Goal: Task Accomplishment & Management: Use online tool/utility

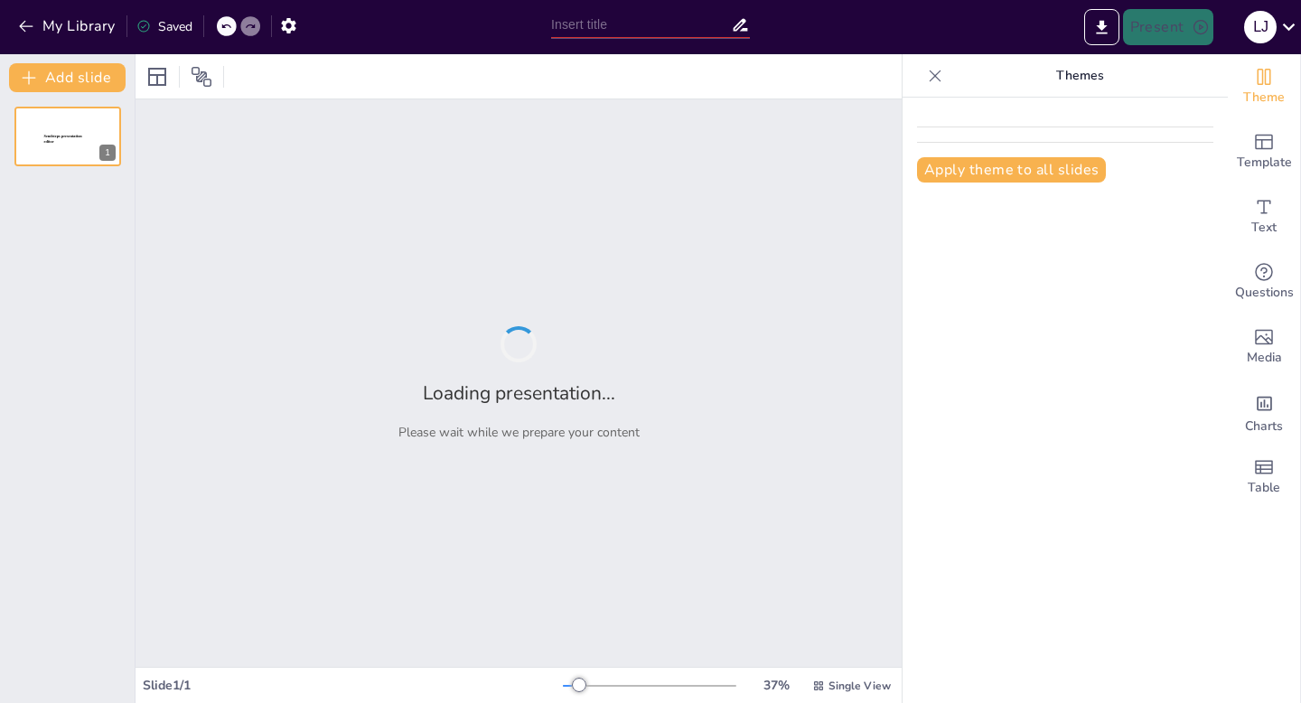
type input "El Rol de la Inteligencia Artificial en la Personalización del Aprendizaje en […"
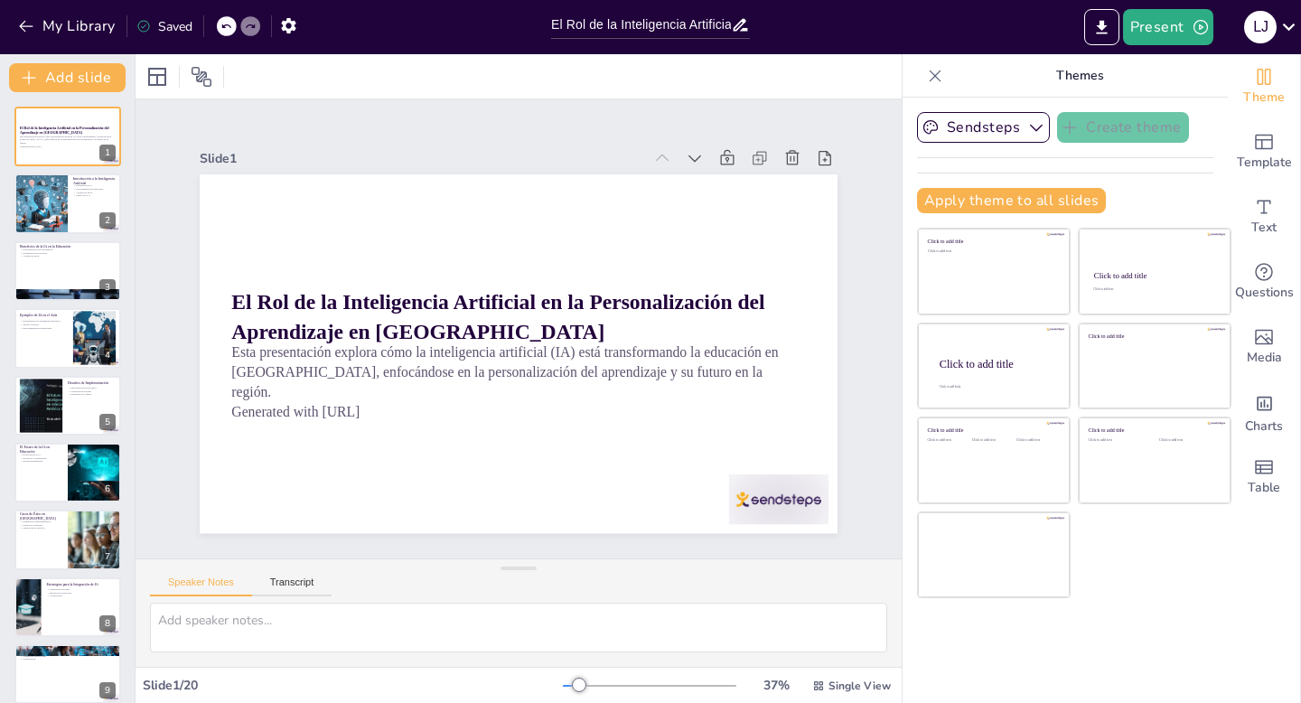
checkbox input "true"
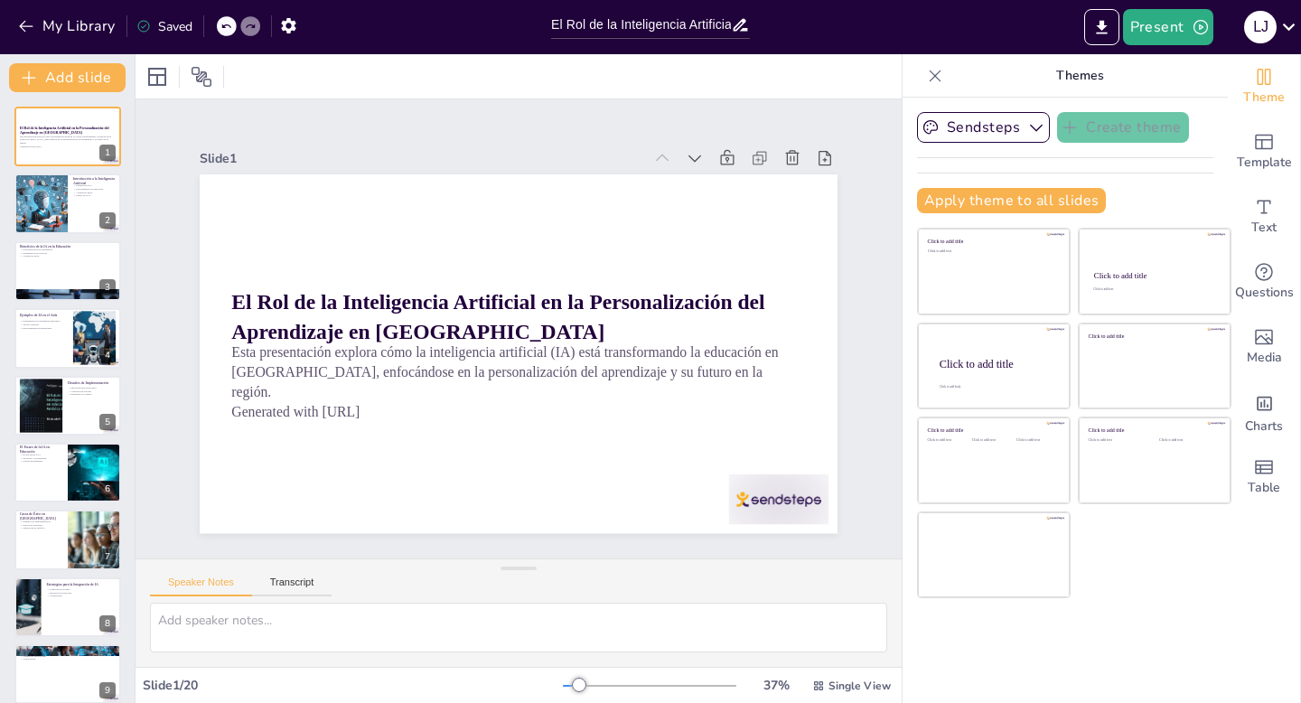
checkbox input "true"
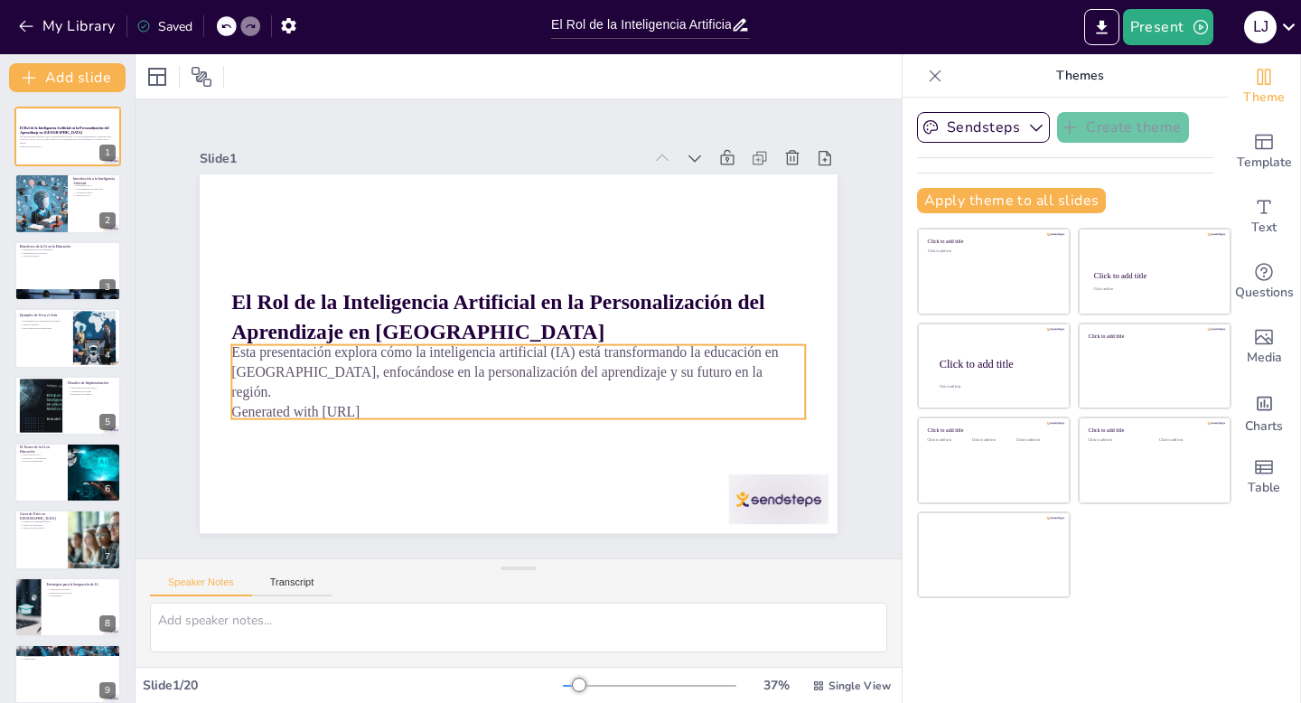
checkbox input "true"
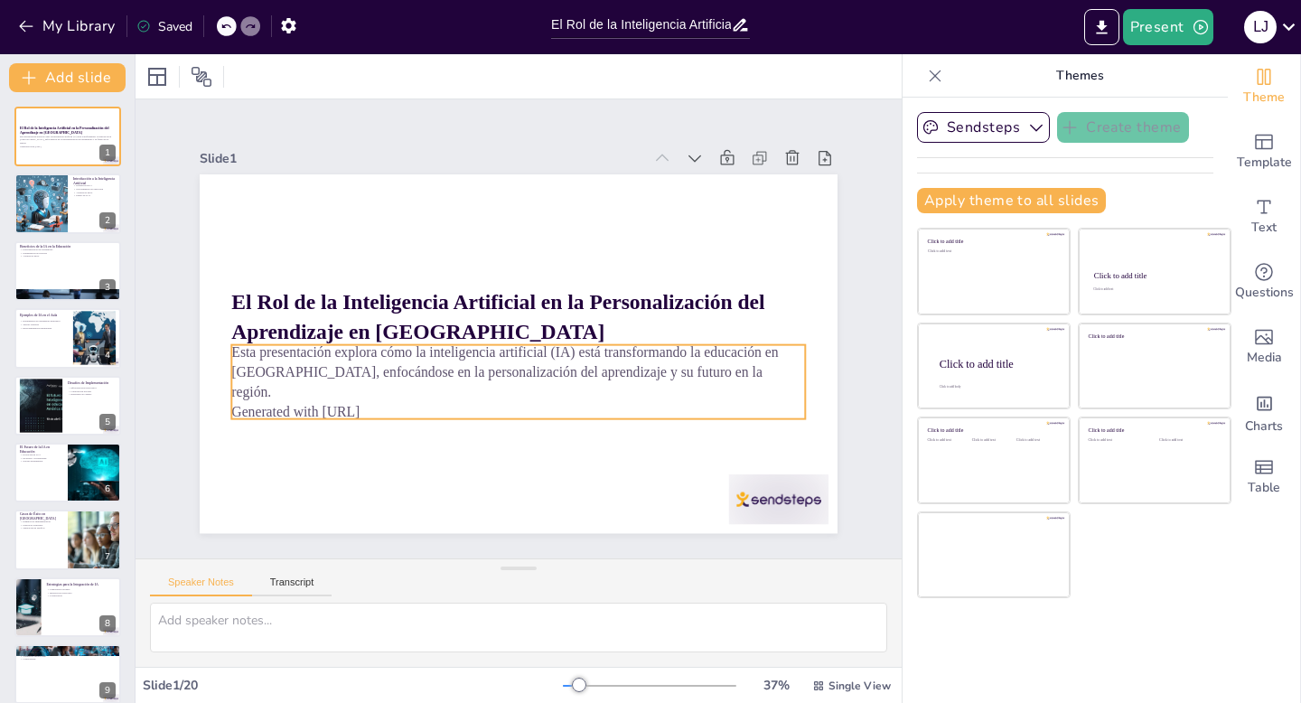
checkbox input "true"
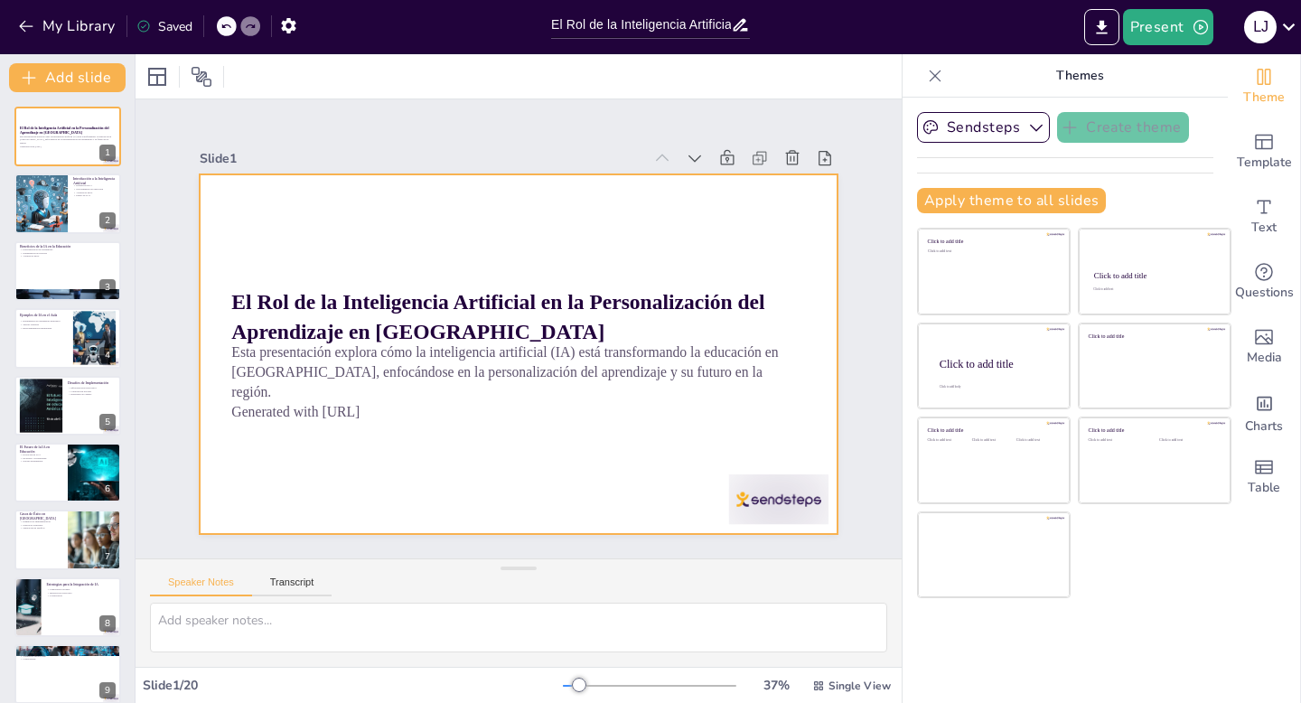
checkbox input "true"
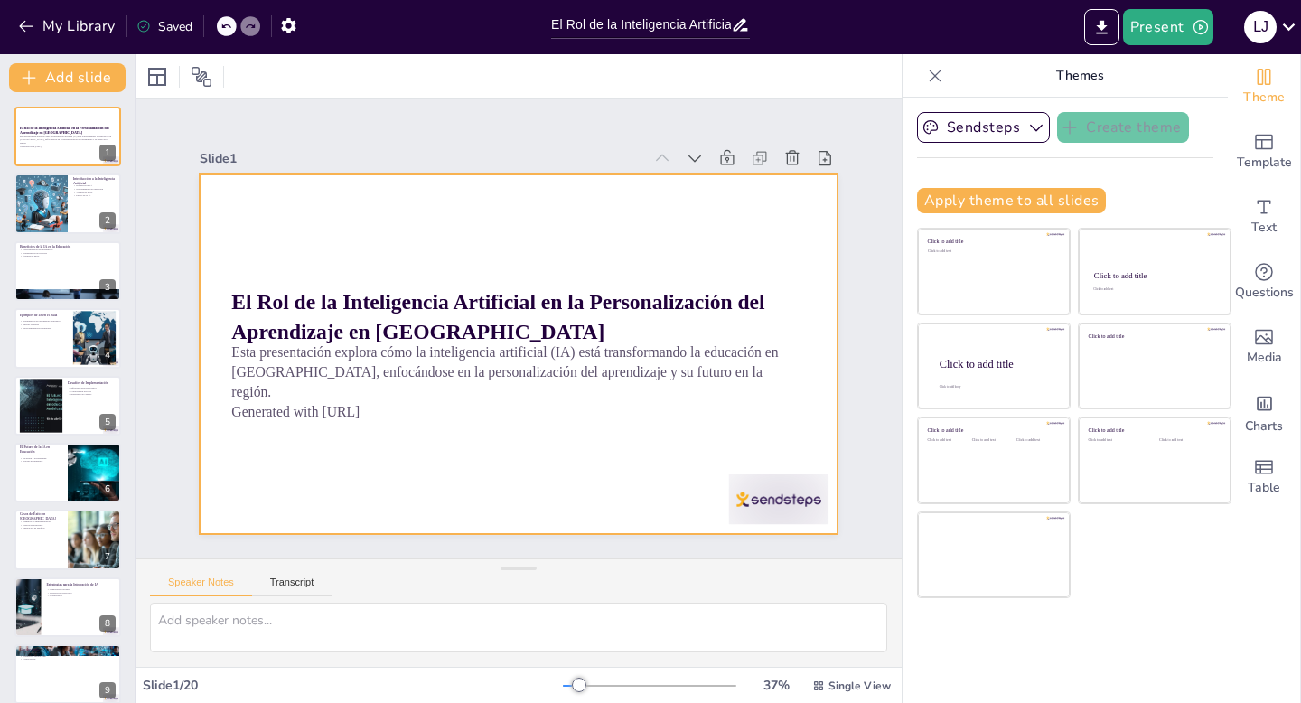
checkbox input "true"
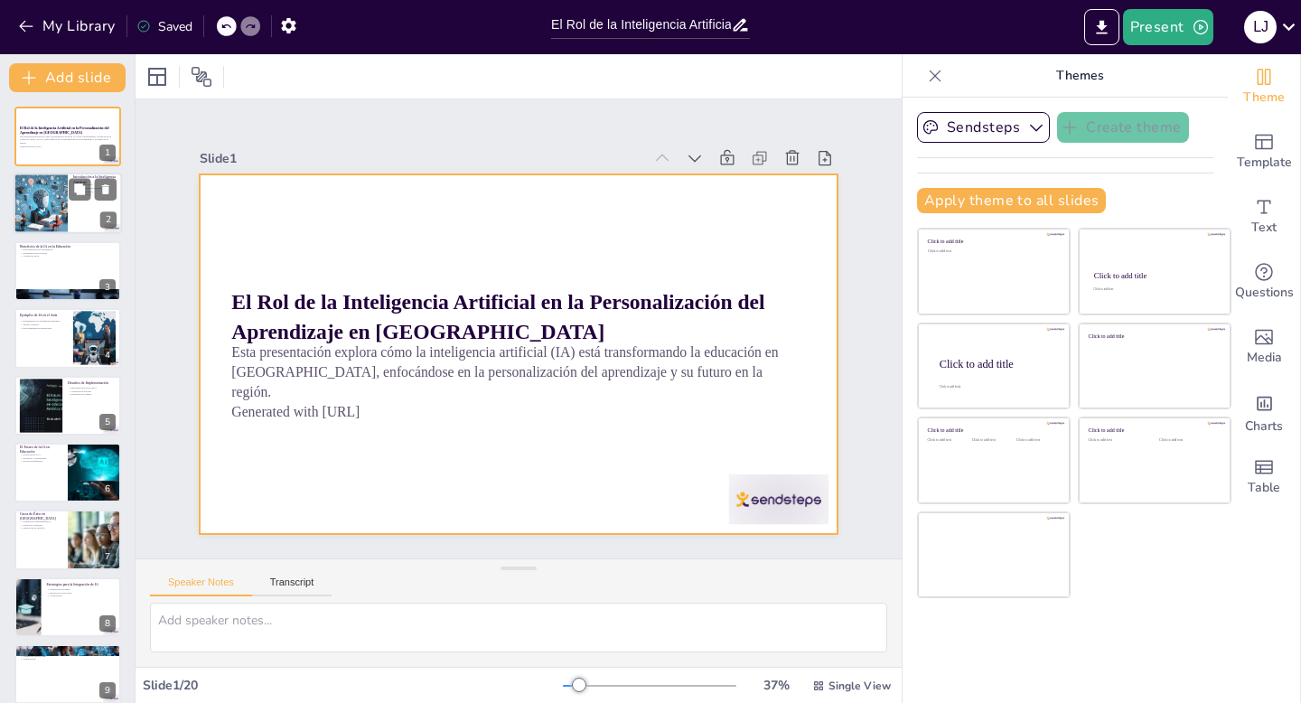
checkbox input "true"
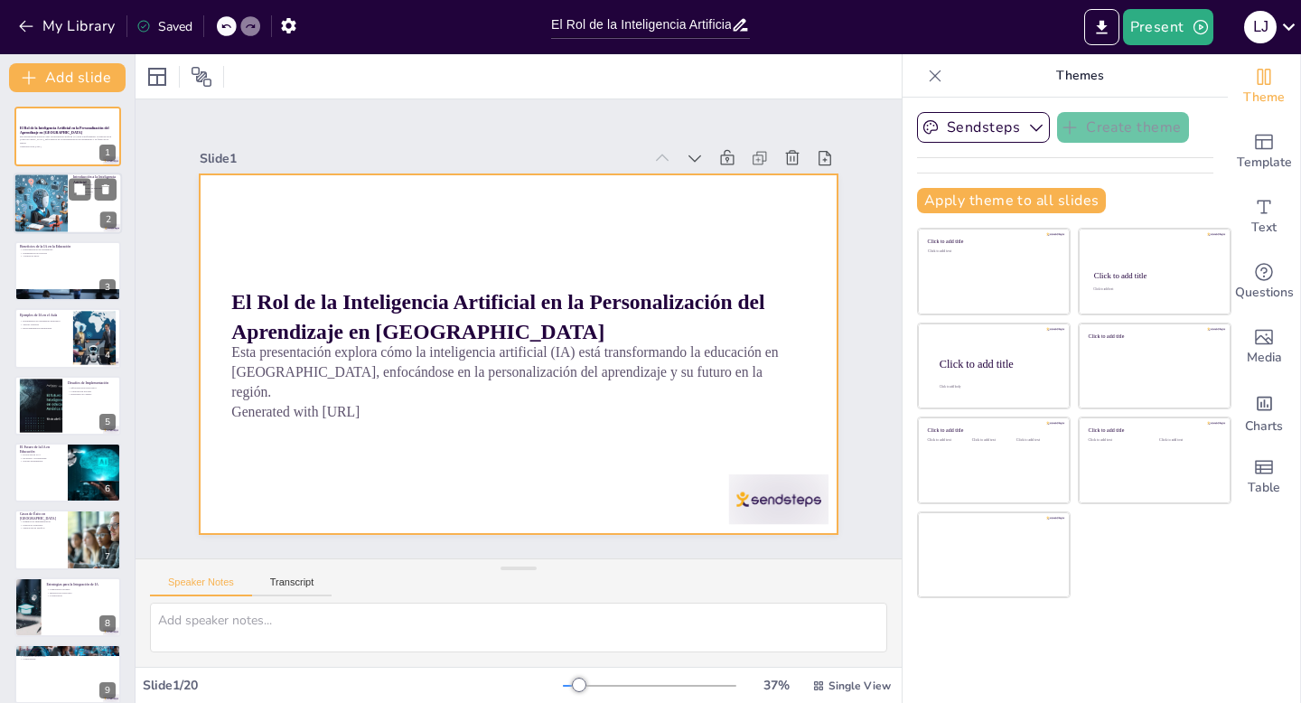
checkbox input "true"
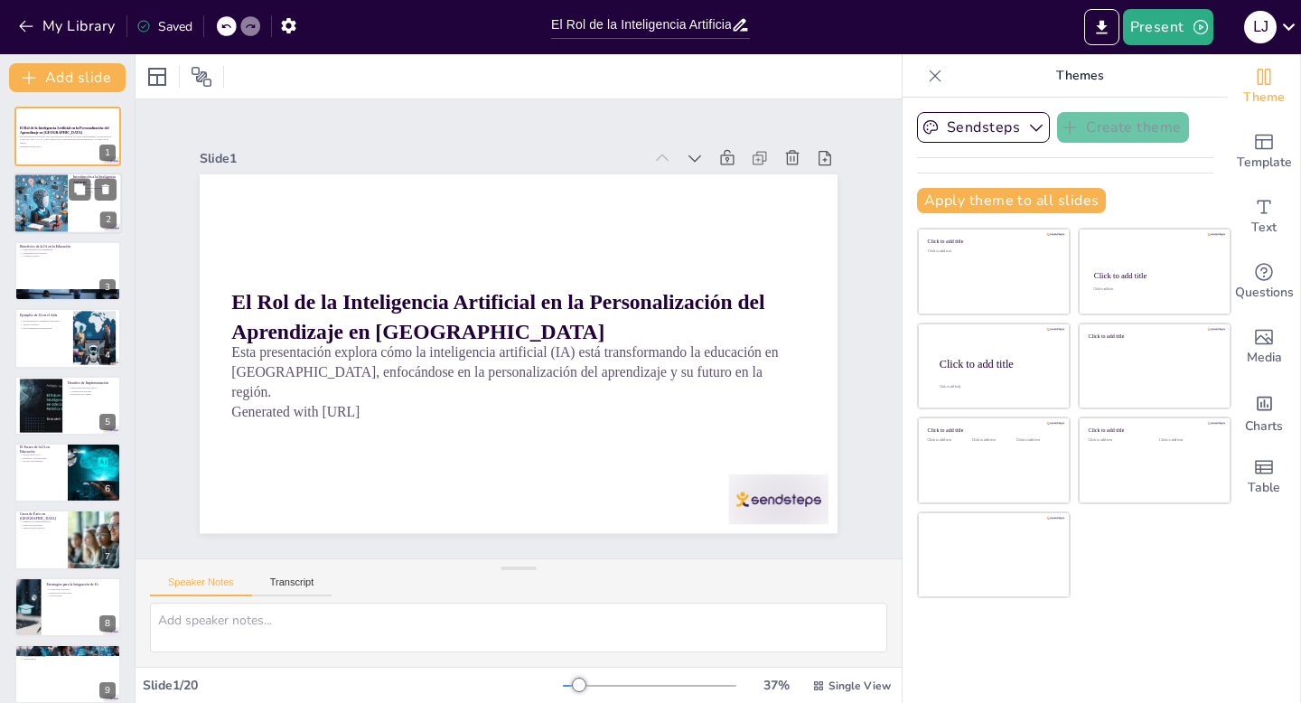
click at [45, 186] on div at bounding box center [40, 204] width 61 height 61
type textarea "La definición de inteligencia artificial es fundamental para entender su aplica…"
checkbox input "true"
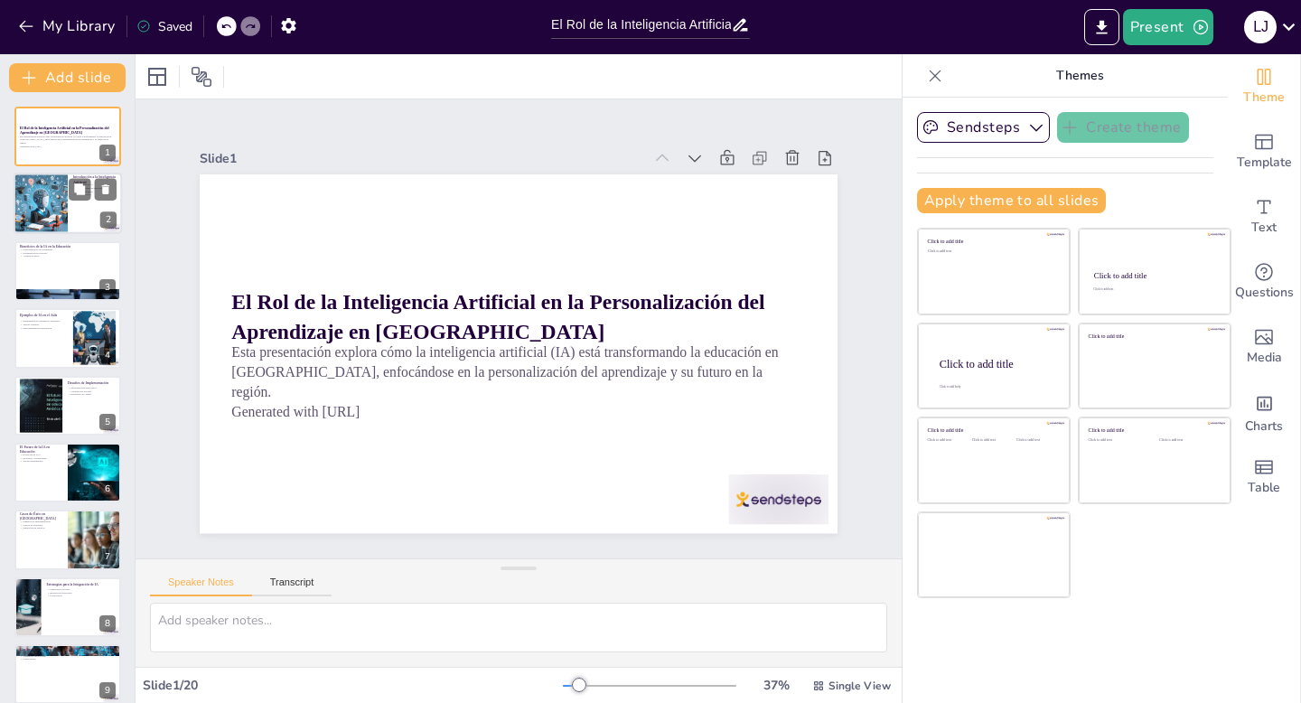
checkbox input "true"
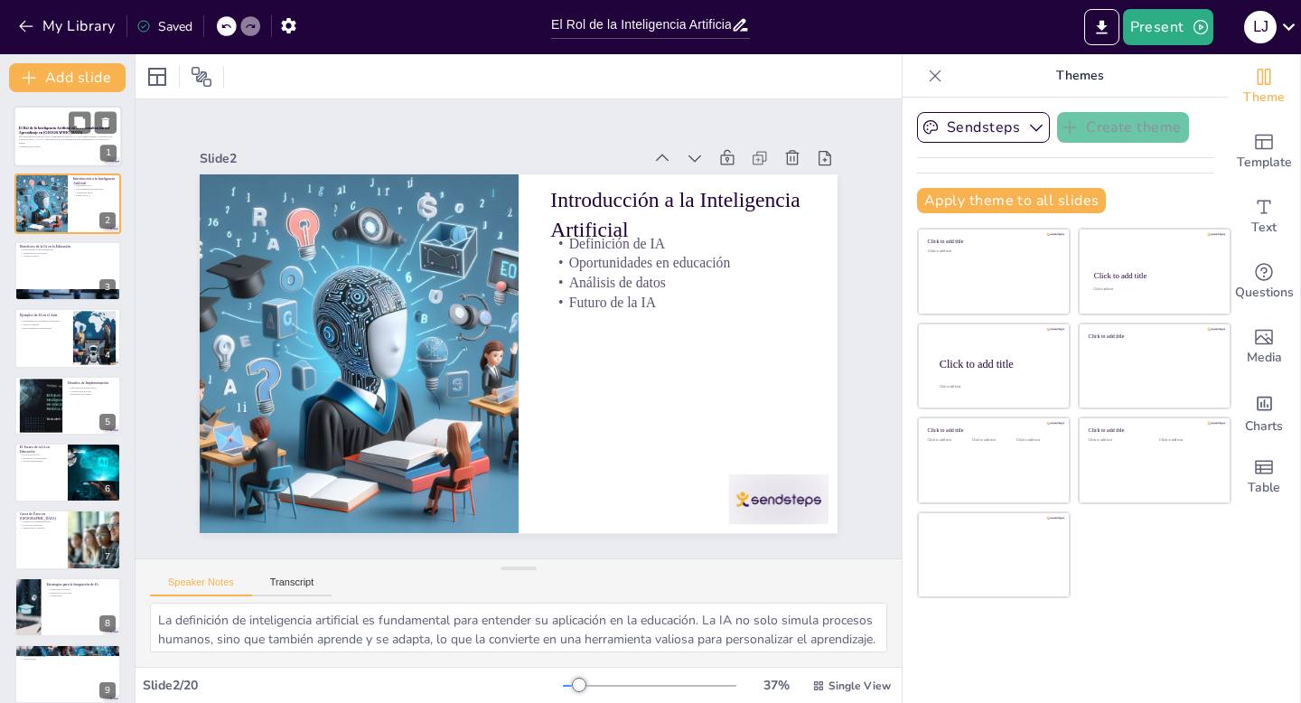
checkbox input "true"
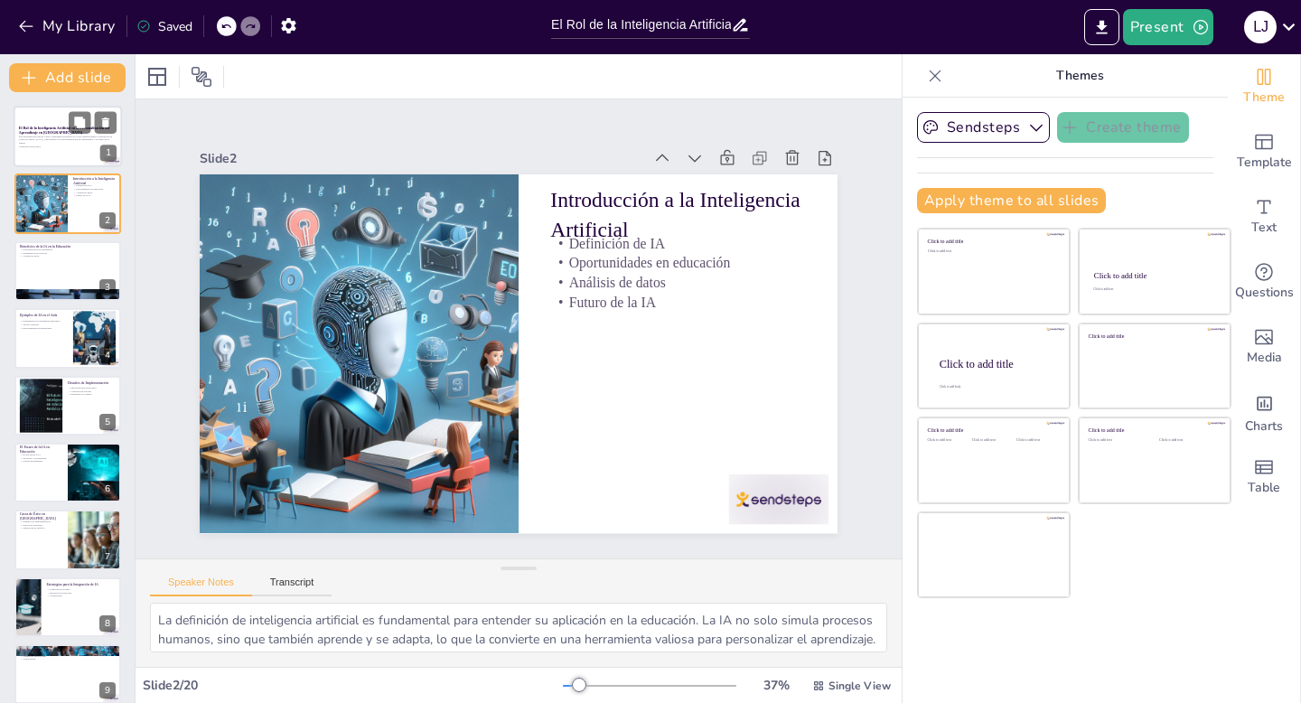
checkbox input "true"
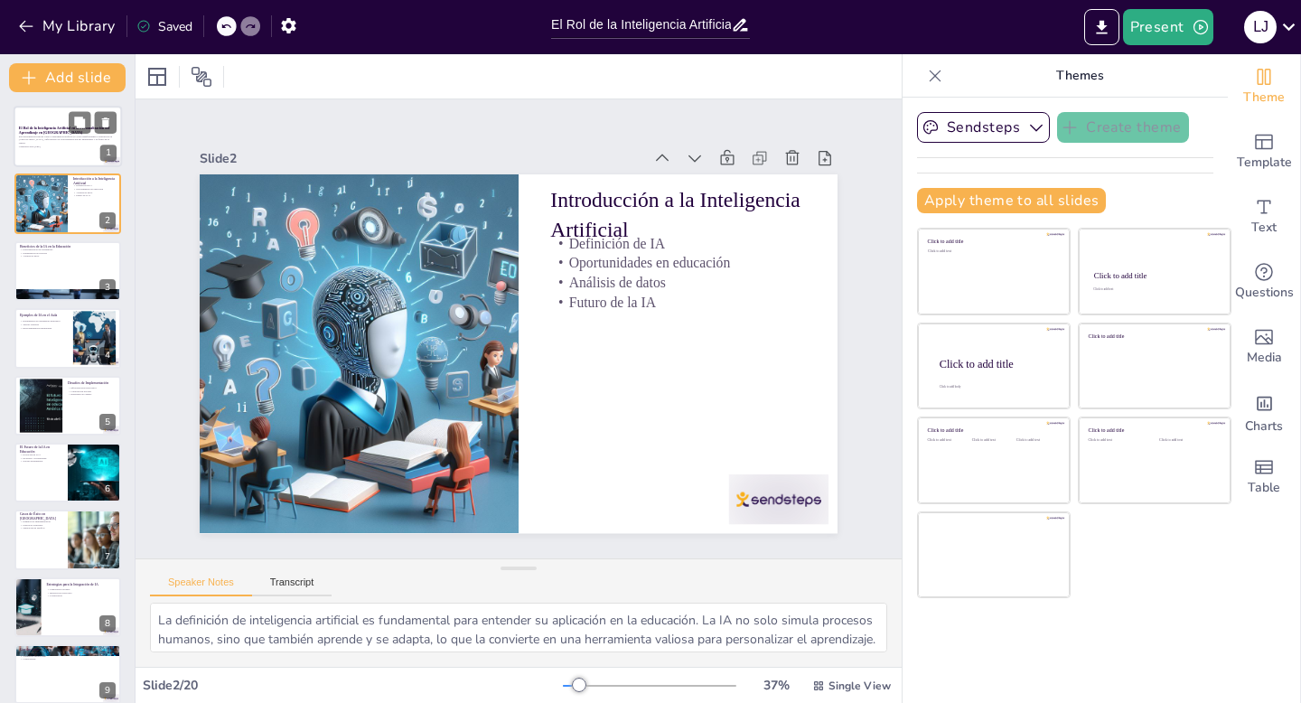
checkbox input "true"
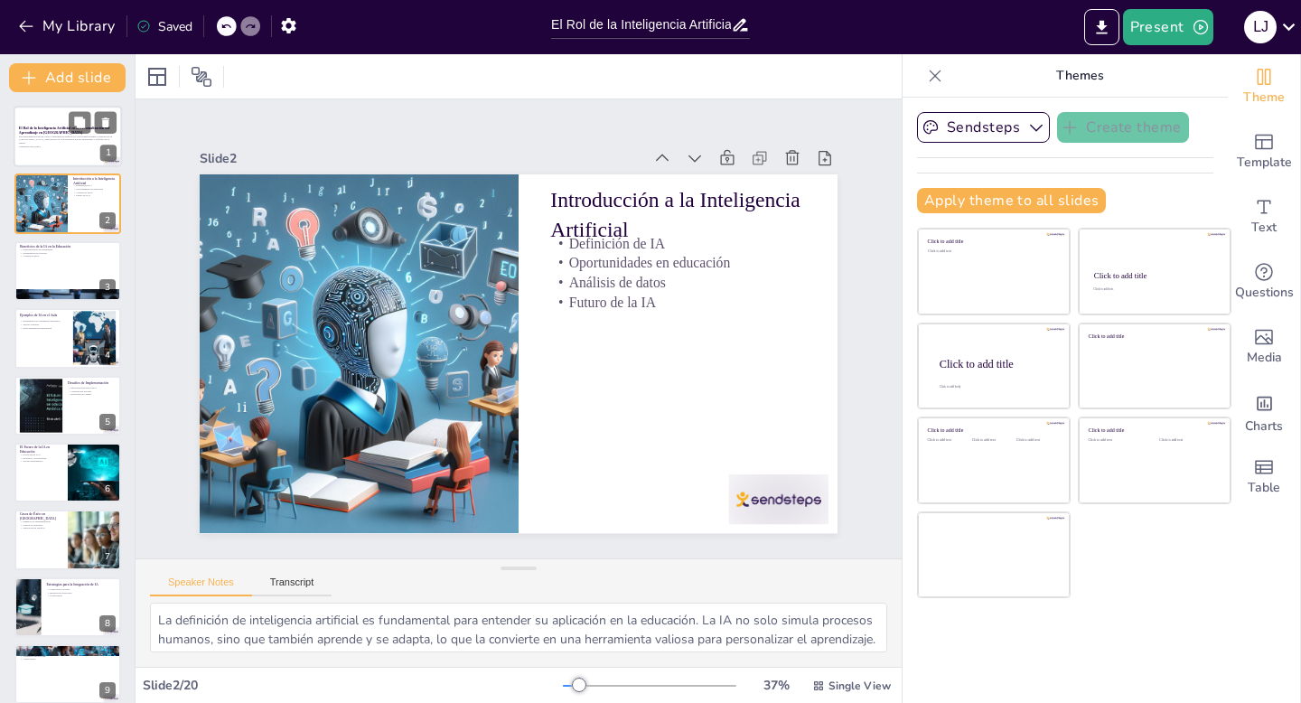
click at [45, 116] on div at bounding box center [68, 136] width 108 height 61
checkbox input "true"
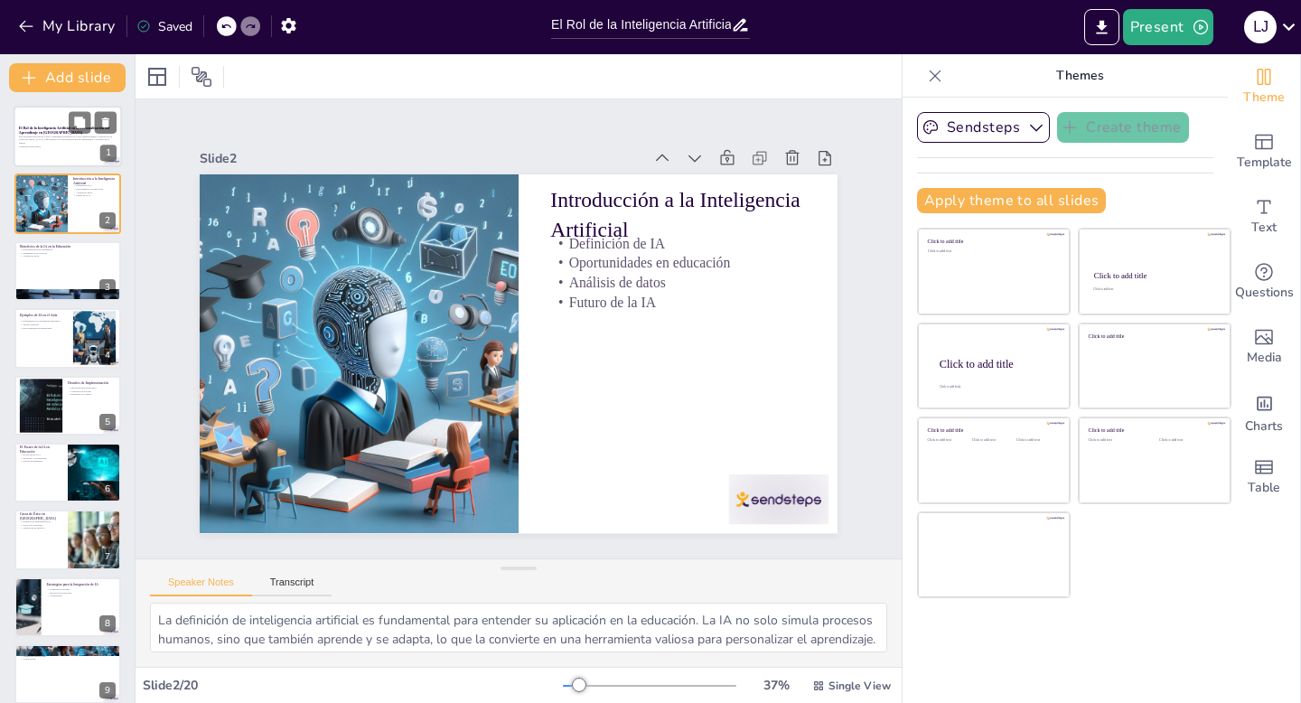
checkbox input "true"
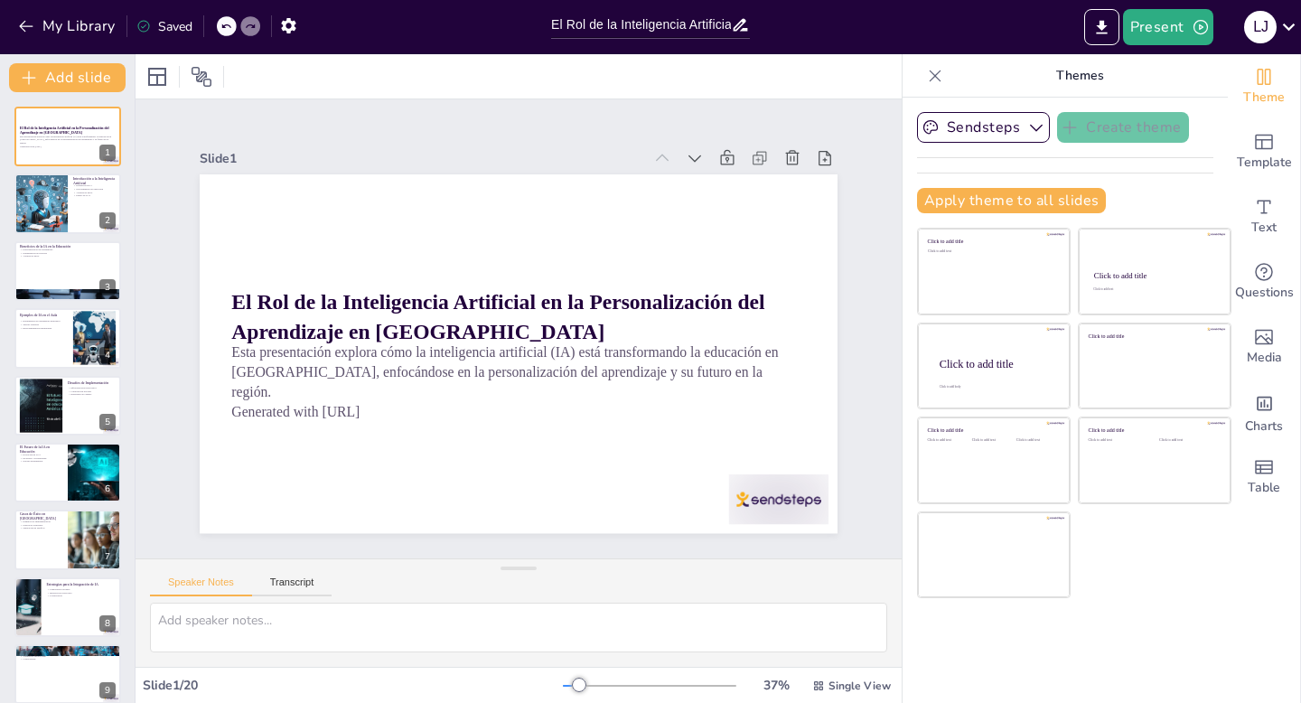
checkbox input "true"
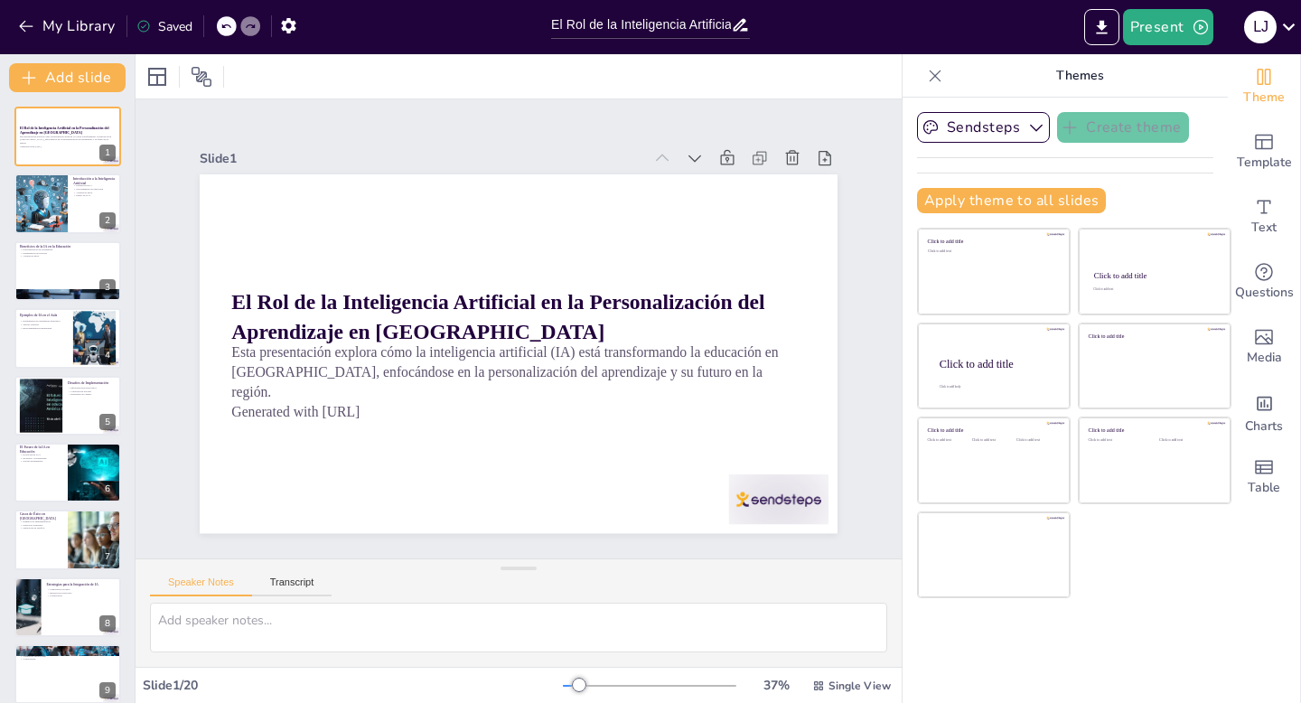
checkbox input "true"
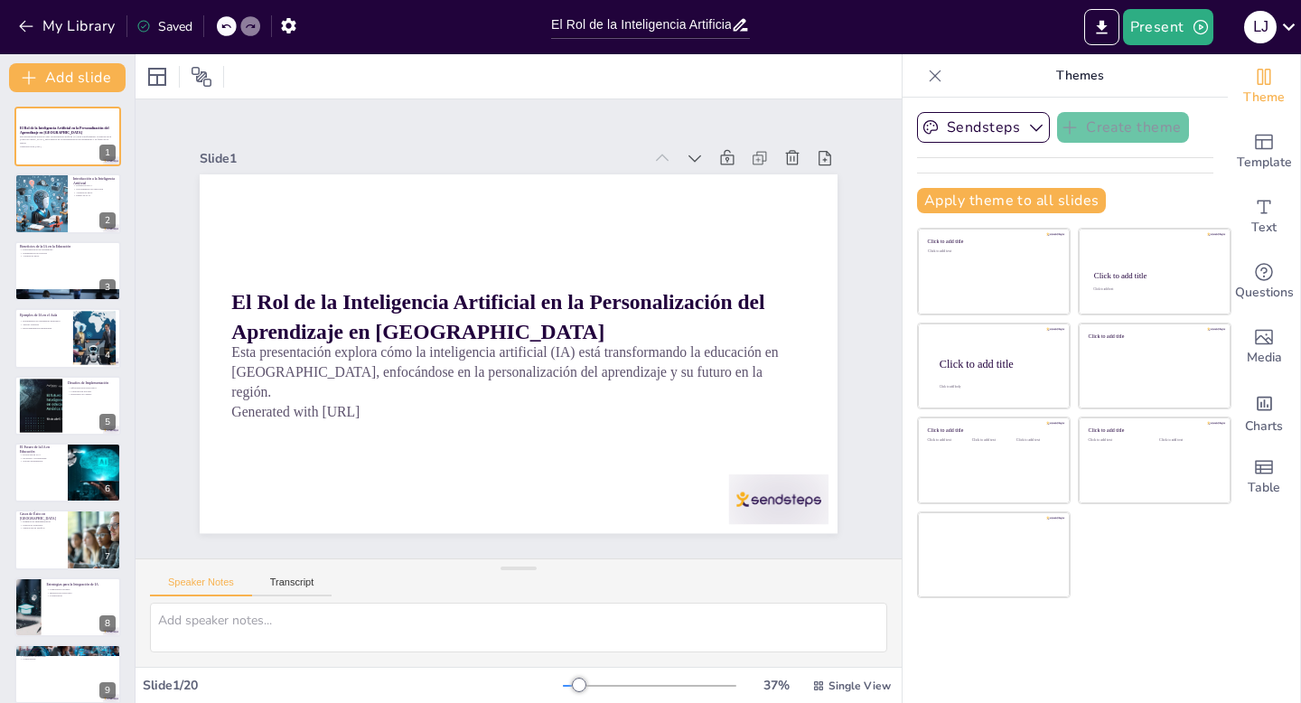
checkbox input "true"
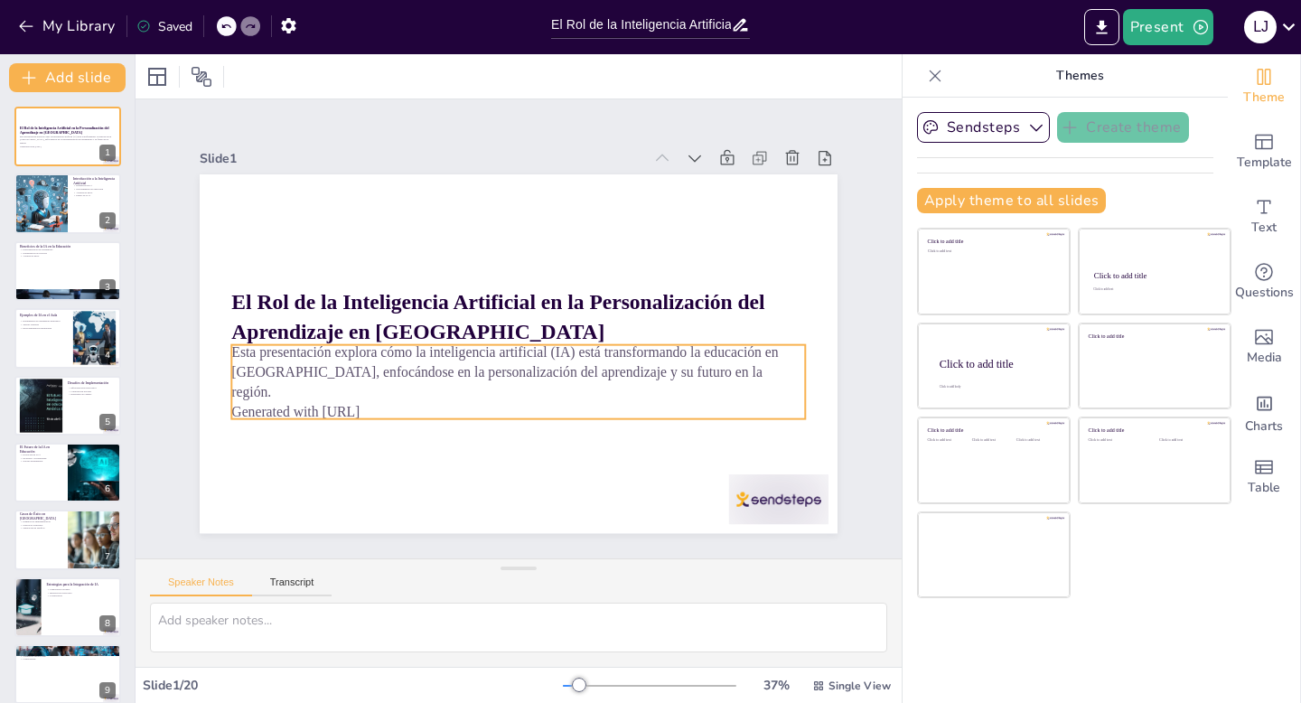
checkbox input "true"
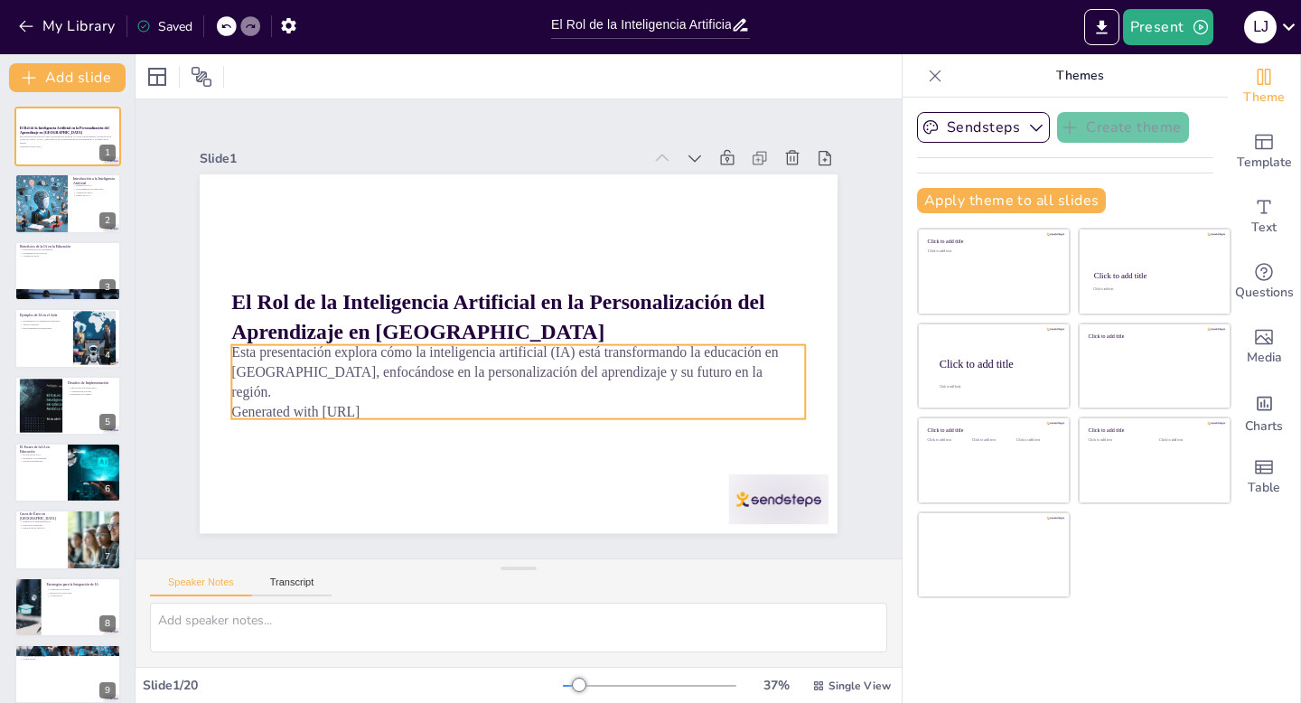
checkbox input "true"
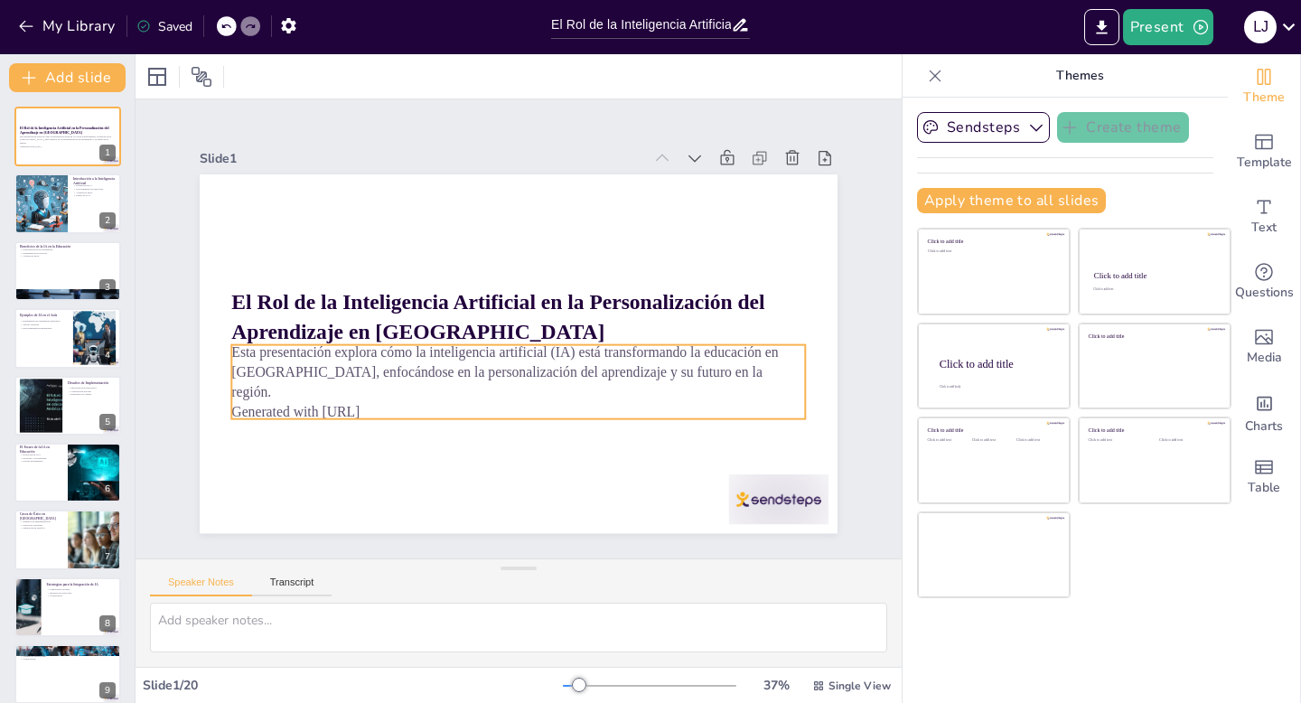
checkbox input "true"
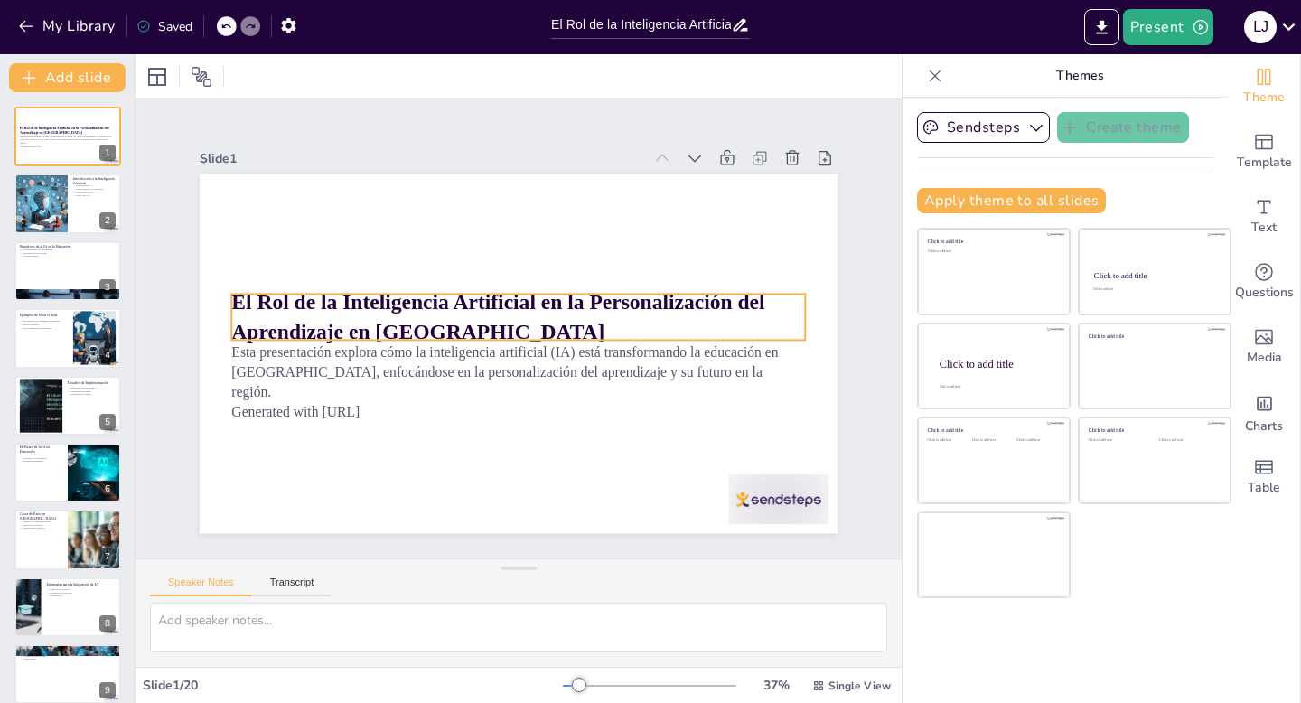
checkbox input "true"
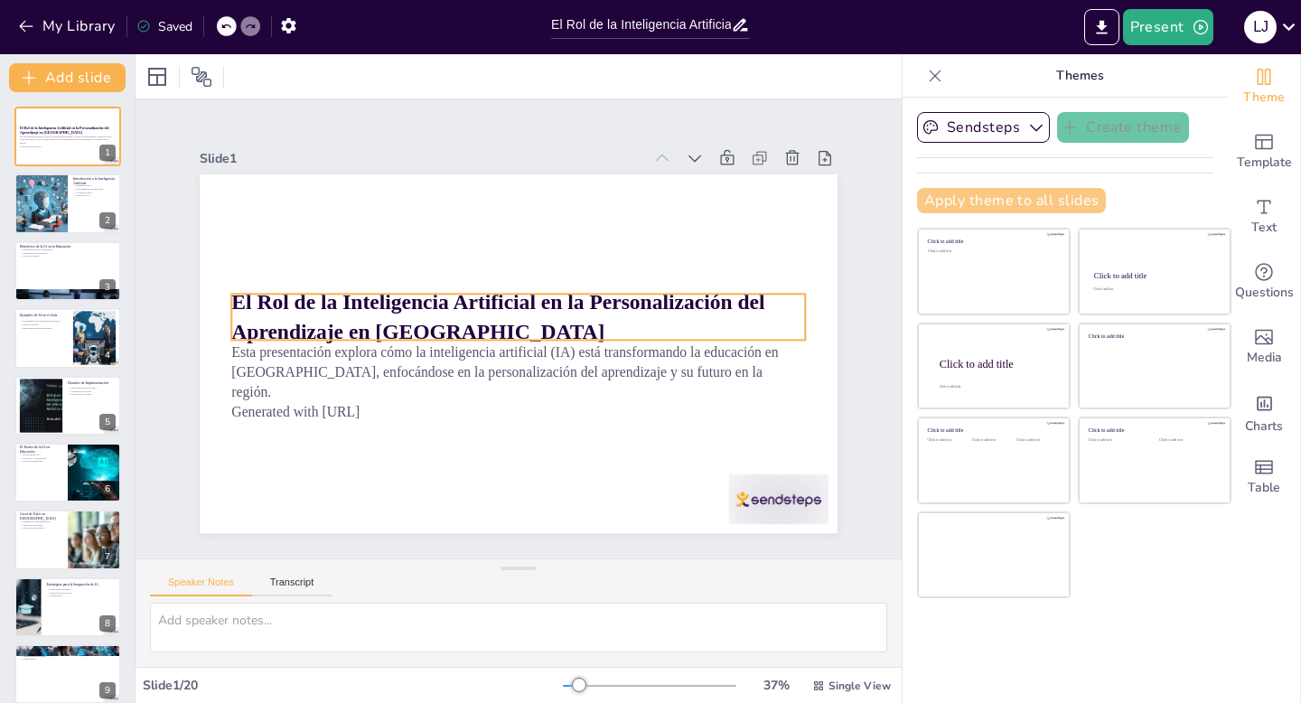
checkbox input "true"
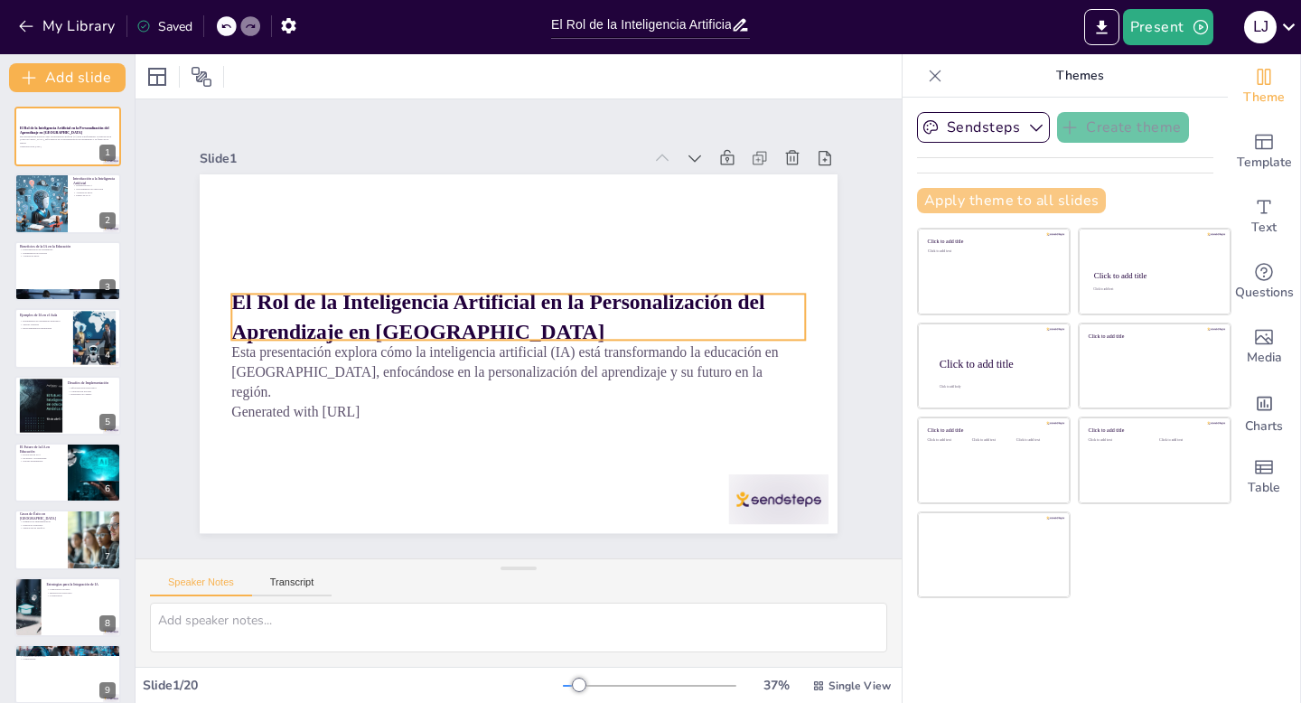
checkbox input "true"
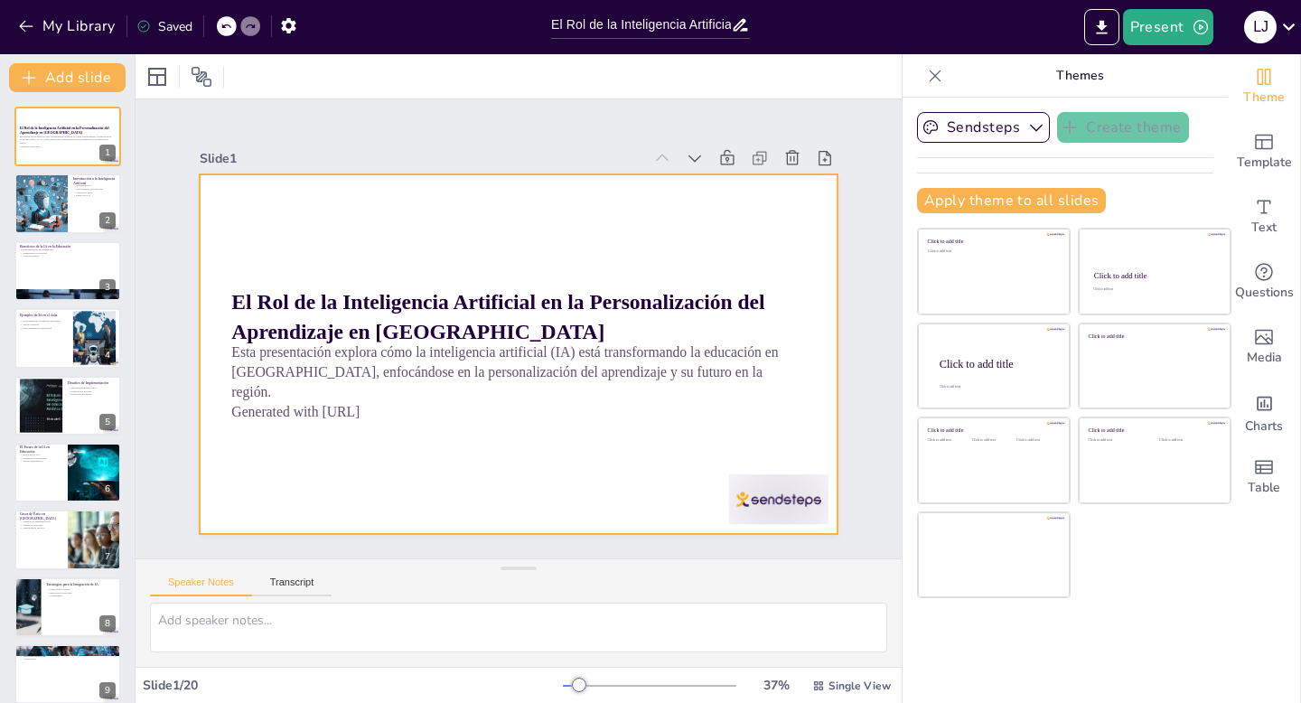
checkbox input "true"
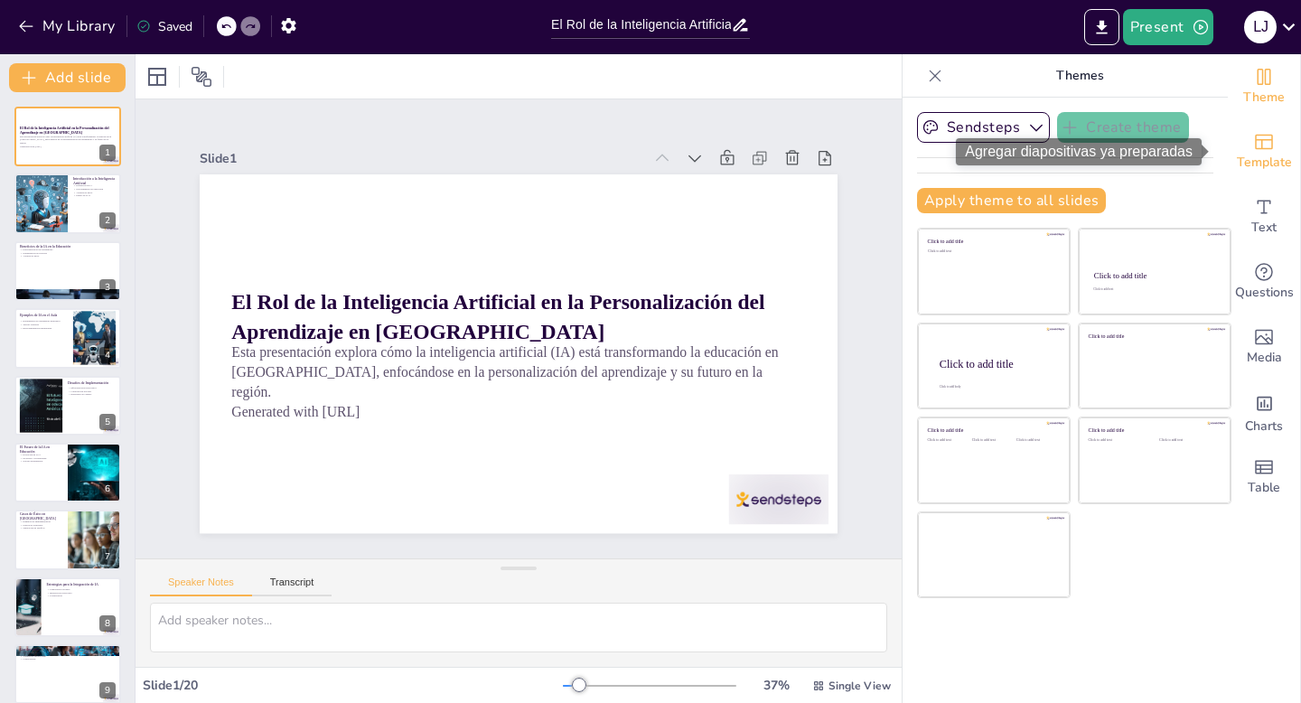
click at [1263, 158] on span "Template" at bounding box center [1264, 163] width 55 height 20
checkbox input "true"
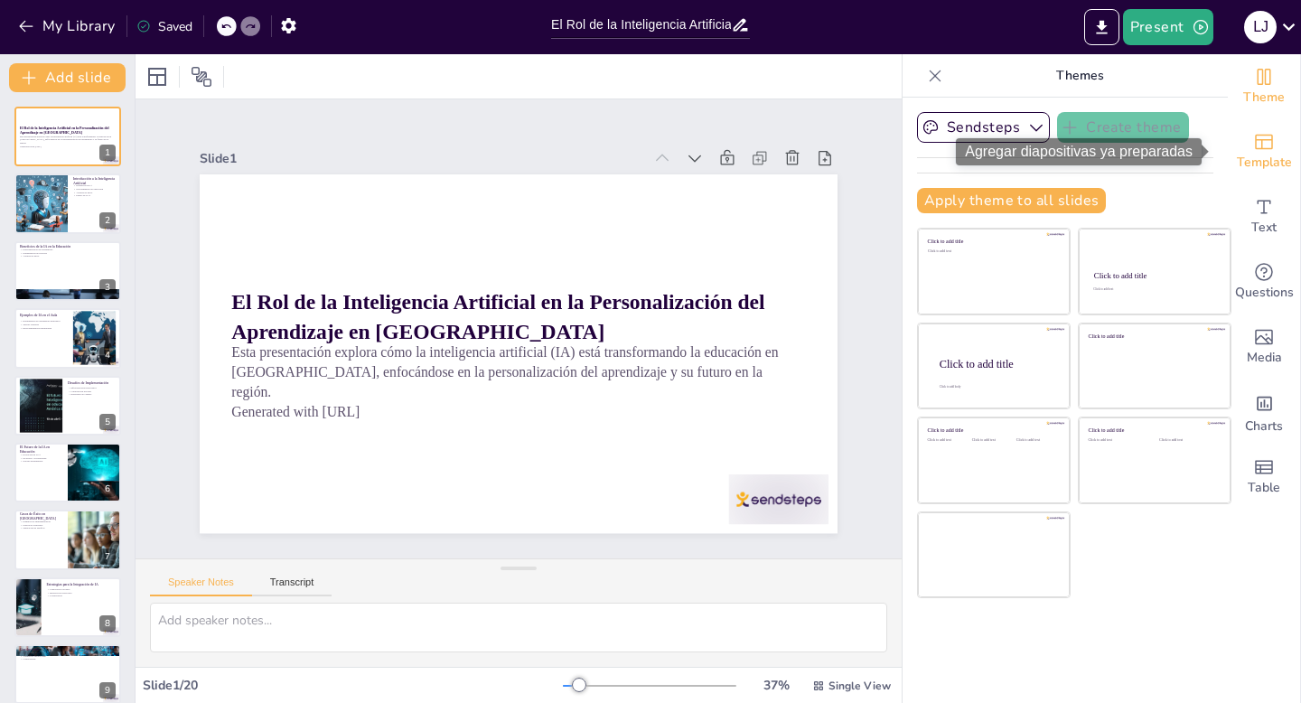
checkbox input "true"
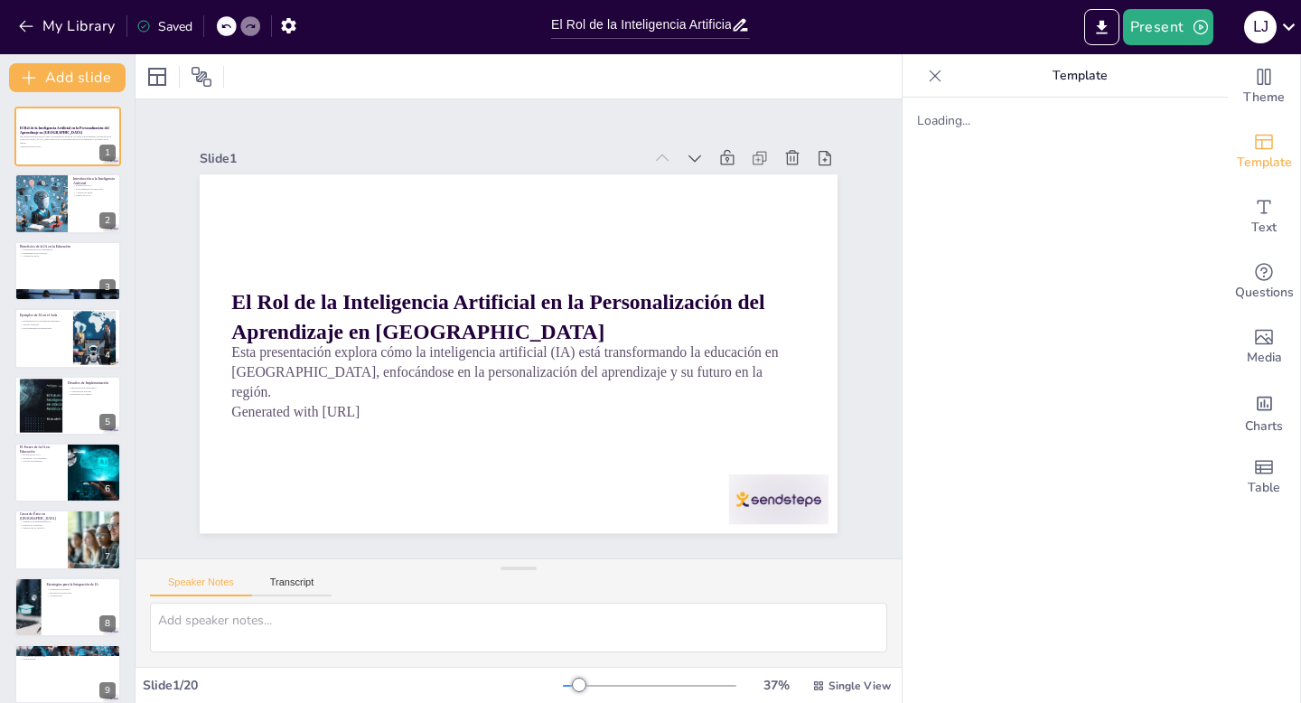
checkbox input "true"
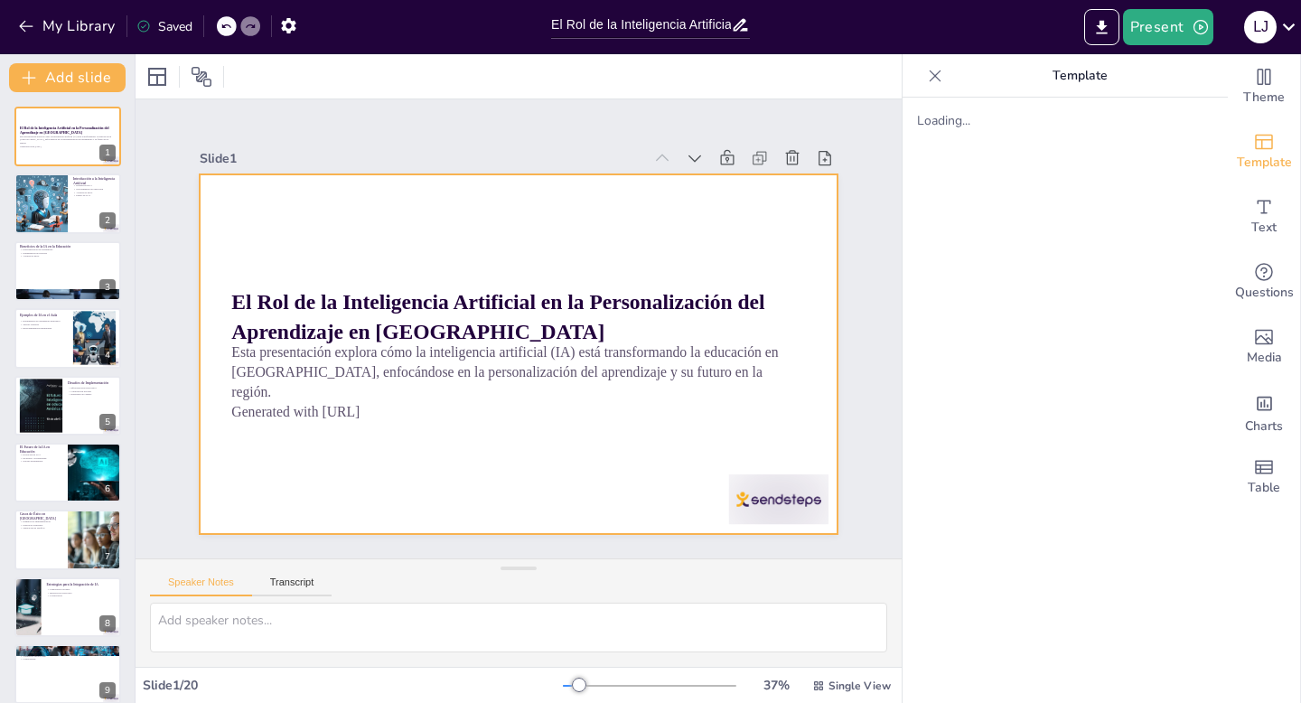
checkbox input "true"
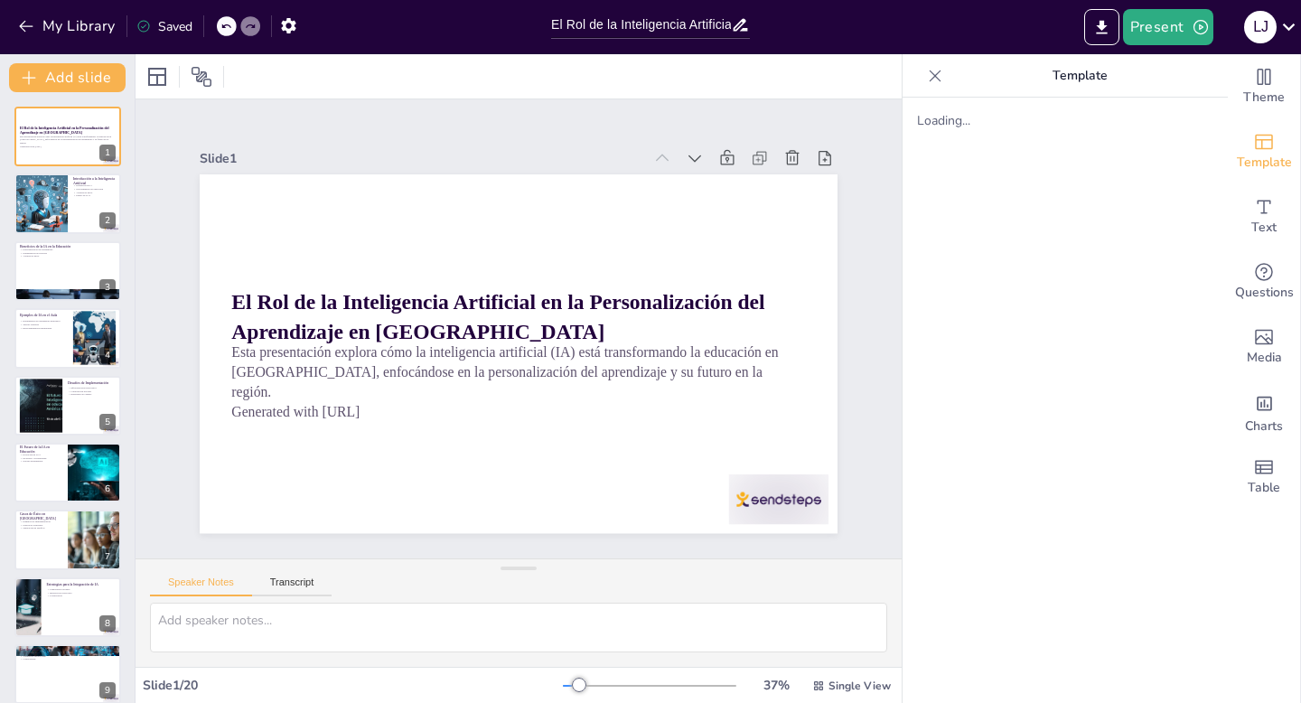
checkbox input "true"
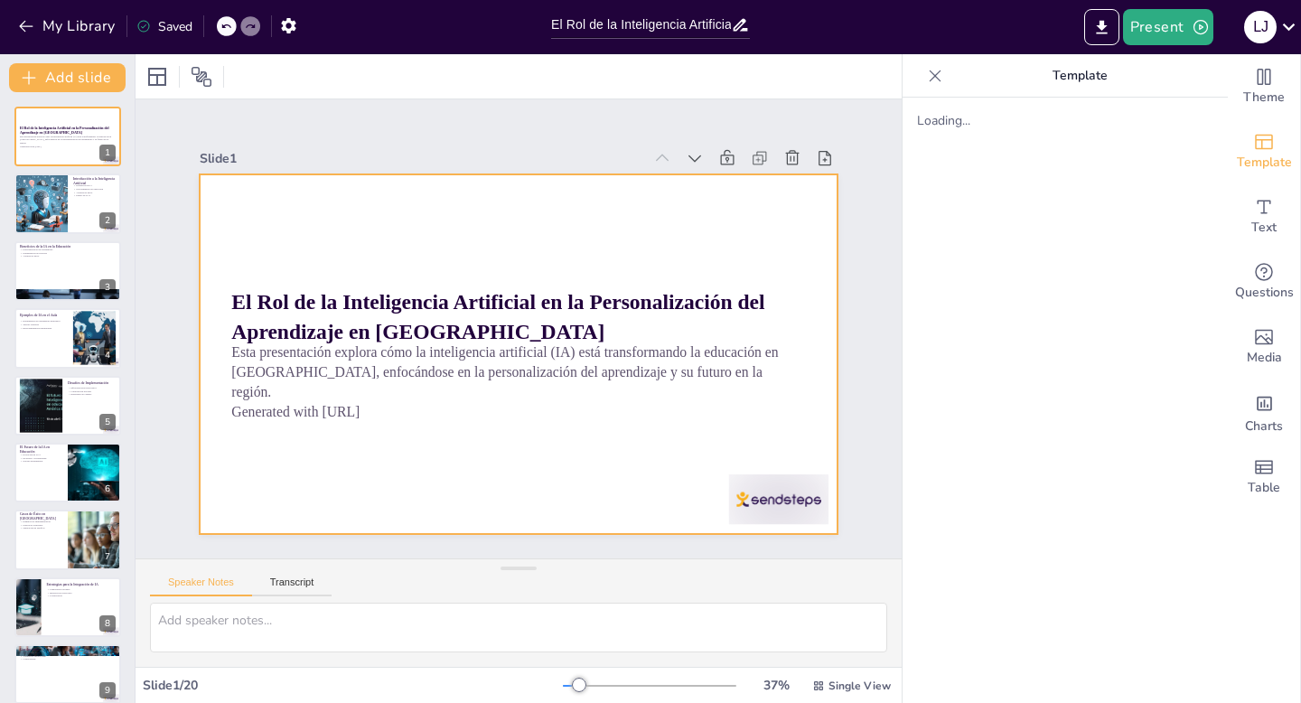
checkbox input "true"
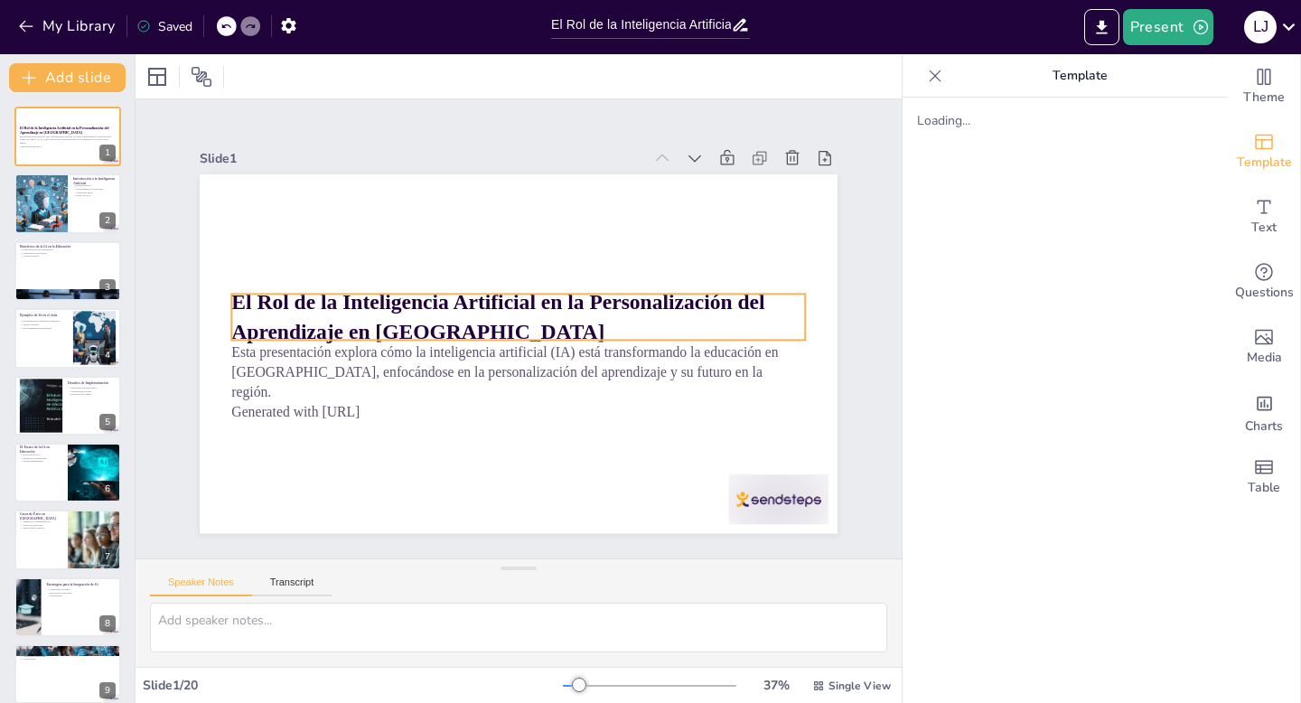
checkbox input "true"
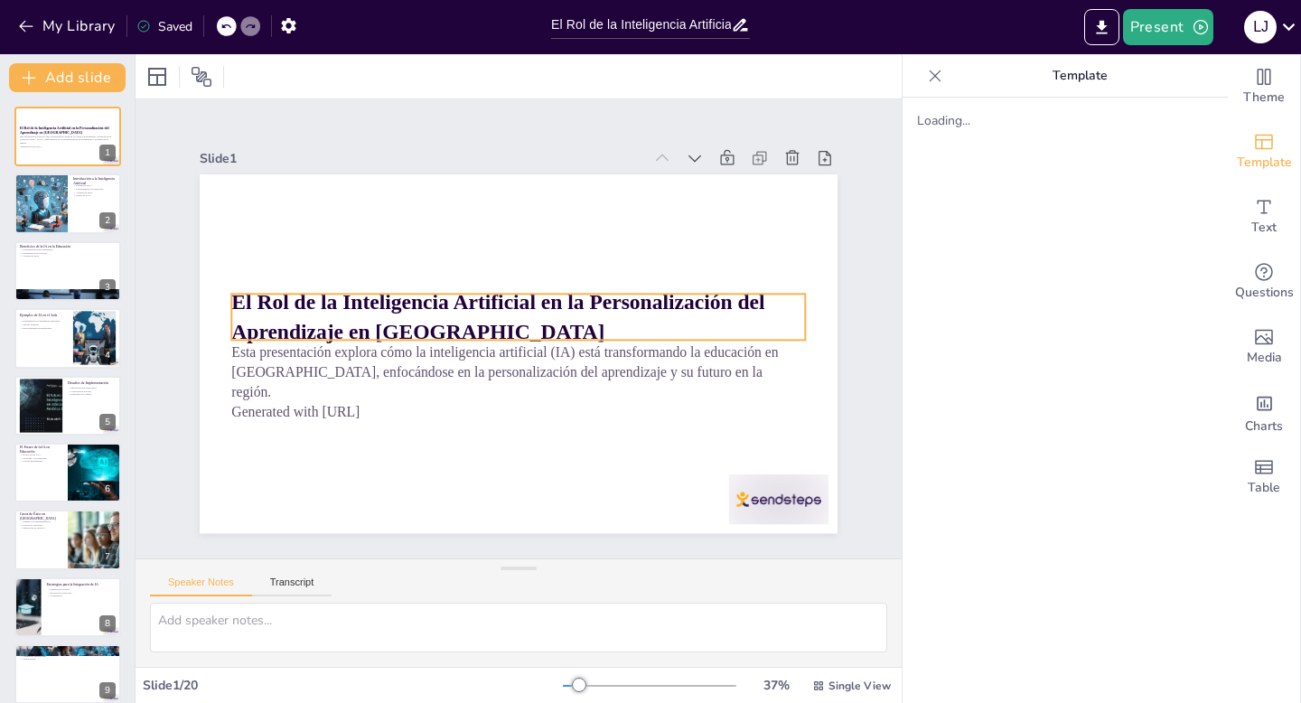
checkbox input "true"
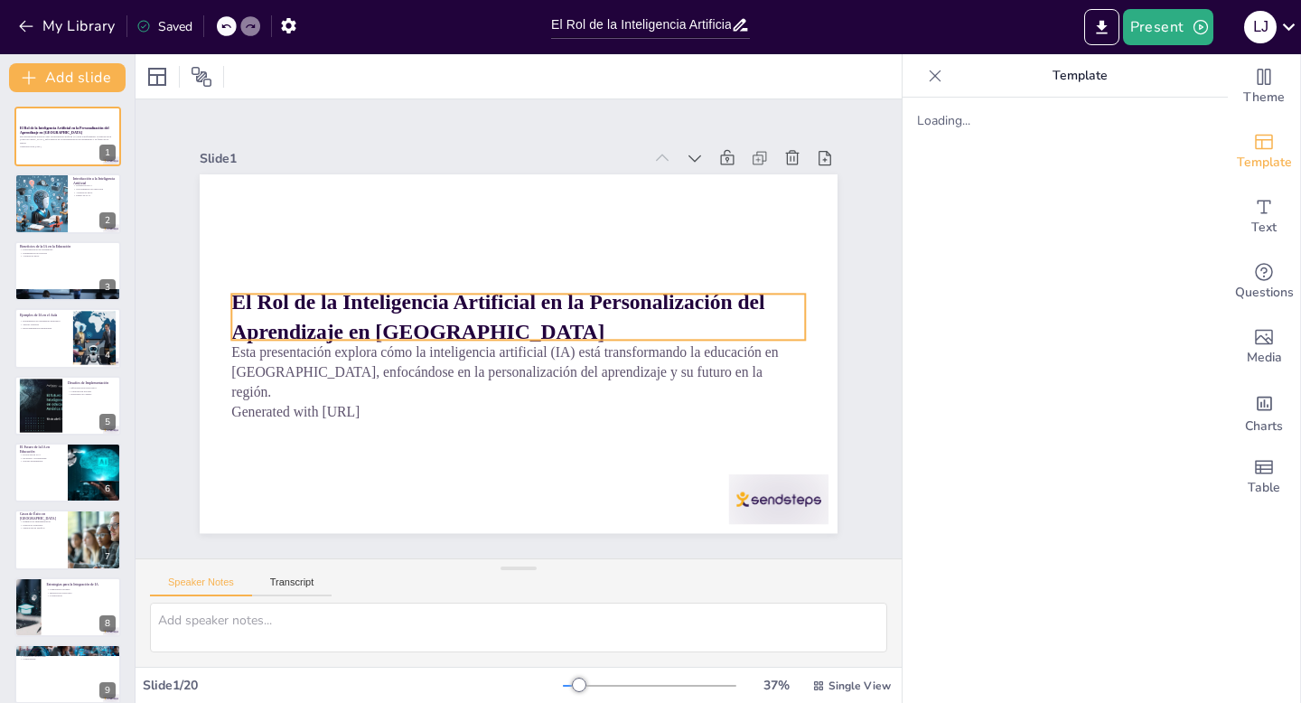
checkbox input "true"
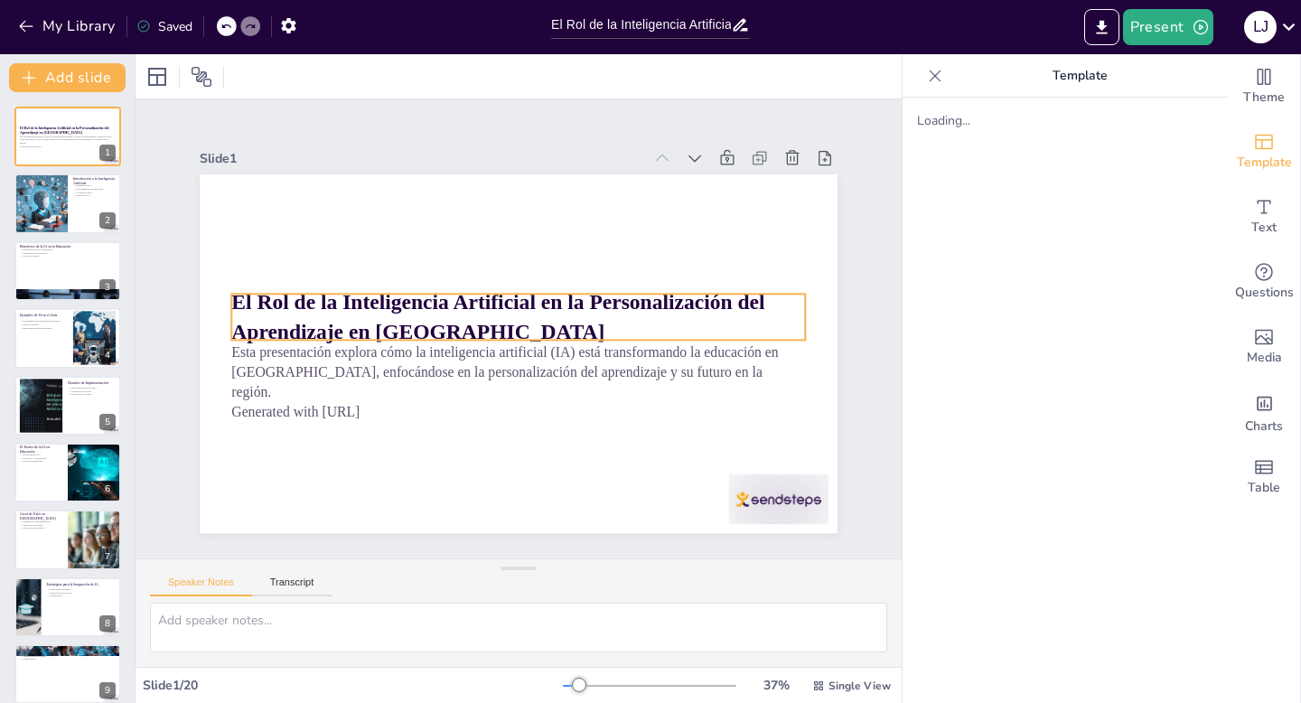
checkbox input "true"
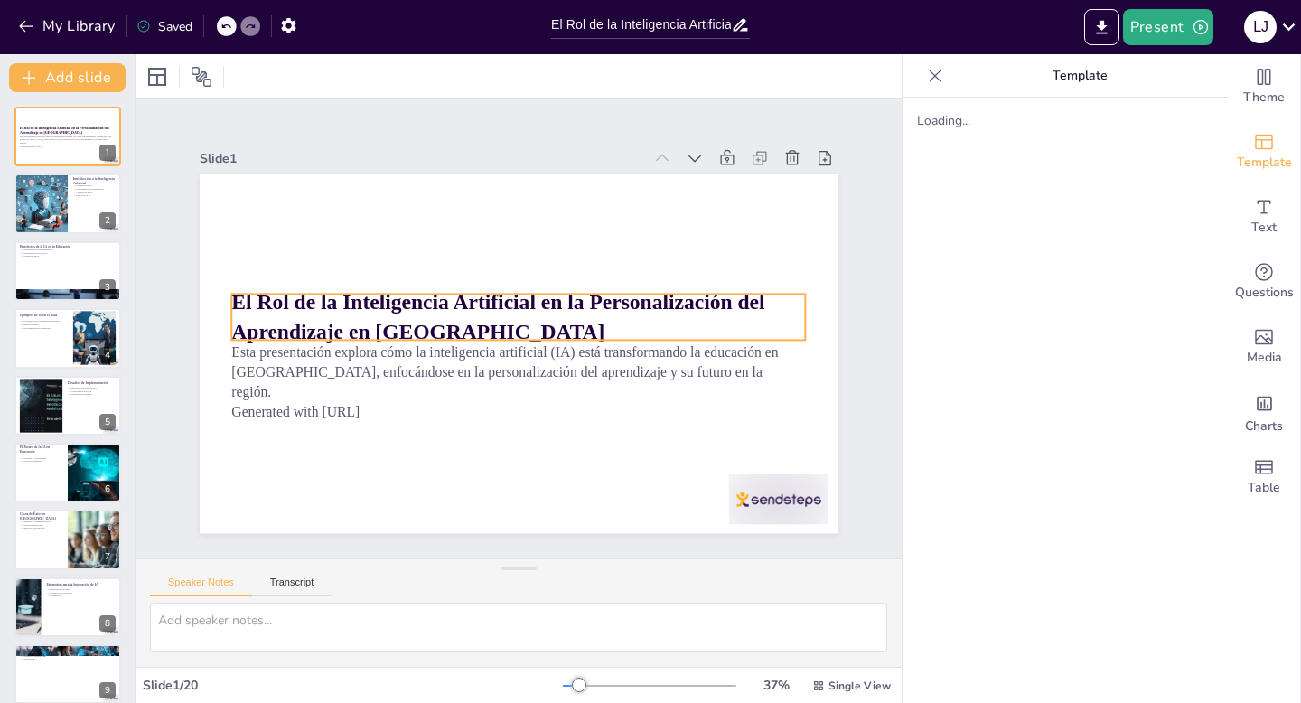
checkbox input "true"
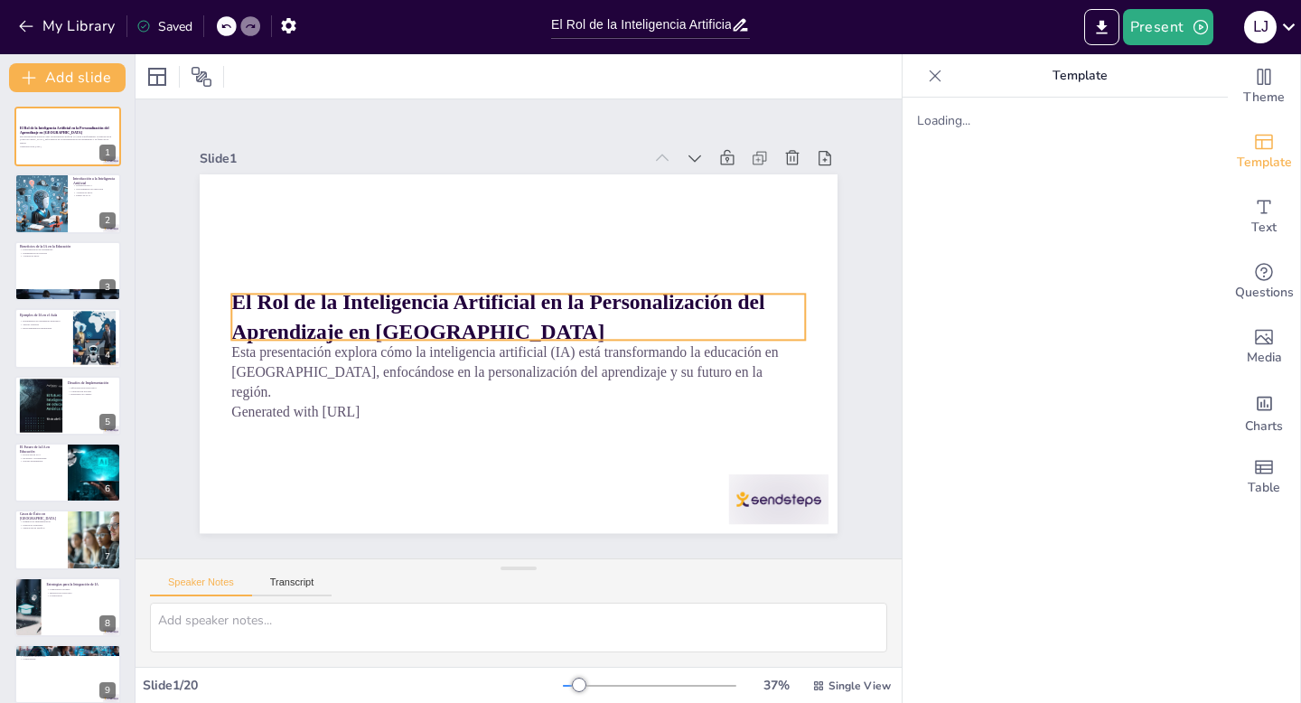
checkbox input "true"
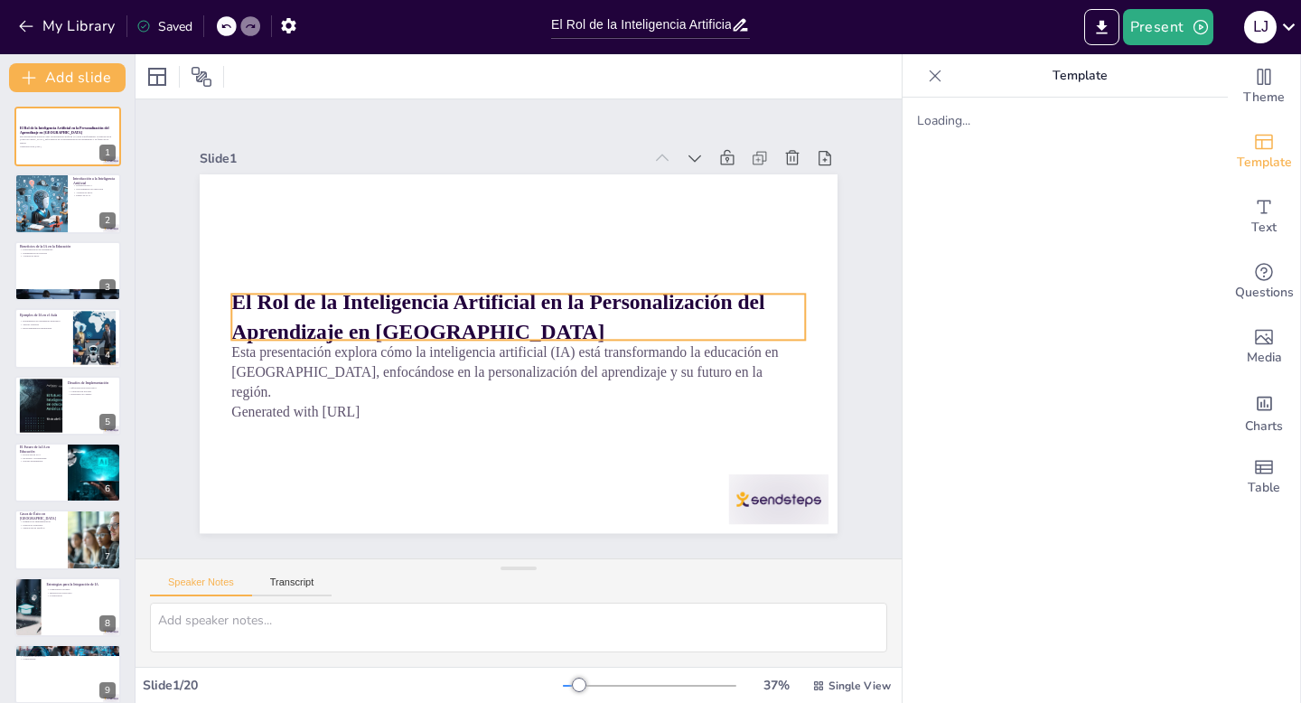
checkbox input "true"
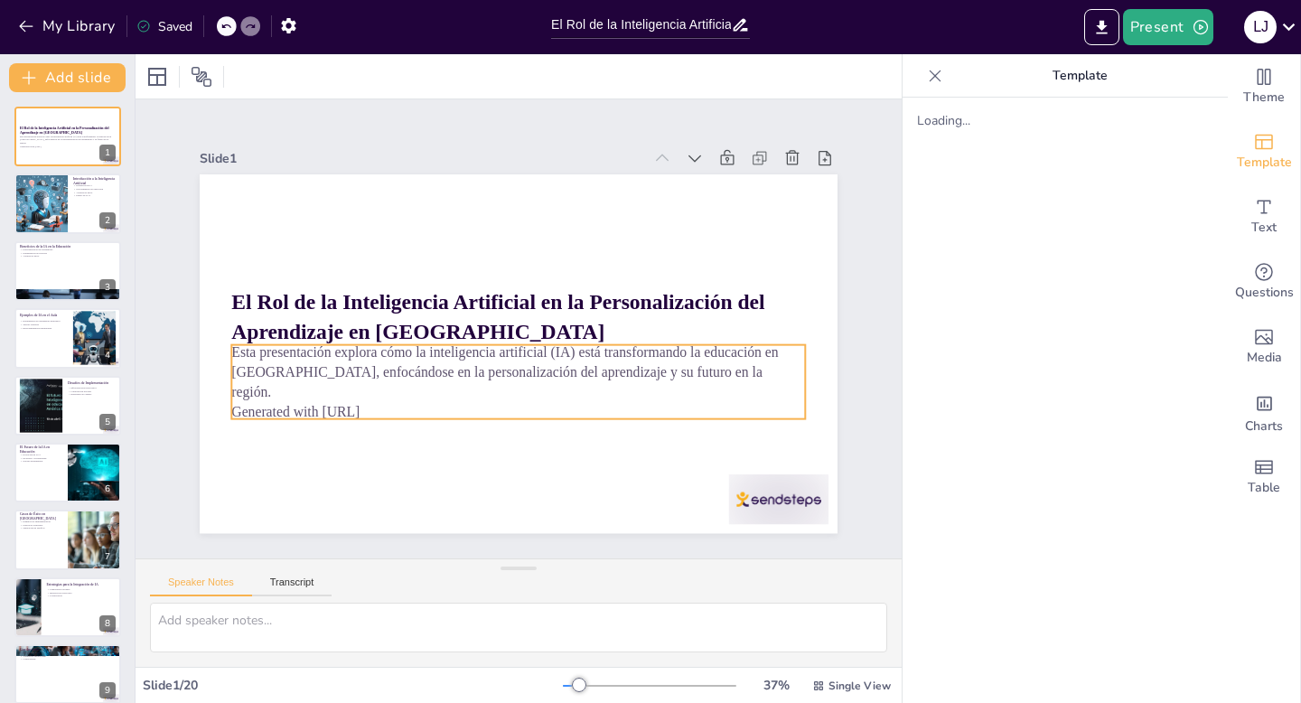
checkbox input "true"
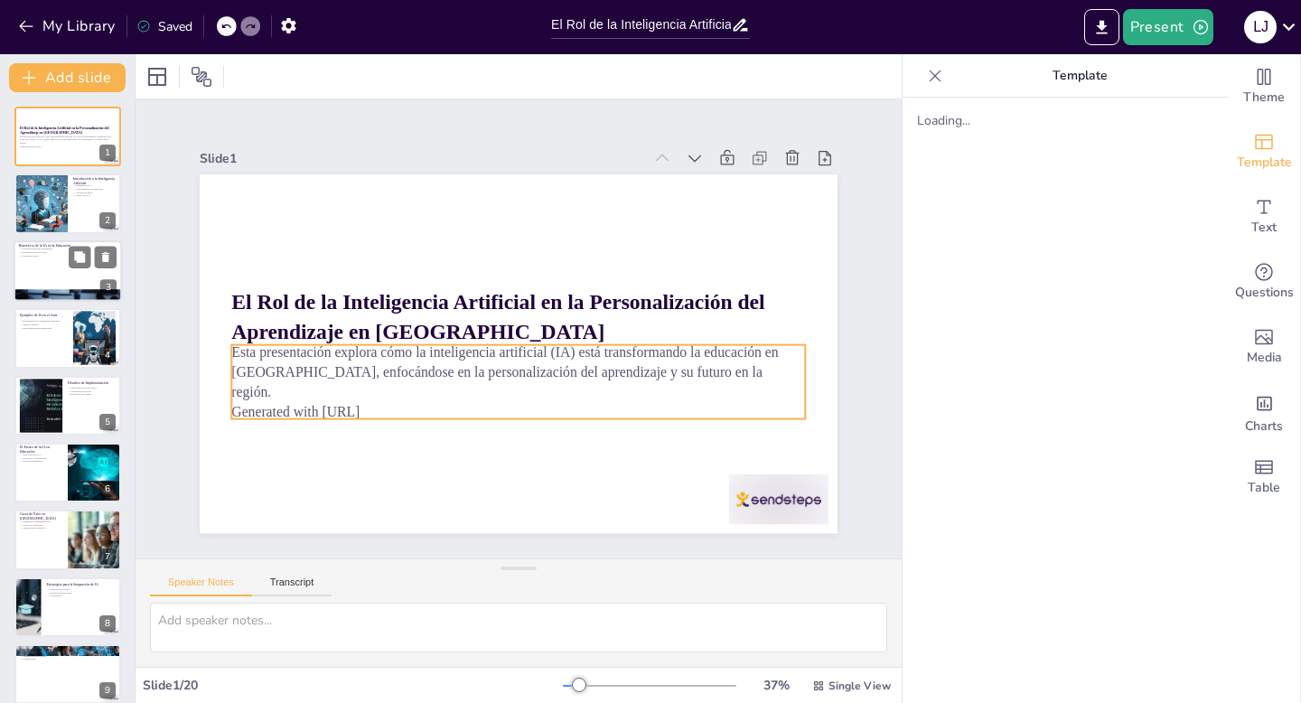
checkbox input "true"
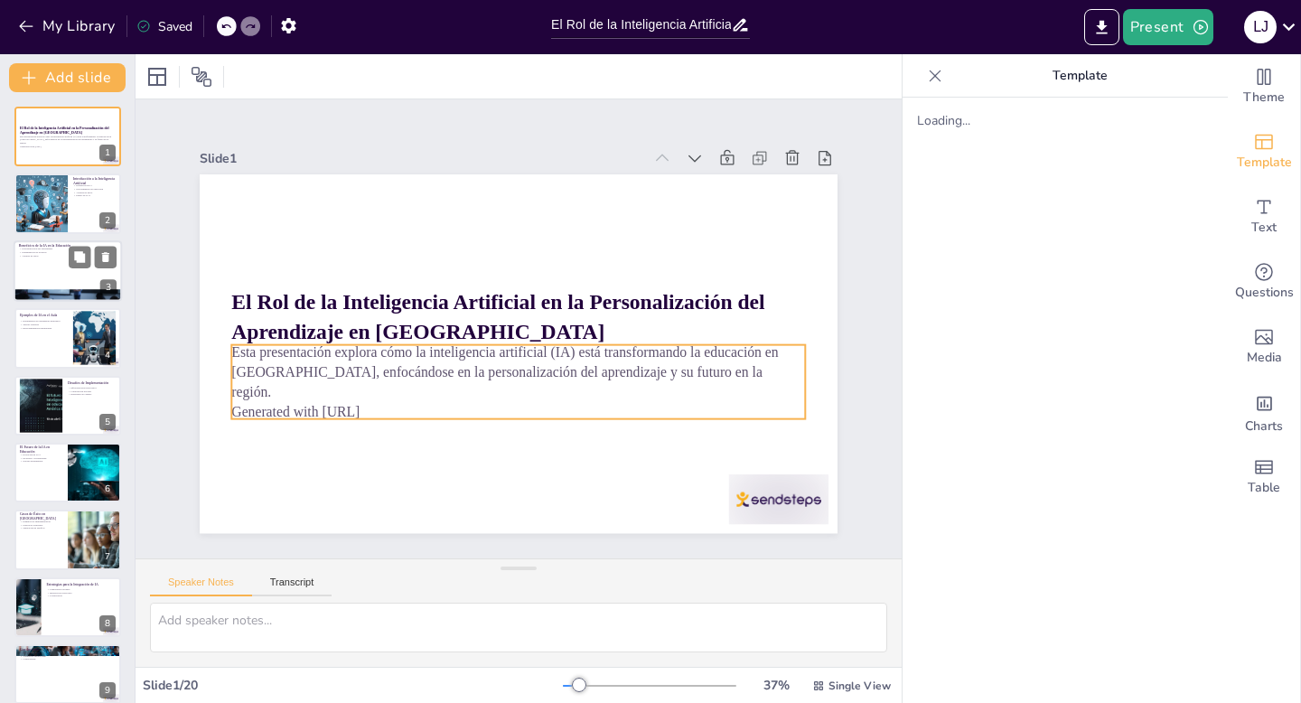
checkbox input "true"
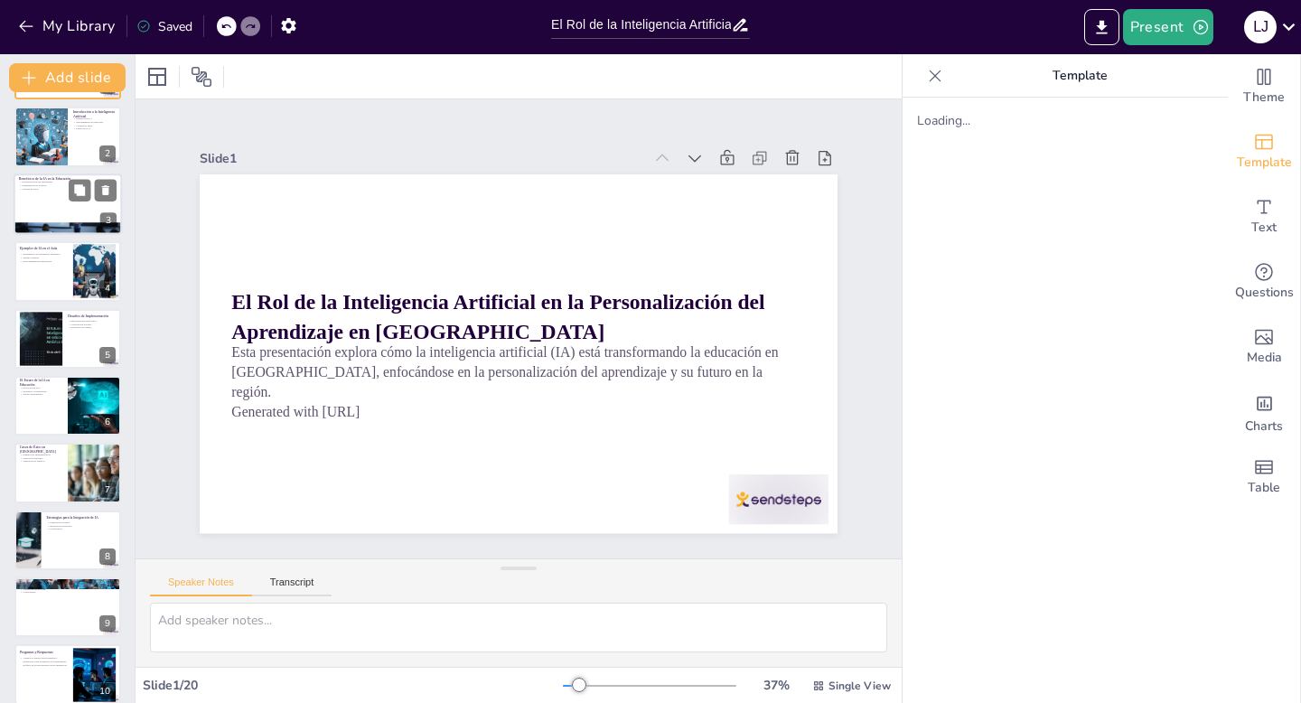
scroll to position [69, 0]
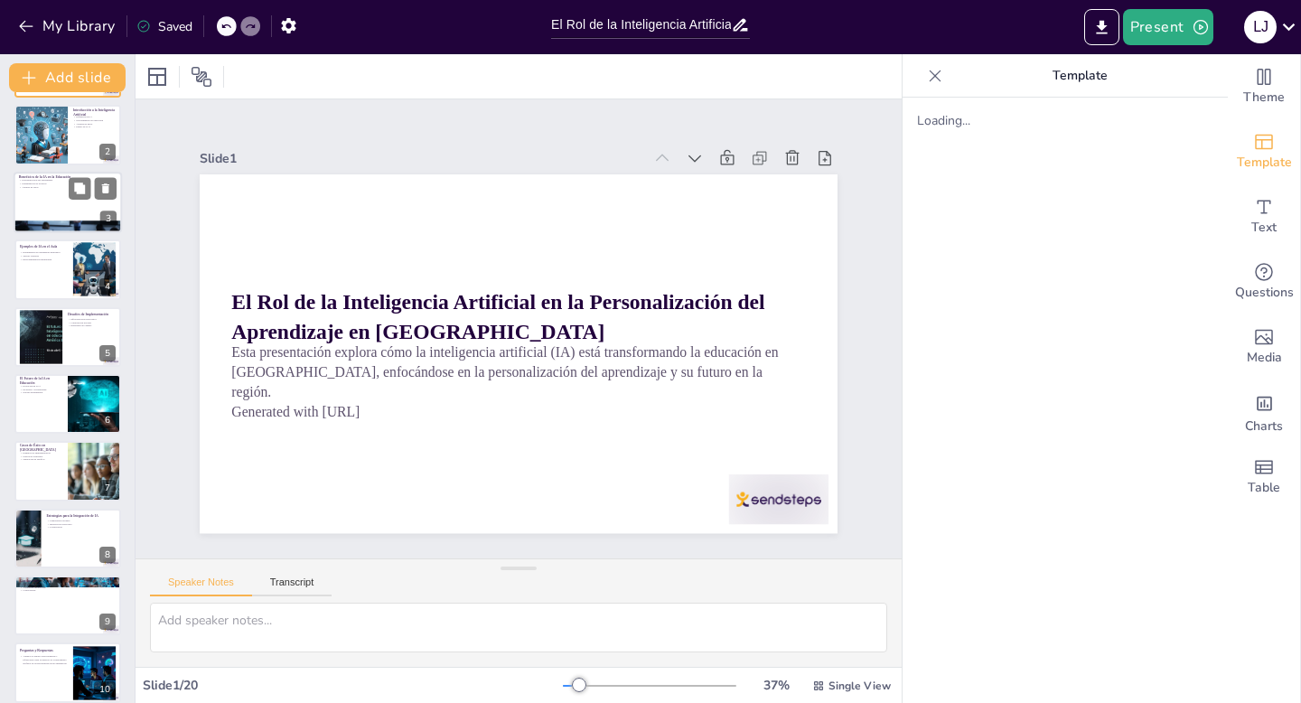
checkbox input "true"
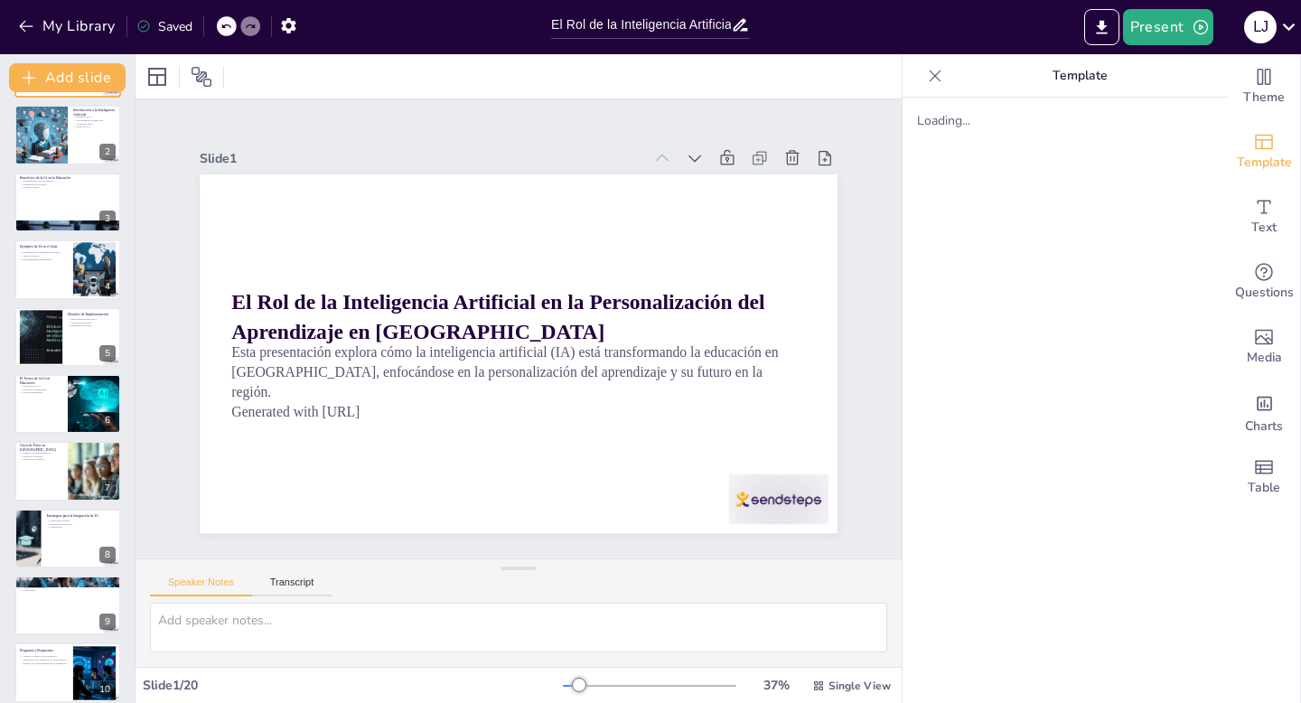
checkbox input "true"
click at [83, 258] on icon at bounding box center [79, 254] width 11 height 11
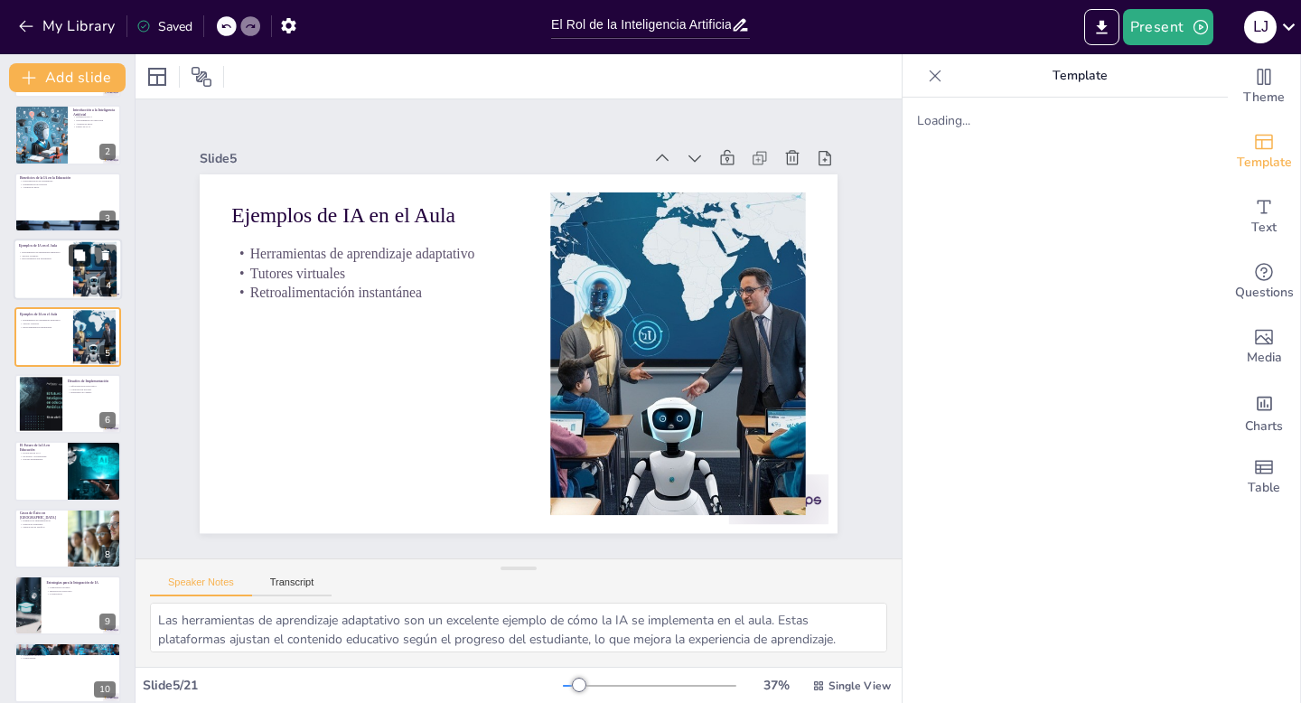
scroll to position [8, 0]
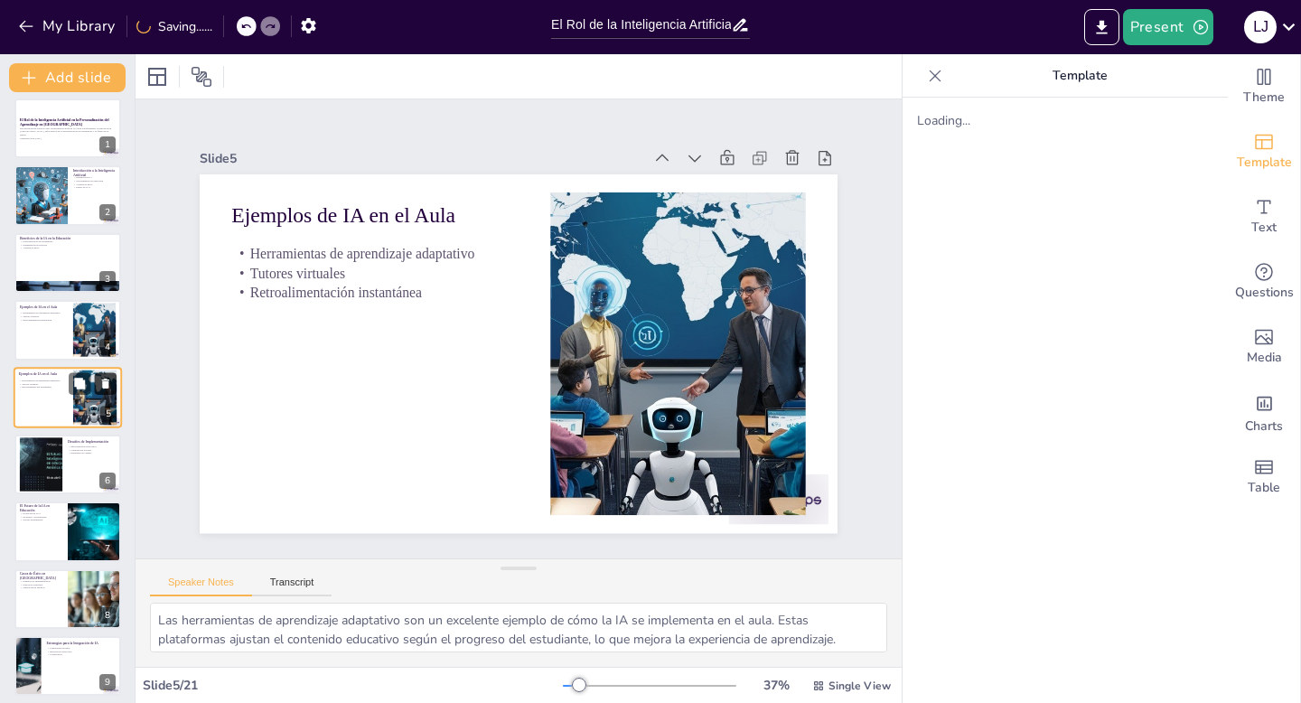
click at [109, 380] on icon at bounding box center [105, 383] width 13 height 13
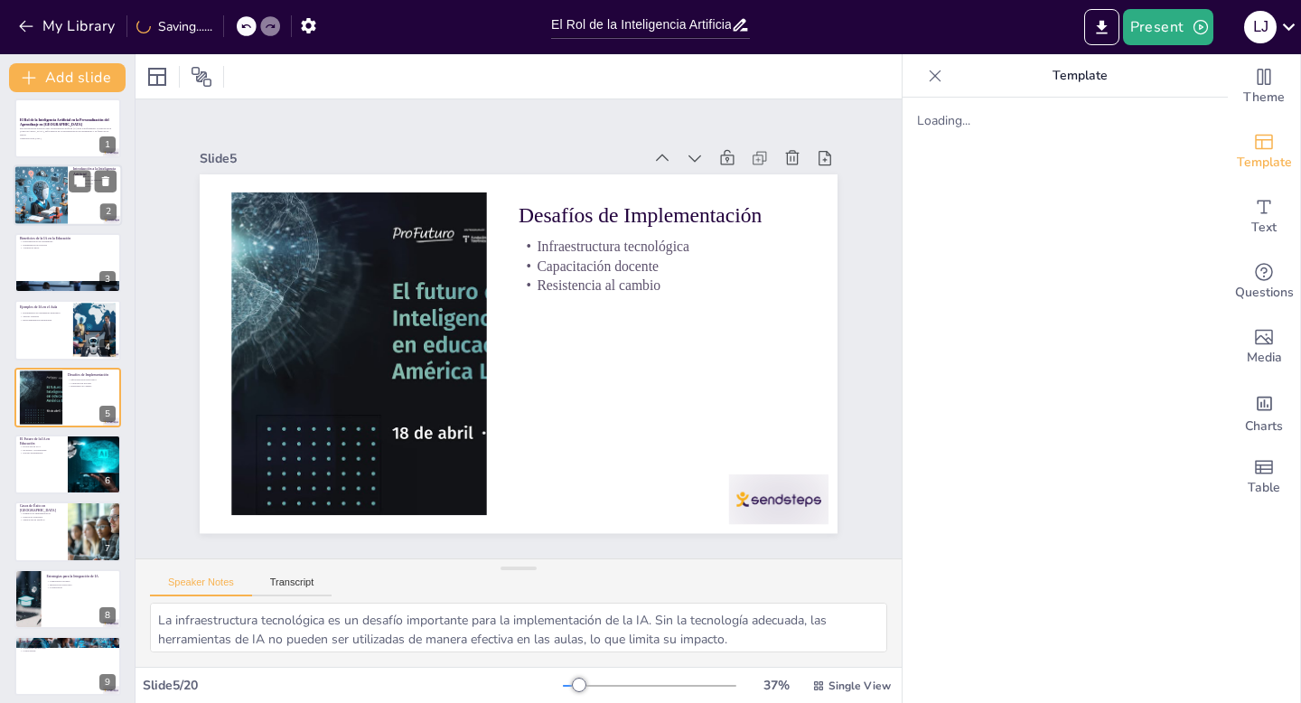
click at [50, 193] on div at bounding box center [40, 195] width 61 height 61
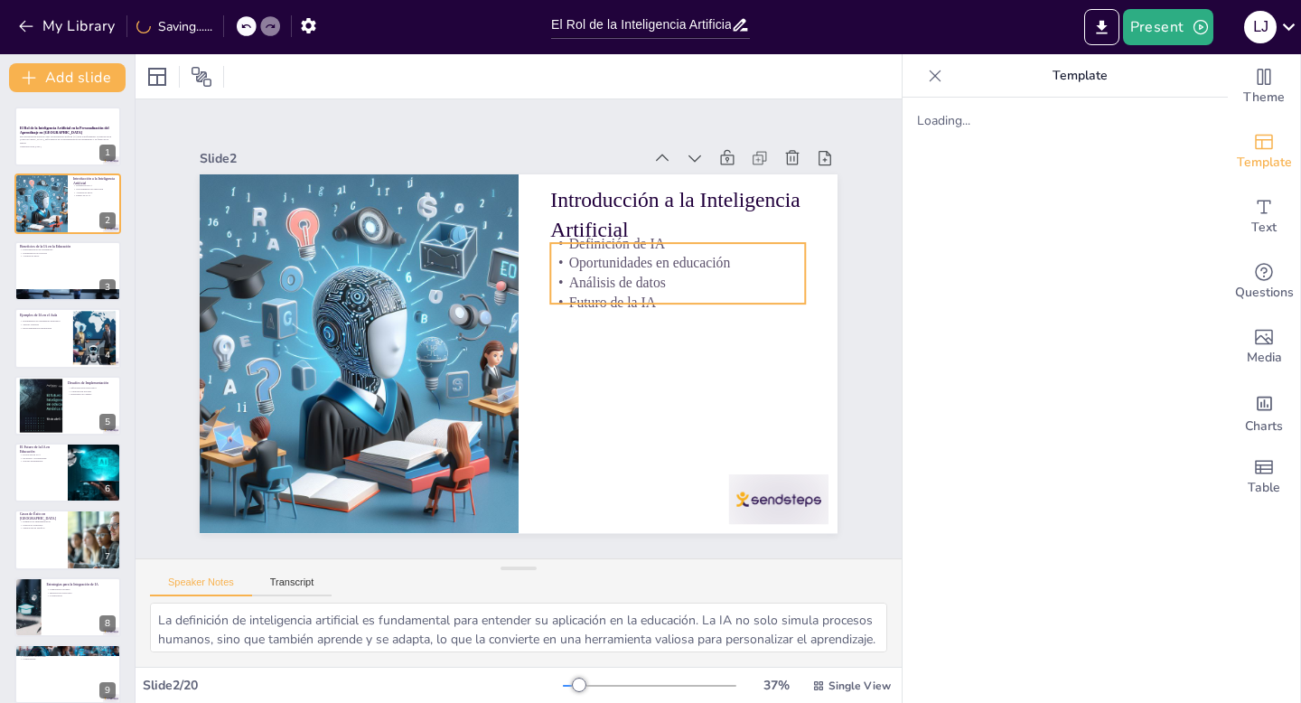
click at [562, 297] on p "Futuro de la IA" at bounding box center [680, 320] width 256 height 46
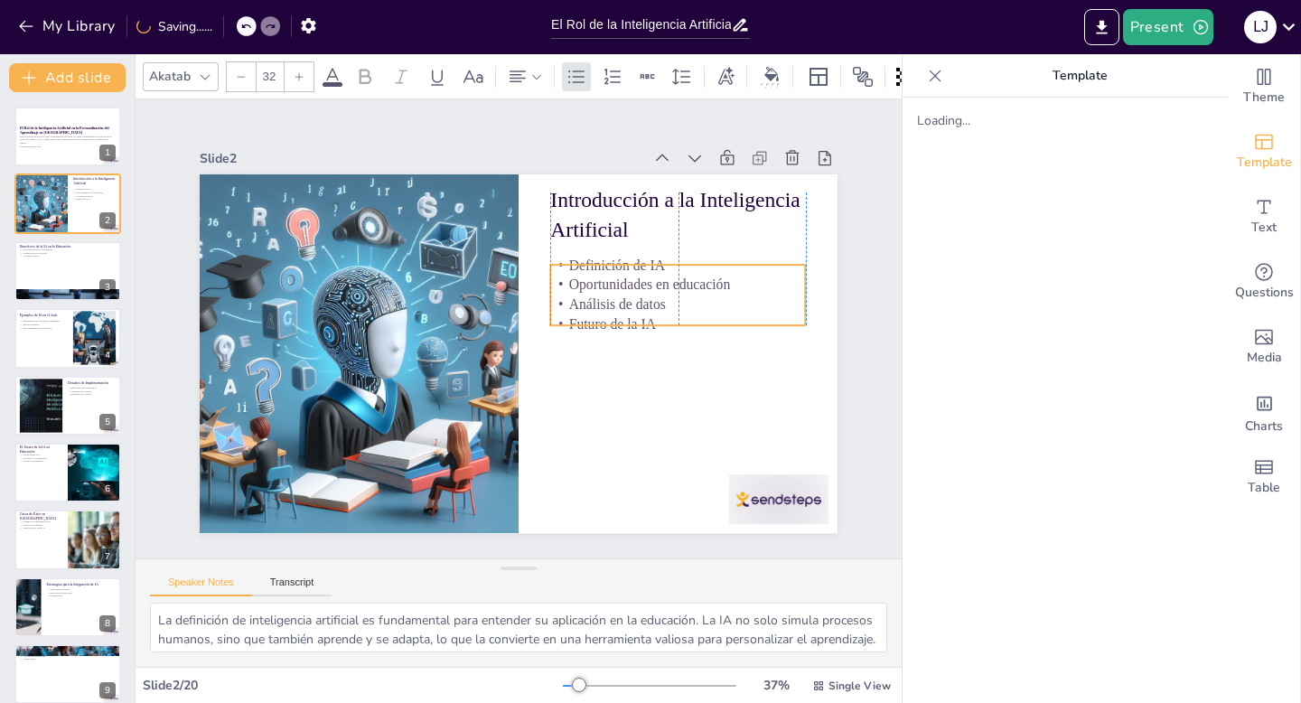
drag, startPoint x: 562, startPoint y: 289, endPoint x: 562, endPoint y: 311, distance: 21.7
click at [562, 347] on p "Futuro de la IA" at bounding box center [615, 456] width 166 height 218
click at [70, 265] on button at bounding box center [80, 257] width 22 height 22
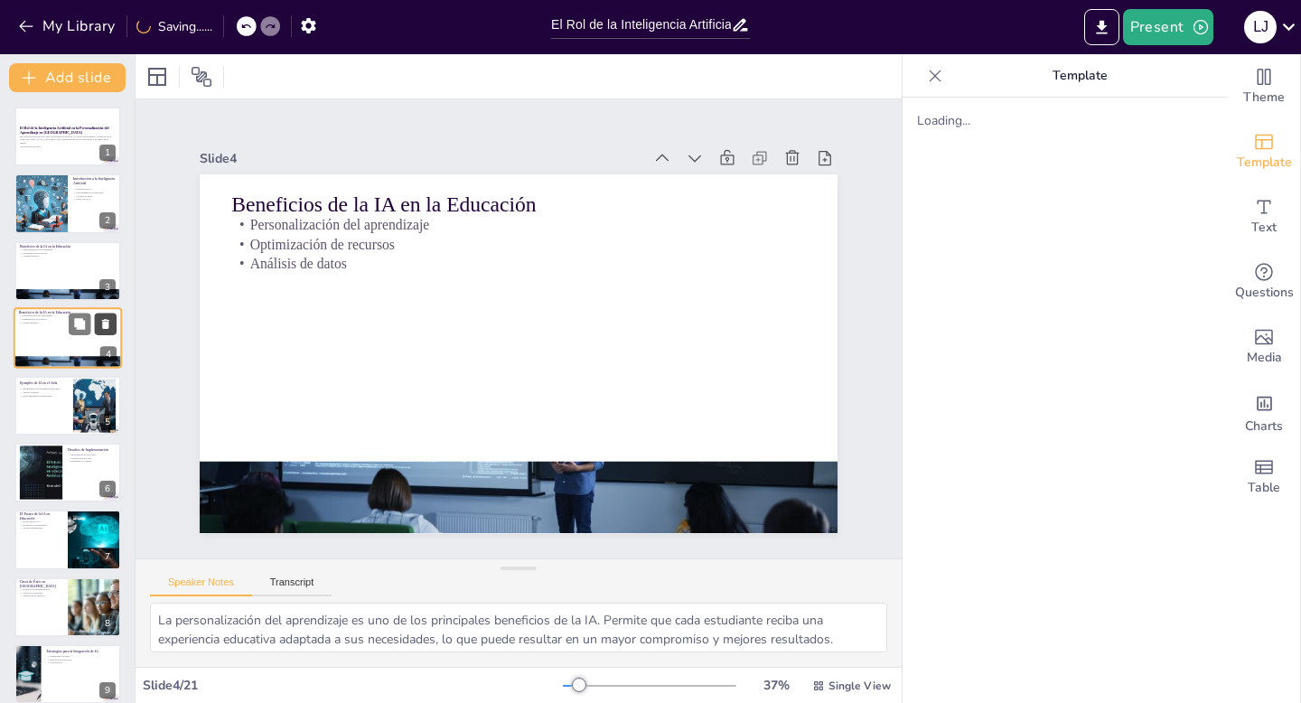
click at [99, 327] on icon at bounding box center [105, 324] width 13 height 13
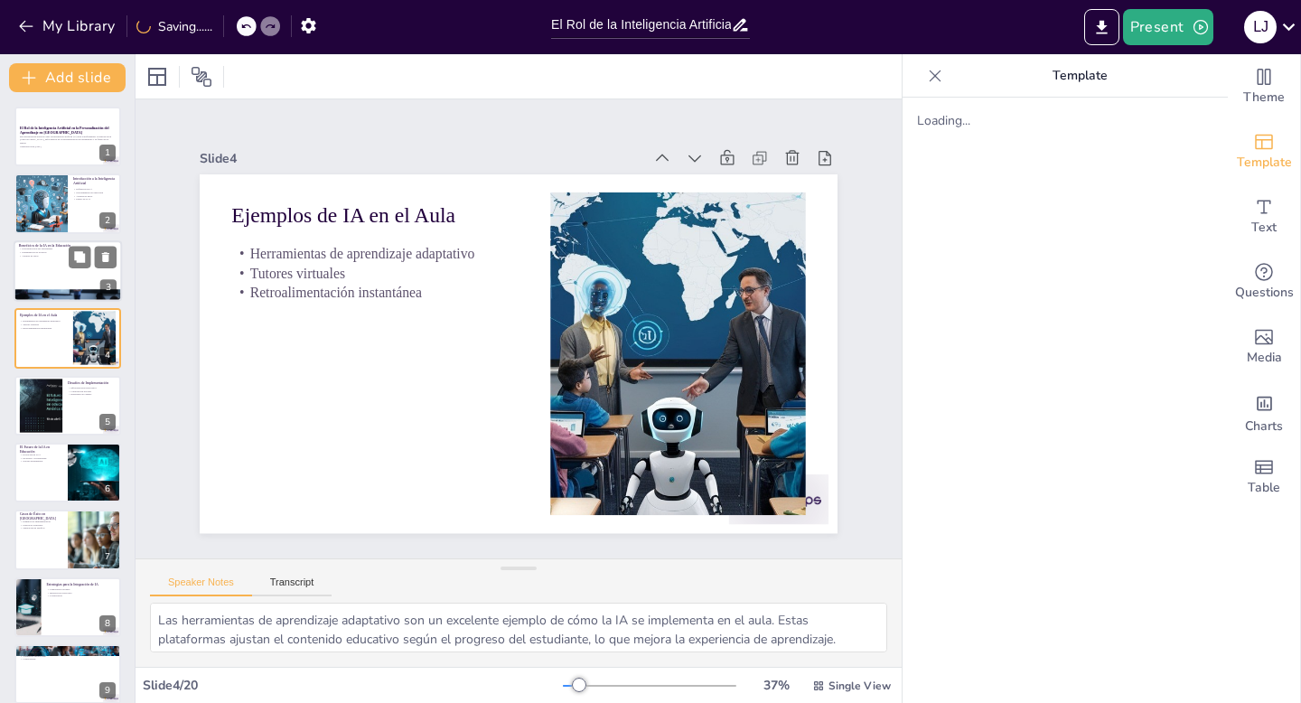
click at [45, 266] on div at bounding box center [68, 270] width 108 height 61
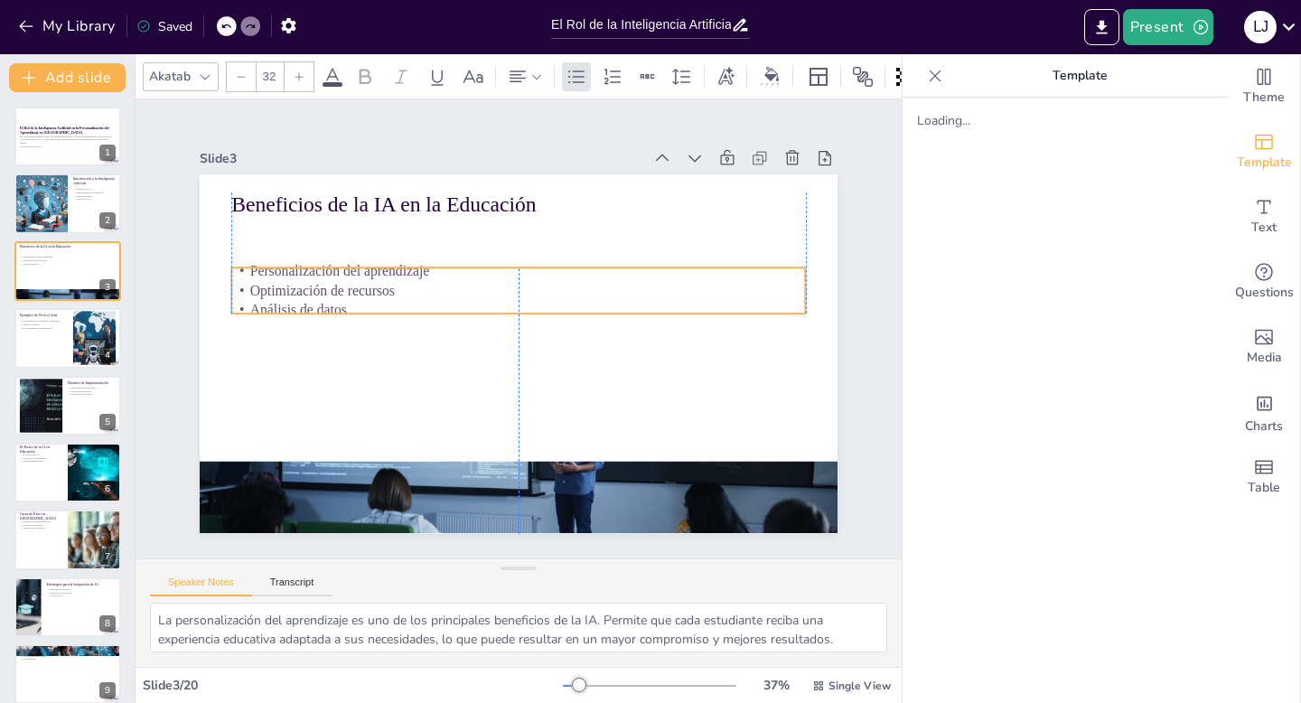
drag, startPoint x: 304, startPoint y: 231, endPoint x: 303, endPoint y: 277, distance: 46.1
click at [303, 277] on p "Optimización de recursos" at bounding box center [530, 292] width 552 height 196
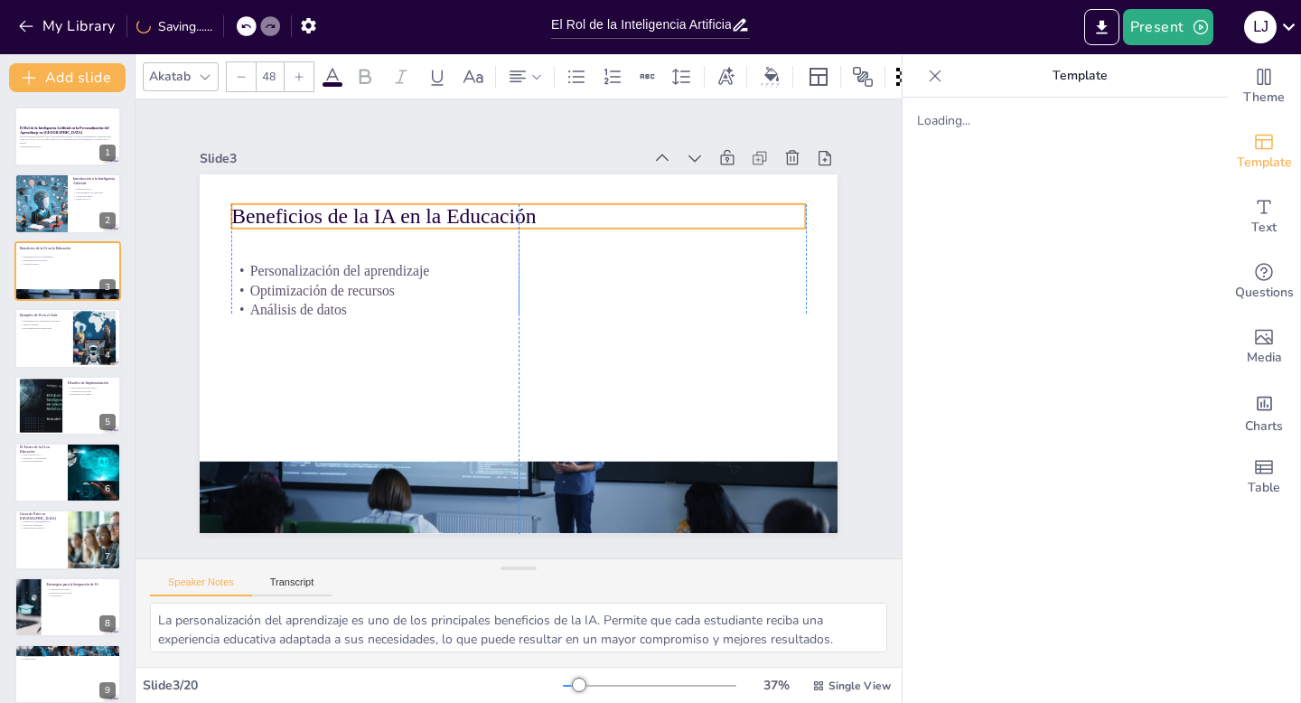
drag, startPoint x: 313, startPoint y: 199, endPoint x: 312, endPoint y: 213, distance: 14.5
click at [312, 213] on p "Beneficios de la IA en la Educación" at bounding box center [564, 226] width 537 height 260
click at [55, 320] on p "Herramientas de aprendizaje adaptativo" at bounding box center [43, 321] width 49 height 4
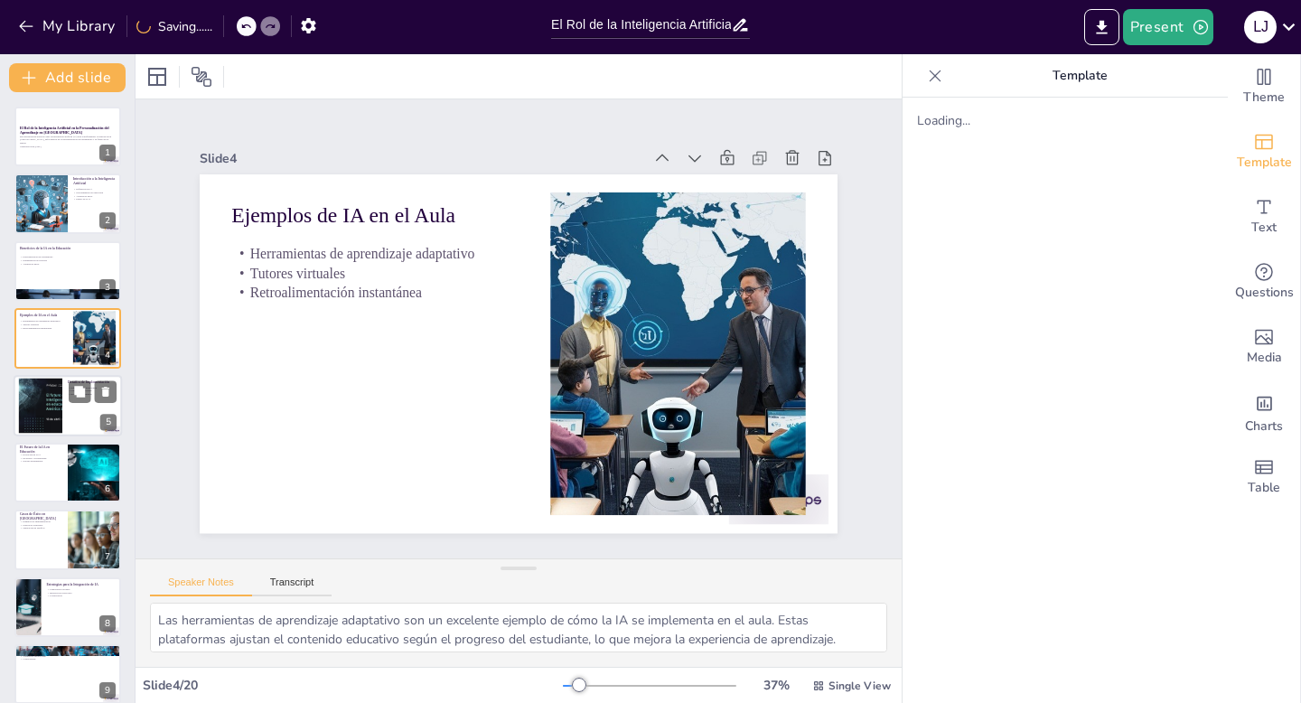
click at [62, 413] on div at bounding box center [68, 405] width 108 height 61
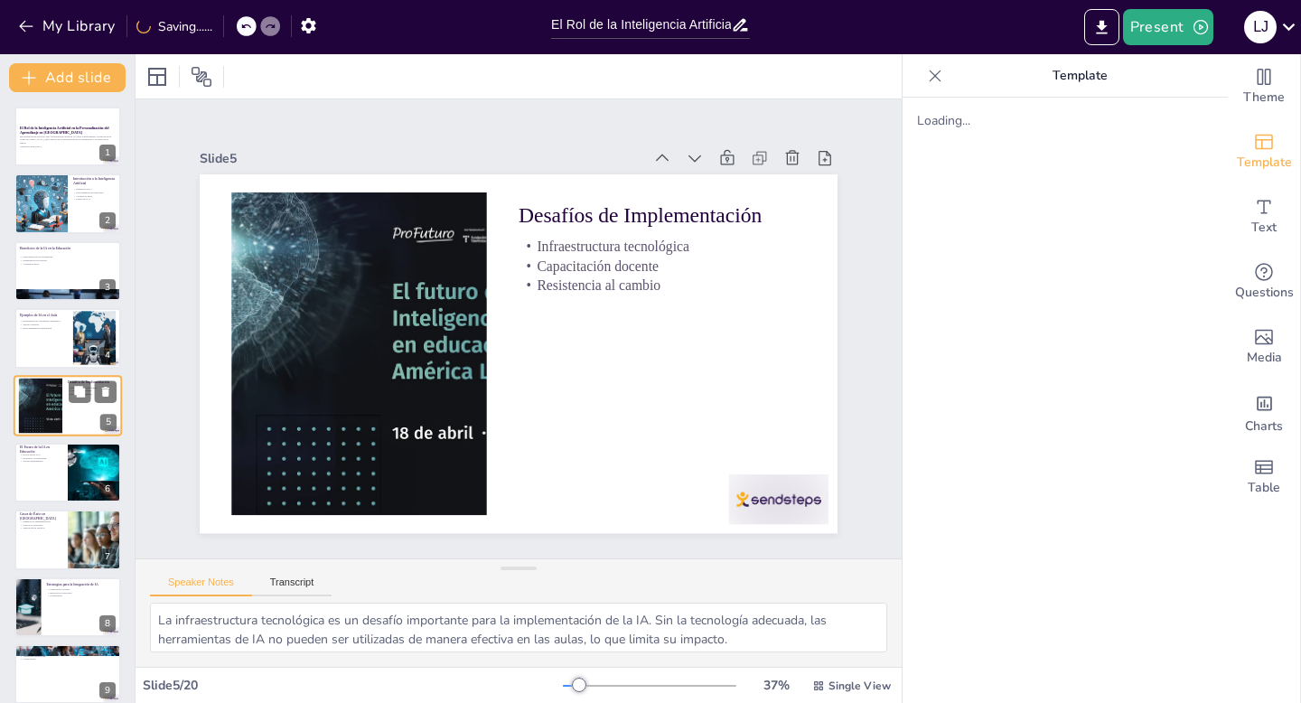
scroll to position [8, 0]
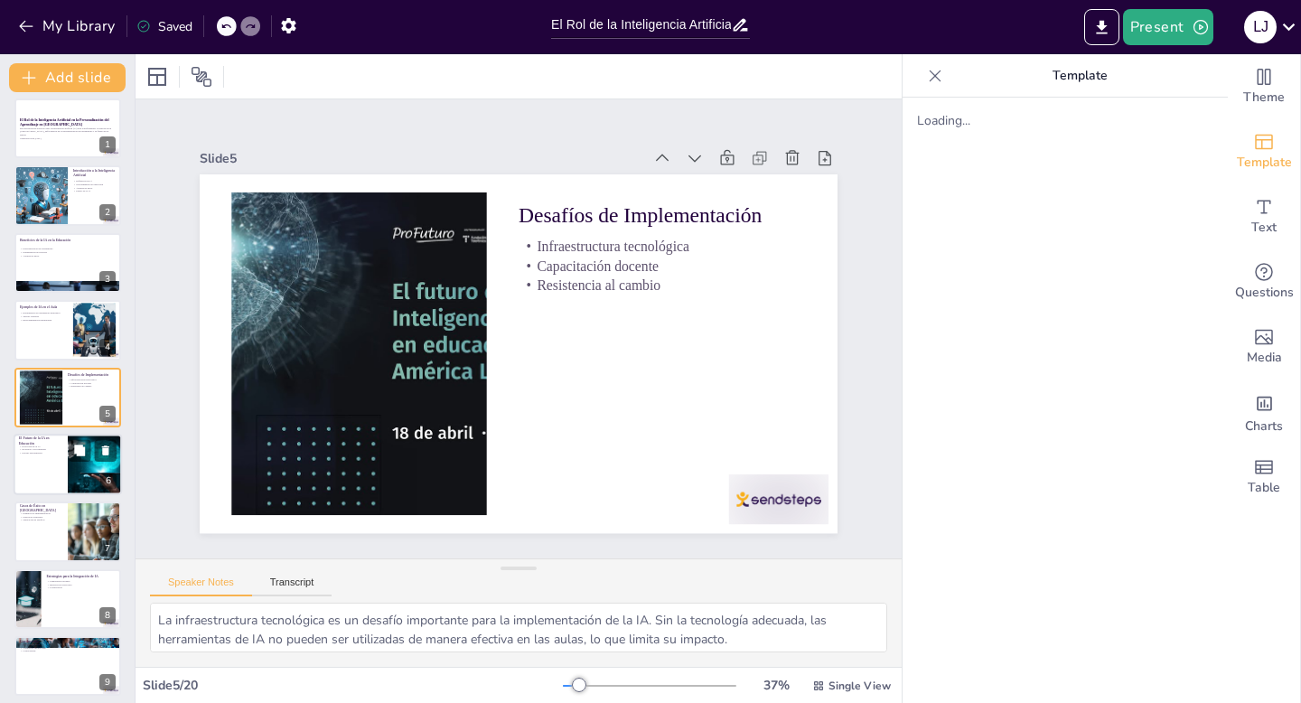
click at [55, 456] on div at bounding box center [68, 464] width 108 height 61
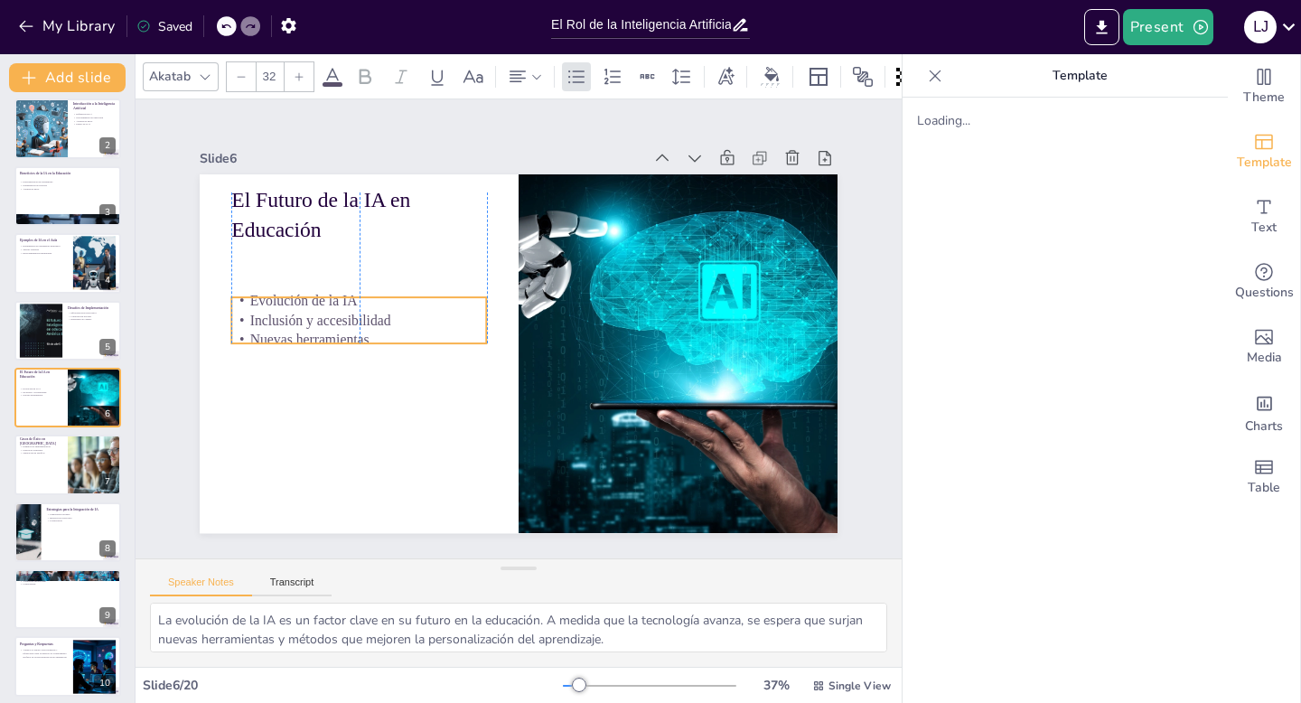
drag, startPoint x: 293, startPoint y: 255, endPoint x: 293, endPoint y: 311, distance: 56.0
click at [293, 311] on p "Inclusión y accesibilidad" at bounding box center [369, 272] width 249 height 98
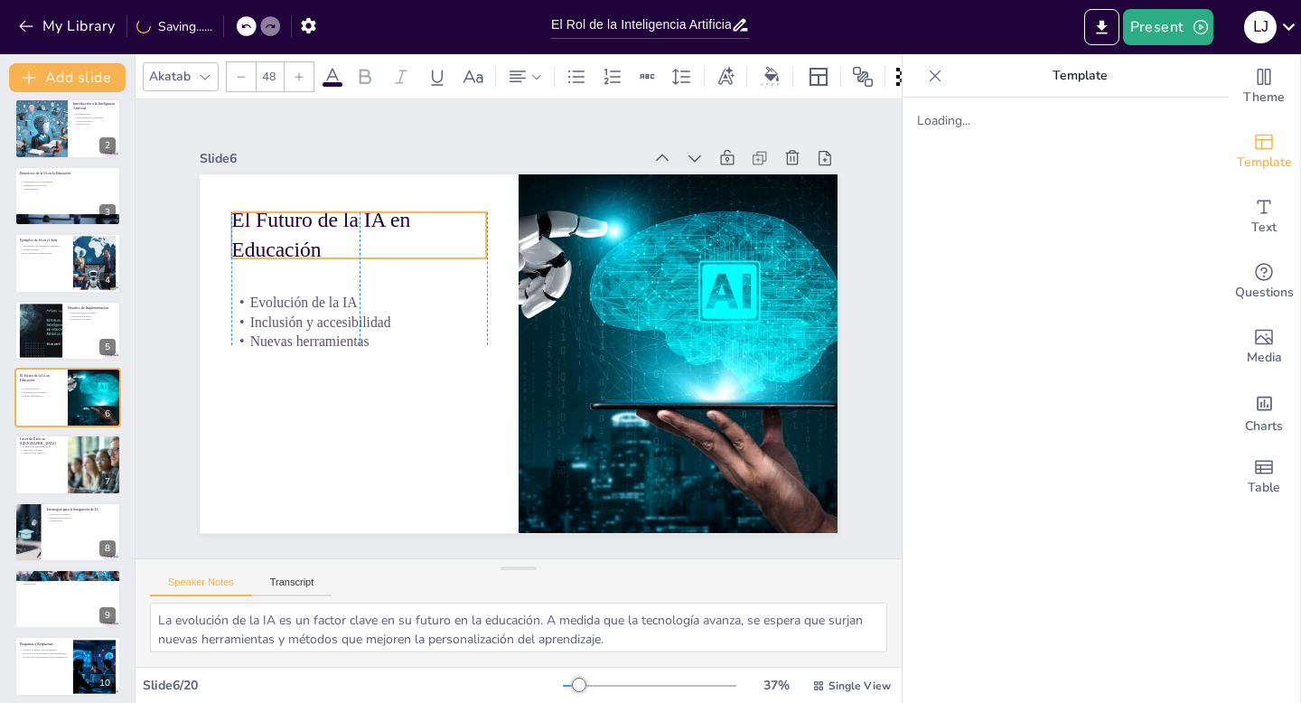
drag, startPoint x: 277, startPoint y: 223, endPoint x: 277, endPoint y: 247, distance: 23.5
click at [460, 247] on p "El Futuro de la IA en Educación" at bounding box center [539, 145] width 158 height 258
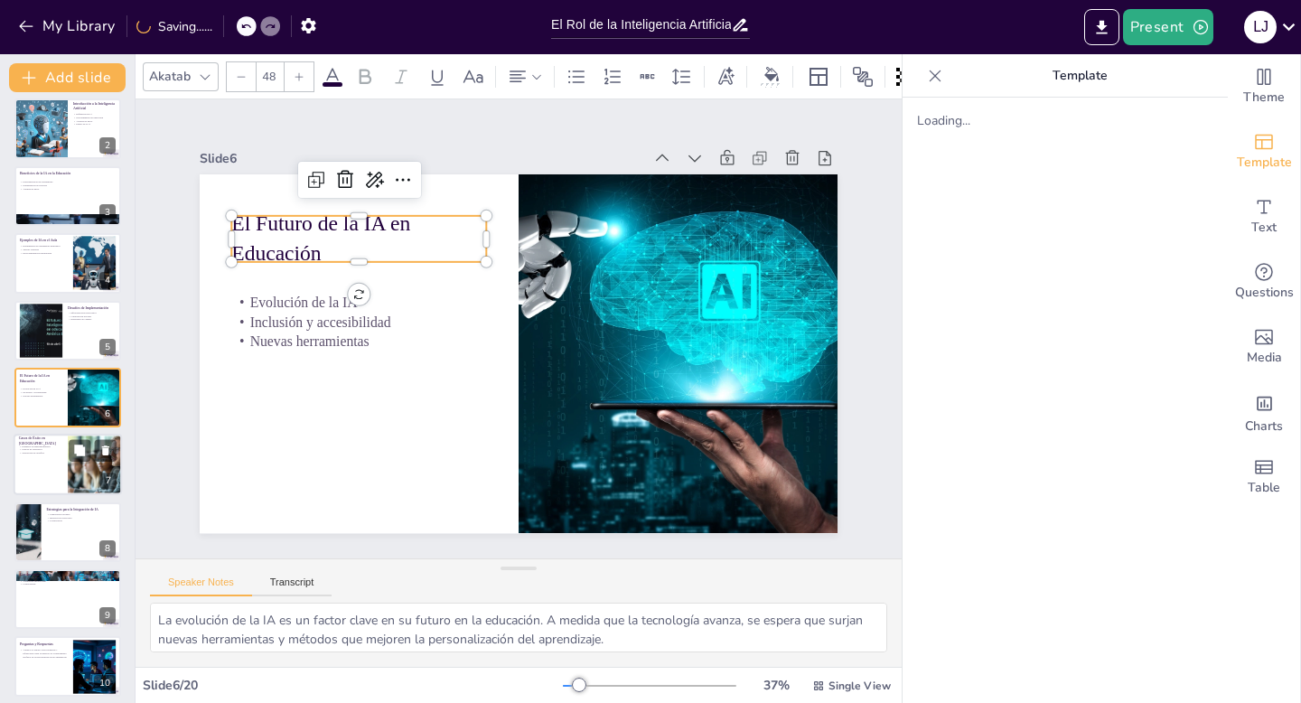
click at [38, 480] on div at bounding box center [68, 465] width 108 height 61
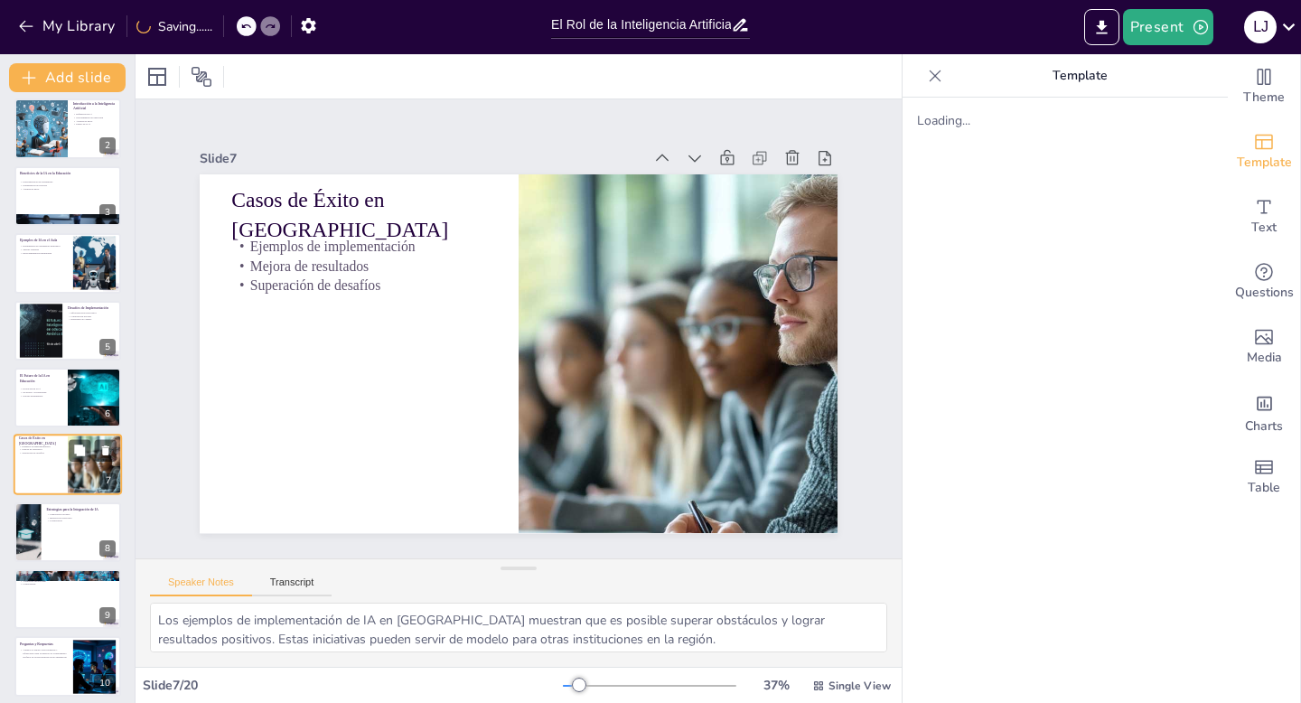
scroll to position [142, 0]
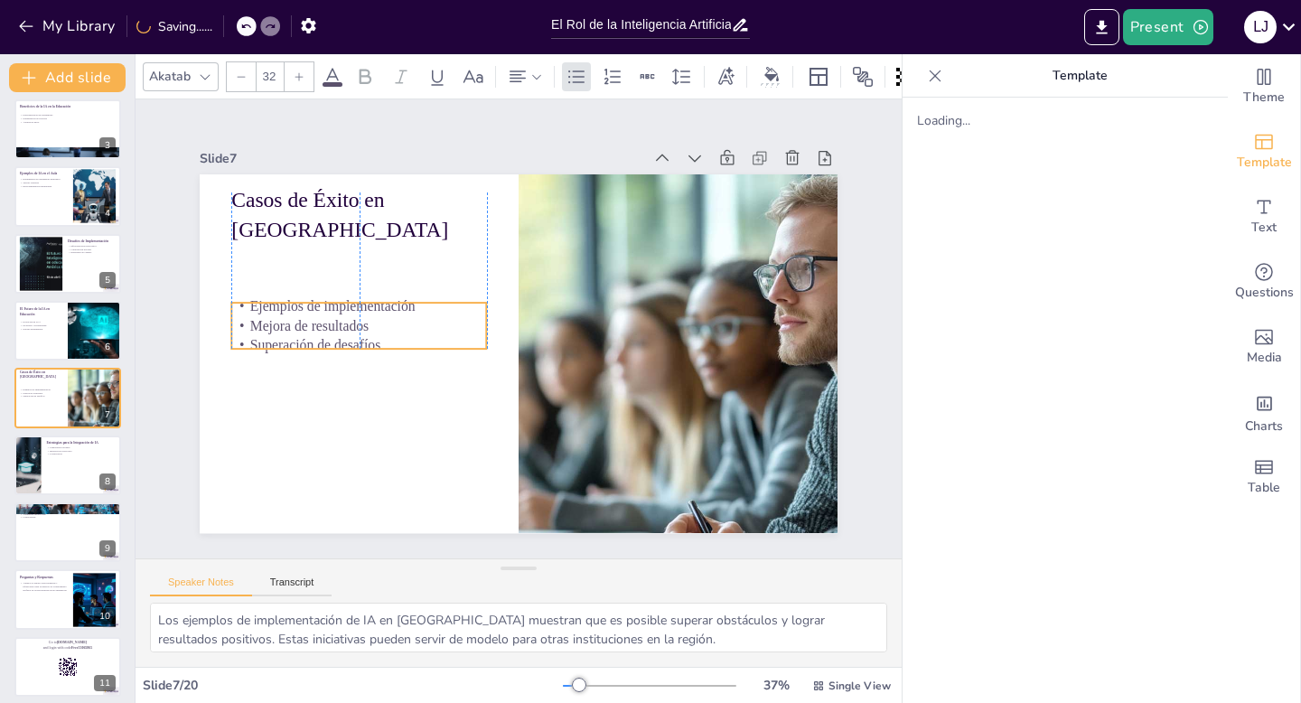
drag, startPoint x: 255, startPoint y: 286, endPoint x: 254, endPoint y: 345, distance: 59.7
click at [254, 345] on p "Superación de desafíos" at bounding box center [358, 346] width 255 height 20
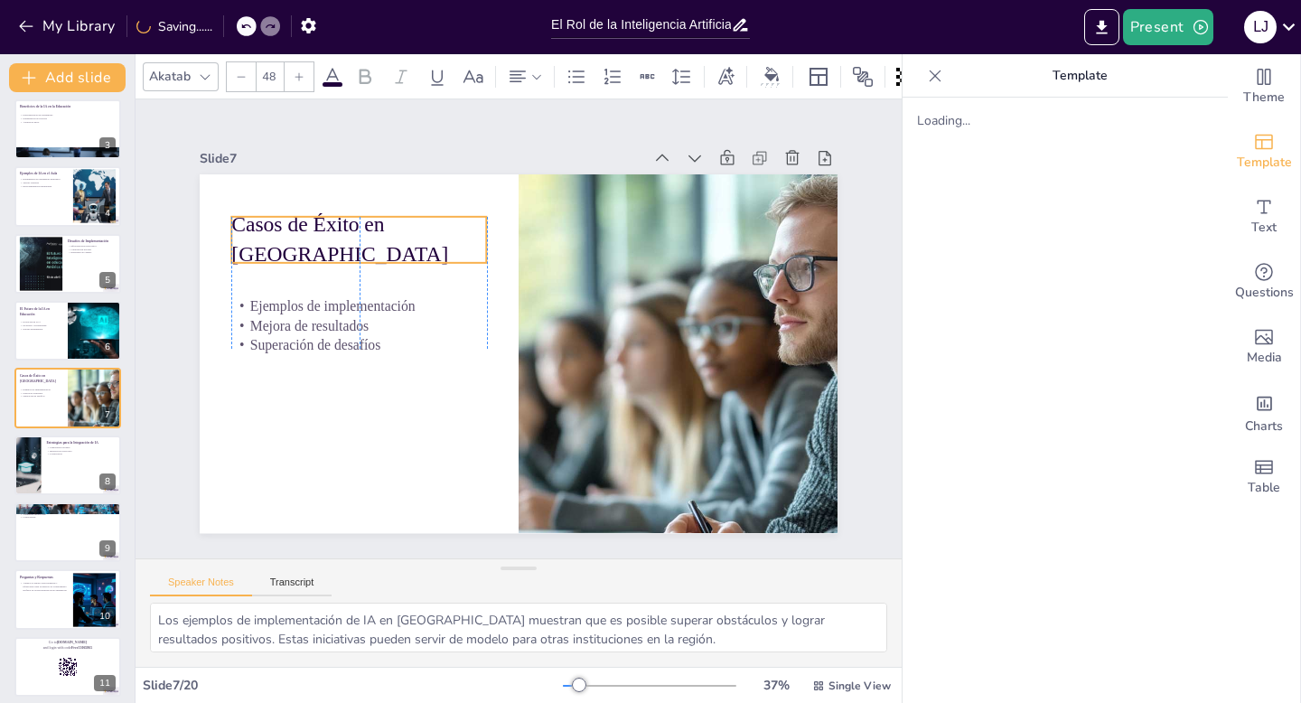
drag, startPoint x: 250, startPoint y: 205, endPoint x: 252, endPoint y: 230, distance: 25.4
click at [577, 230] on p "Casos de Éxito en [GEOGRAPHIC_DATA]" at bounding box center [607, 169] width 60 height 255
click at [60, 465] on div at bounding box center [68, 465] width 108 height 61
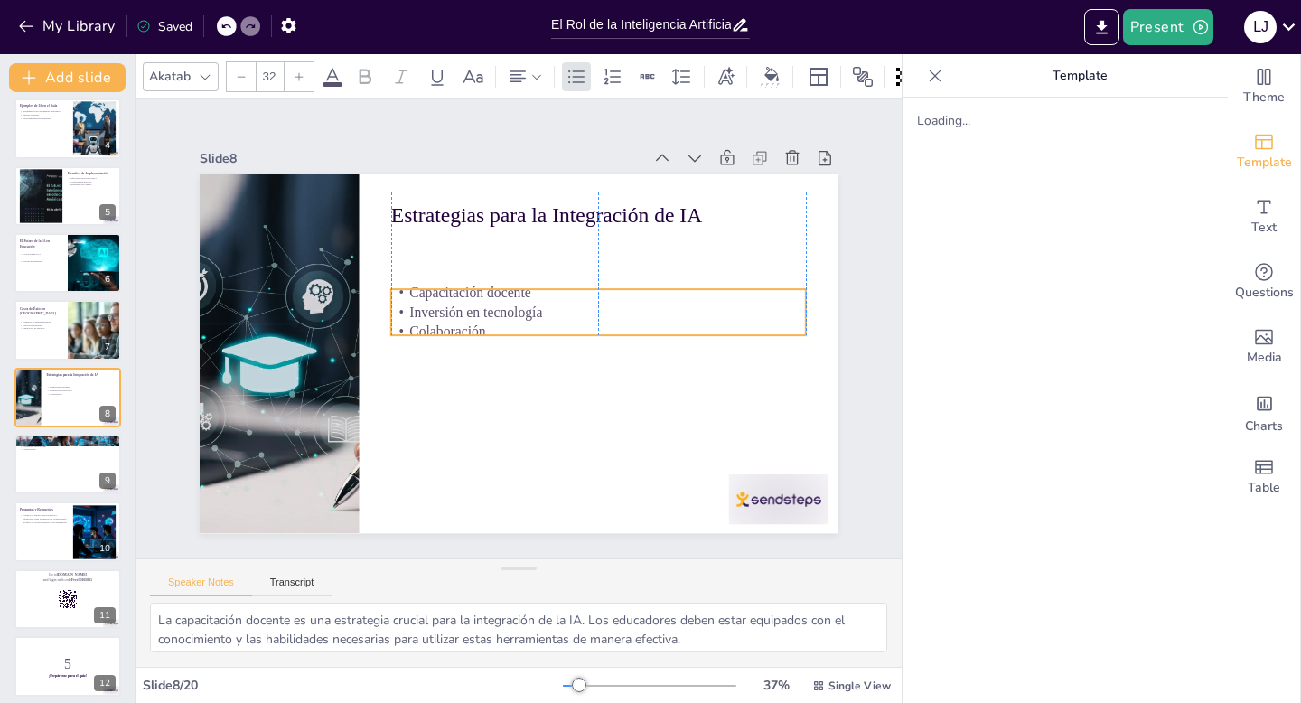
drag, startPoint x: 411, startPoint y: 258, endPoint x: 411, endPoint y: 305, distance: 47.0
click at [411, 305] on p "Inversión en tecnología" at bounding box center [599, 330] width 409 height 106
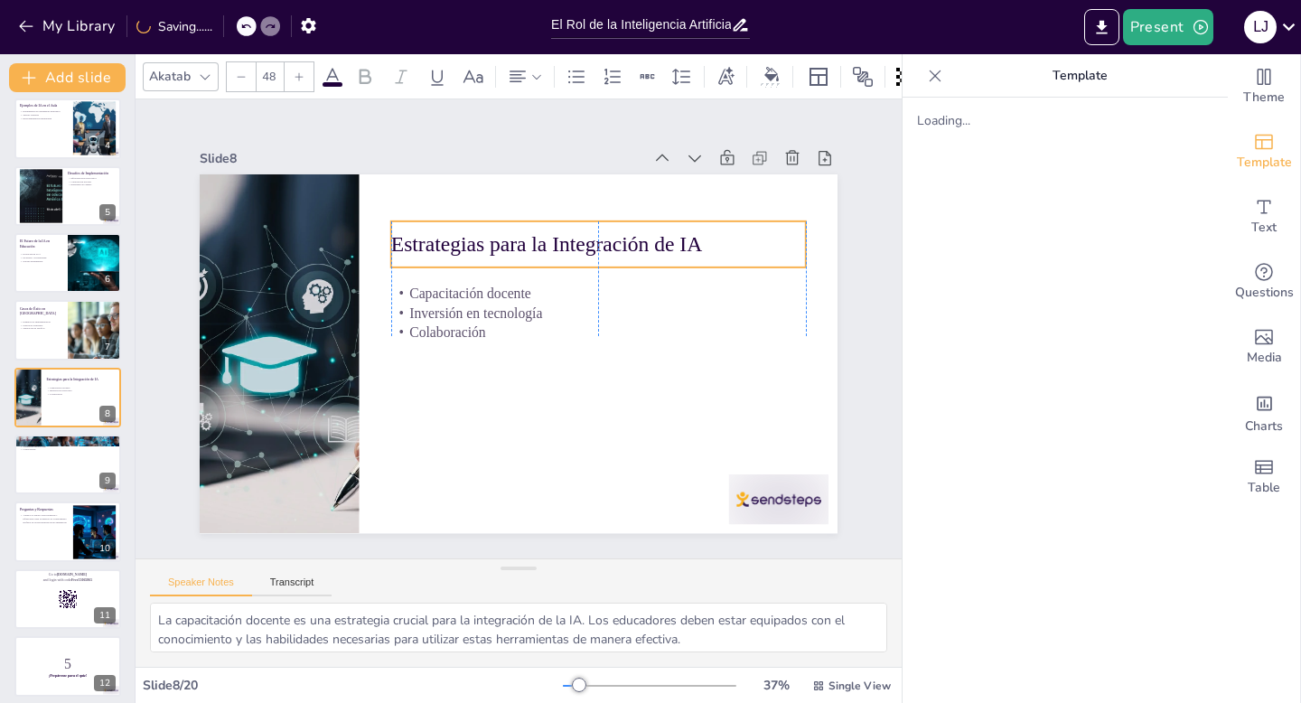
drag, startPoint x: 437, startPoint y: 208, endPoint x: 437, endPoint y: 238, distance: 29.8
click at [437, 238] on p "Estrategias para la Integración de IA" at bounding box center [607, 253] width 416 height 73
click at [71, 468] on div at bounding box center [68, 464] width 108 height 61
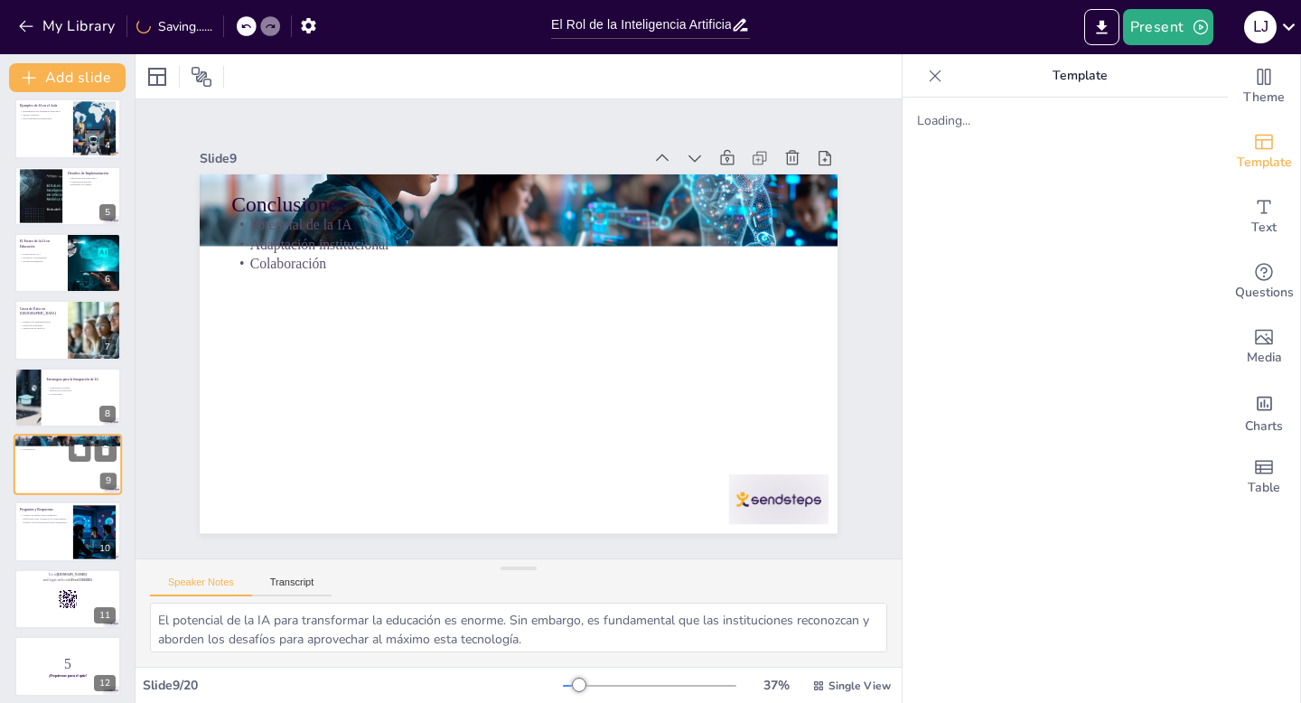
scroll to position [277, 0]
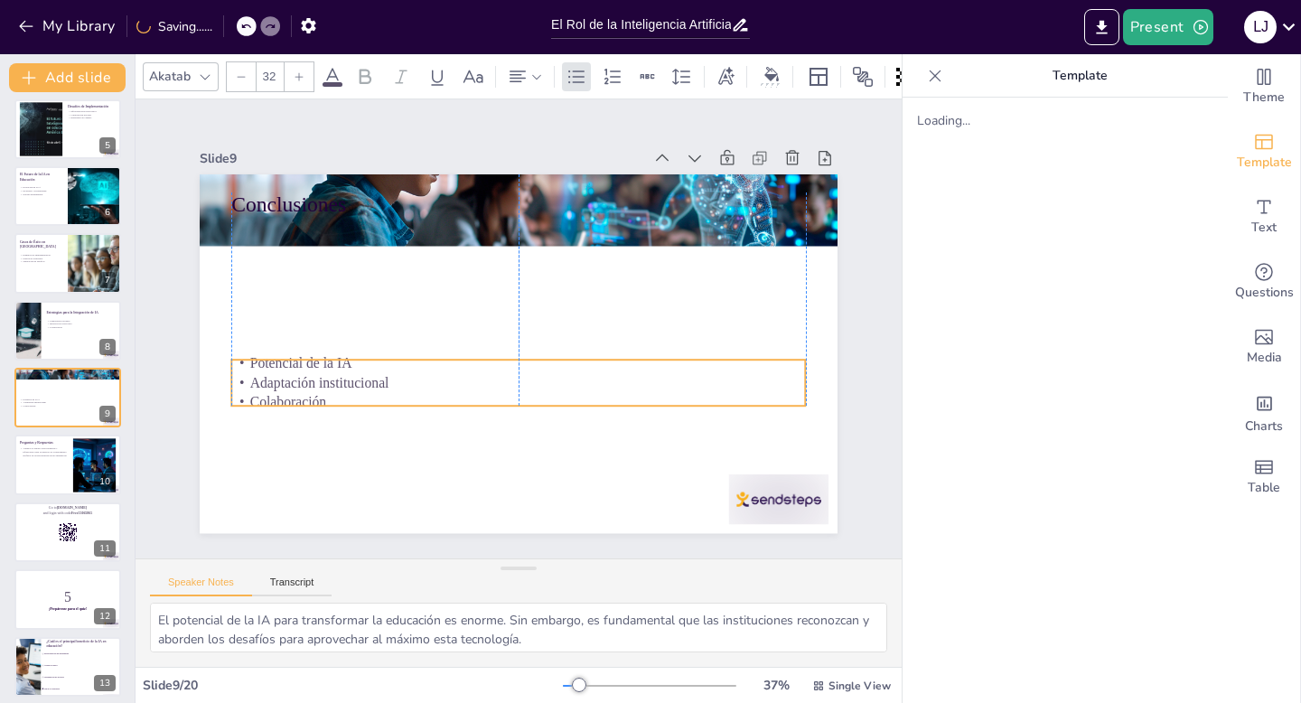
drag, startPoint x: 287, startPoint y: 252, endPoint x: 287, endPoint y: 390, distance: 138.3
click at [287, 390] on p "Colaboración" at bounding box center [504, 401] width 566 height 138
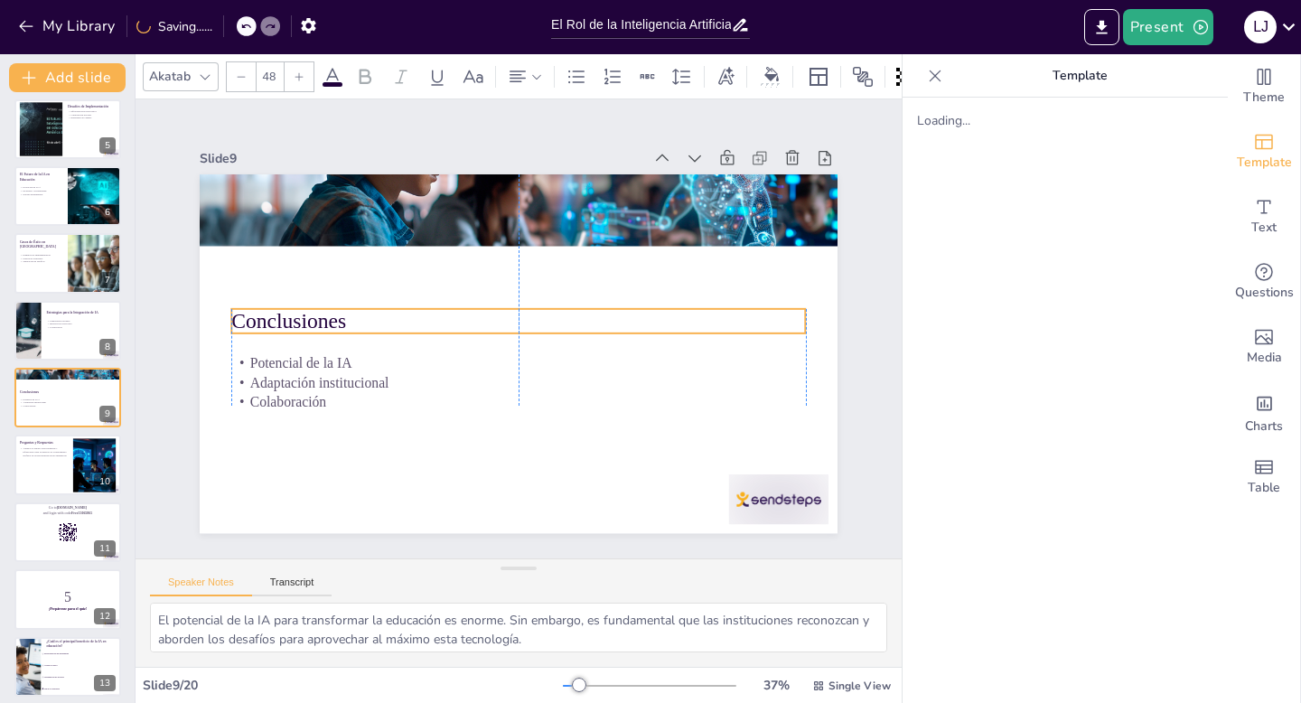
drag, startPoint x: 284, startPoint y: 205, endPoint x: 287, endPoint y: 322, distance: 116.6
click at [344, 322] on p "Conclusiones" at bounding box center [524, 324] width 361 height 482
click at [30, 477] on div at bounding box center [68, 465] width 108 height 61
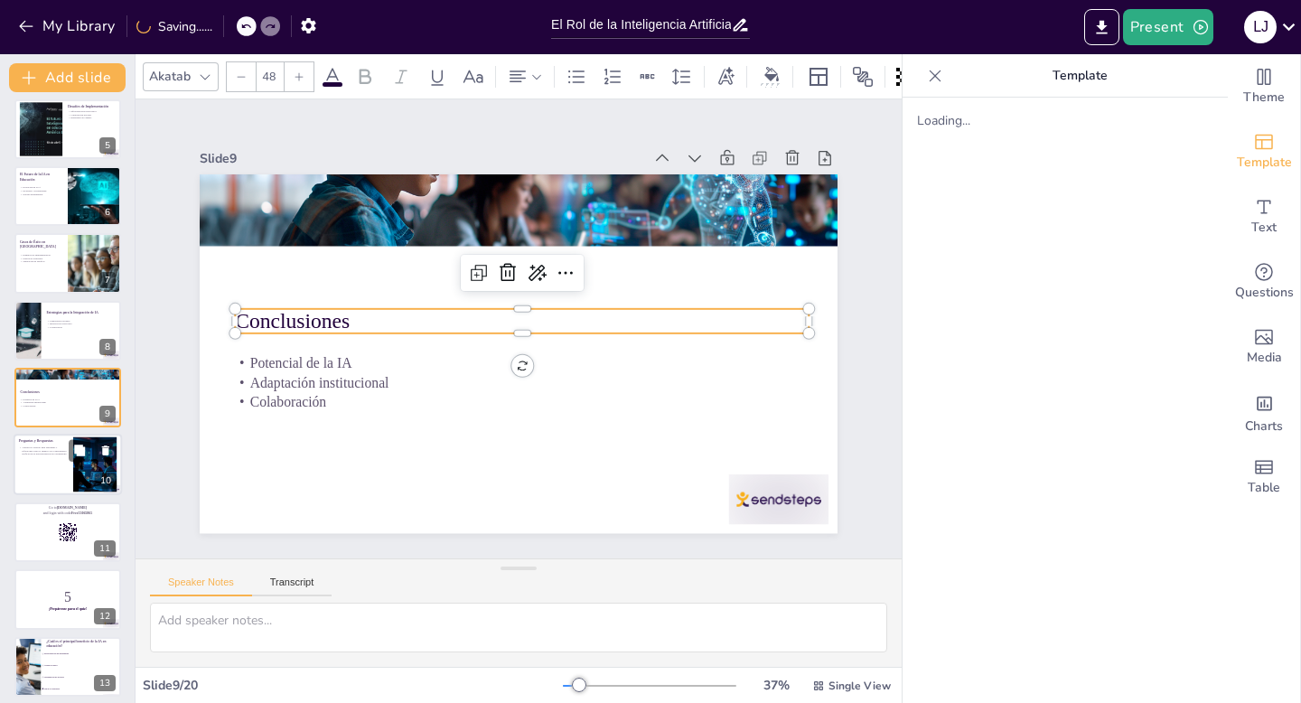
scroll to position [344, 0]
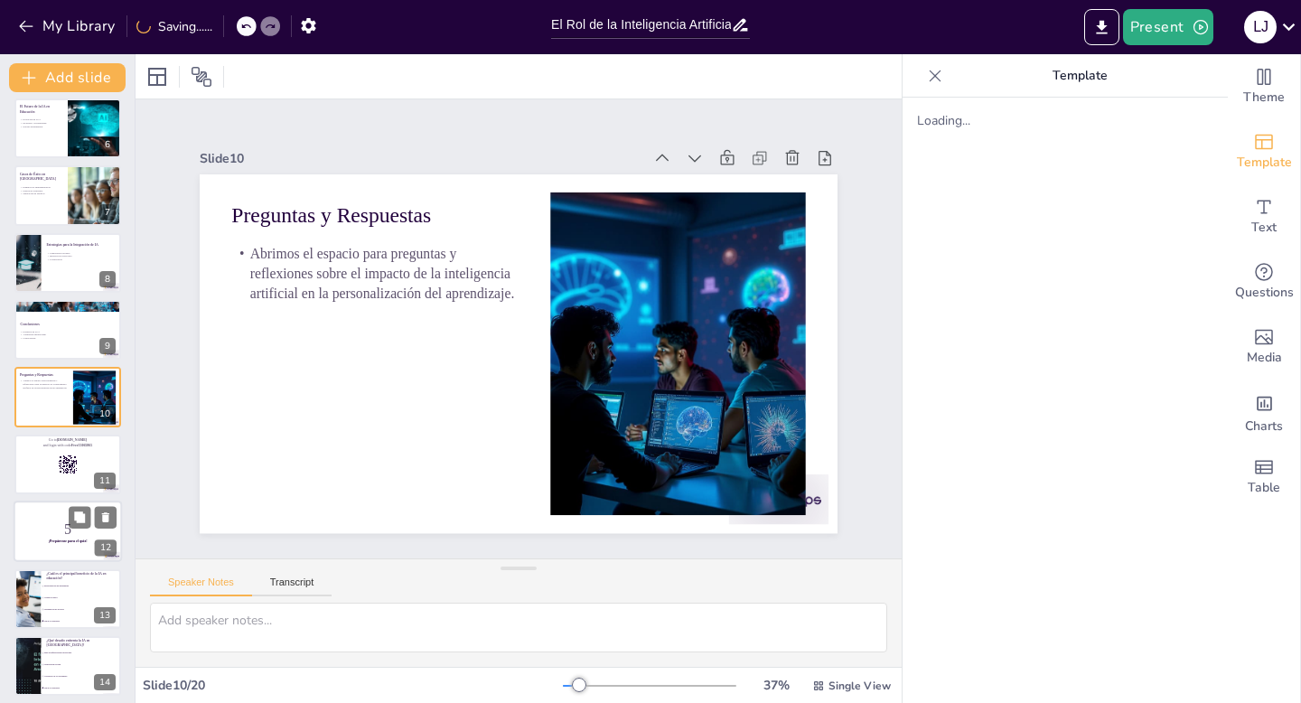
click at [41, 525] on p "5" at bounding box center [68, 530] width 98 height 20
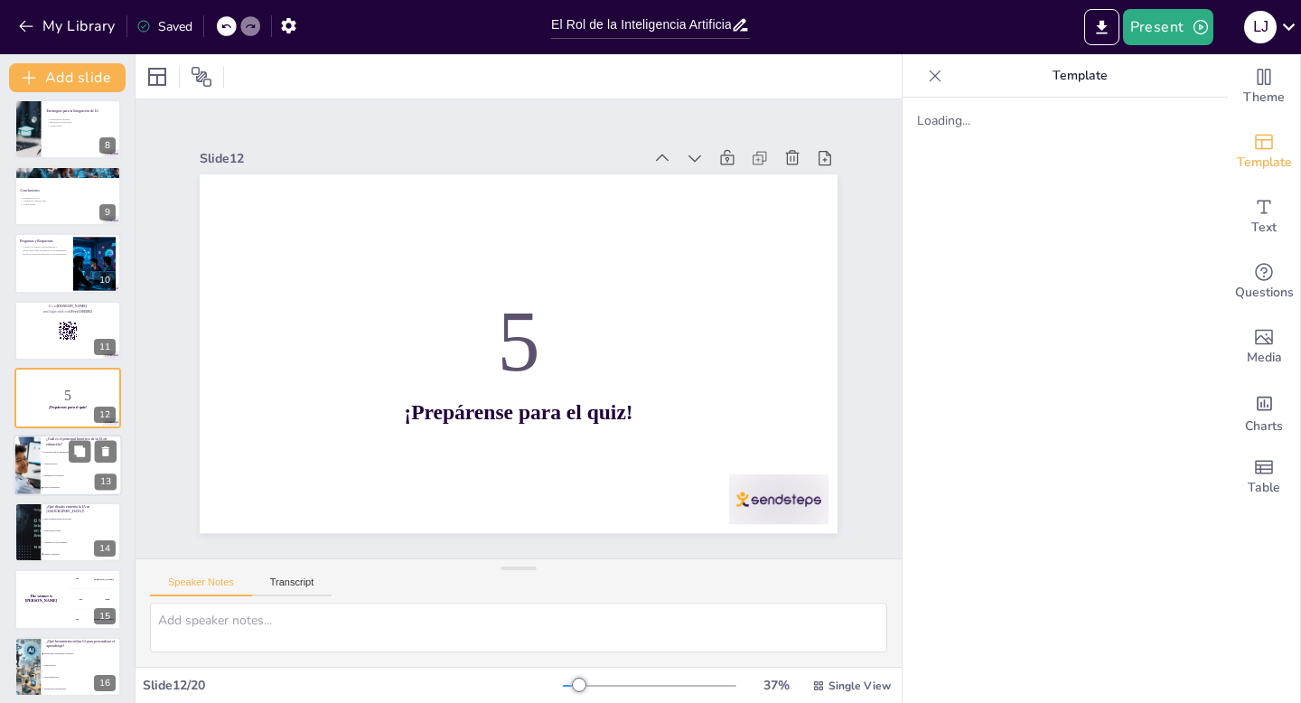
click at [41, 479] on li "Optimización de recursos" at bounding box center [81, 476] width 81 height 12
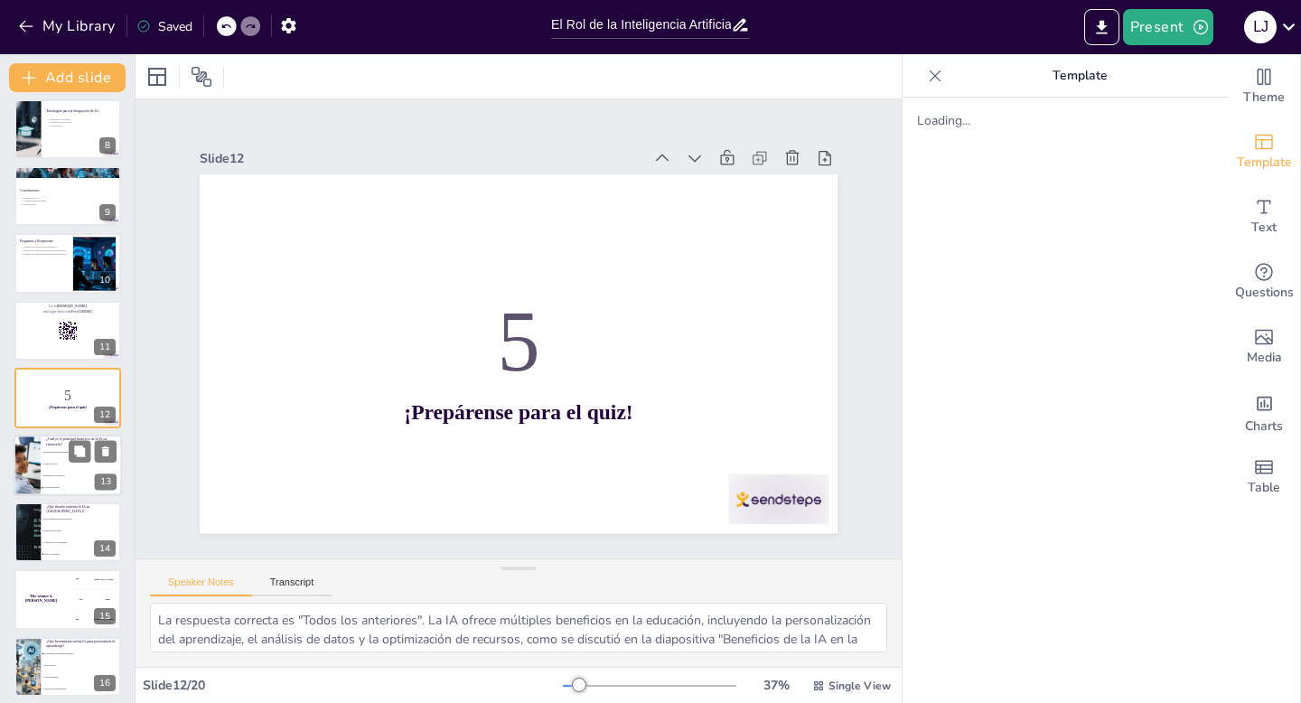
scroll to position [546, 0]
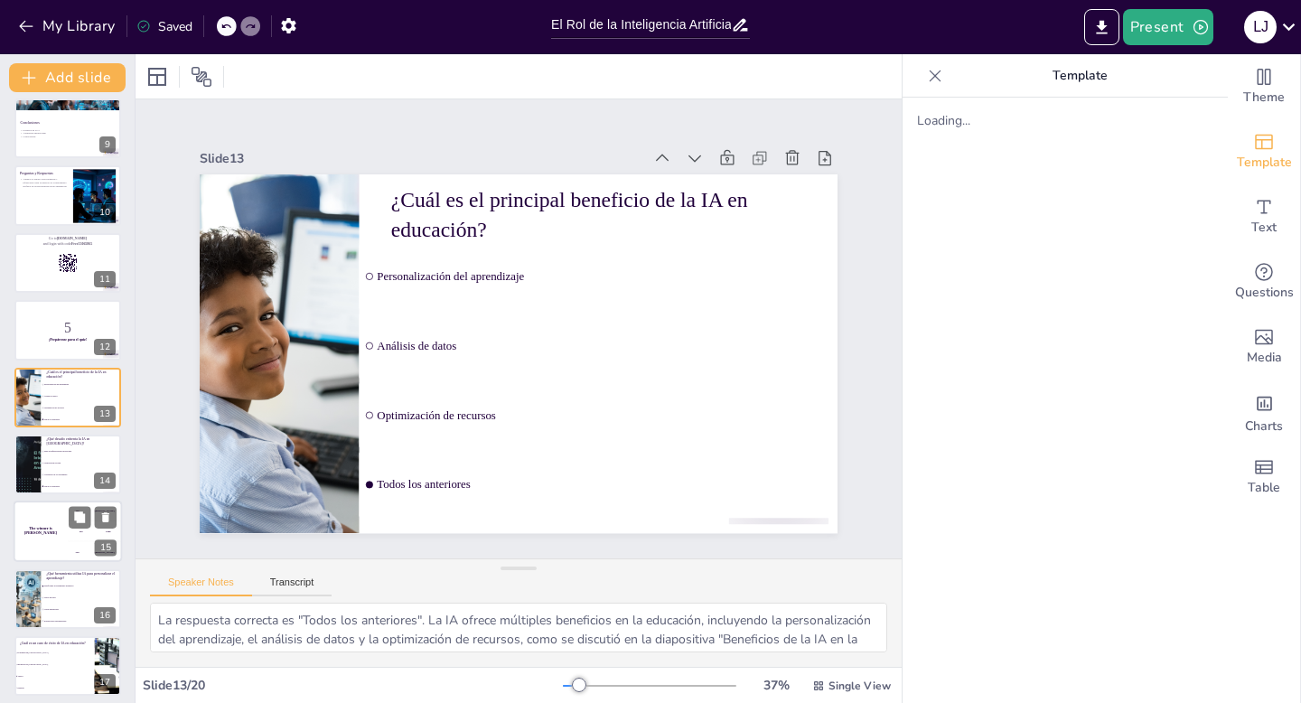
click at [44, 526] on div "The winner is Niels 🏆" at bounding box center [41, 532] width 54 height 61
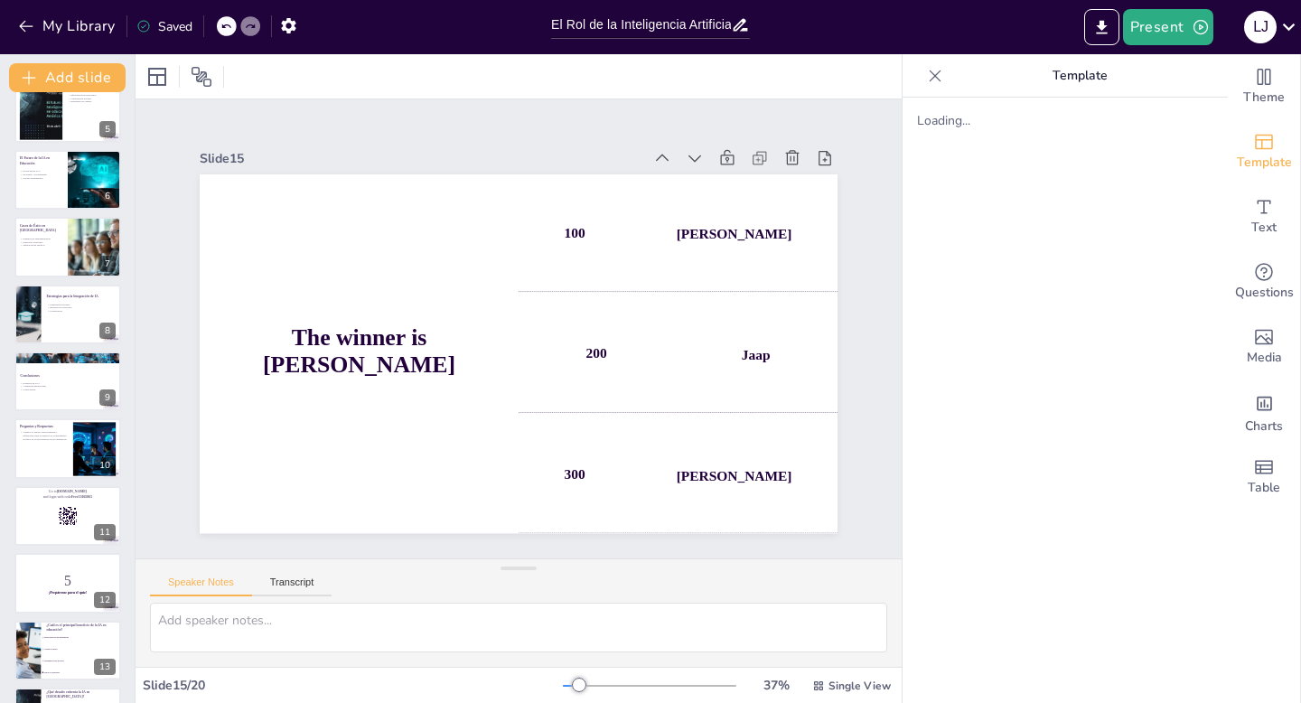
scroll to position [0, 0]
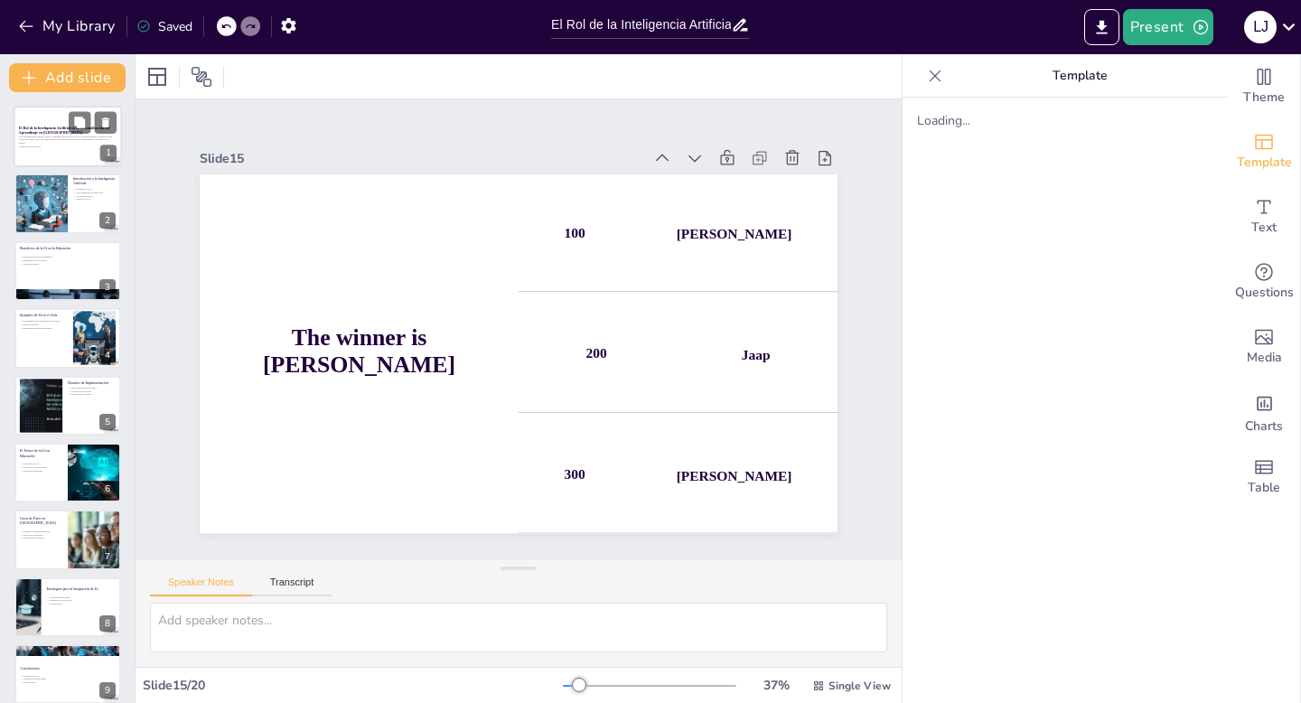
click at [68, 145] on p "Generated with [URL]" at bounding box center [68, 147] width 98 height 4
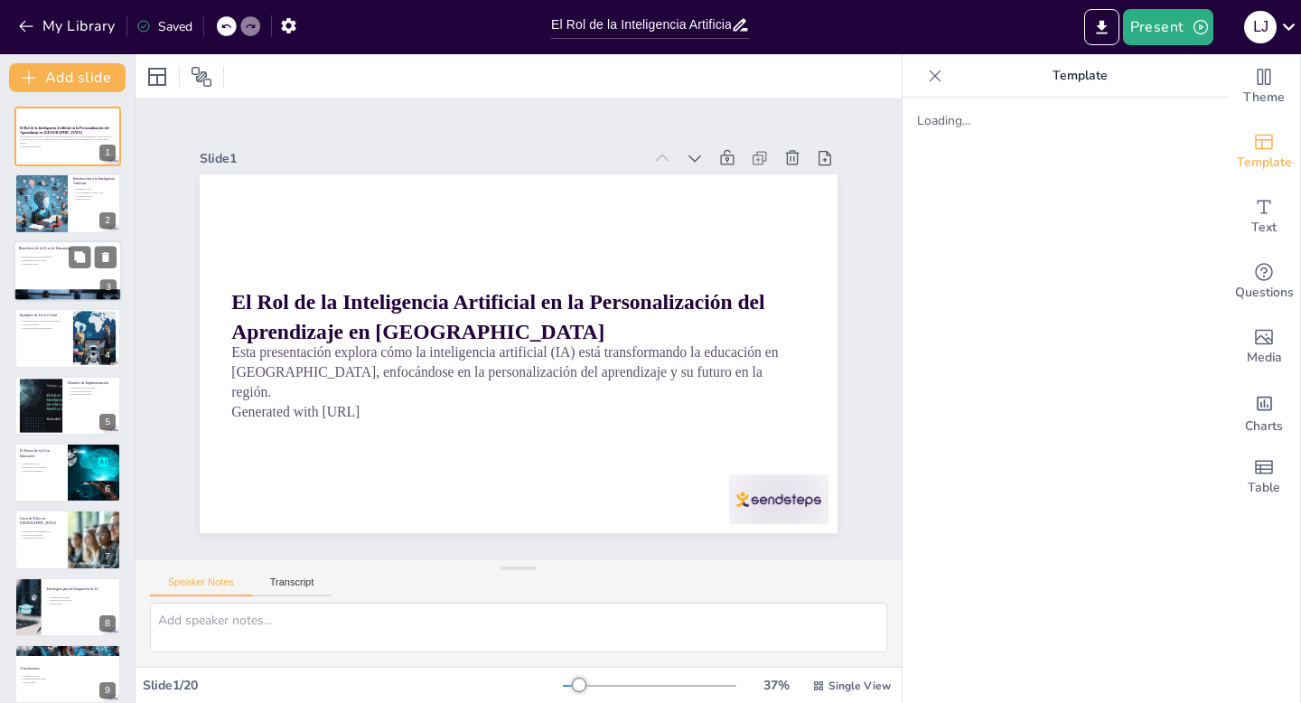
click at [70, 243] on div at bounding box center [68, 270] width 108 height 61
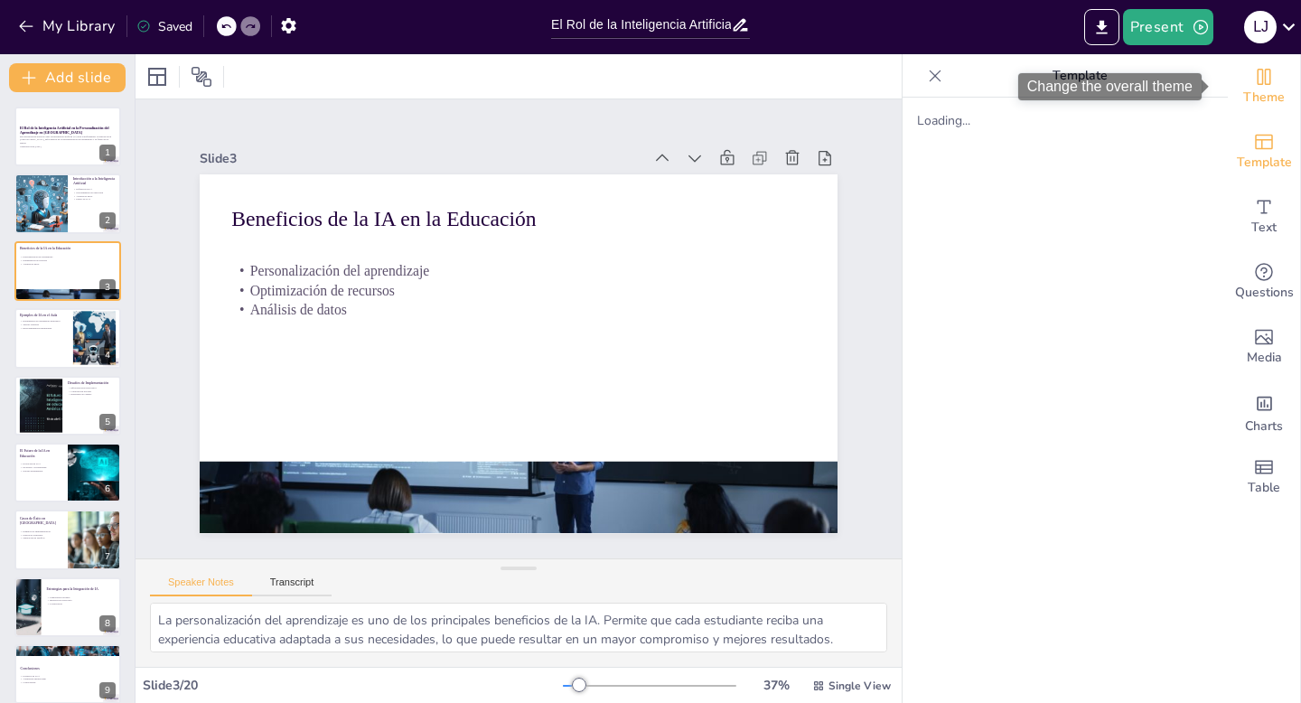
click at [1264, 73] on div "Theme" at bounding box center [1264, 86] width 72 height 65
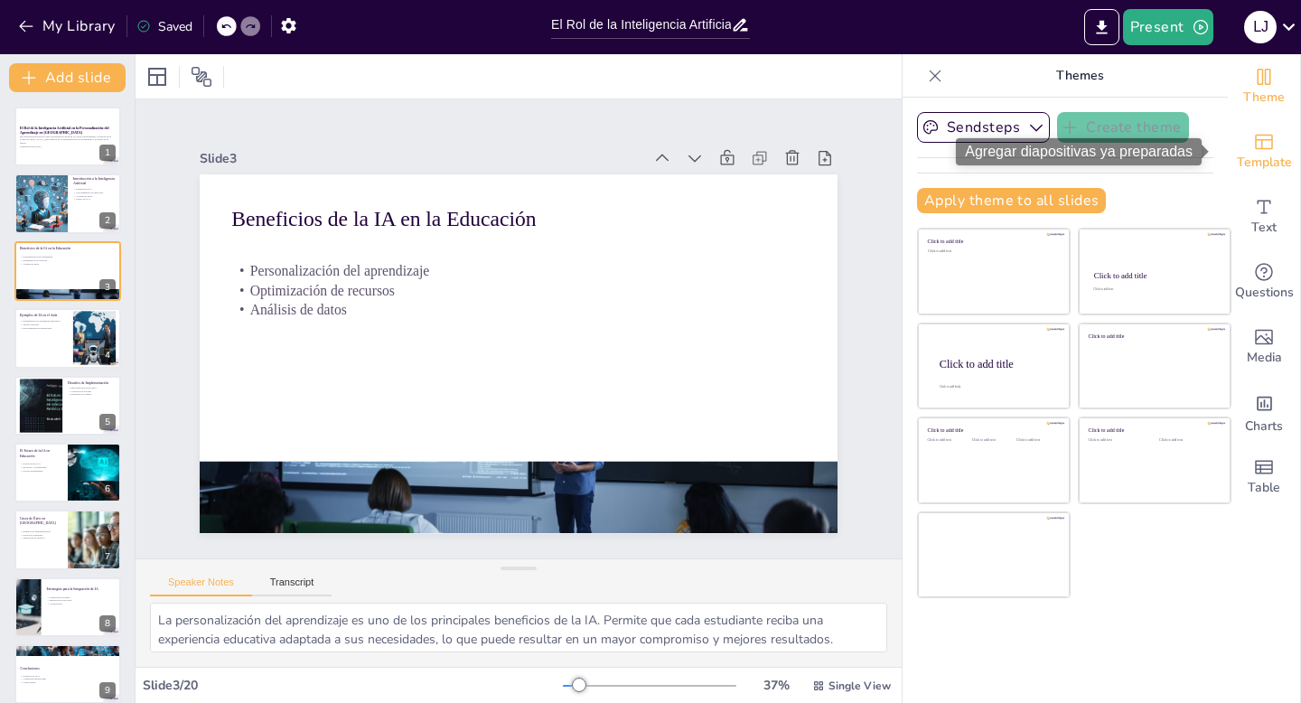
click at [1255, 160] on span "Template" at bounding box center [1264, 163] width 55 height 20
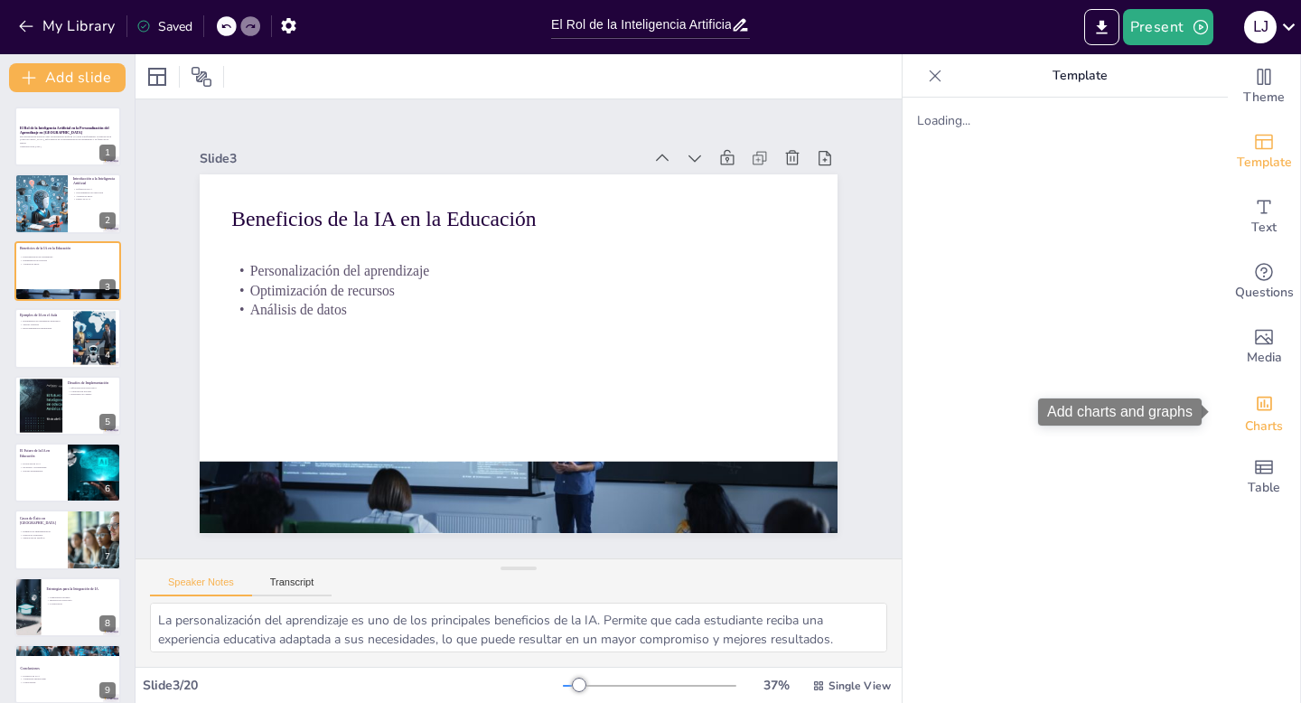
click at [1257, 397] on icon "Add charts and graphs" at bounding box center [1264, 404] width 15 height 14
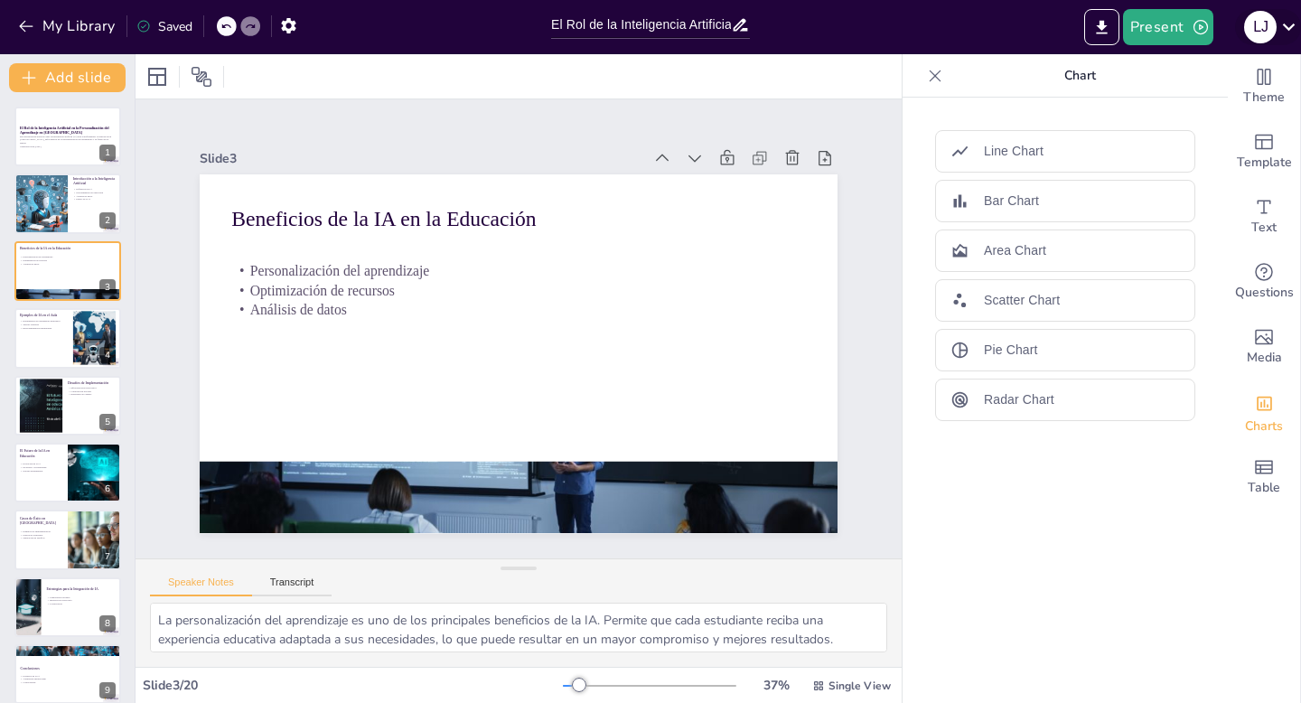
click at [1294, 24] on icon at bounding box center [1289, 26] width 13 height 7
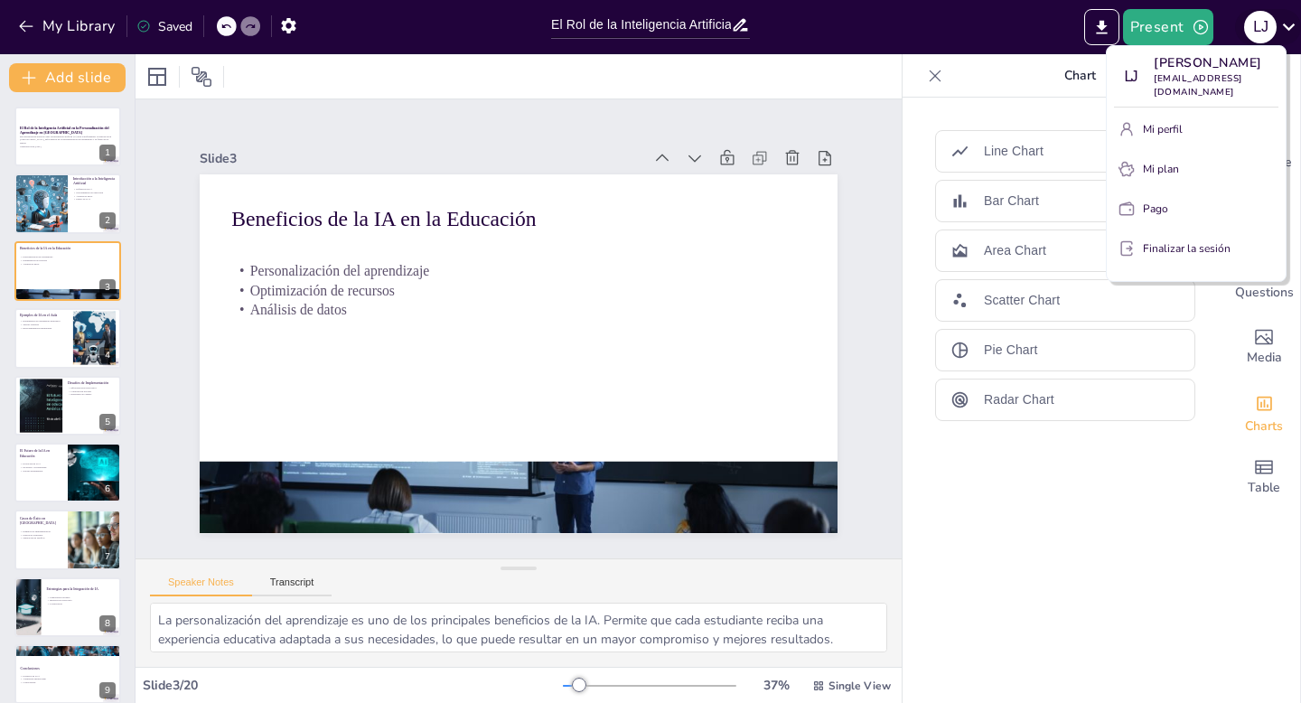
click at [1294, 24] on div at bounding box center [650, 351] width 1301 height 703
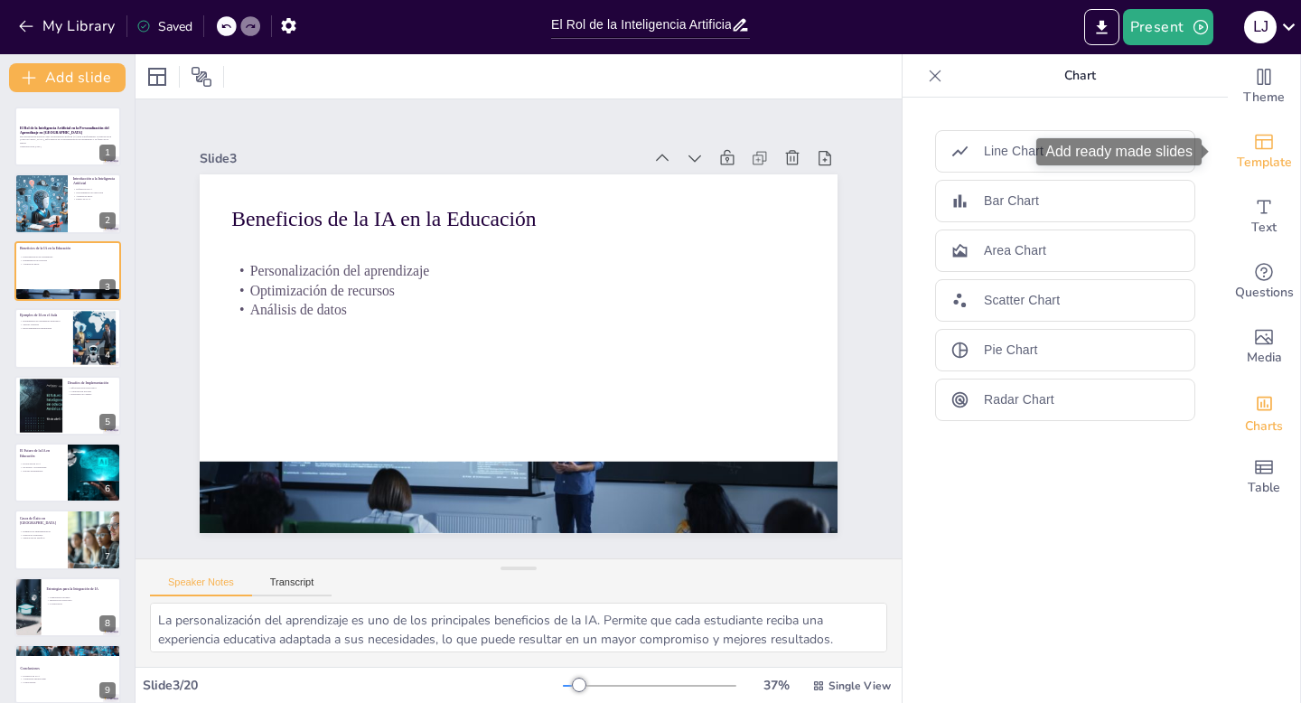
click at [1257, 153] on span "Template" at bounding box center [1264, 163] width 55 height 20
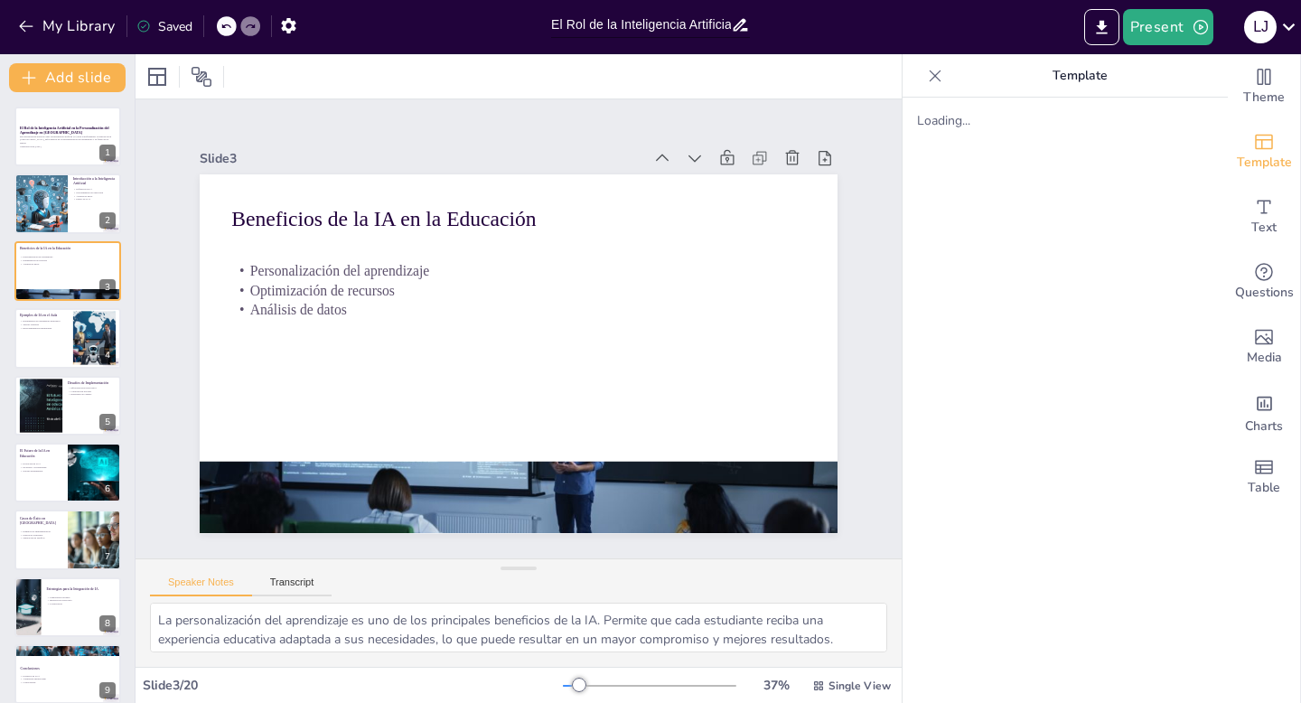
click at [659, 29] on input "El Rol de la Inteligencia Artificial en la Personalización del Aprendizaje en […" at bounding box center [641, 25] width 180 height 26
click at [286, 26] on icon "button" at bounding box center [288, 25] width 19 height 19
click at [293, 19] on icon "button" at bounding box center [288, 25] width 19 height 19
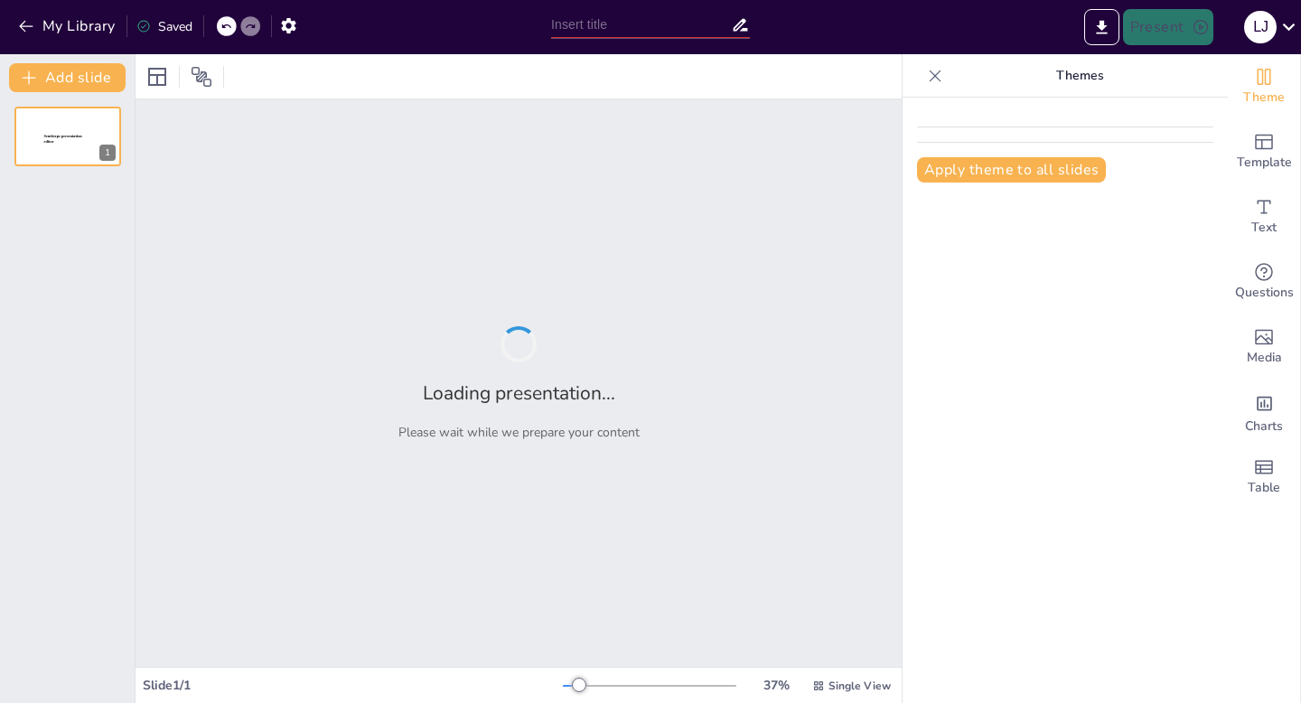
type input "El Rol de la Inteligencia Artificial en la Personalización del Aprendizaje en […"
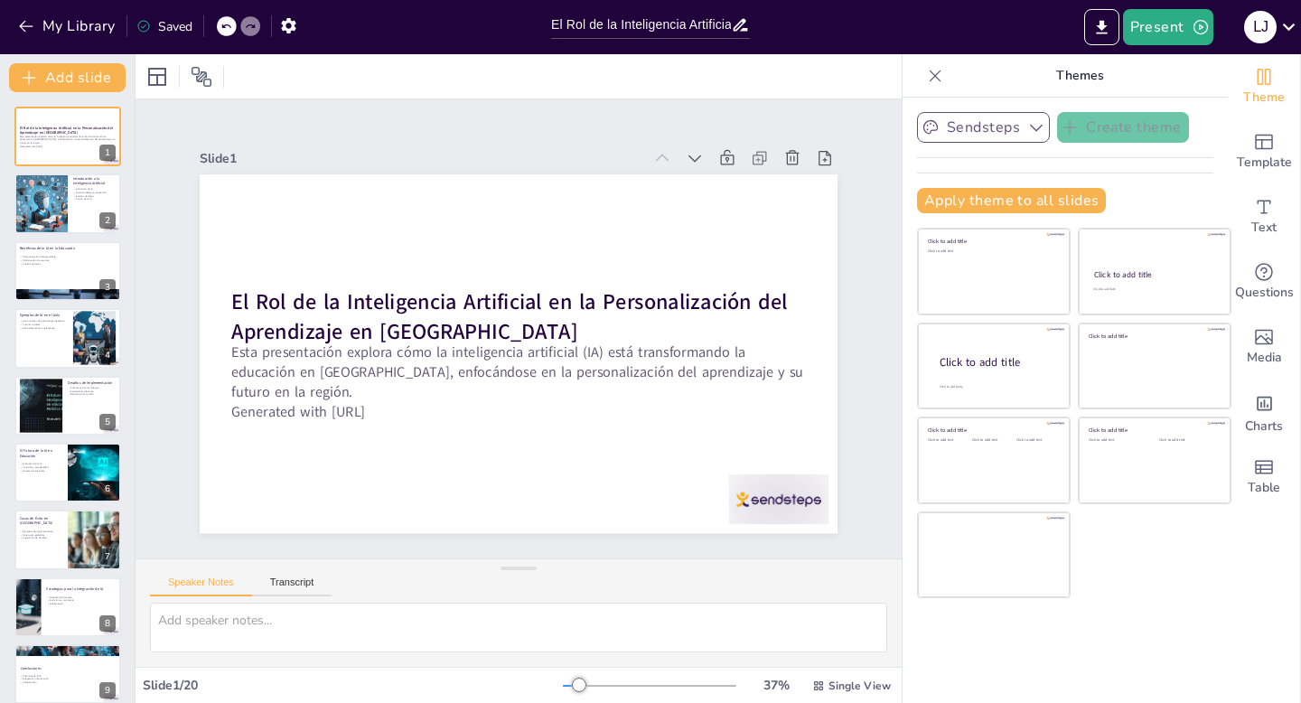
click at [922, 126] on icon "button" at bounding box center [931, 127] width 18 height 18
click at [931, 186] on div at bounding box center [938, 186] width 14 height 14
checkbox input "true"
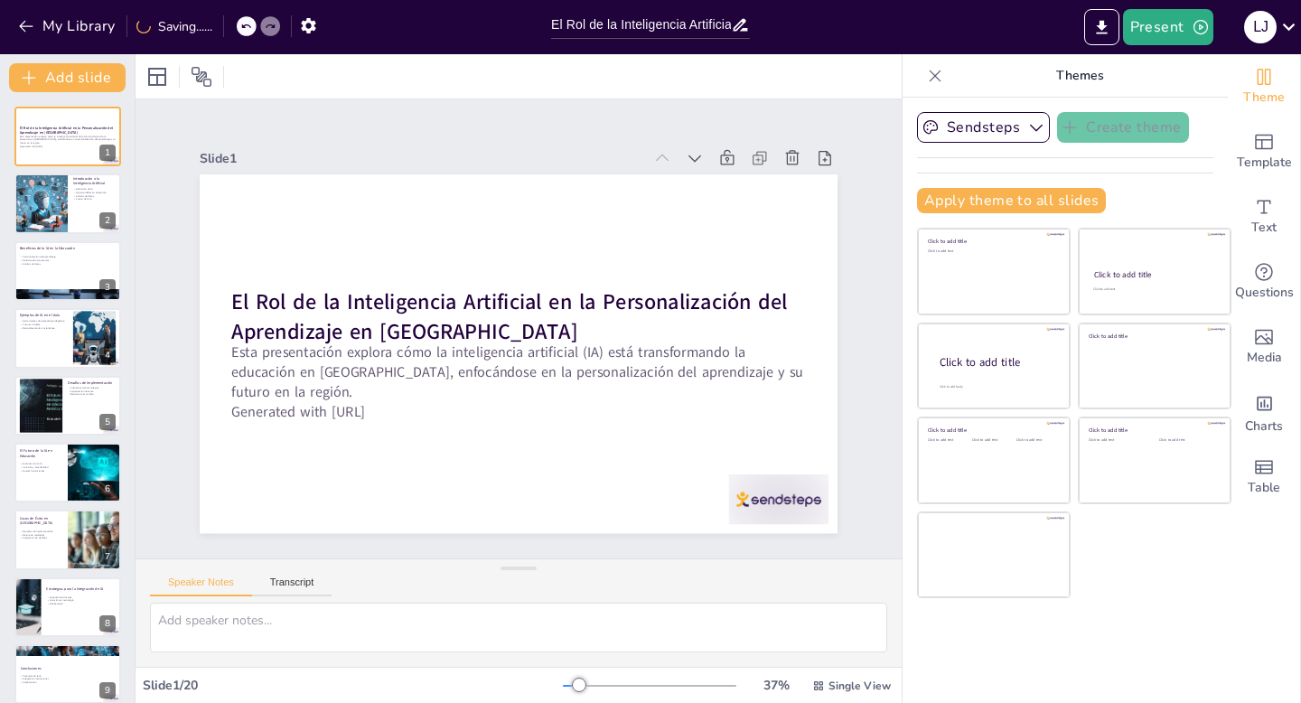
checkbox input "true"
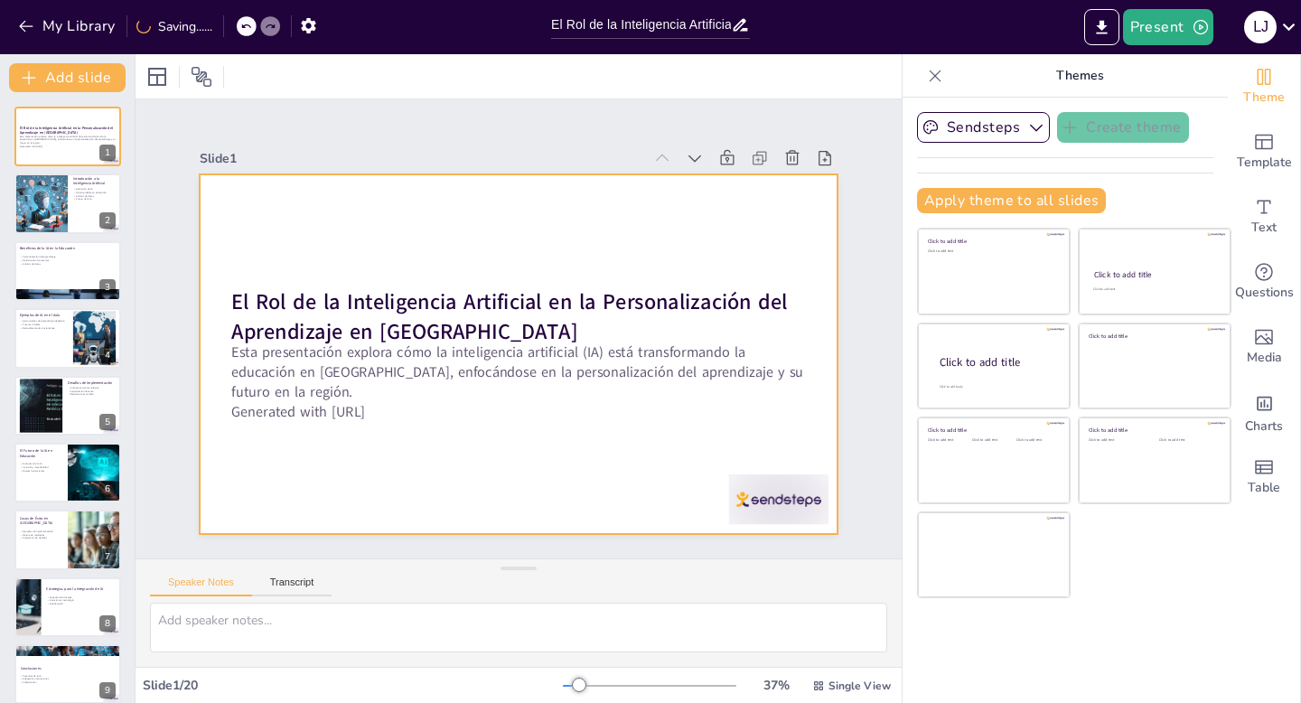
checkbox input "true"
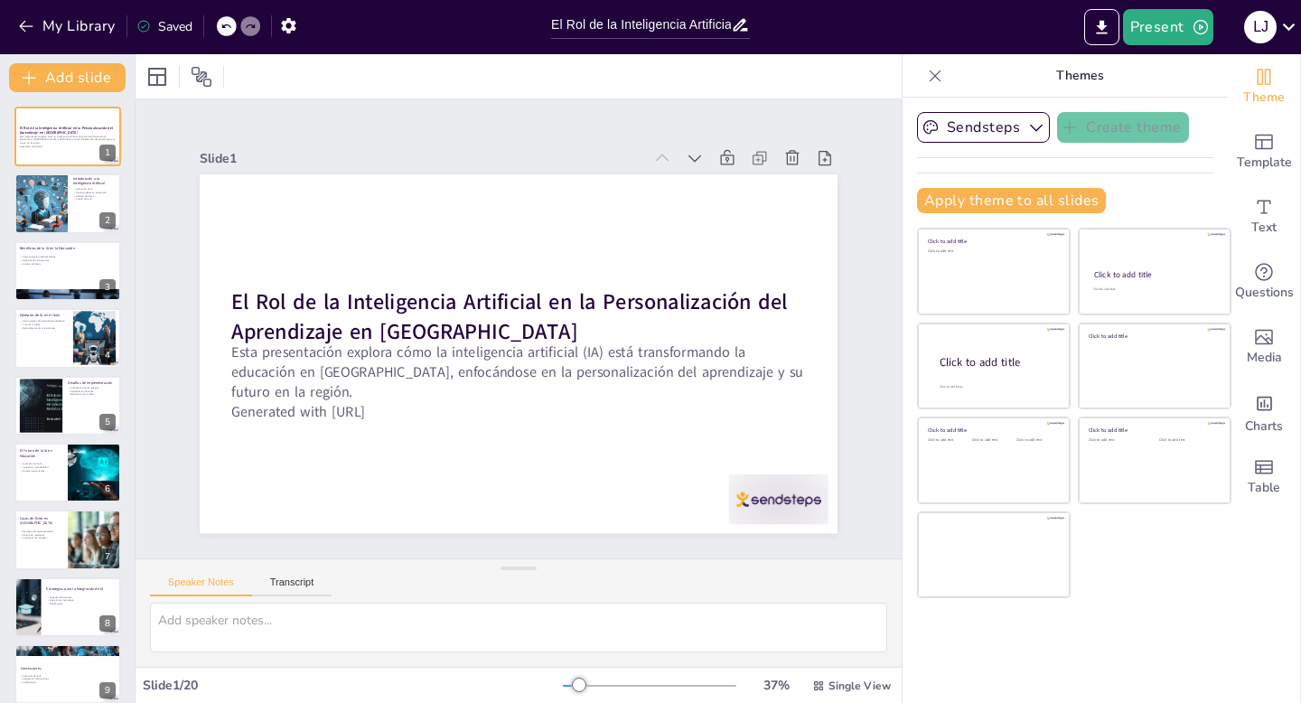
checkbox input "true"
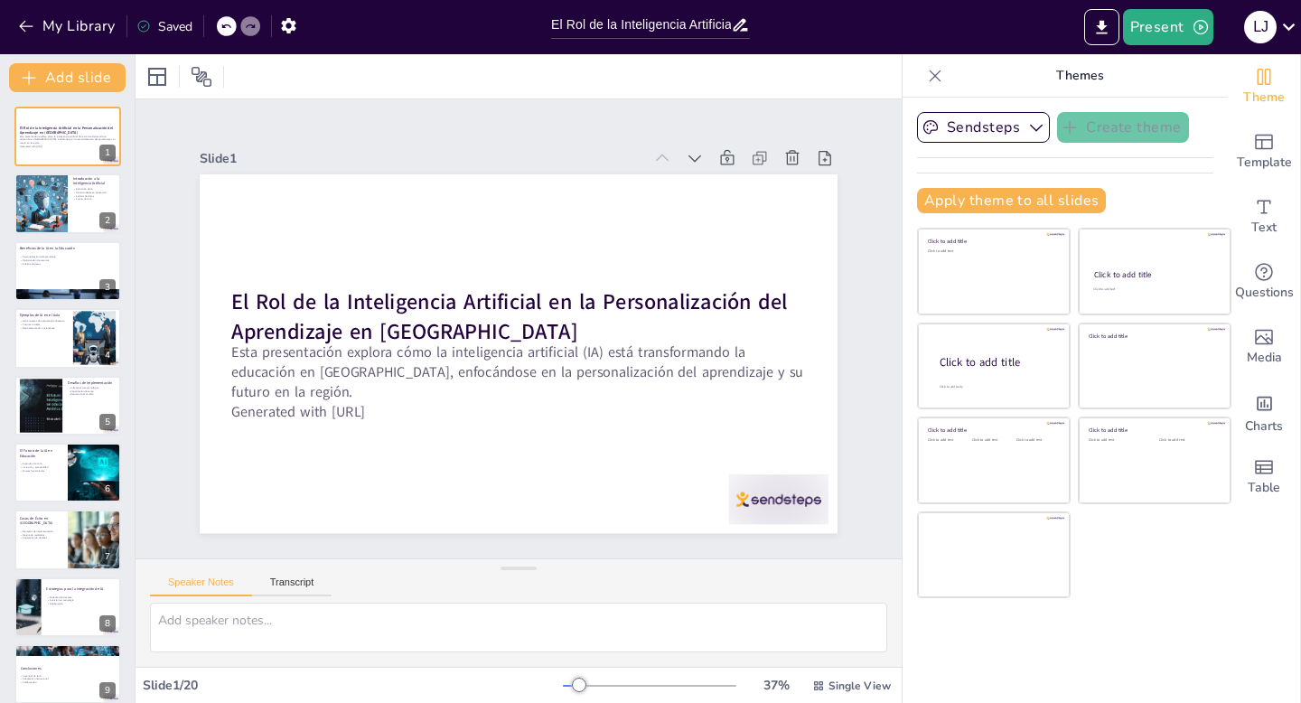
checkbox input "true"
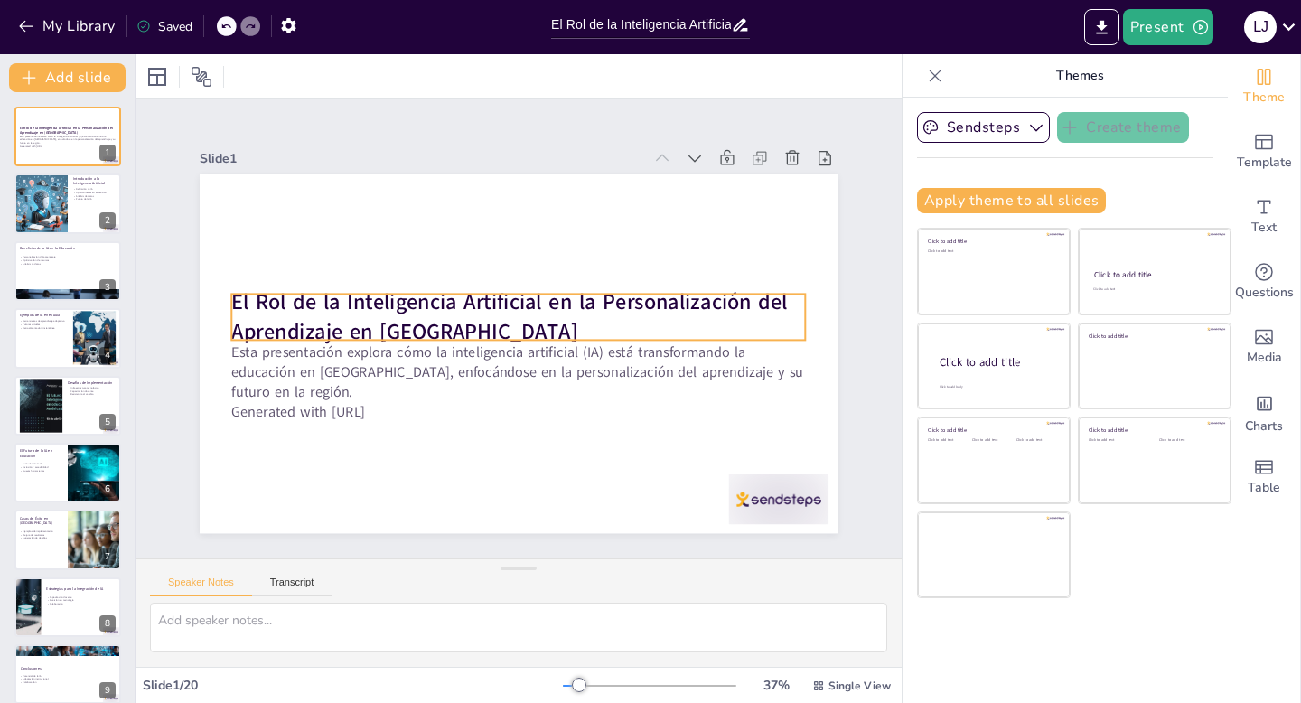
checkbox input "true"
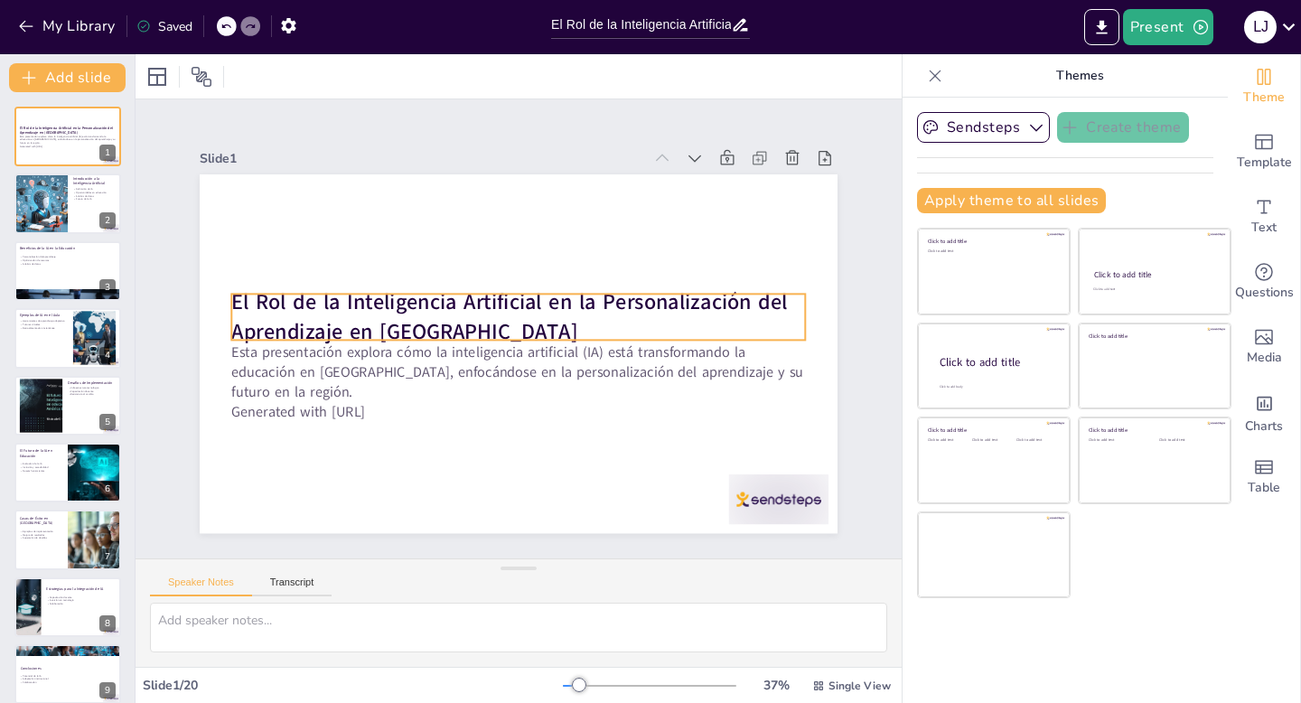
checkbox input "true"
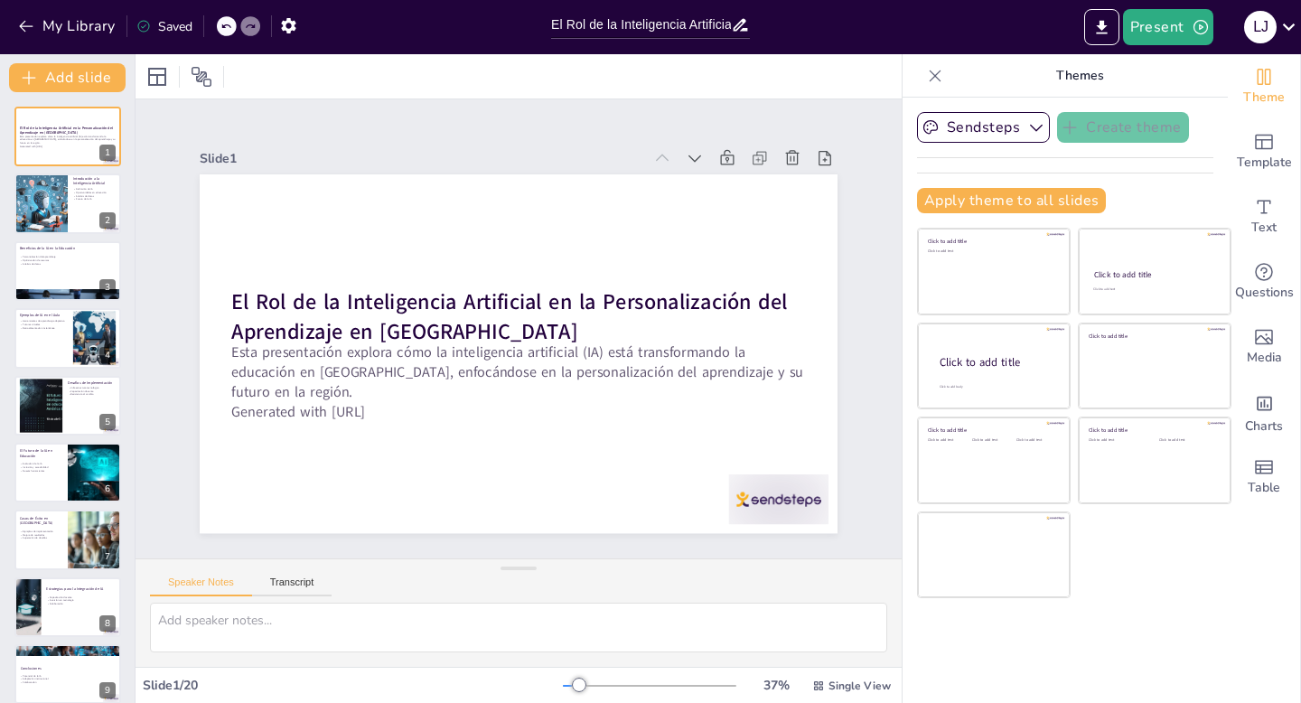
checkbox input "true"
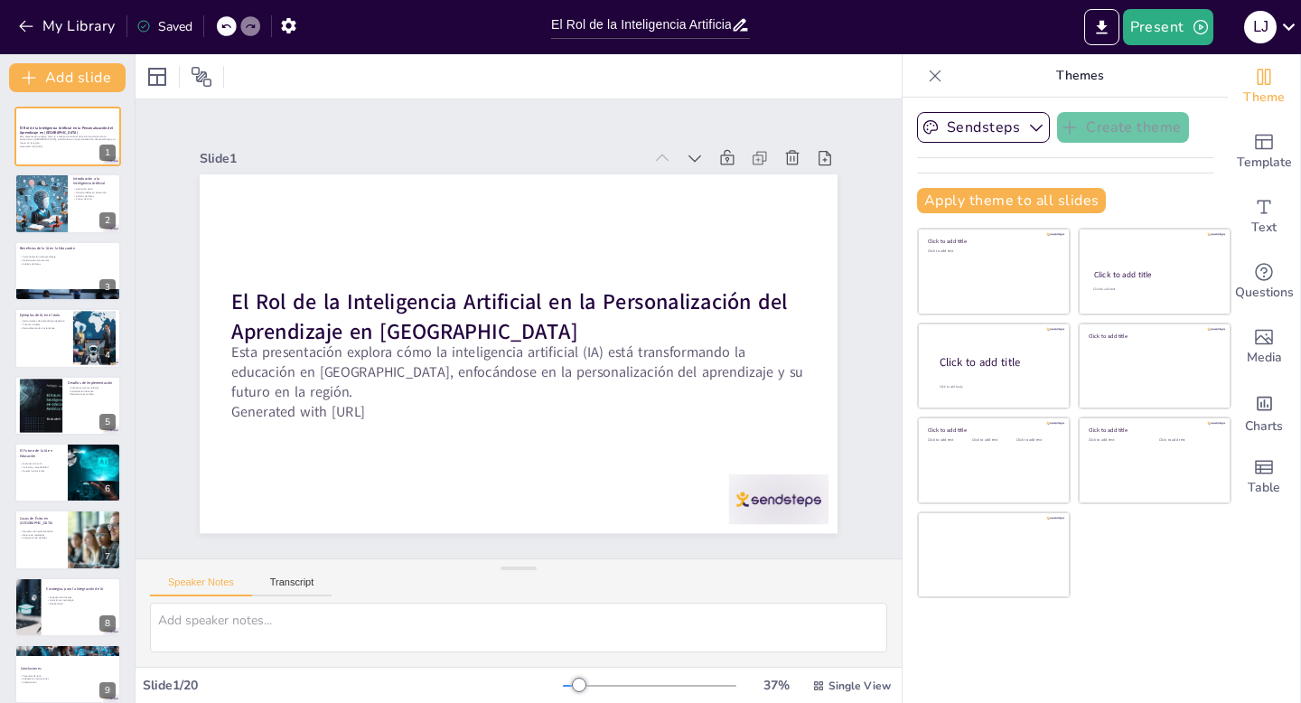
checkbox input "true"
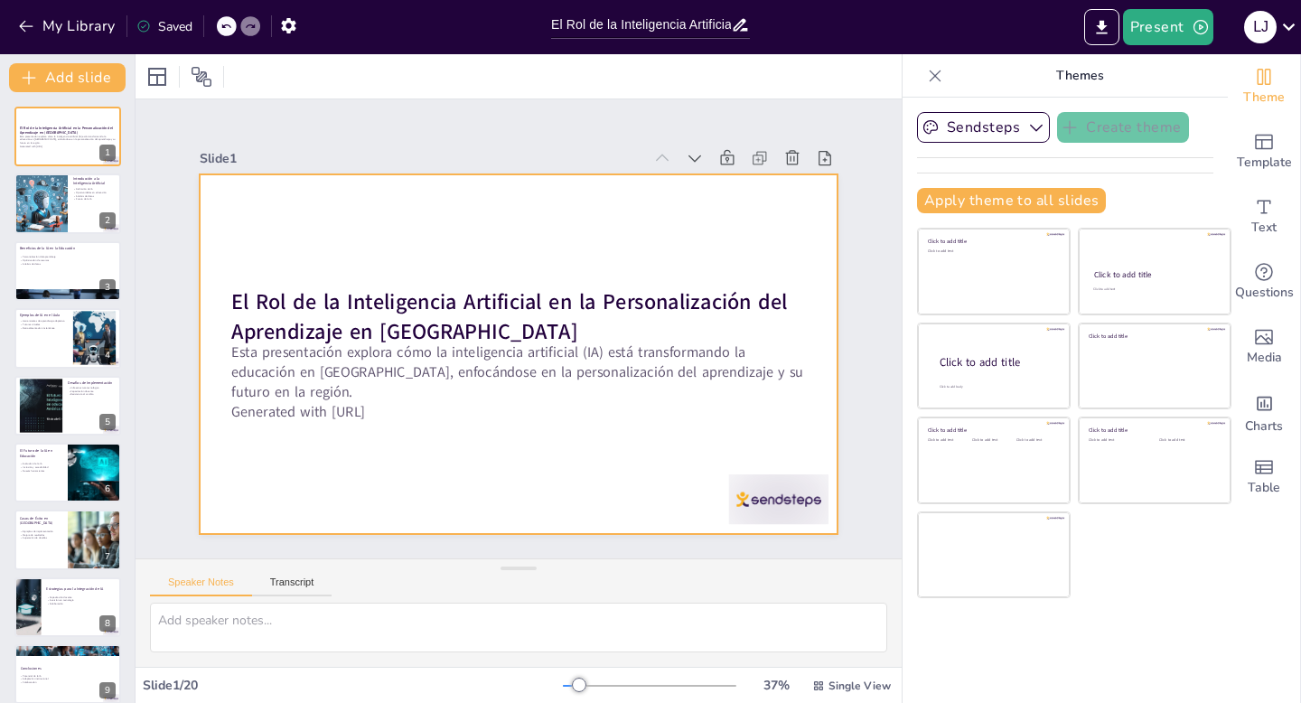
checkbox input "true"
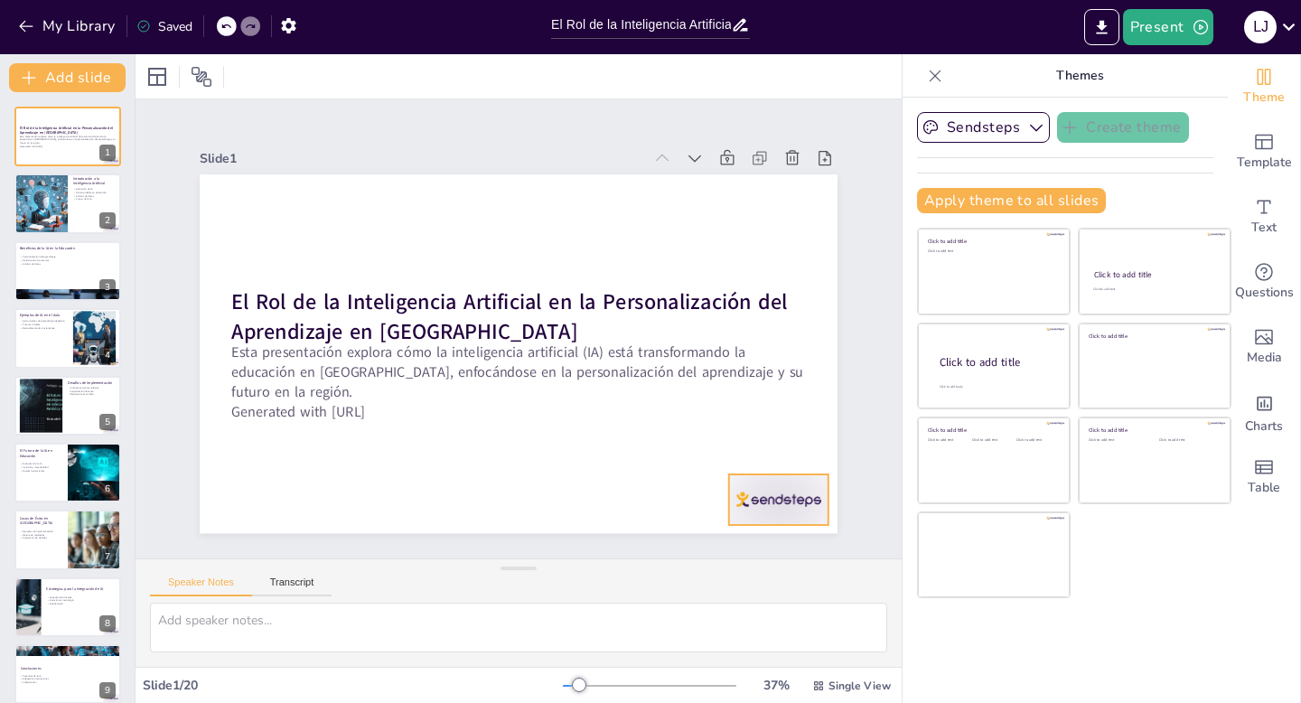
checkbox input "true"
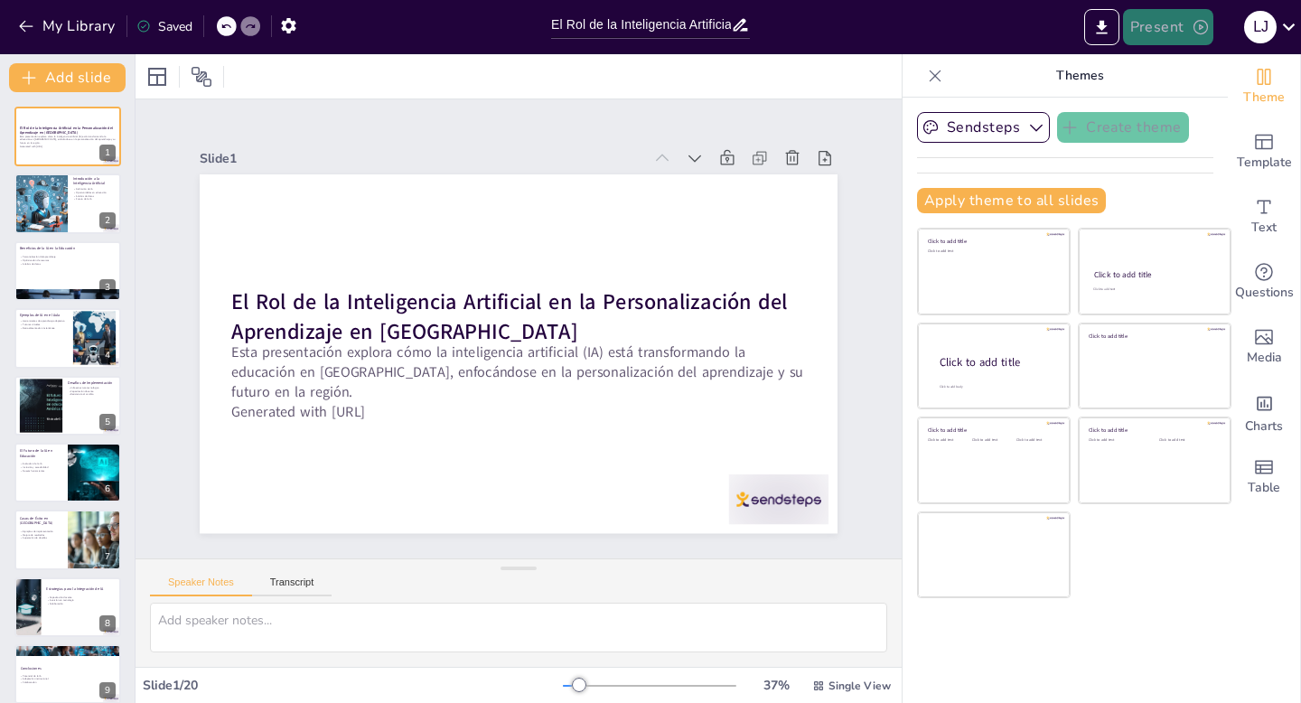
click at [1162, 18] on button "Present" at bounding box center [1168, 27] width 90 height 36
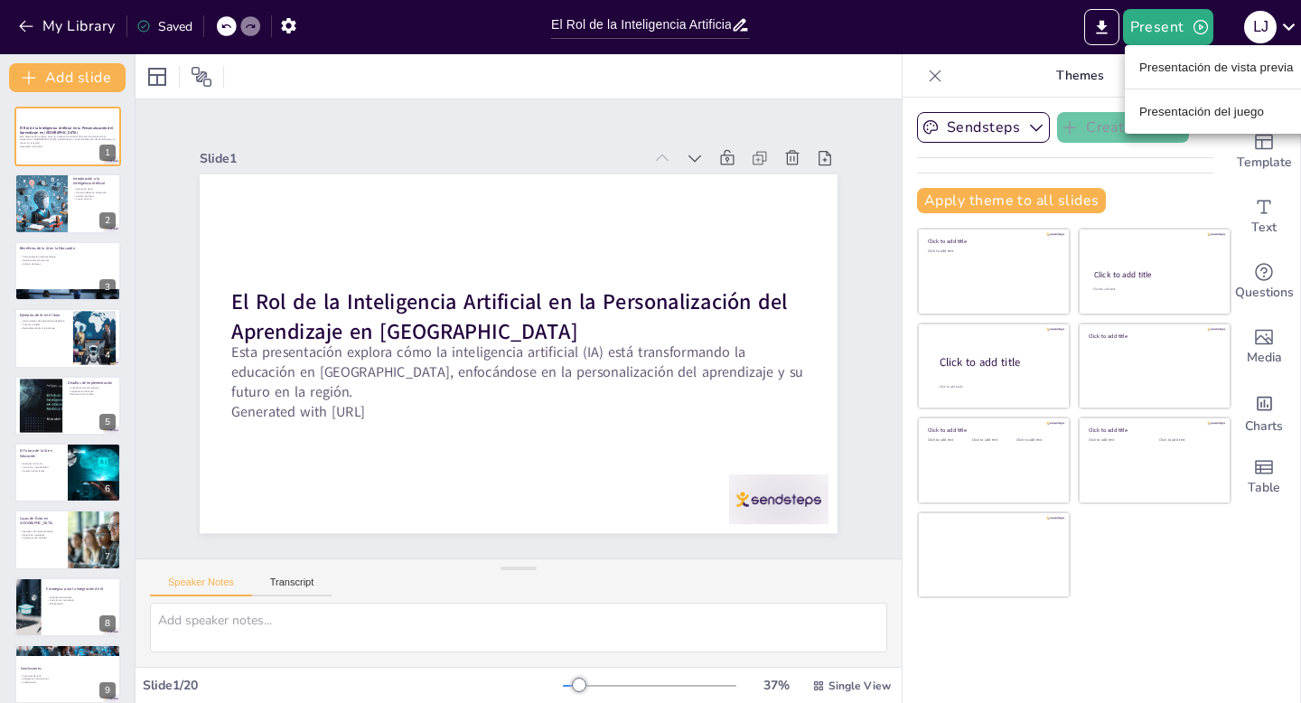
click at [1165, 70] on font "Presentación de vista previa" at bounding box center [1217, 68] width 155 height 14
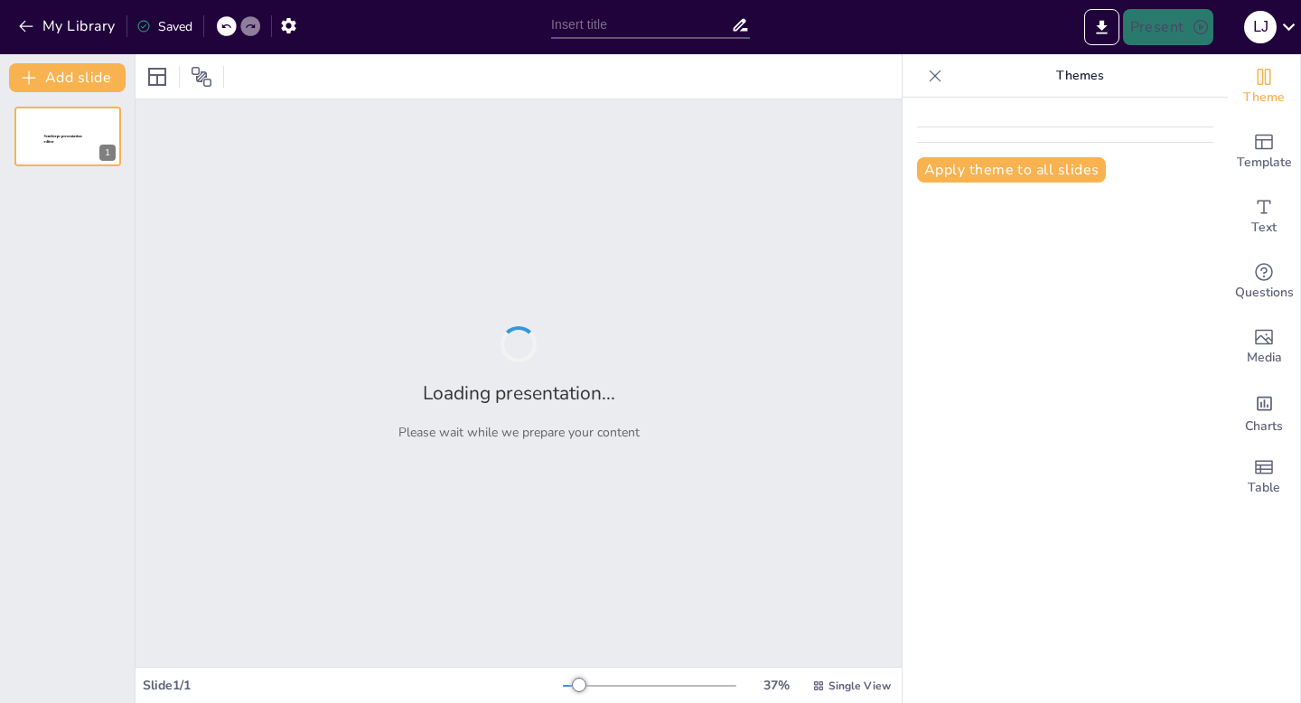
type input "El Rol de la Inteligencia Artificial en la Personalización del Aprendizaje en […"
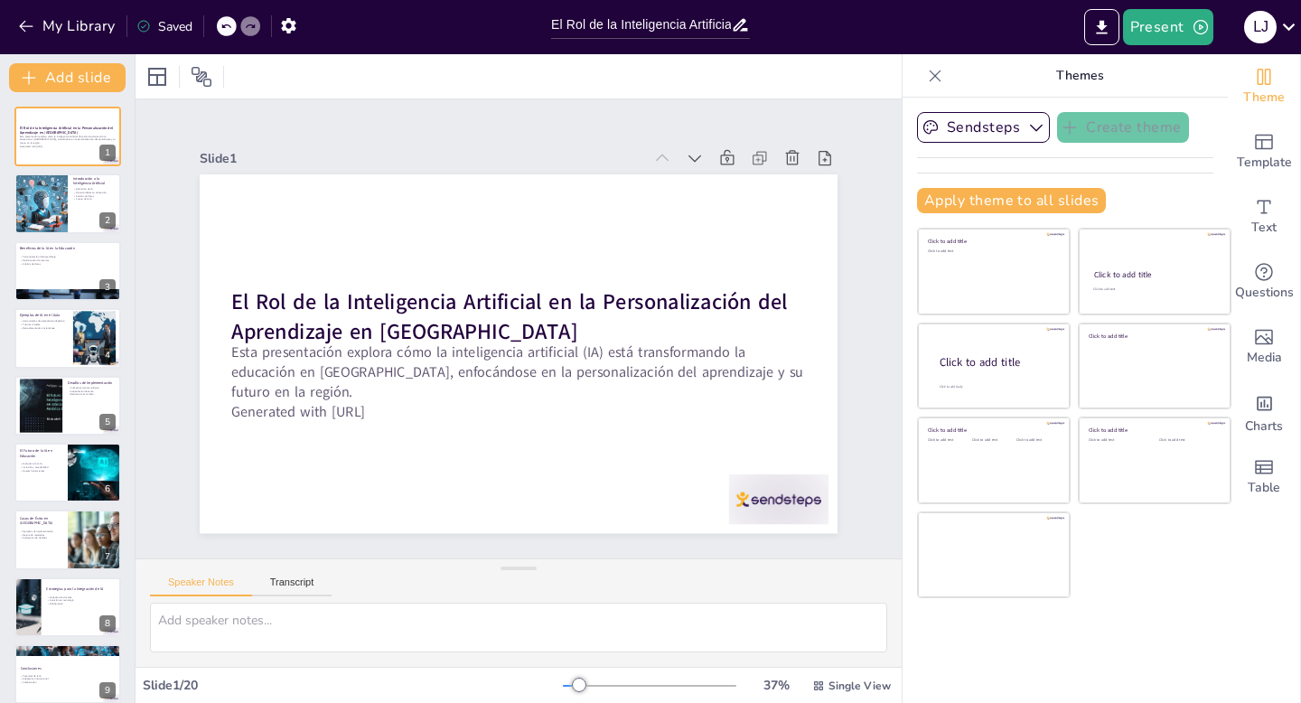
checkbox input "true"
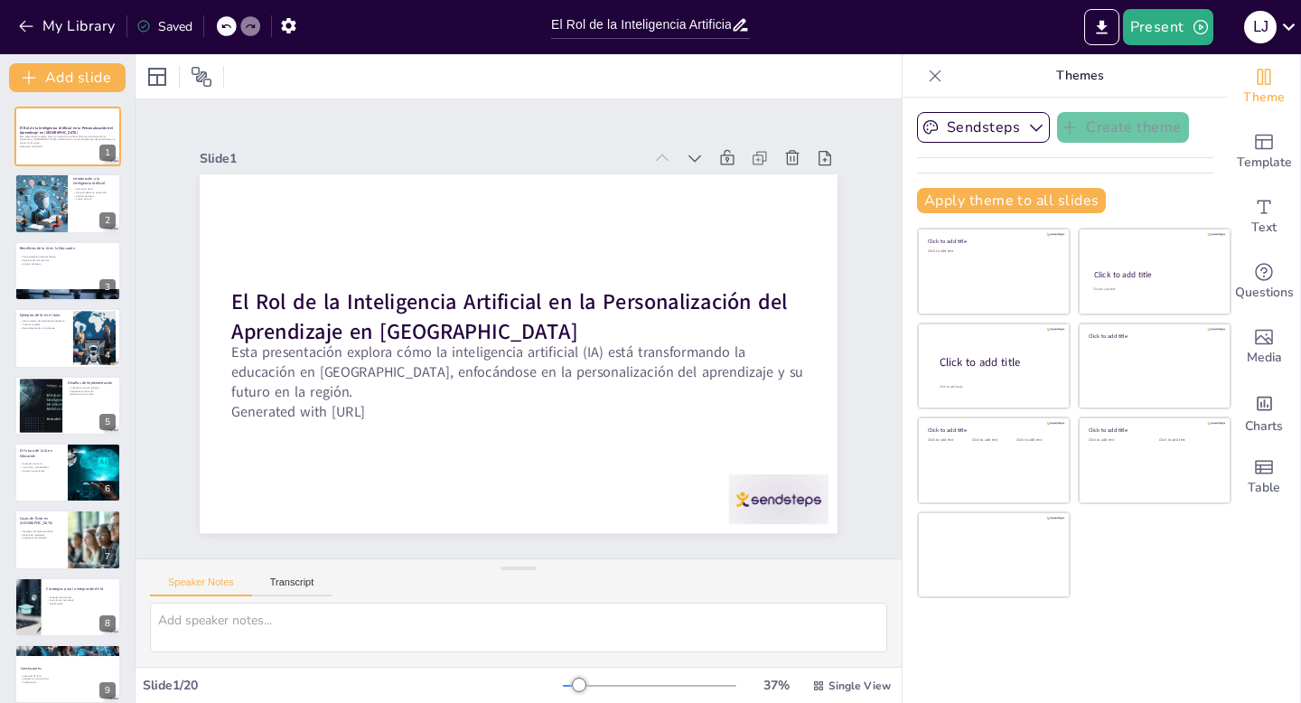
checkbox input "true"
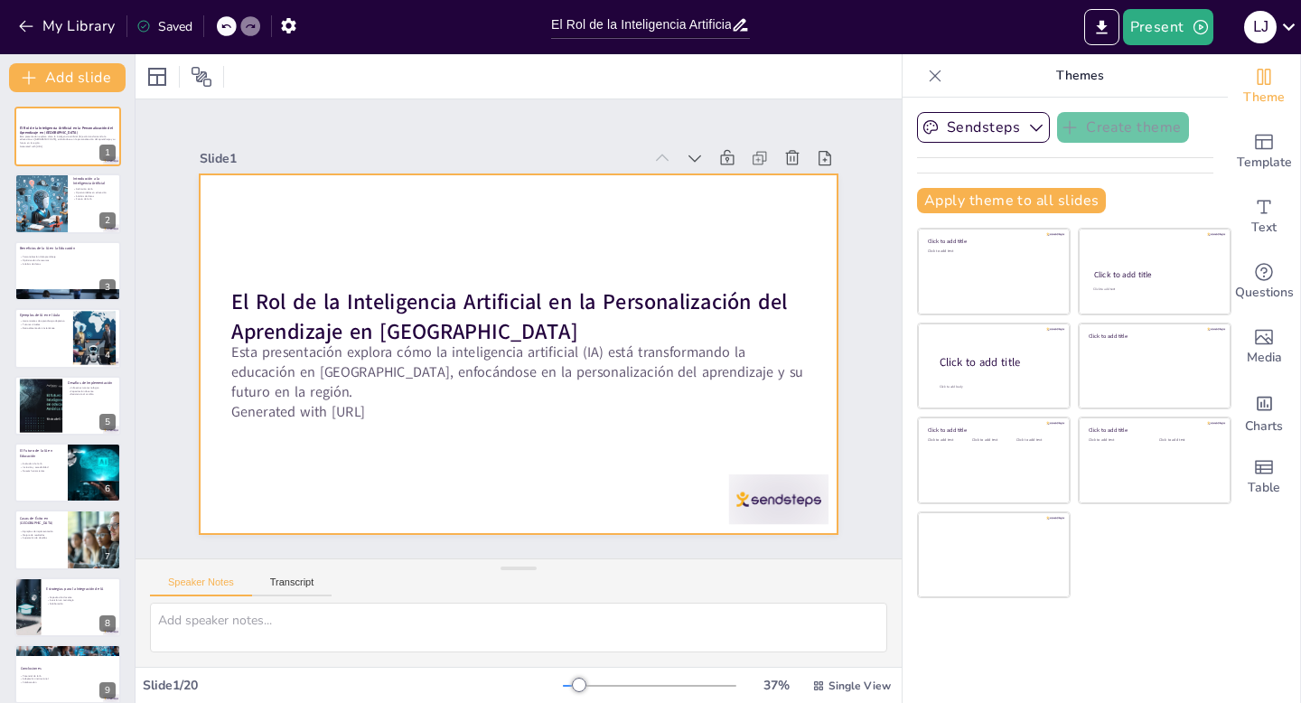
checkbox input "true"
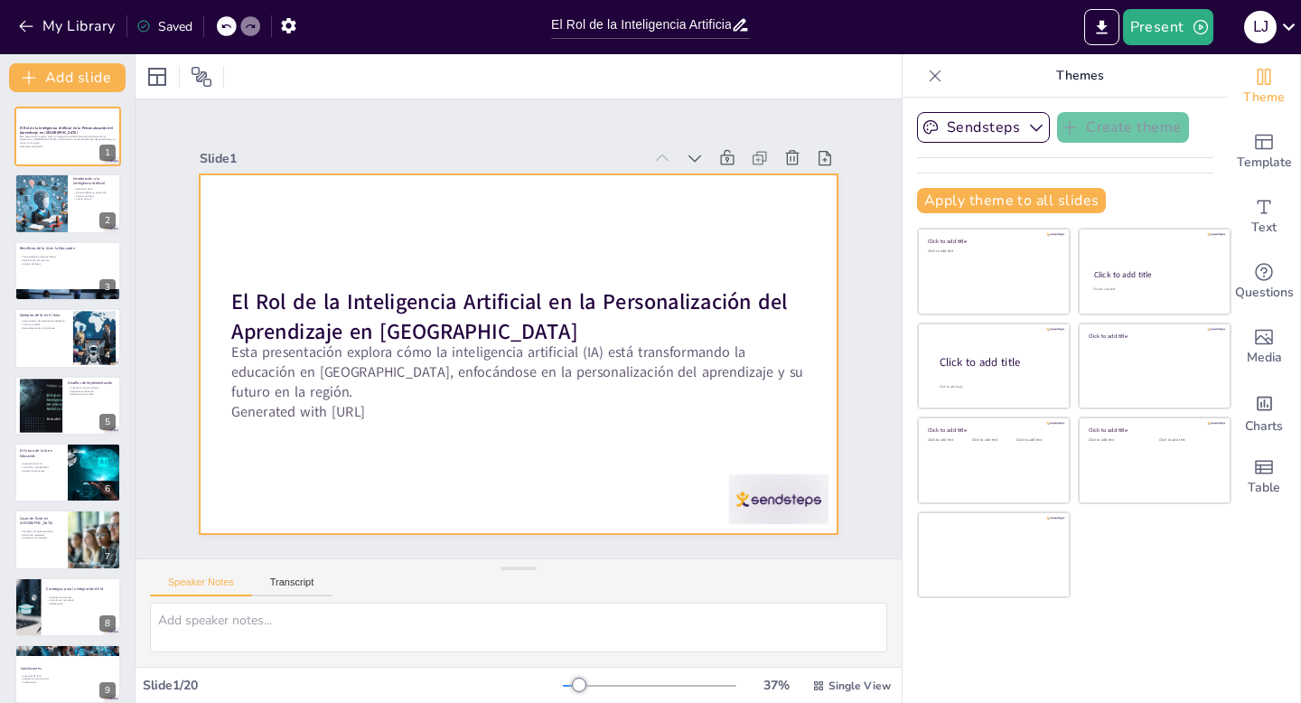
checkbox input "true"
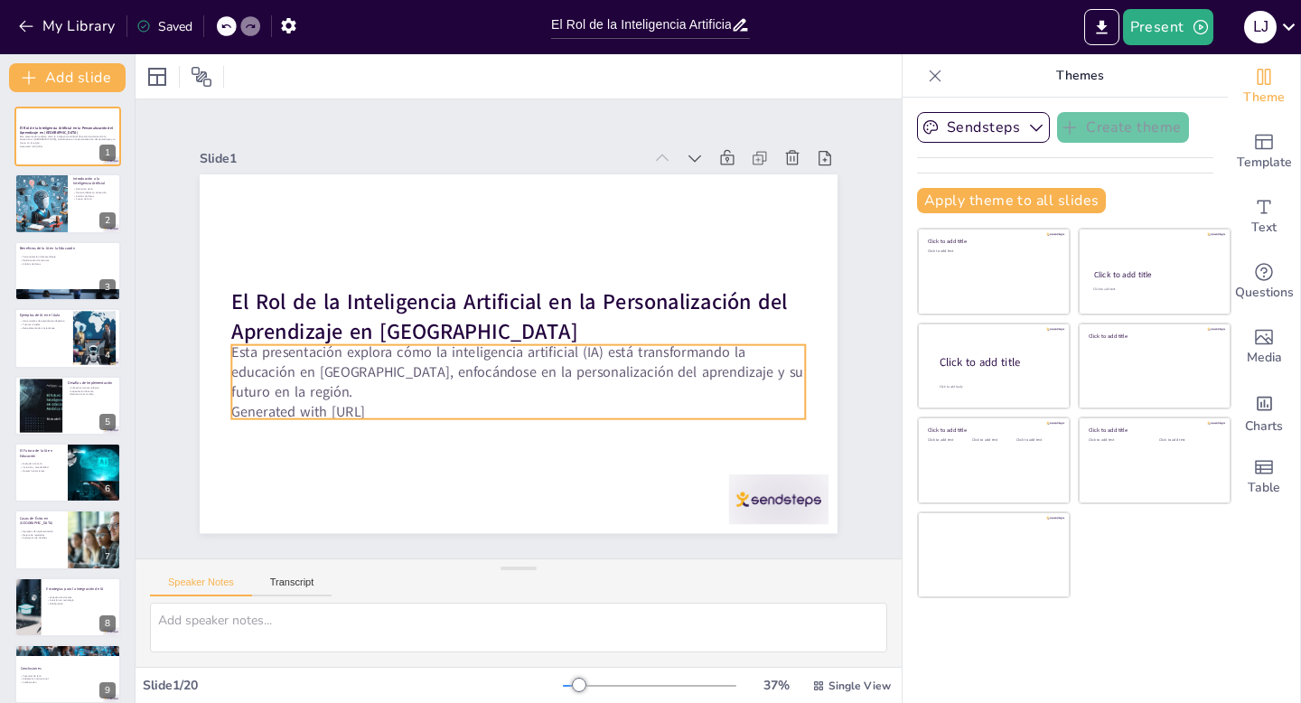
click at [437, 402] on p "Generated with [URL]" at bounding box center [518, 412] width 574 height 20
checkbox input "true"
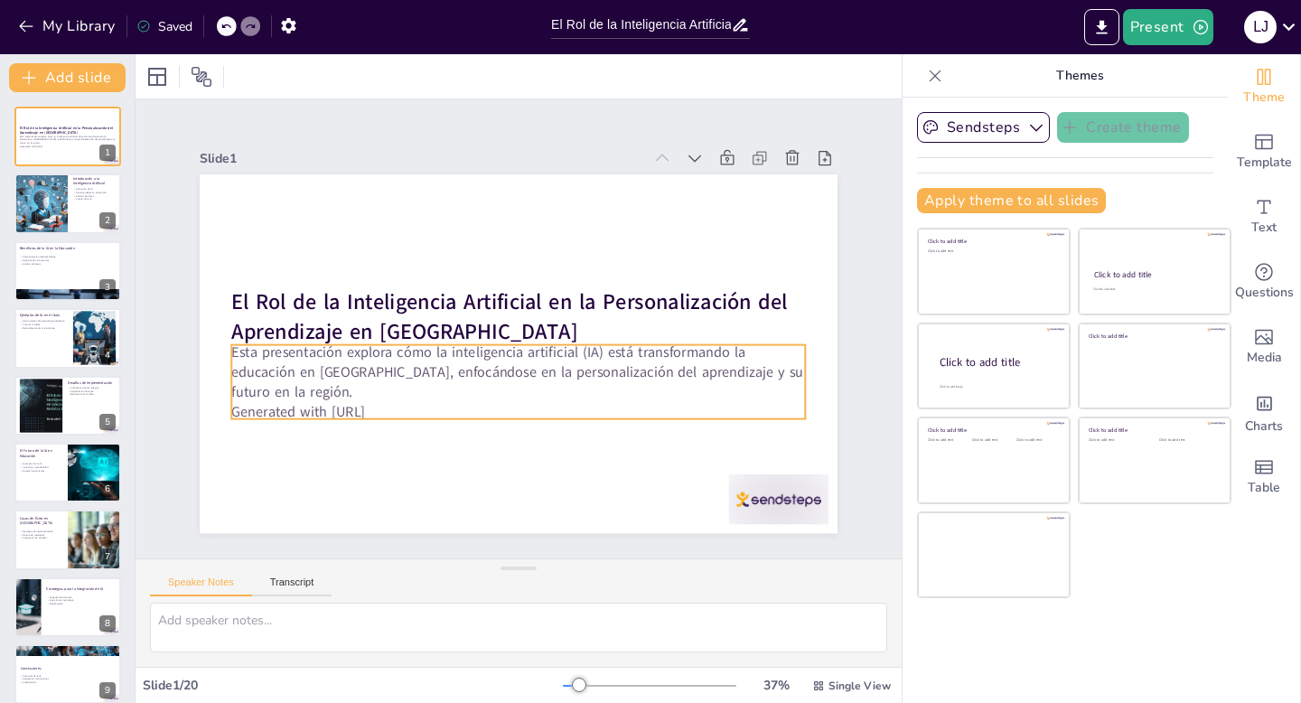
checkbox input "true"
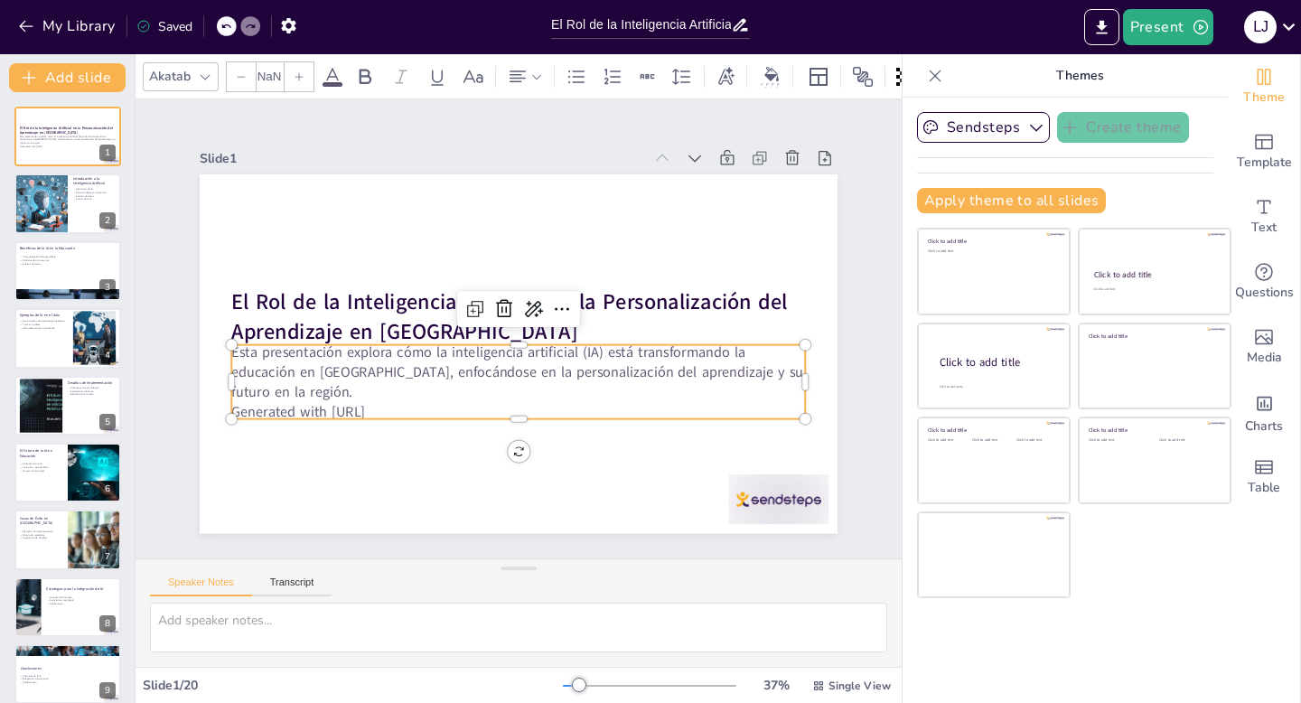
type input "32"
checkbox input "true"
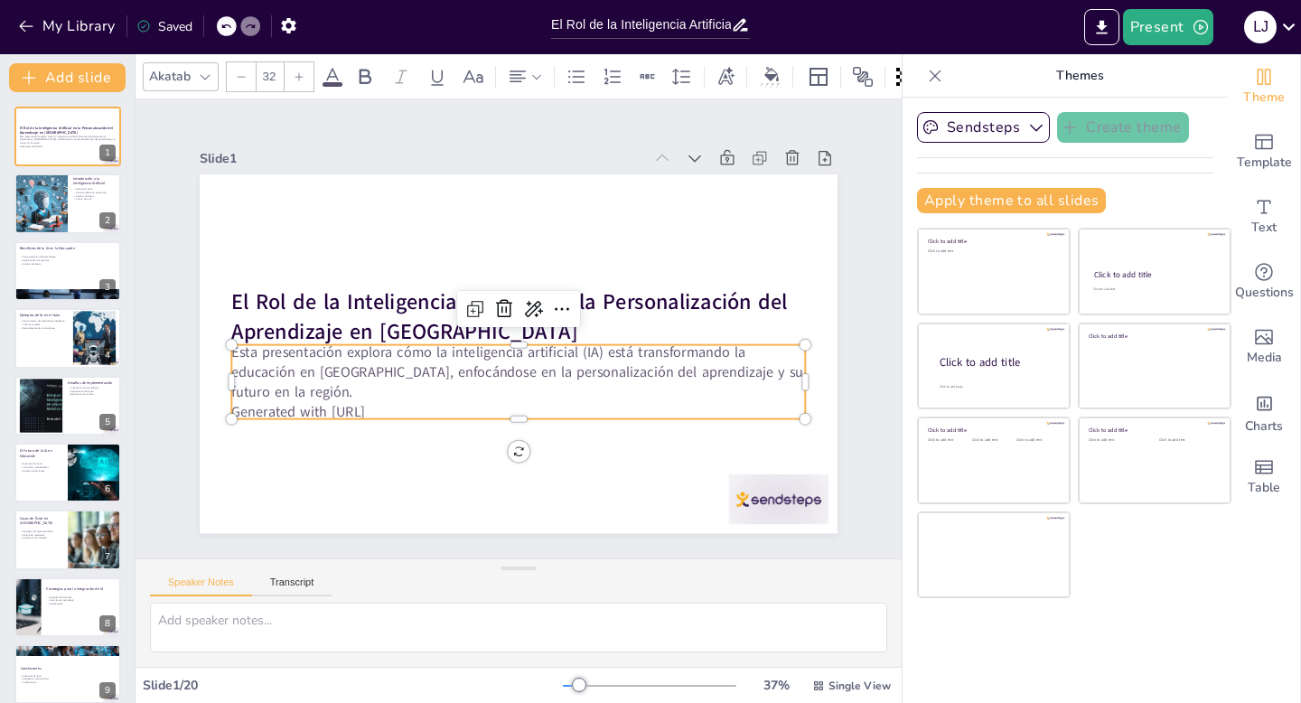
checkbox input "true"
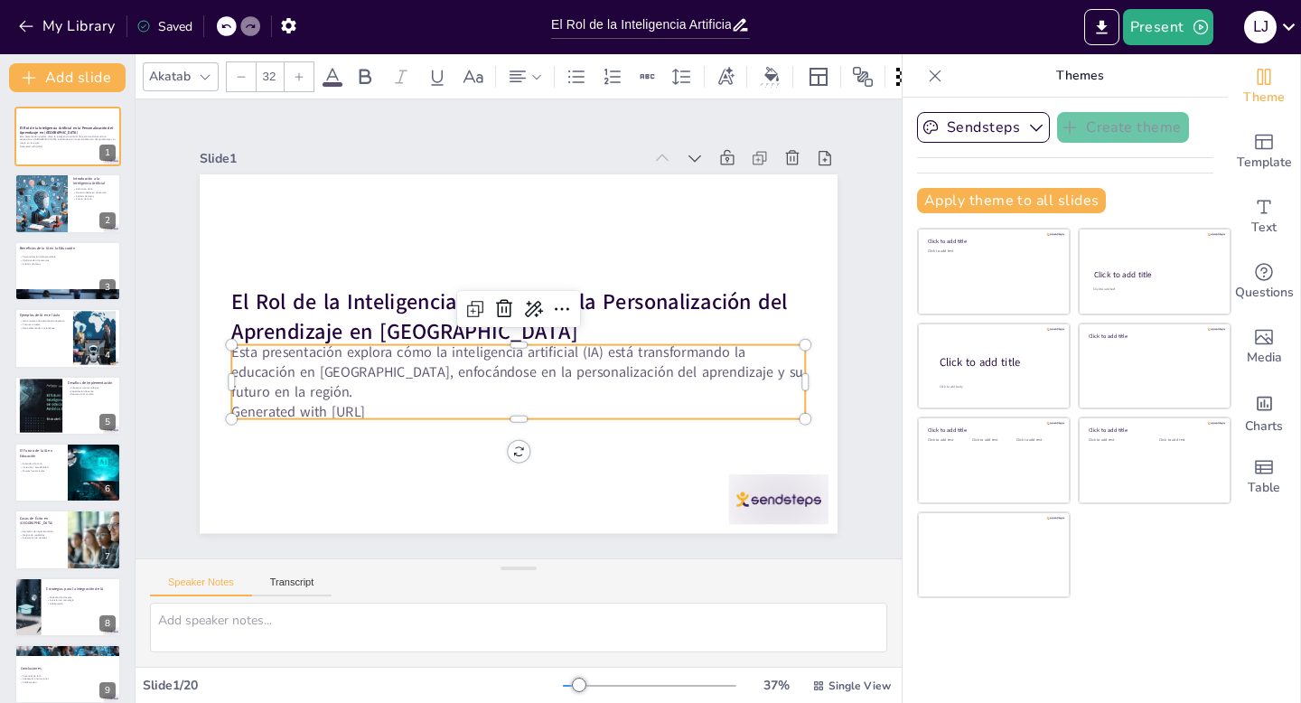
checkbox input "true"
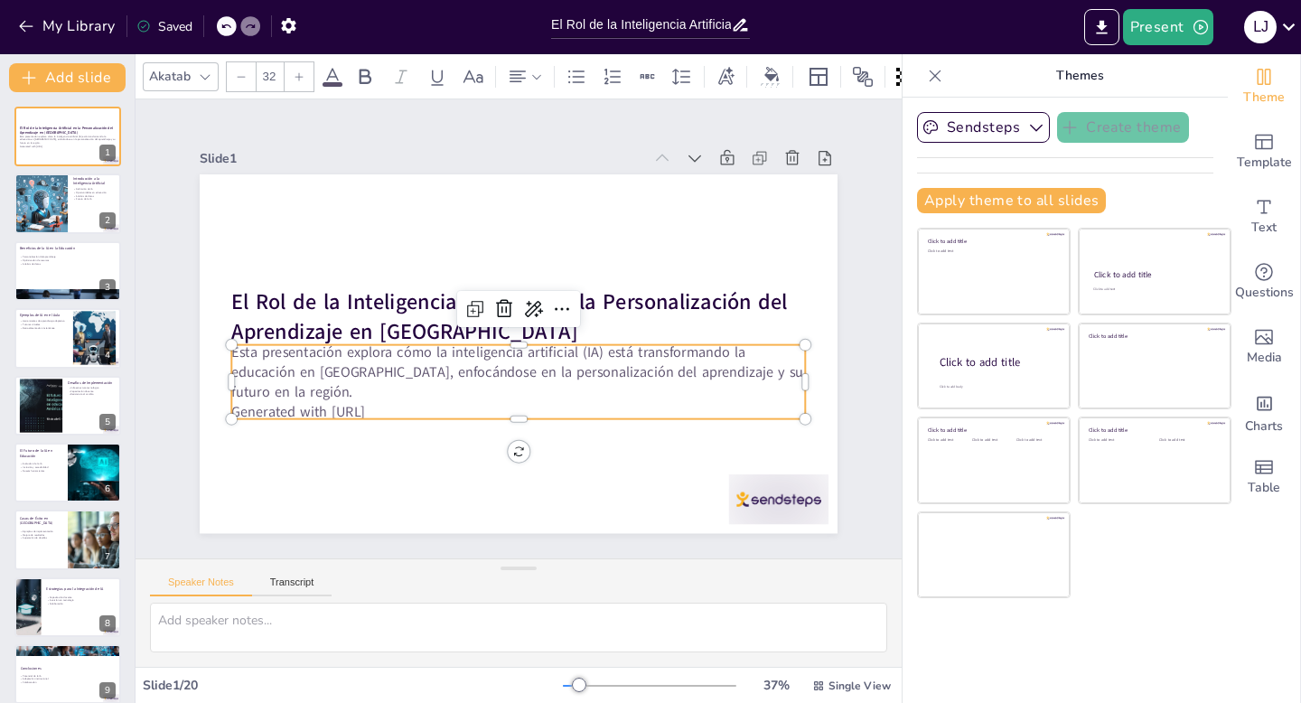
checkbox input "true"
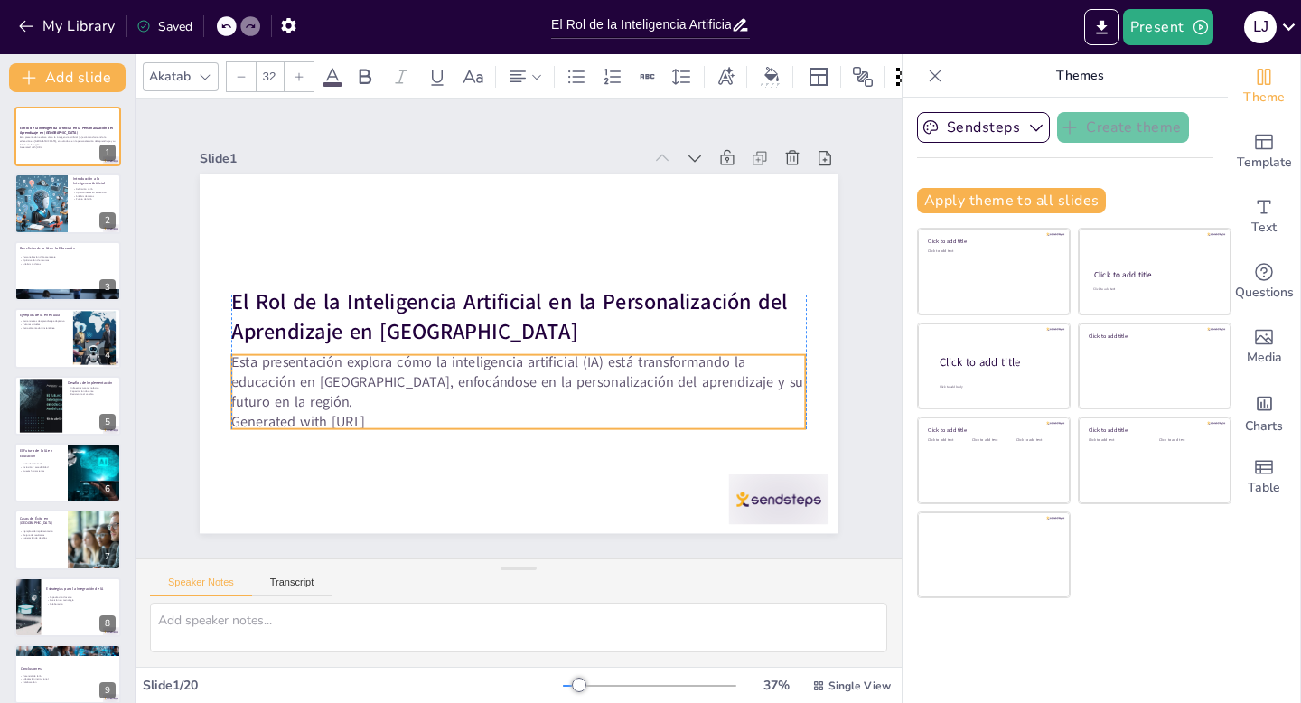
checkbox input "true"
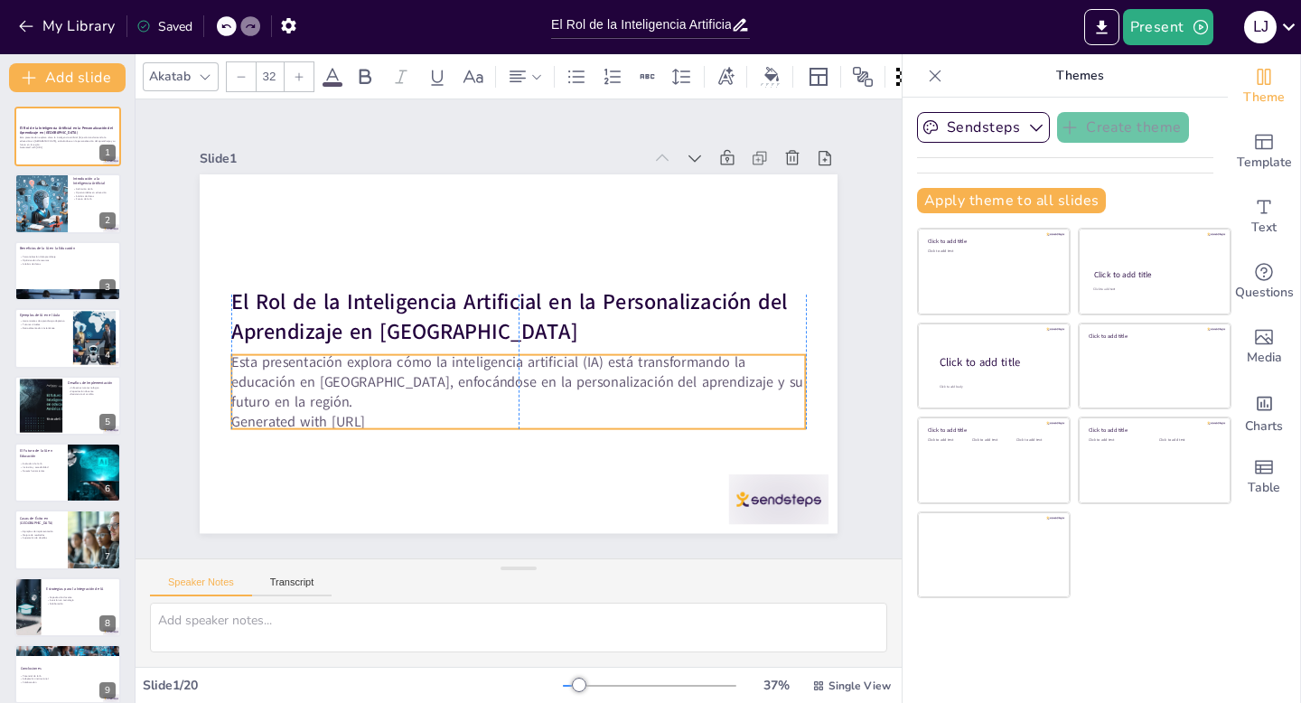
checkbox input "true"
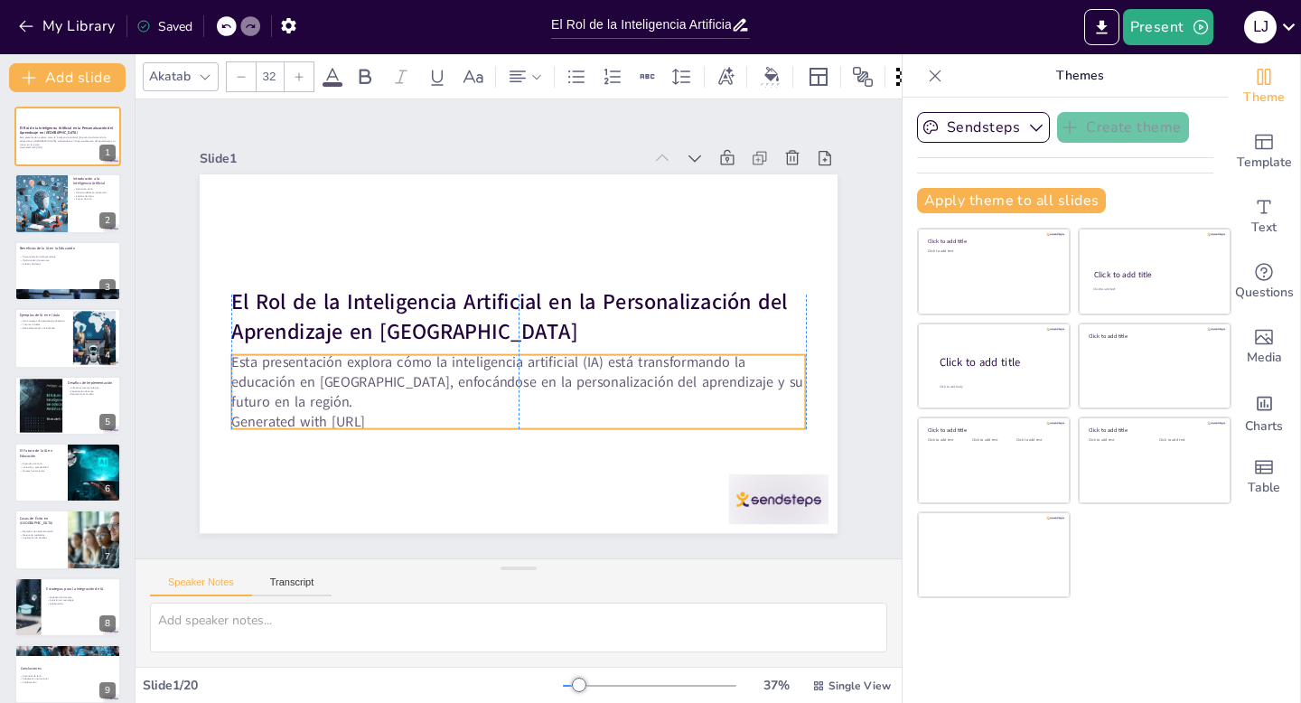
checkbox input "true"
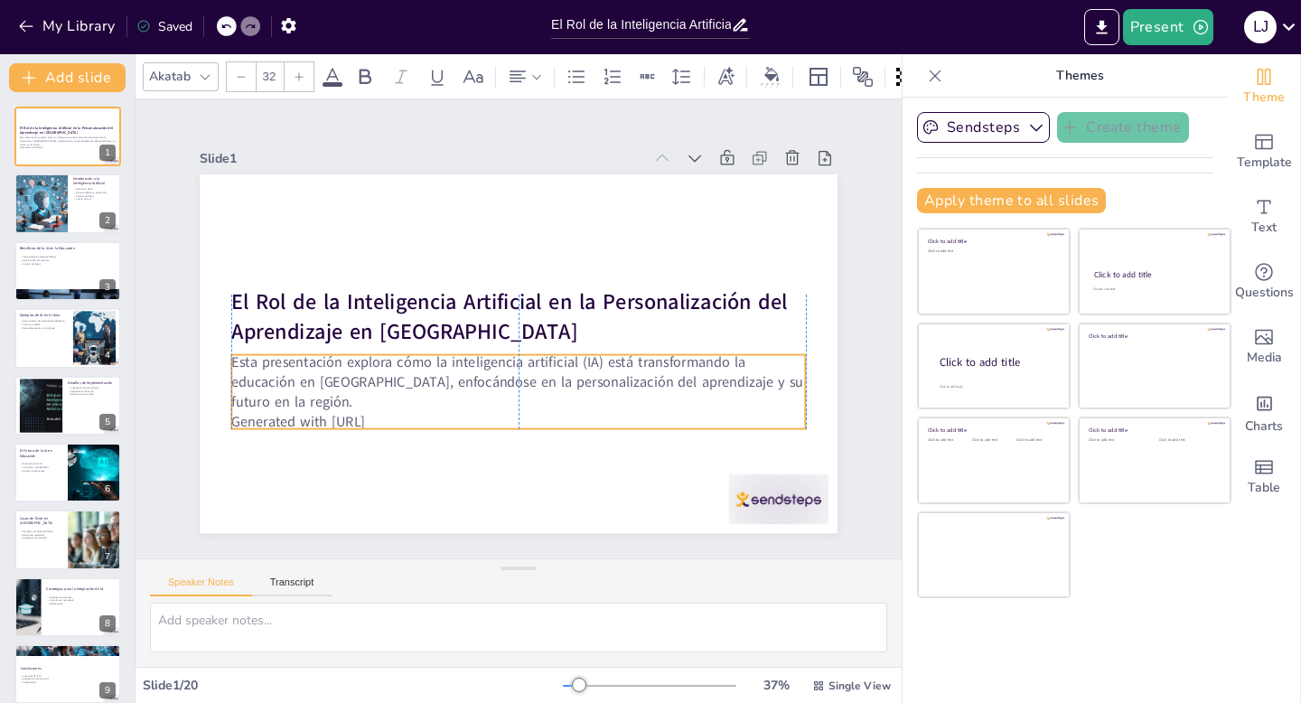
checkbox input "true"
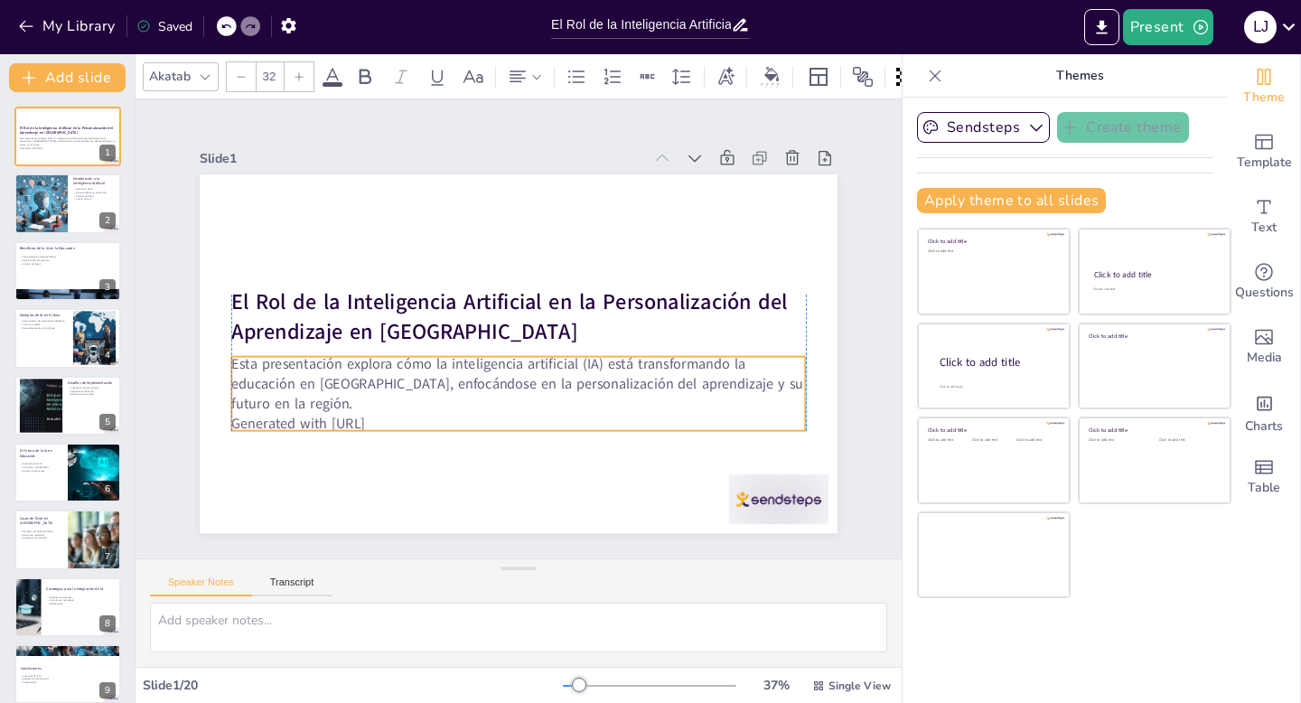
checkbox input "true"
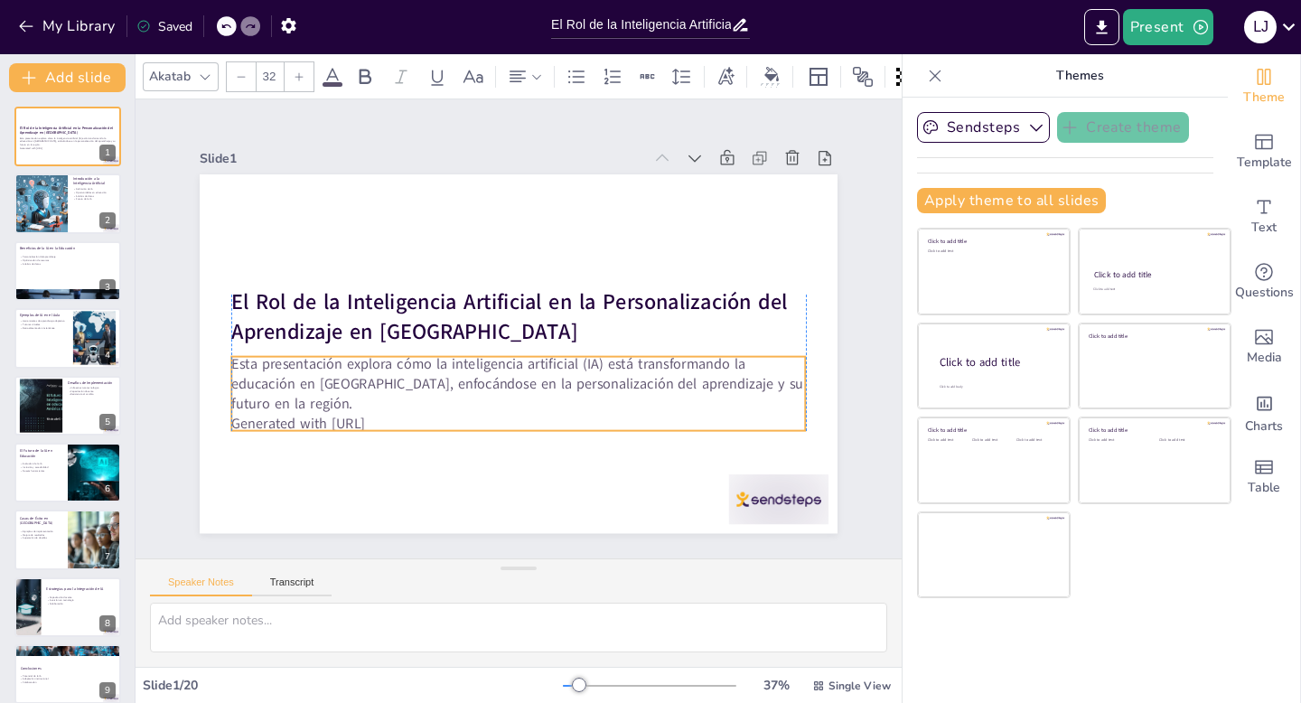
checkbox input "true"
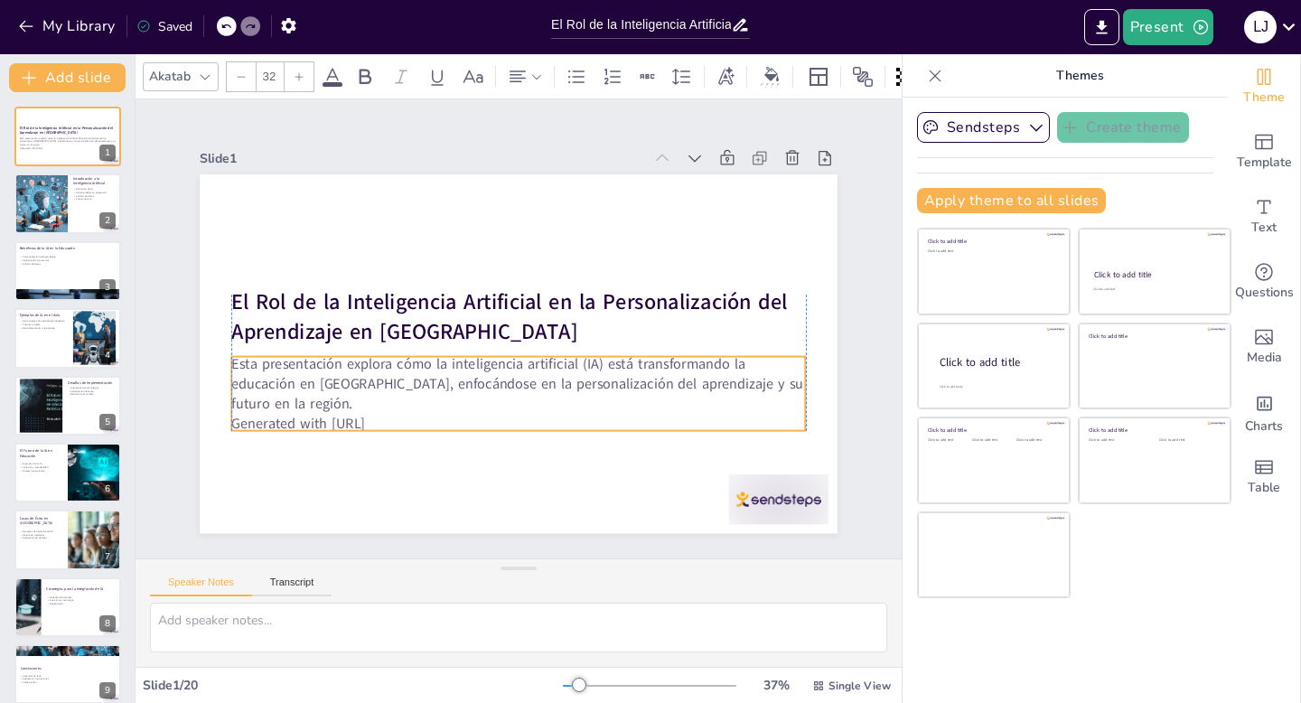
checkbox input "true"
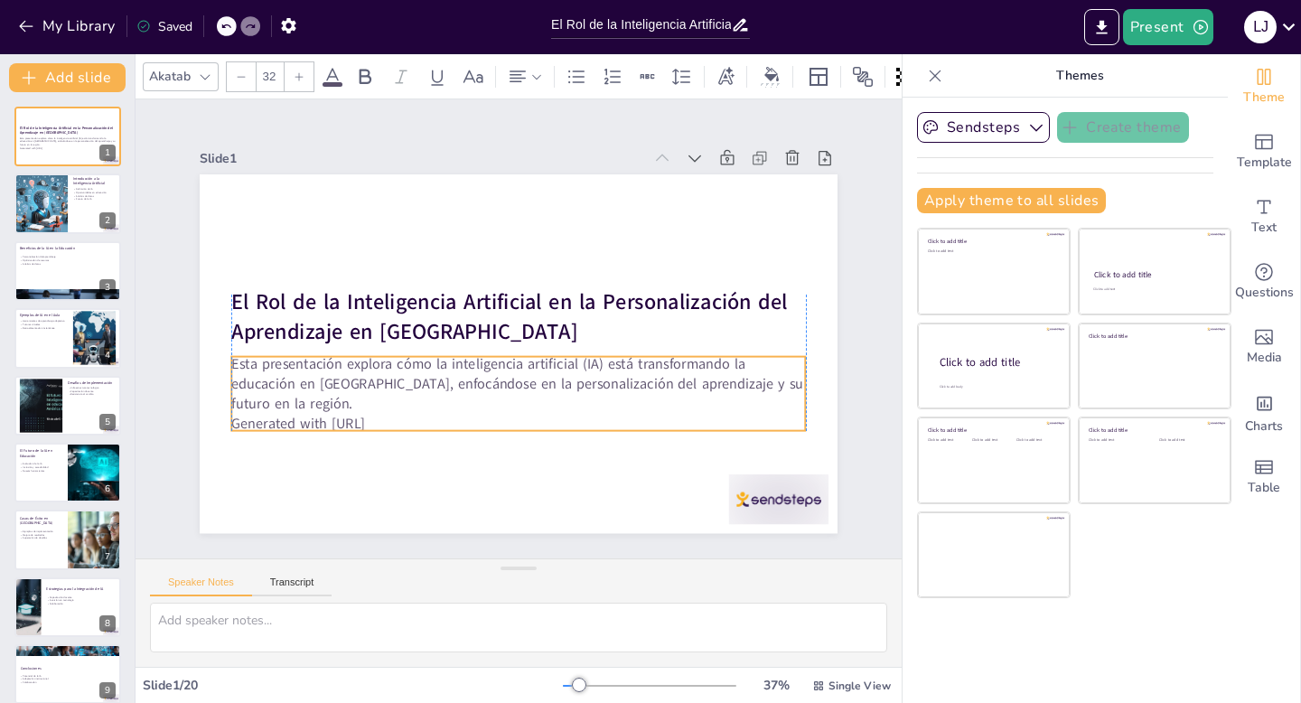
checkbox input "true"
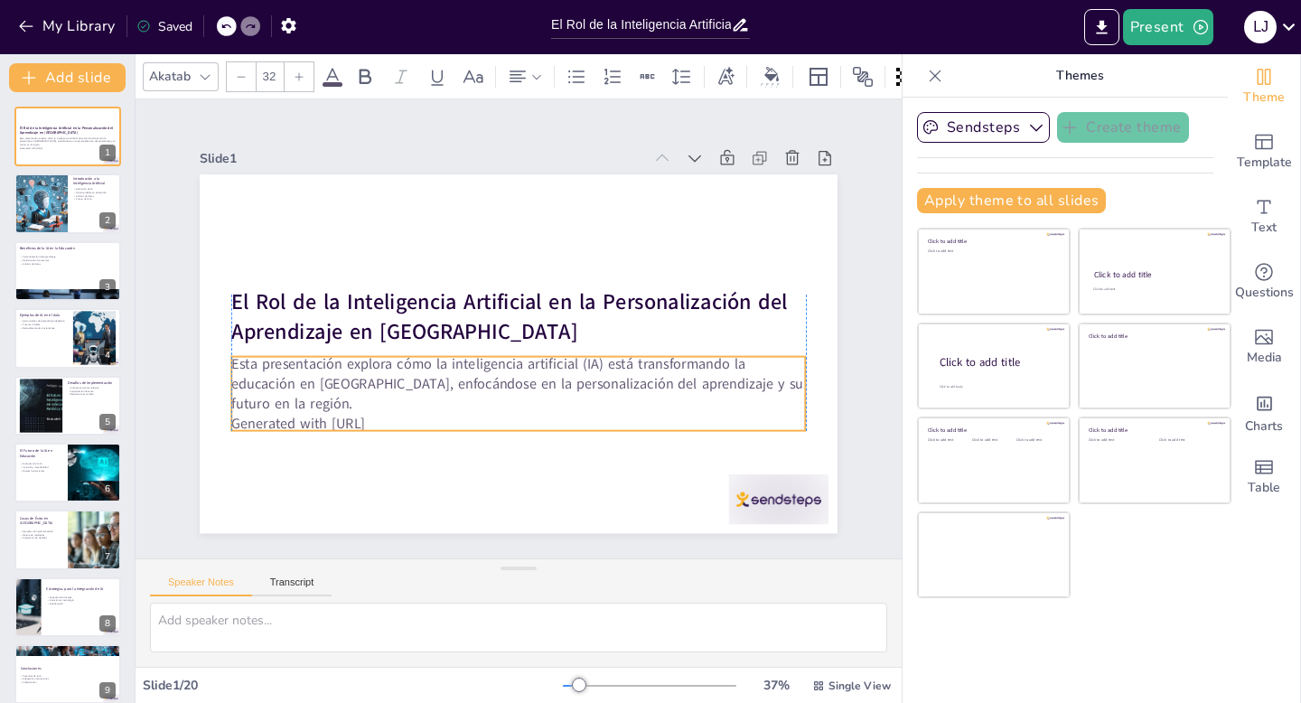
checkbox input "true"
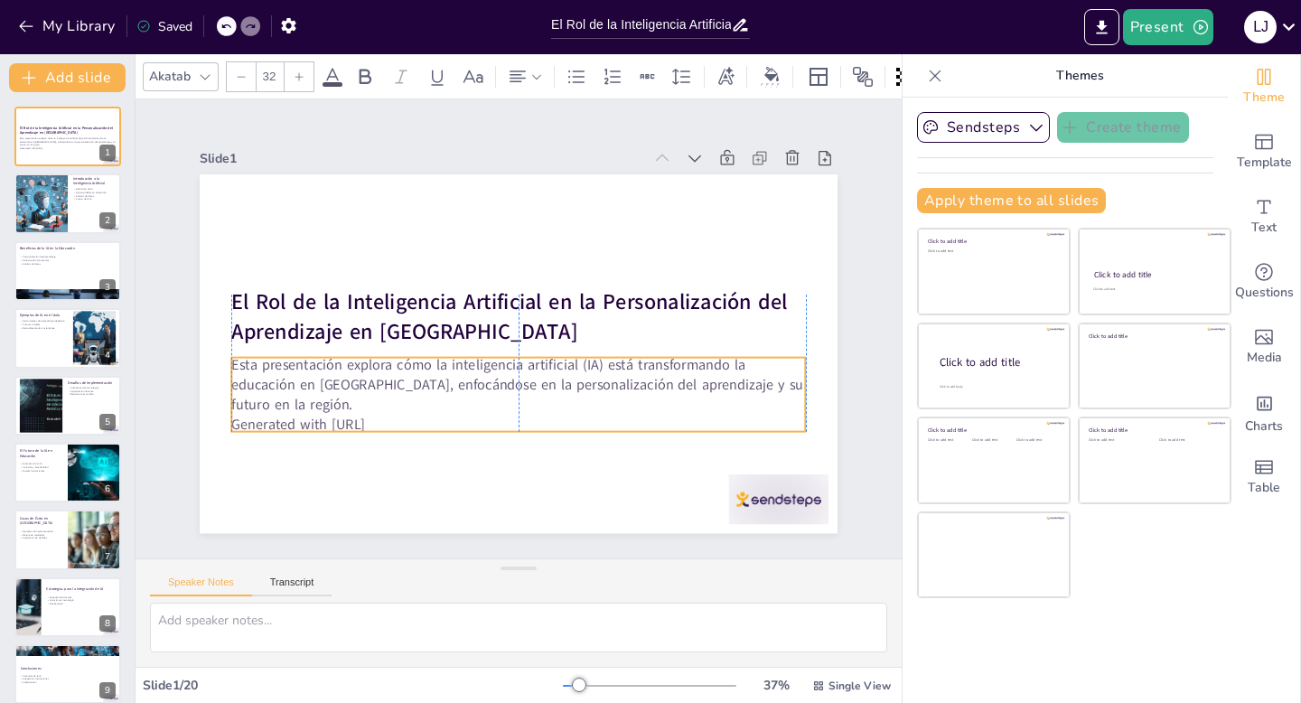
checkbox input "true"
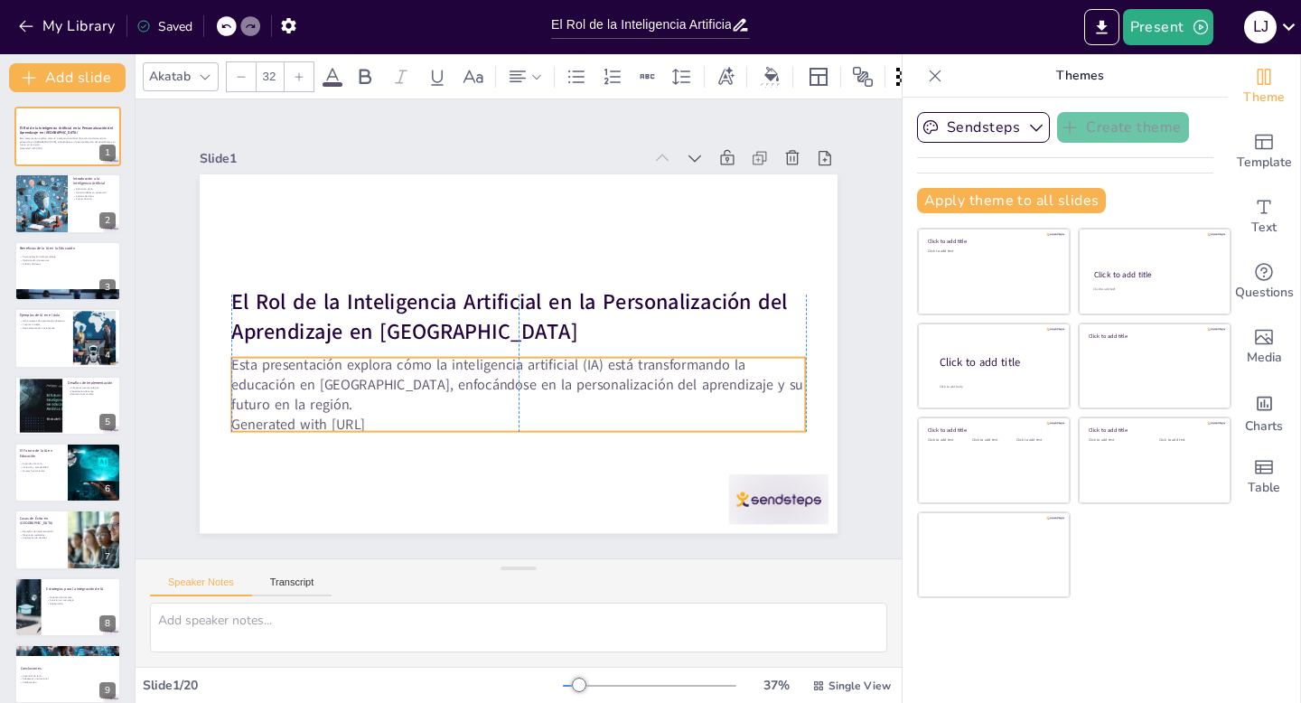
checkbox input "true"
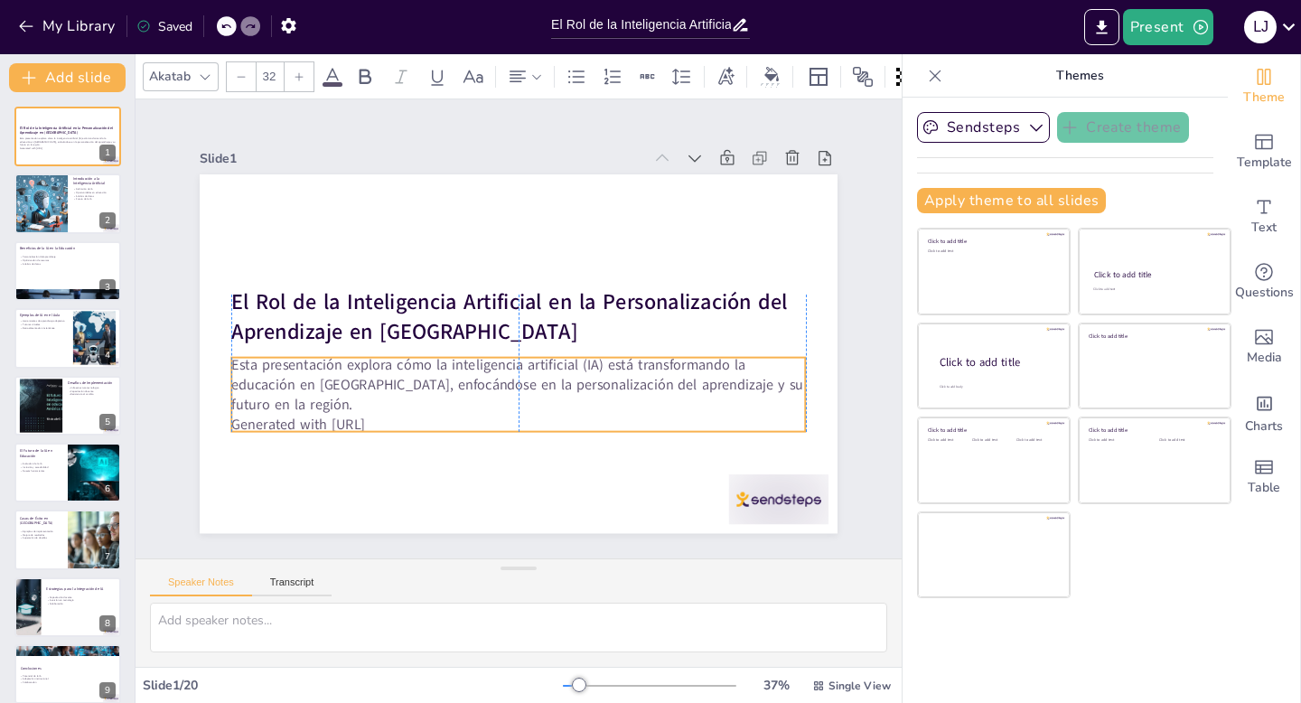
drag, startPoint x: 438, startPoint y: 400, endPoint x: 437, endPoint y: 414, distance: 13.7
click at [437, 413] on p "Generated with [URL]" at bounding box center [508, 424] width 573 height 80
checkbox input "true"
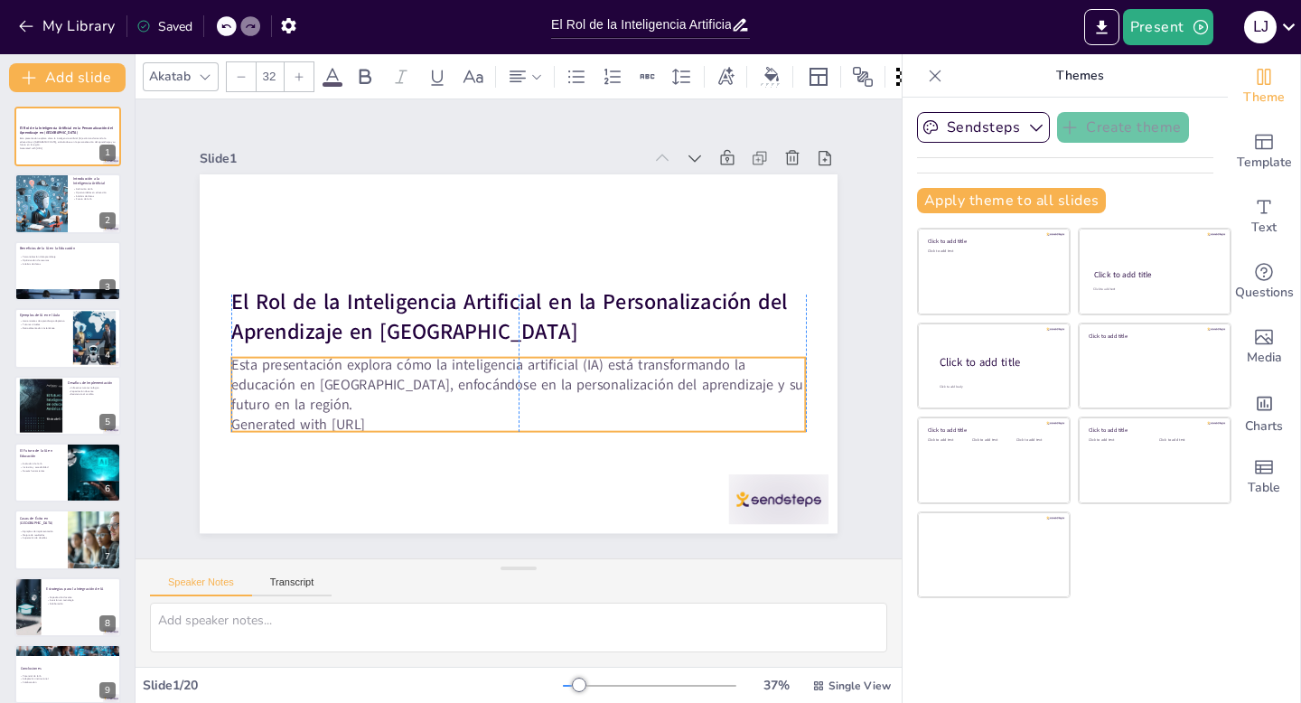
checkbox input "true"
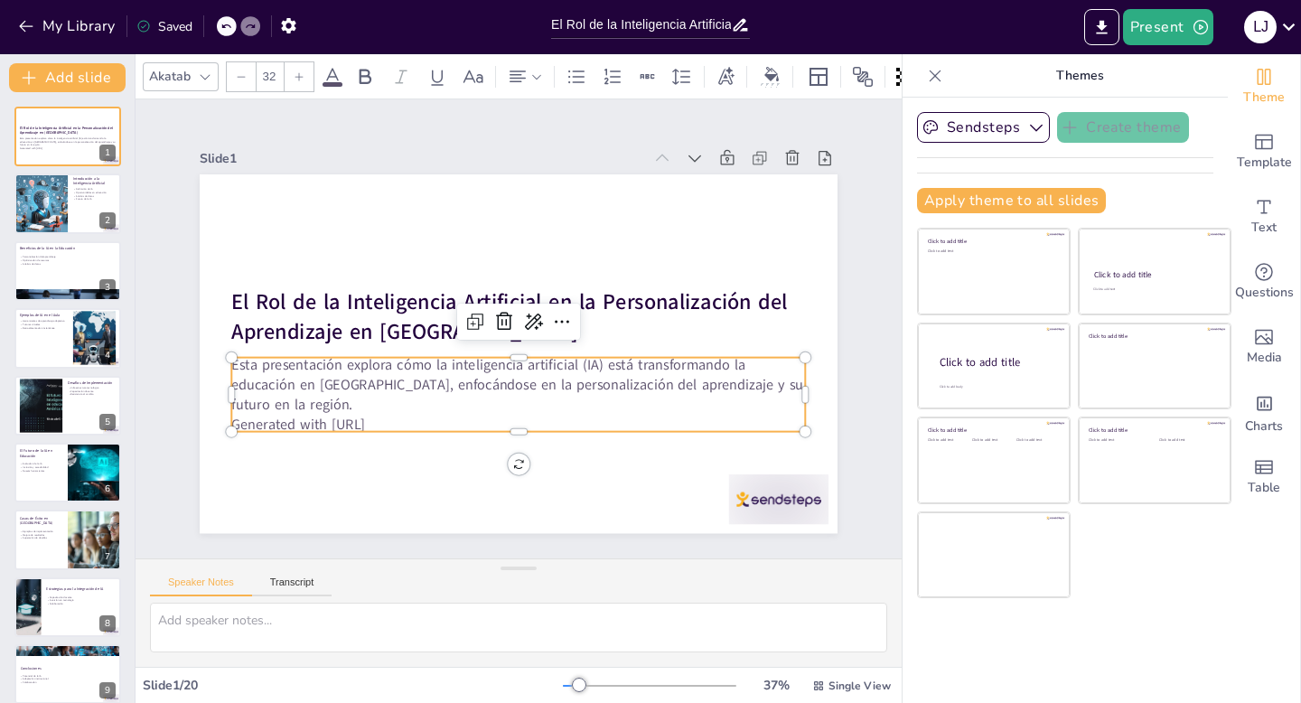
checkbox input "true"
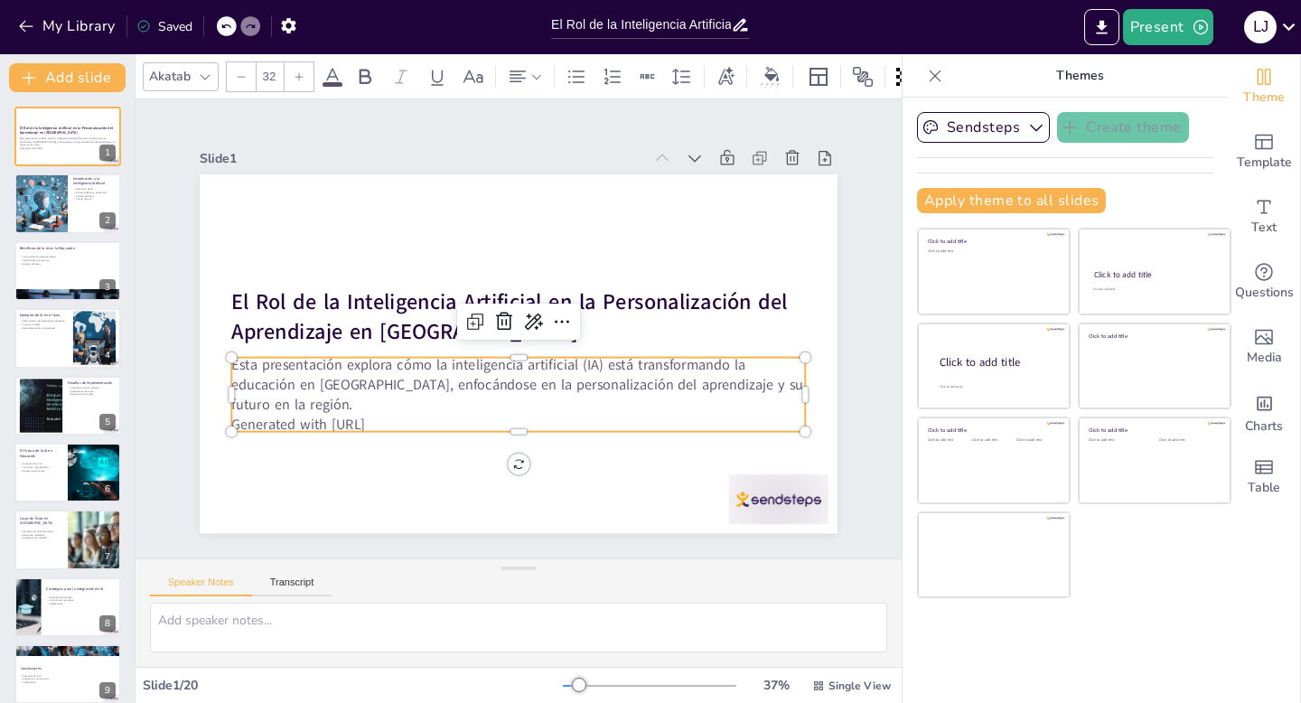
checkbox input "true"
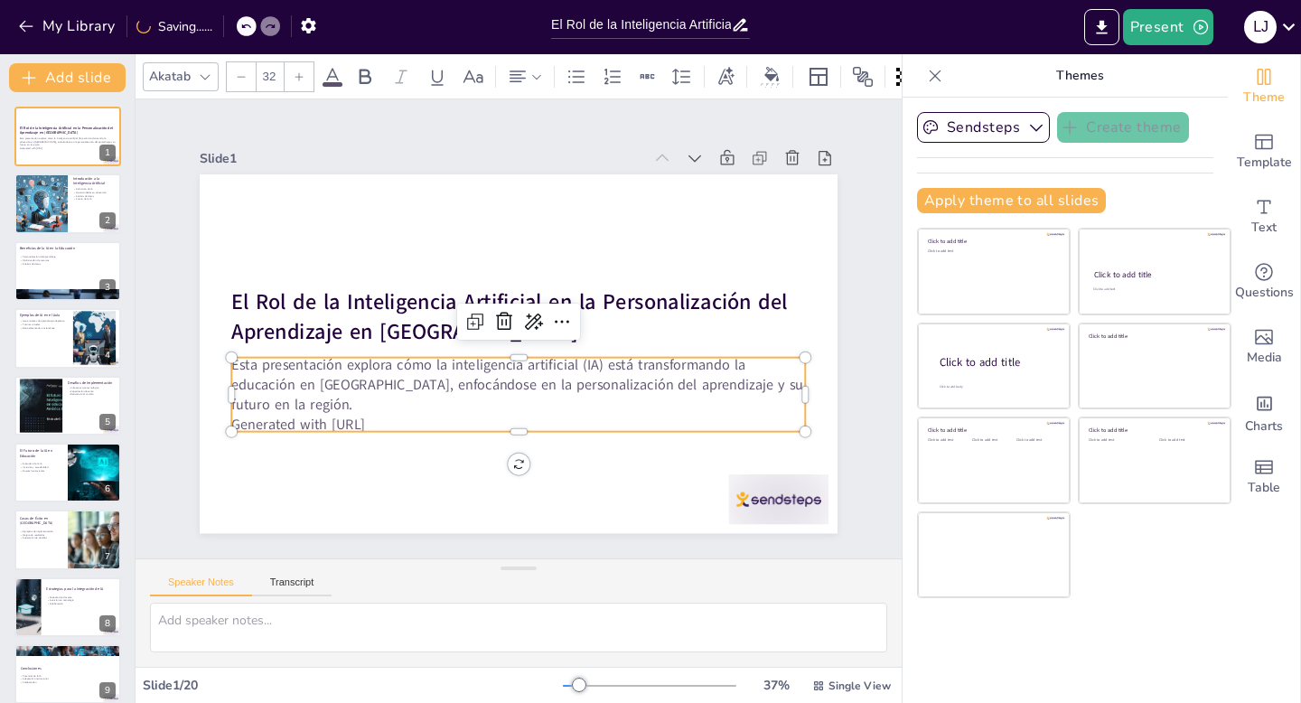
checkbox input "true"
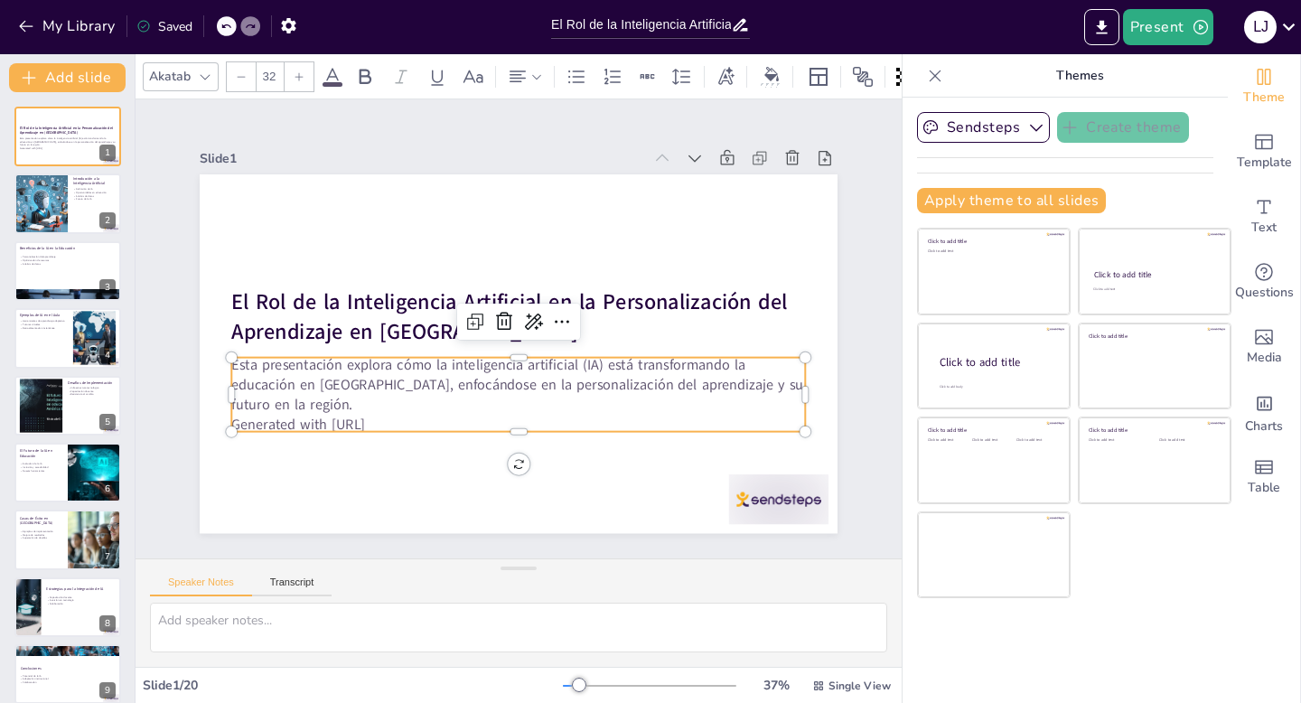
checkbox input "true"
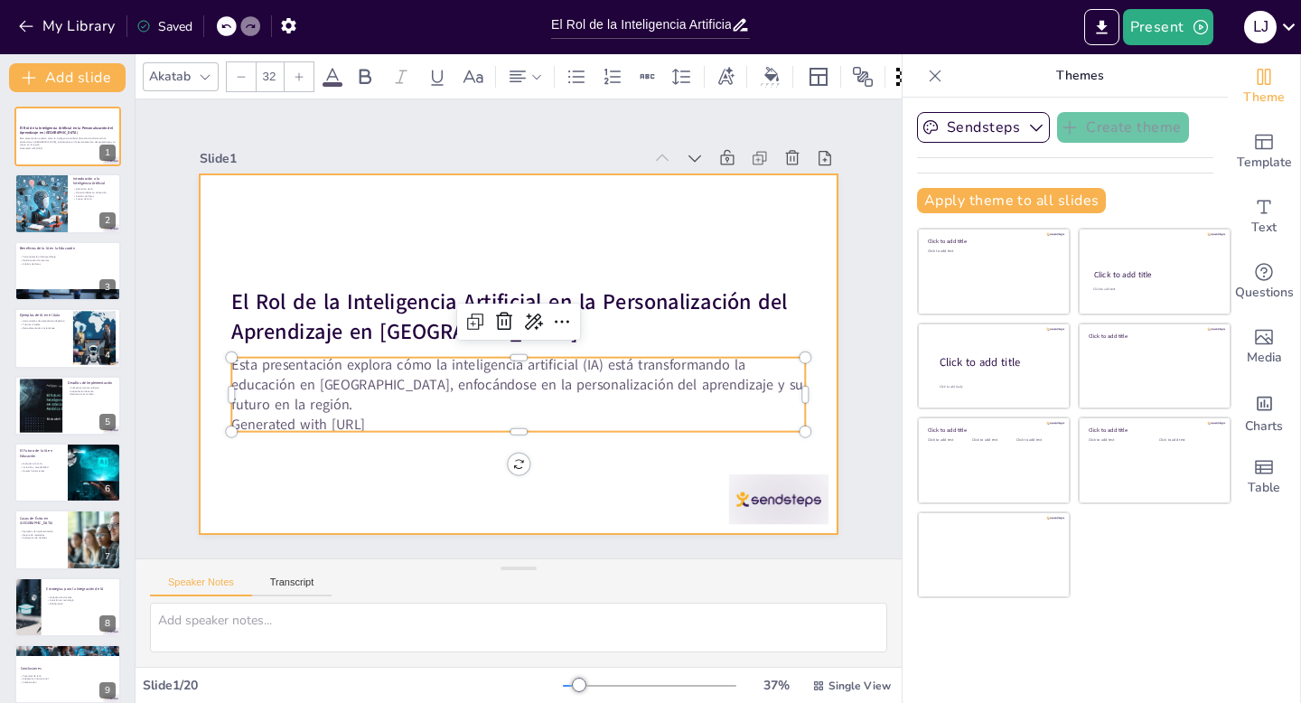
checkbox input "true"
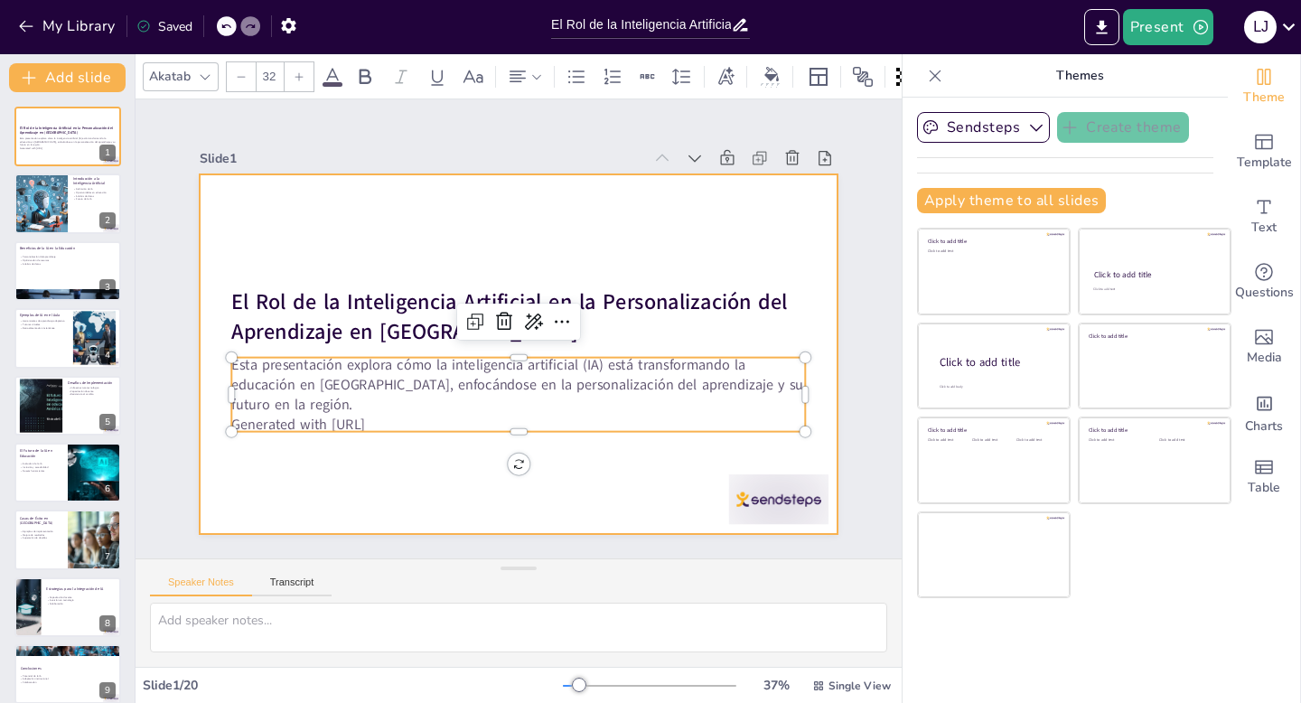
checkbox input "true"
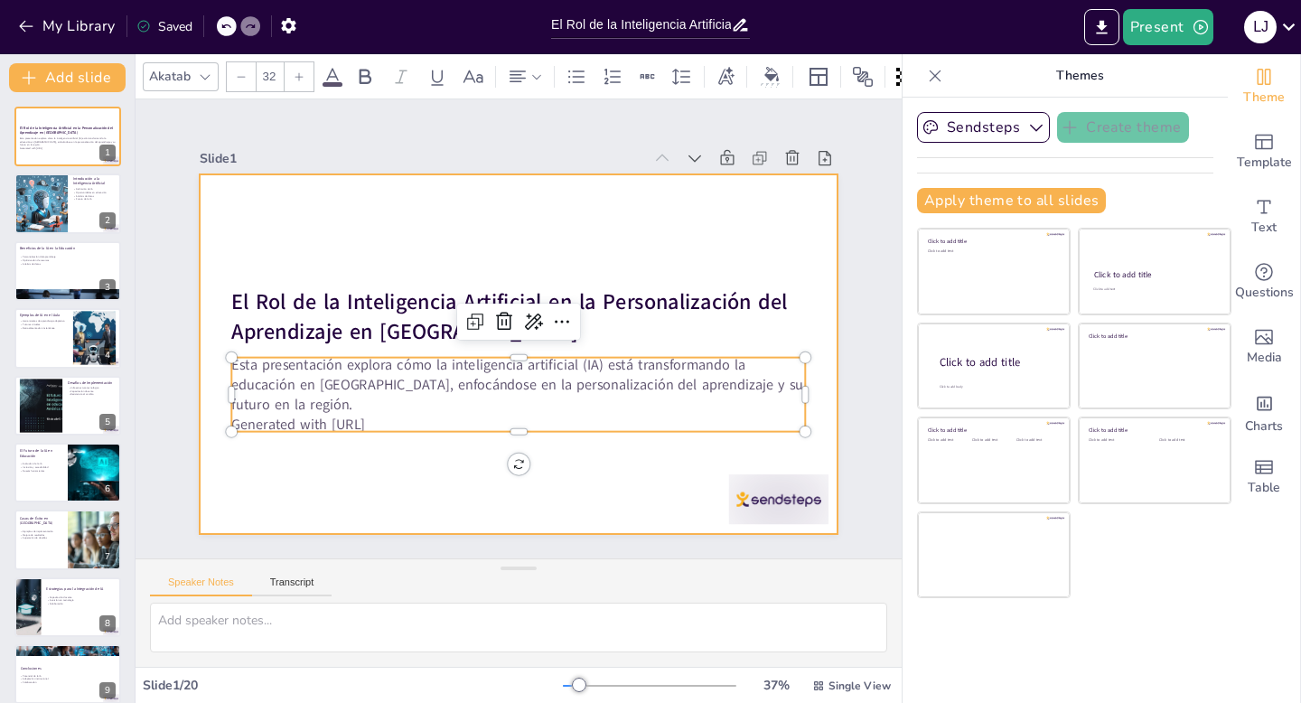
checkbox input "true"
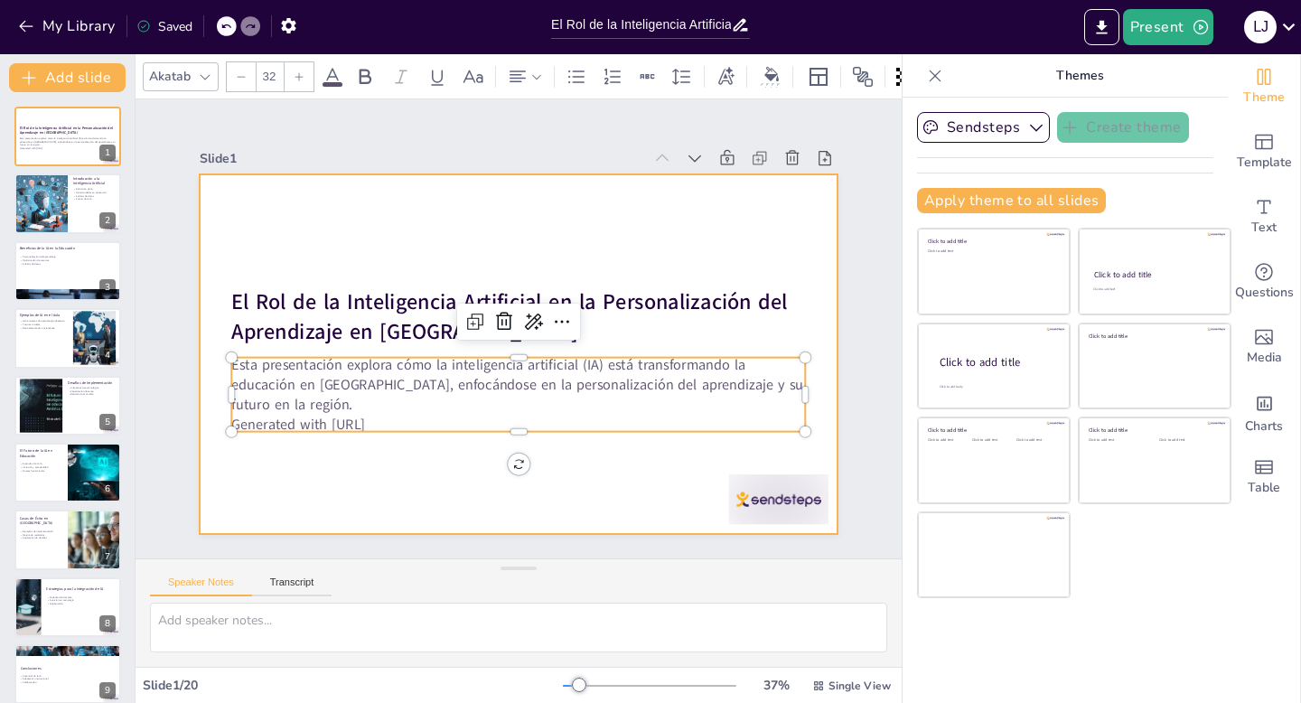
checkbox input "true"
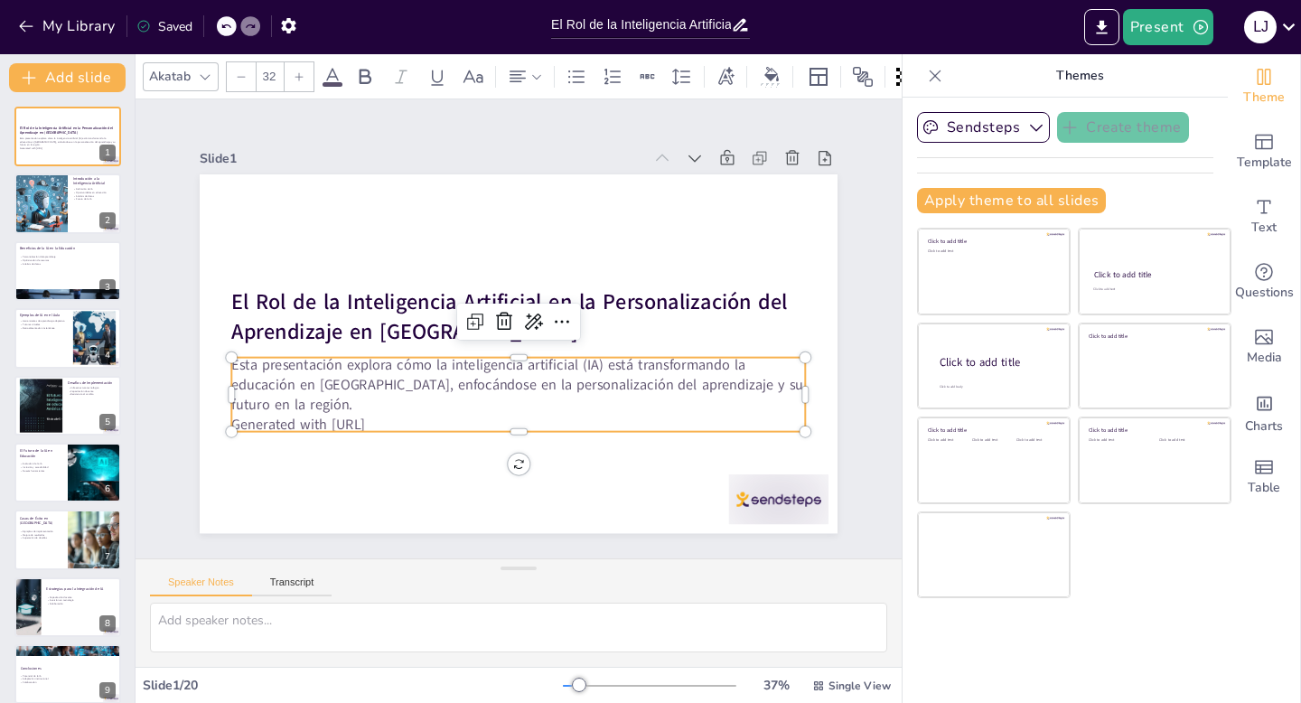
checkbox input "true"
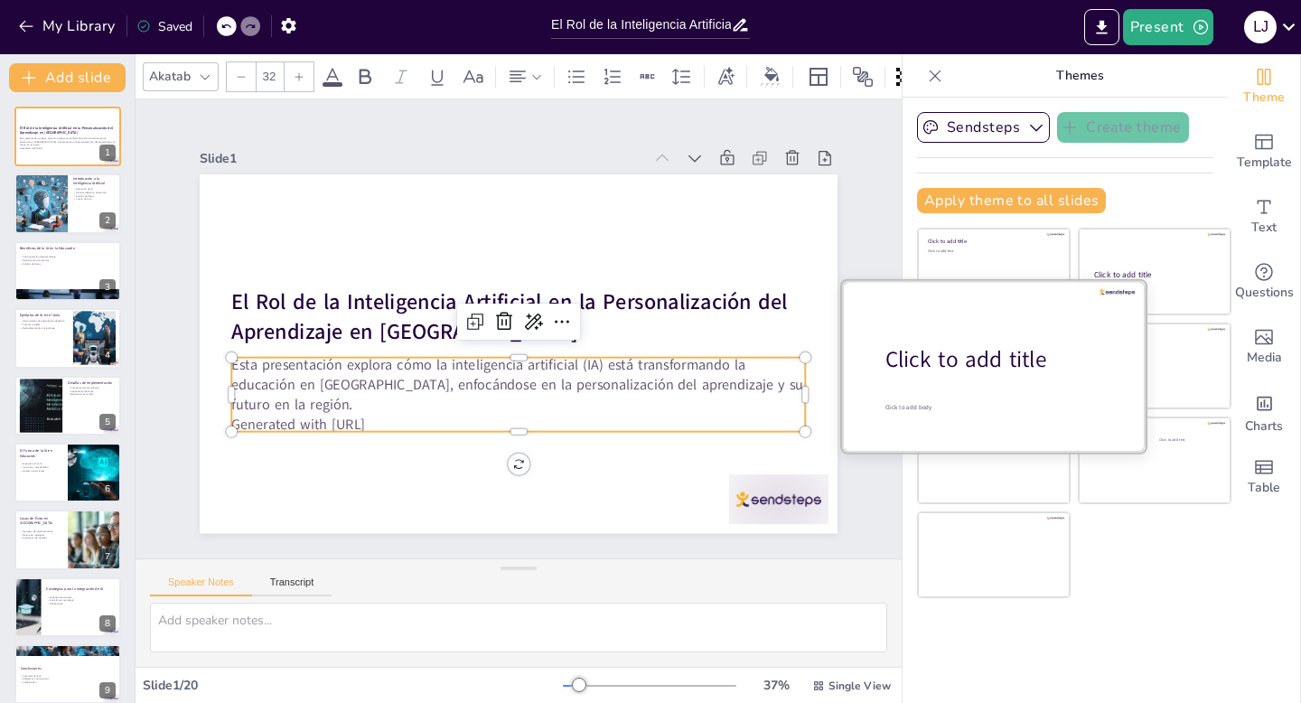
checkbox input "true"
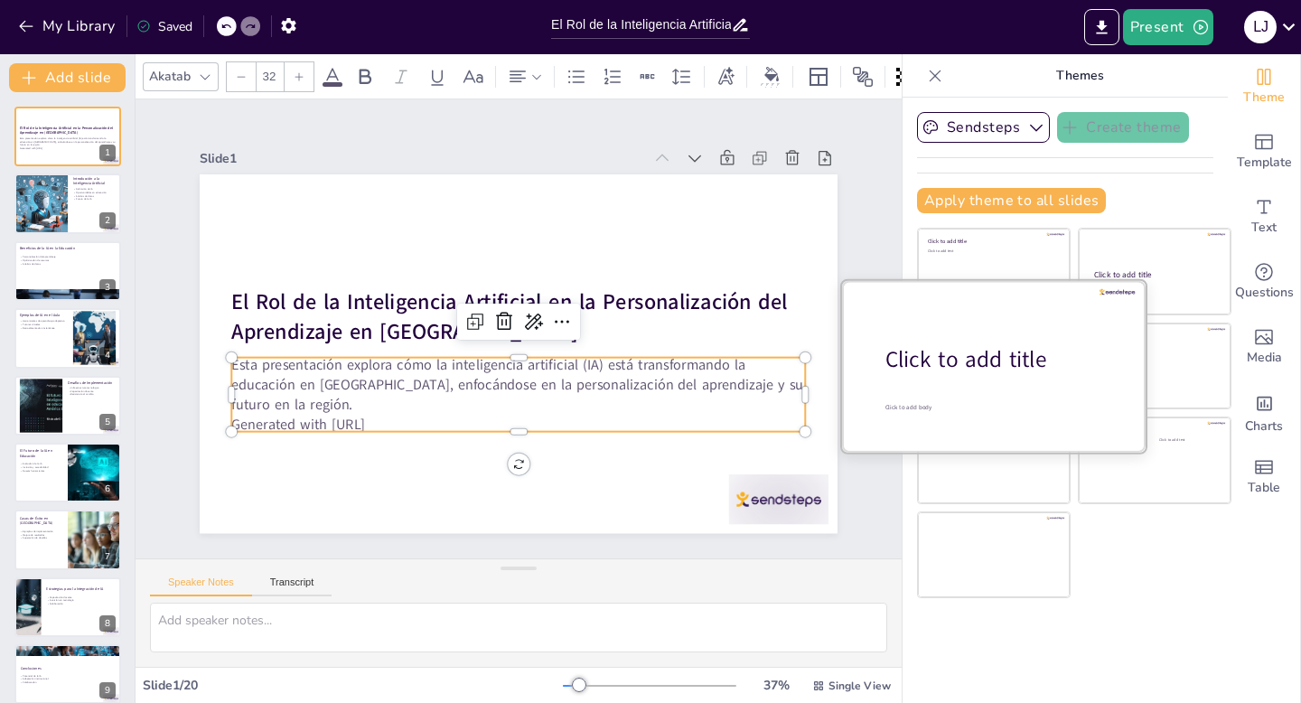
checkbox input "true"
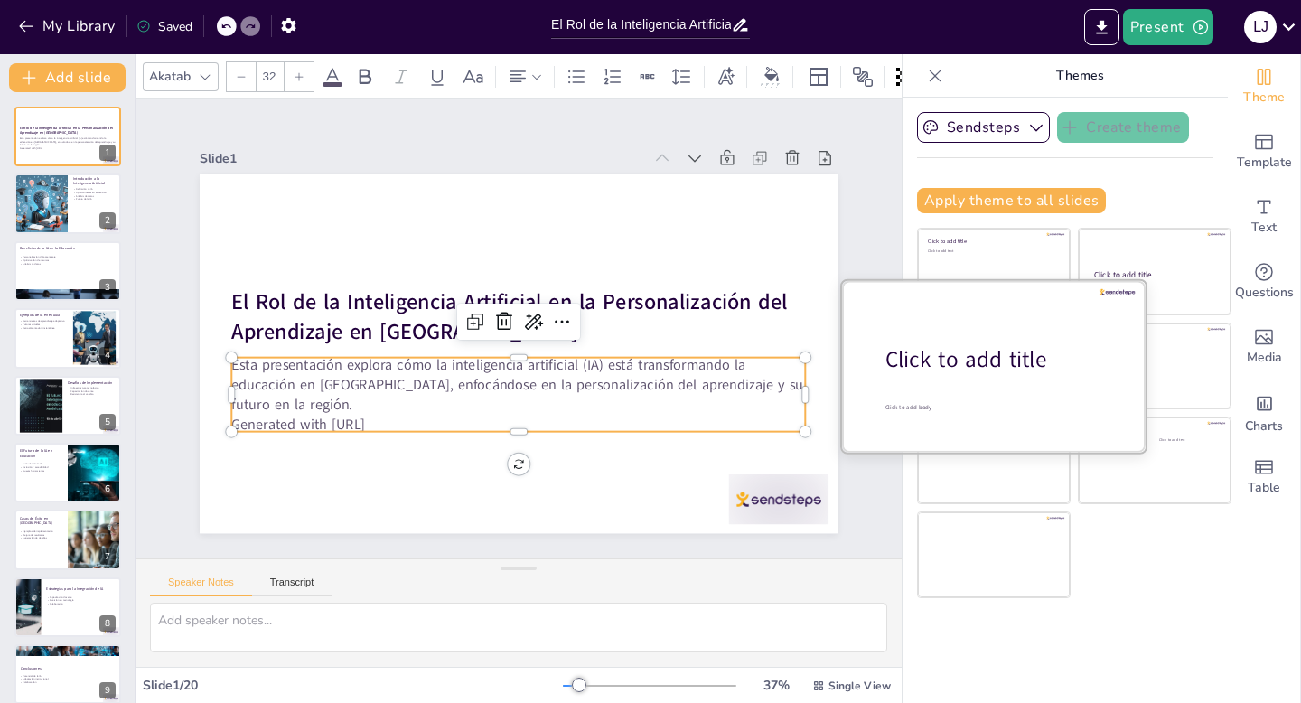
checkbox input "true"
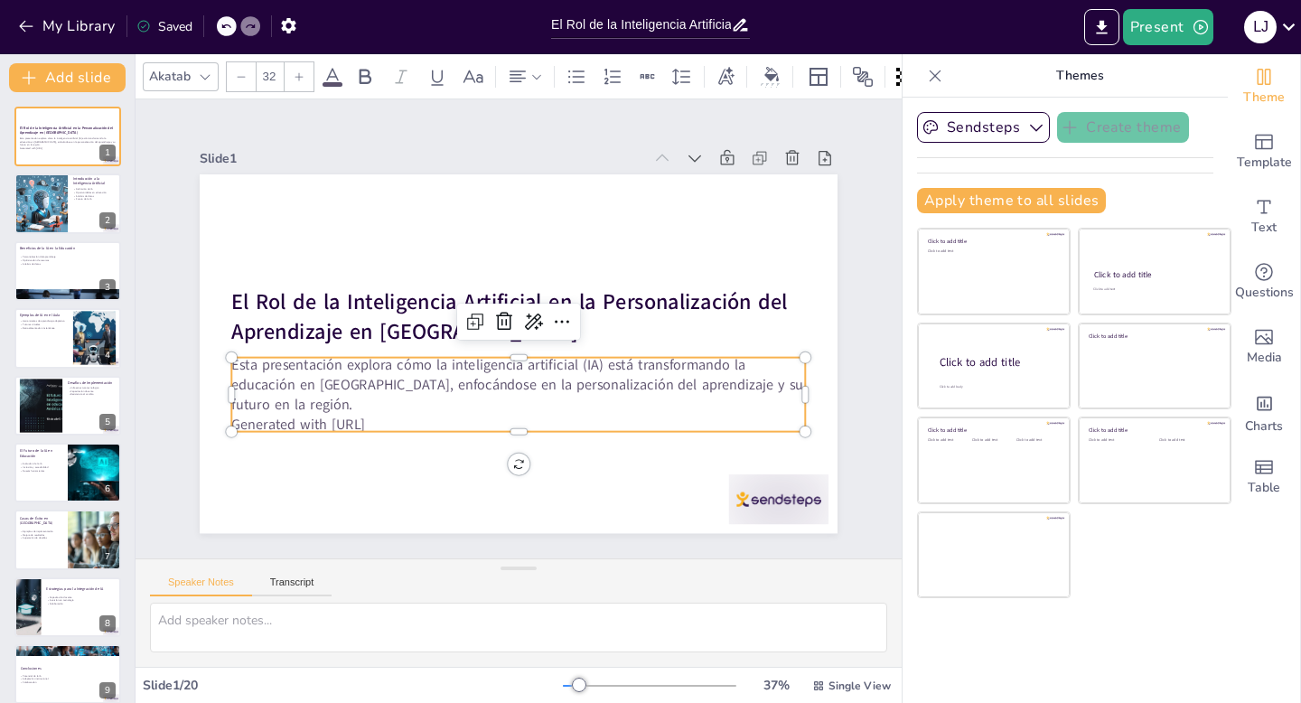
checkbox input "true"
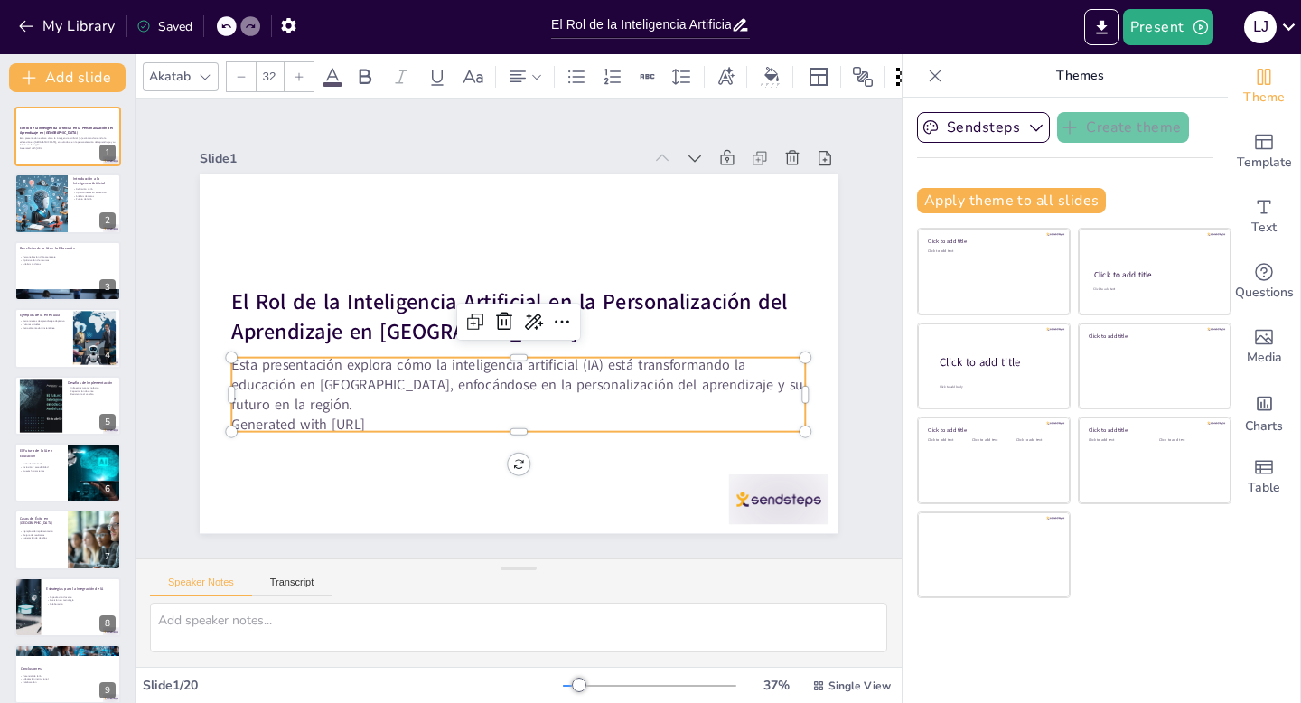
checkbox input "true"
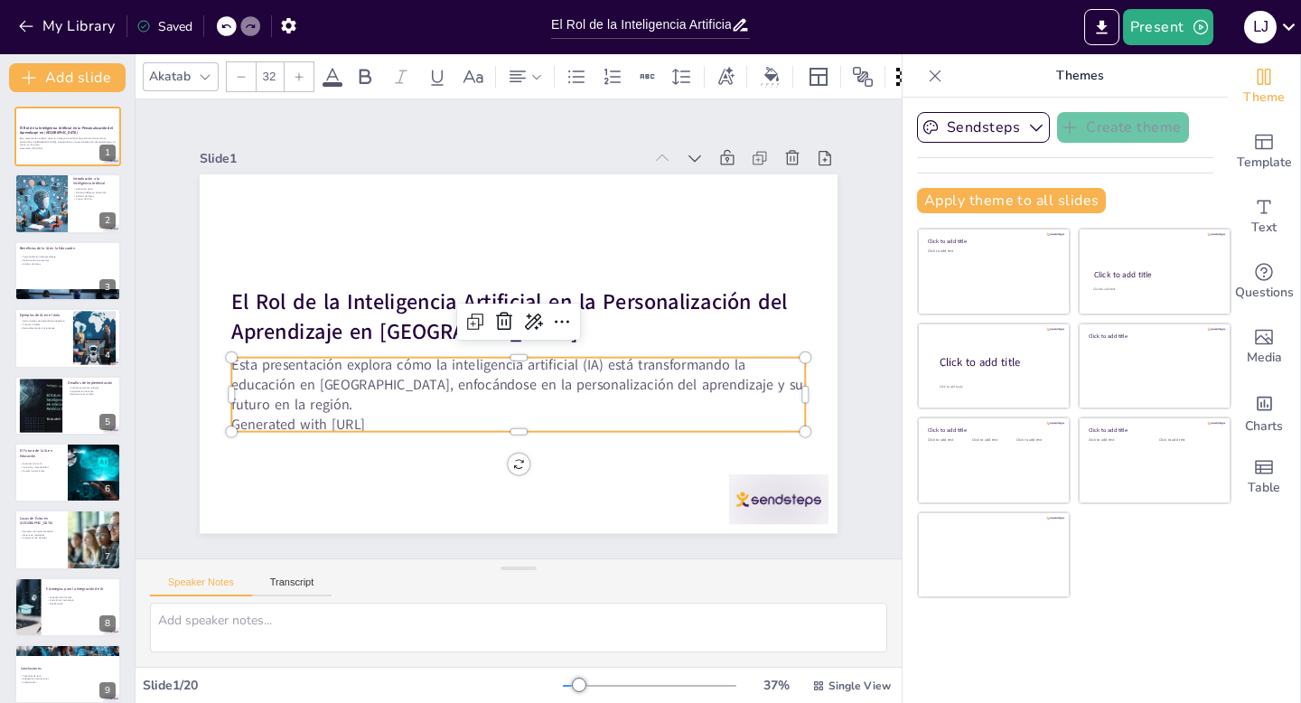
checkbox input "true"
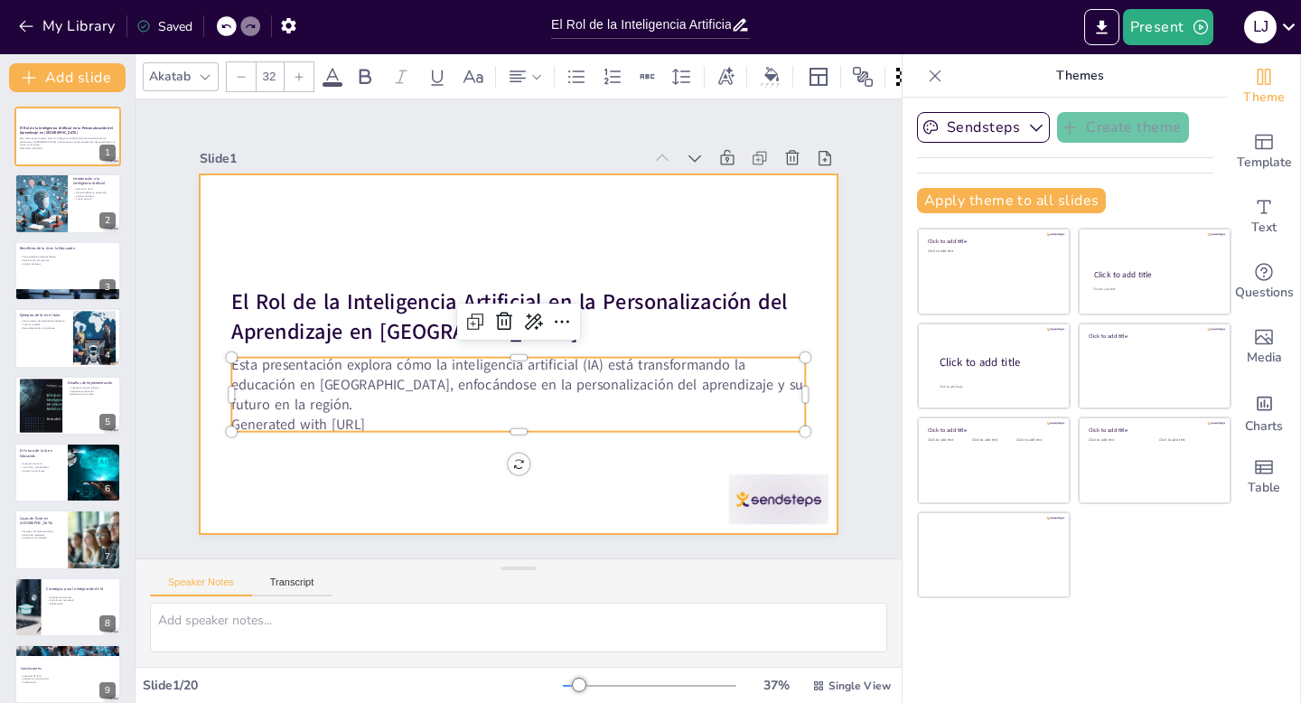
checkbox input "true"
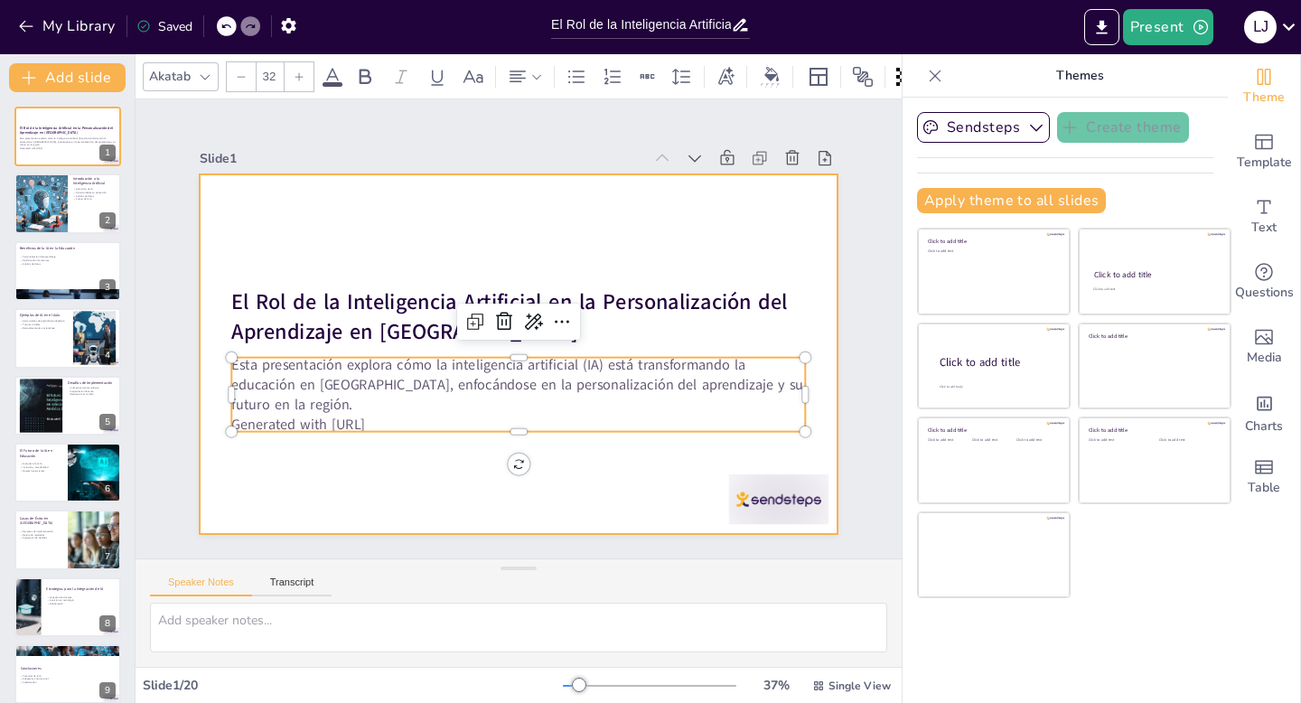
checkbox input "true"
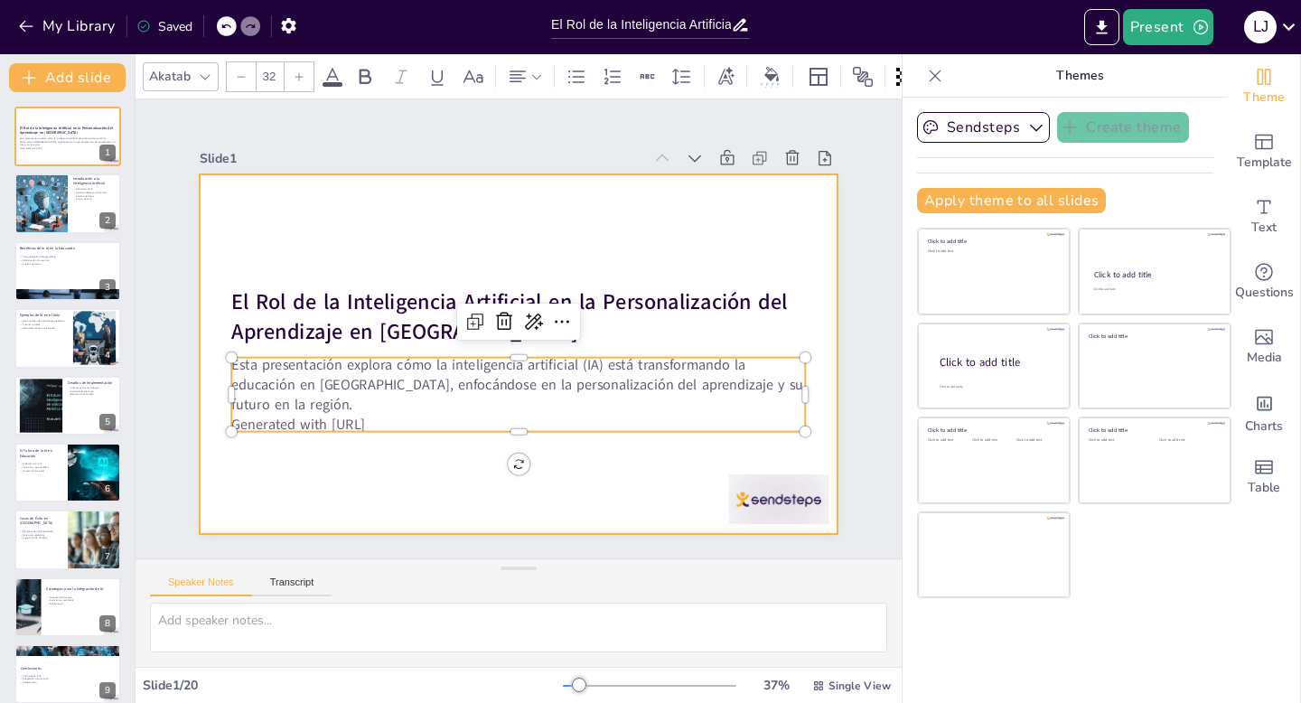
checkbox input "true"
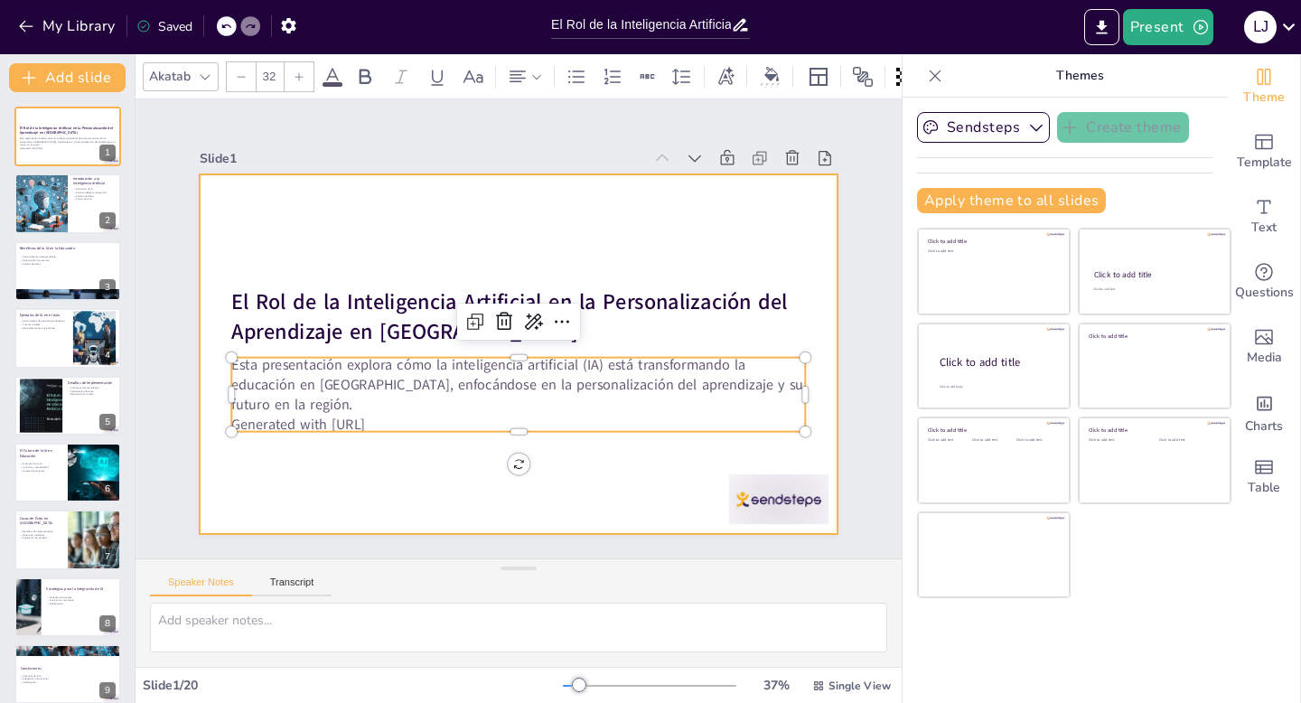
checkbox input "true"
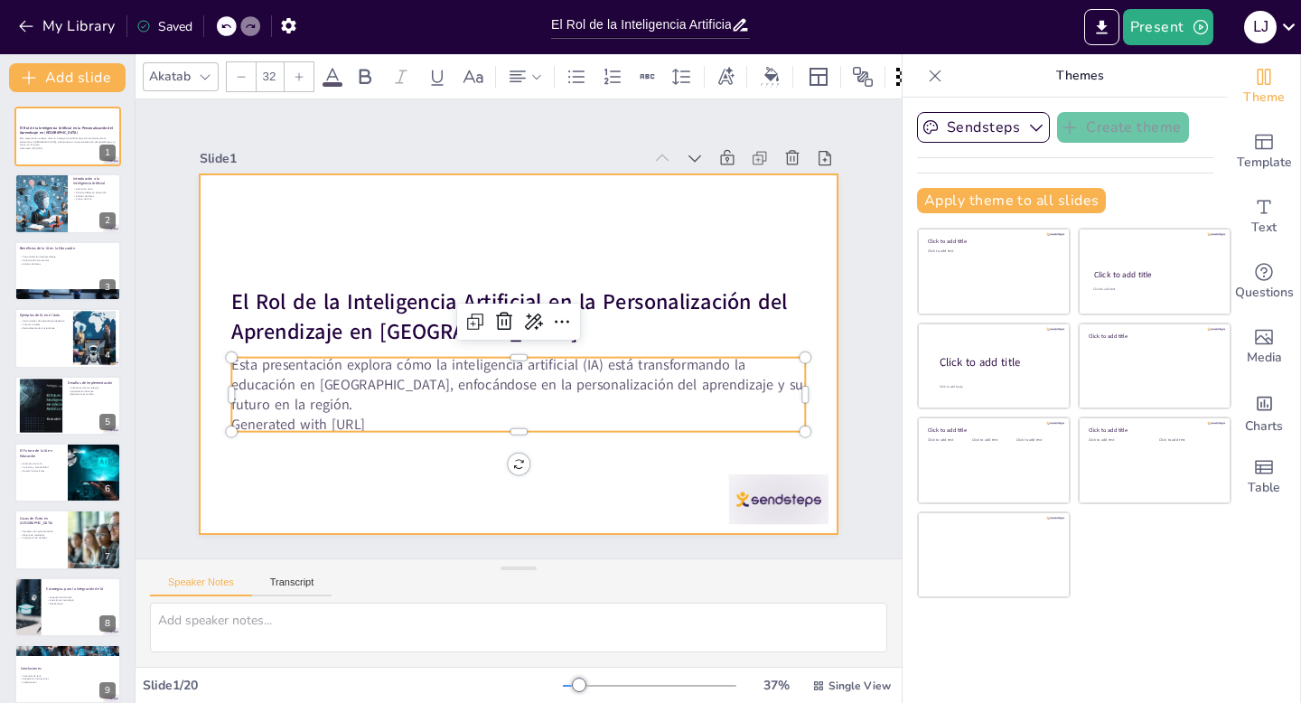
checkbox input "true"
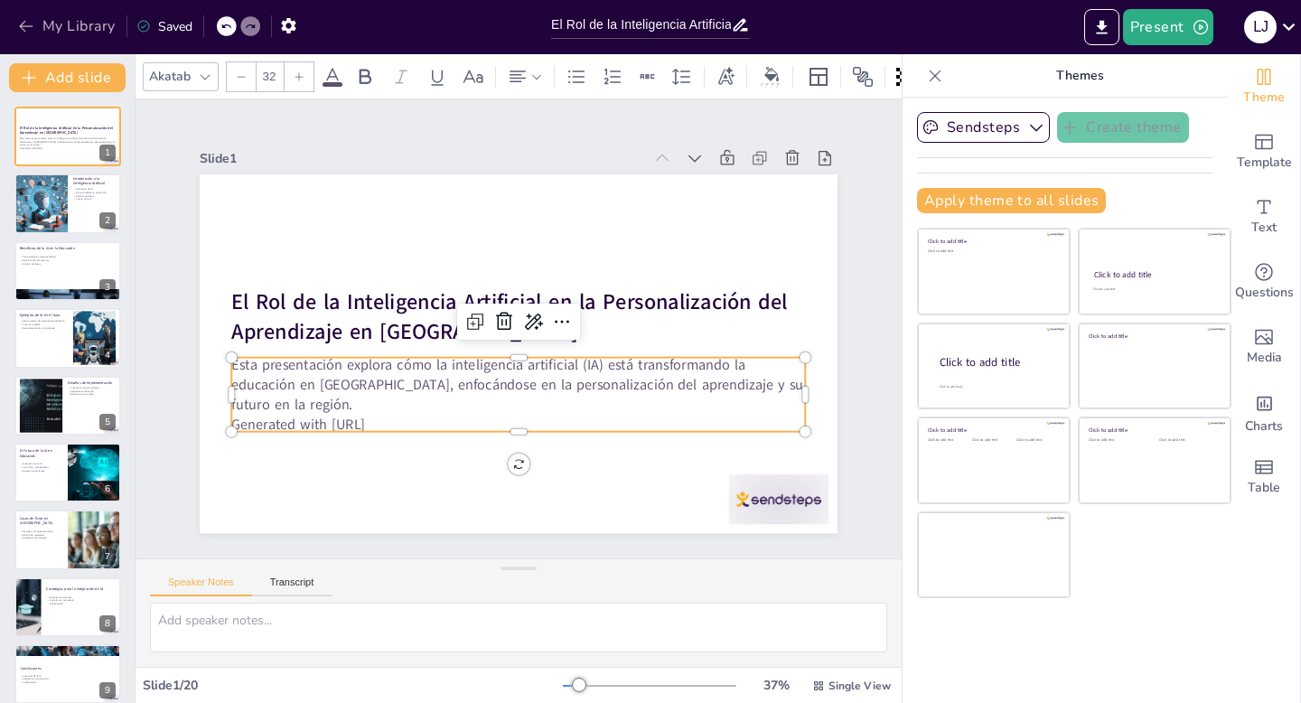
click at [67, 22] on button "My Library" at bounding box center [68, 26] width 109 height 29
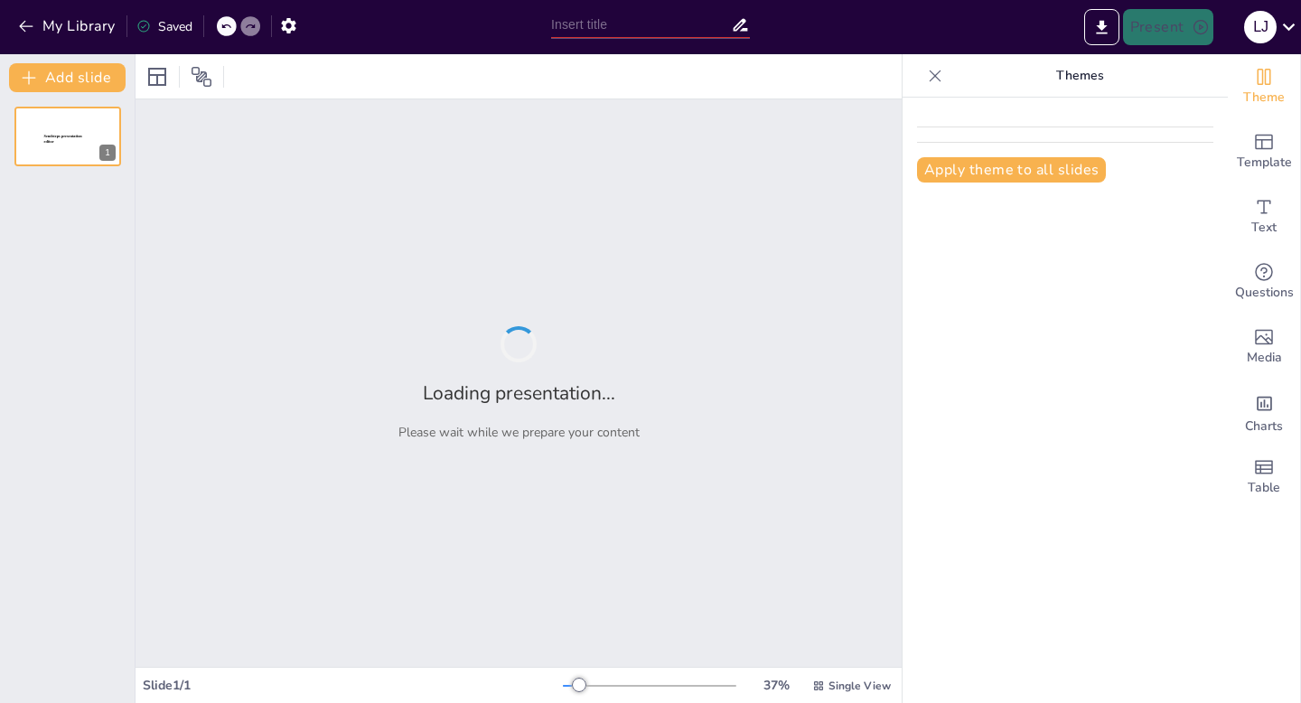
type input "El Rol de la Inteligencia Artificial en la Personalización del Aprendizaje en […"
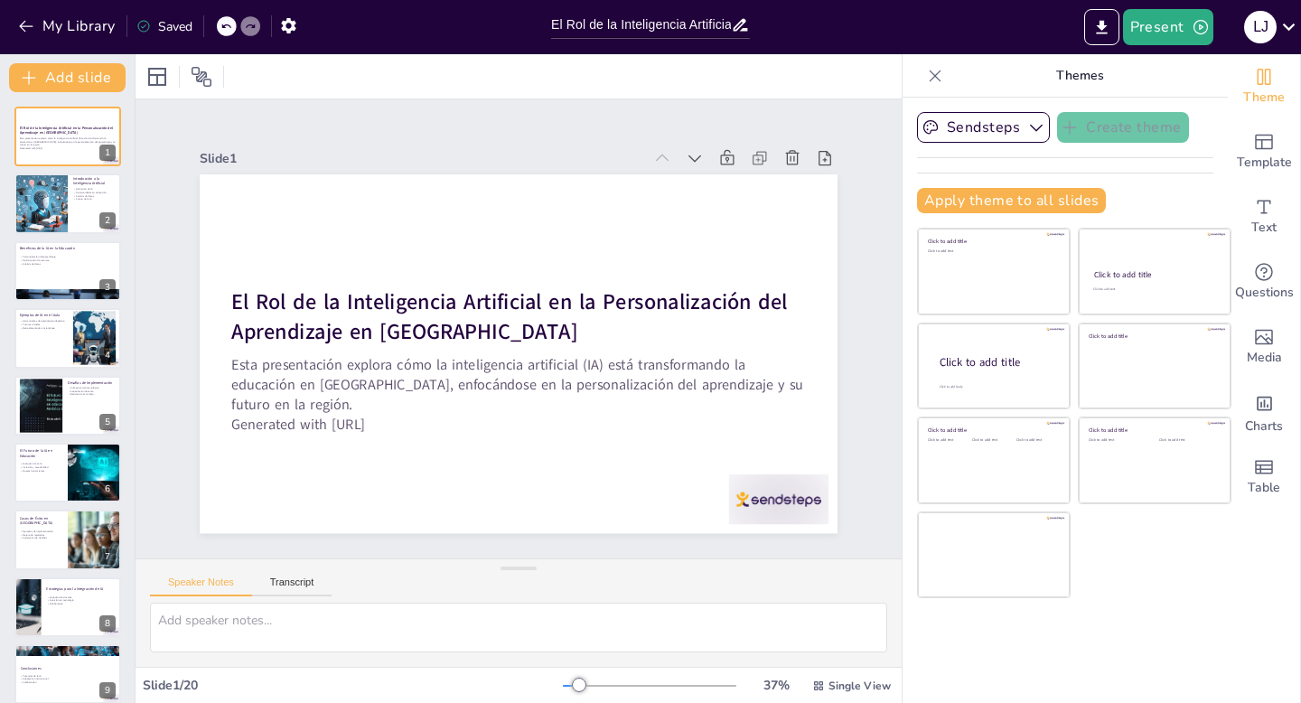
checkbox input "true"
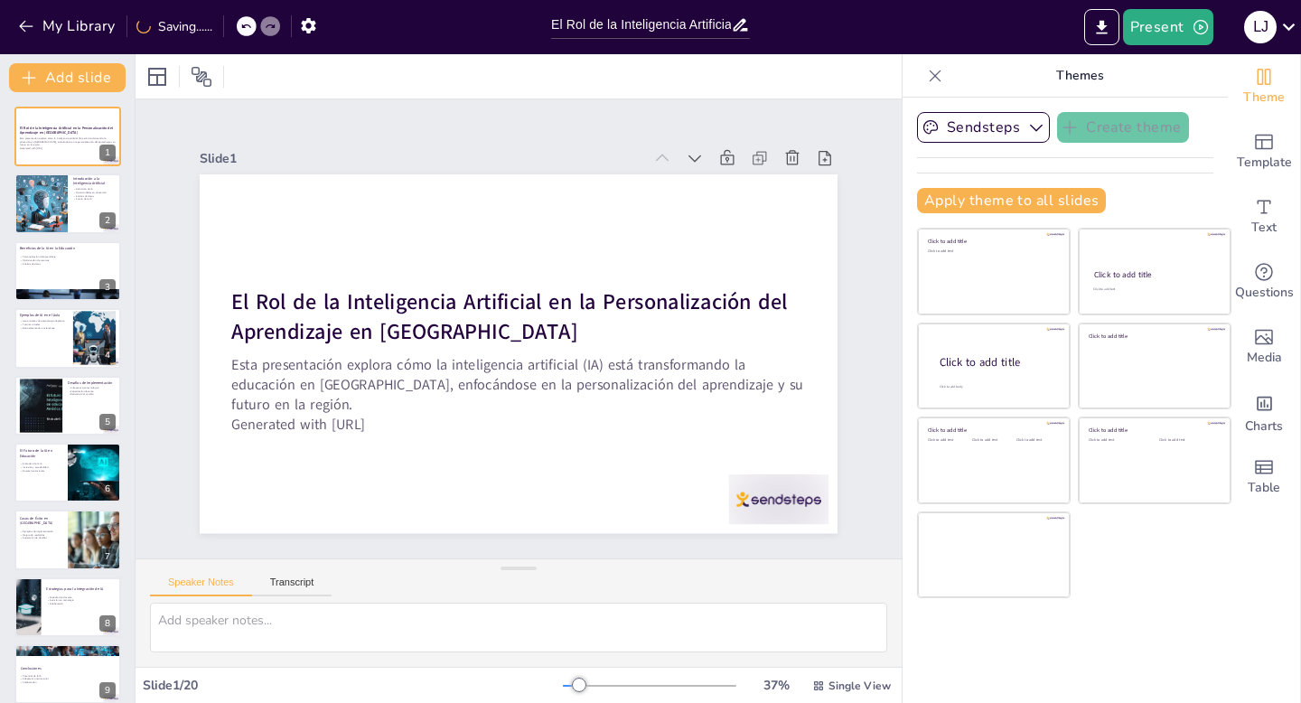
checkbox input "true"
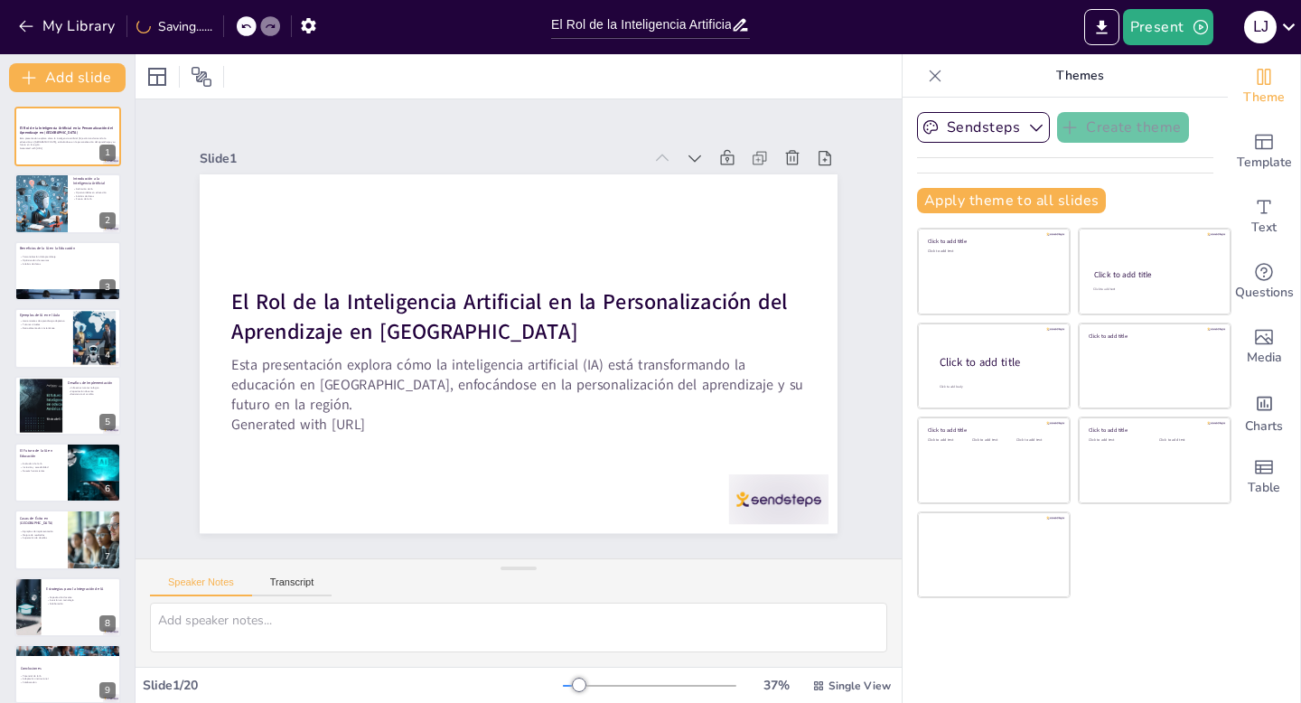
checkbox input "true"
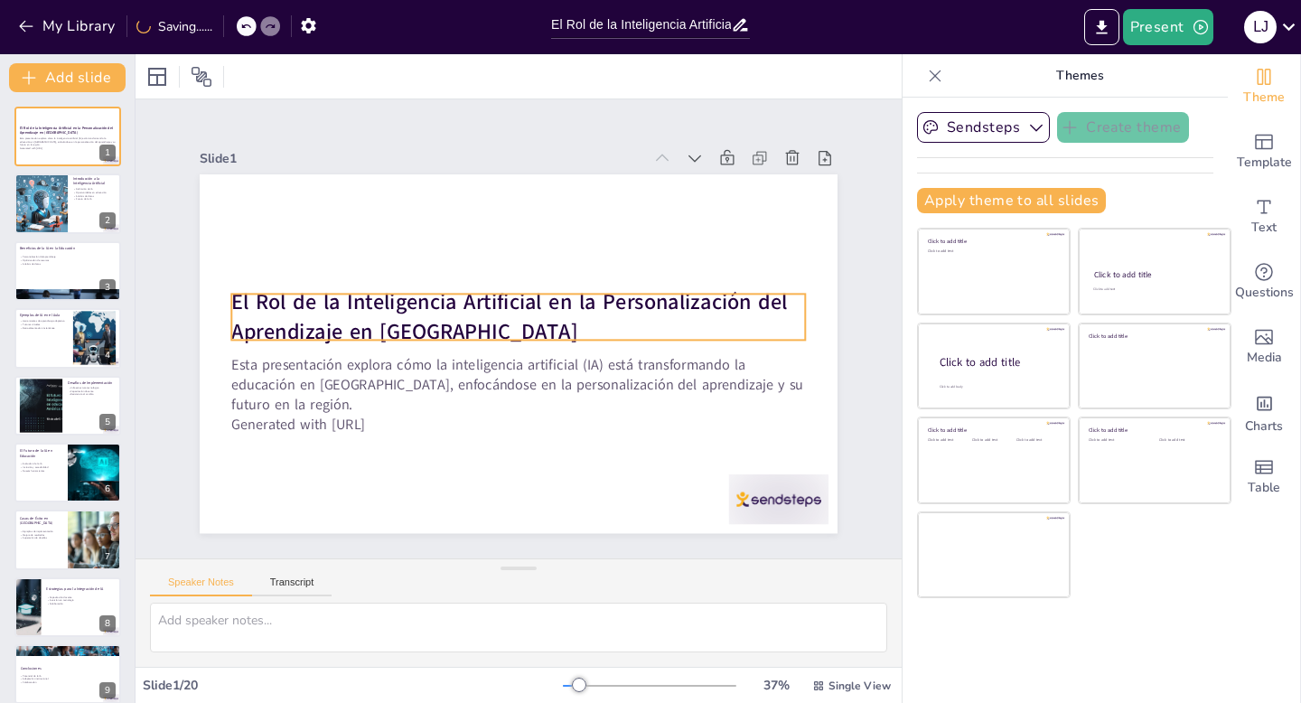
checkbox input "true"
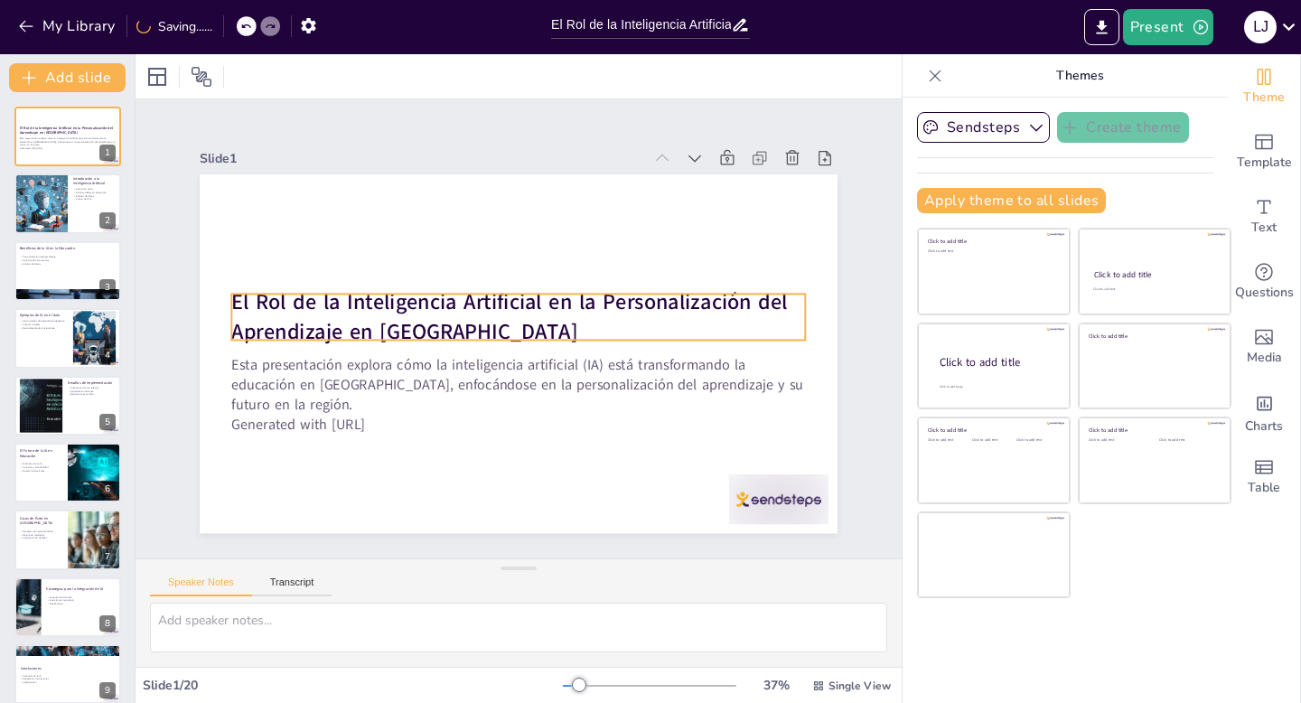
checkbox input "true"
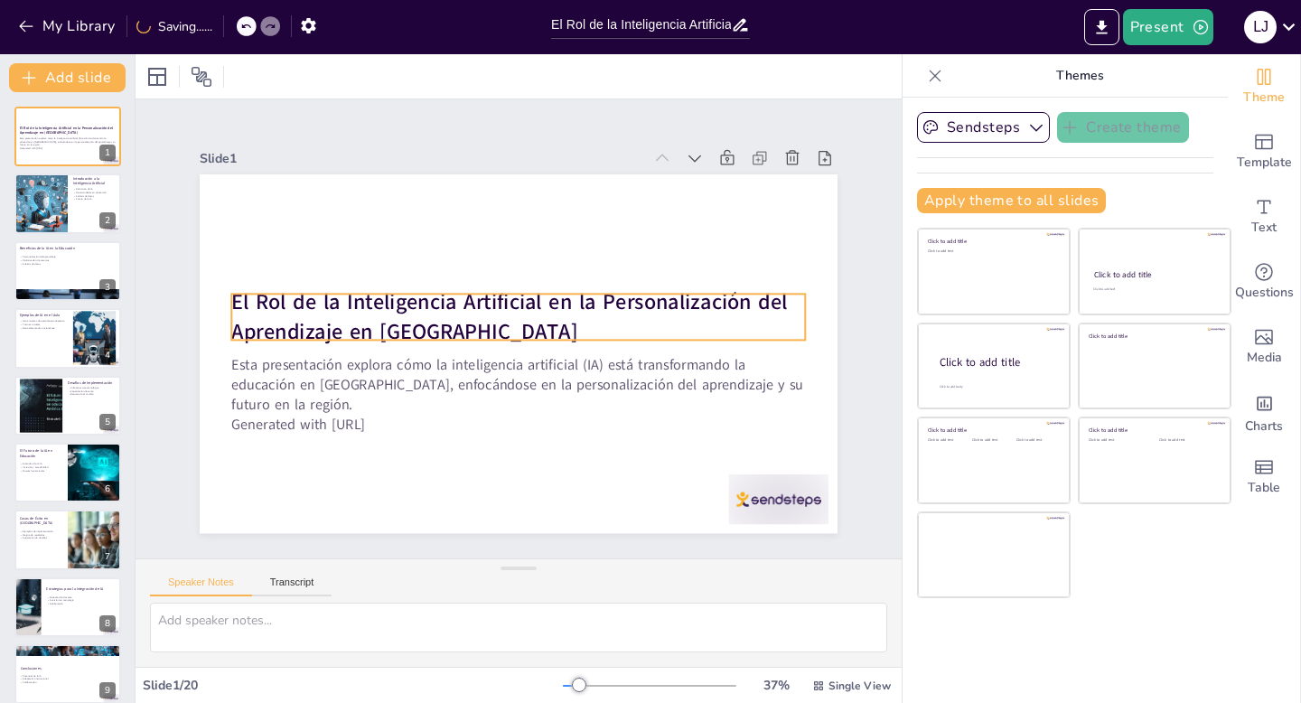
checkbox input "true"
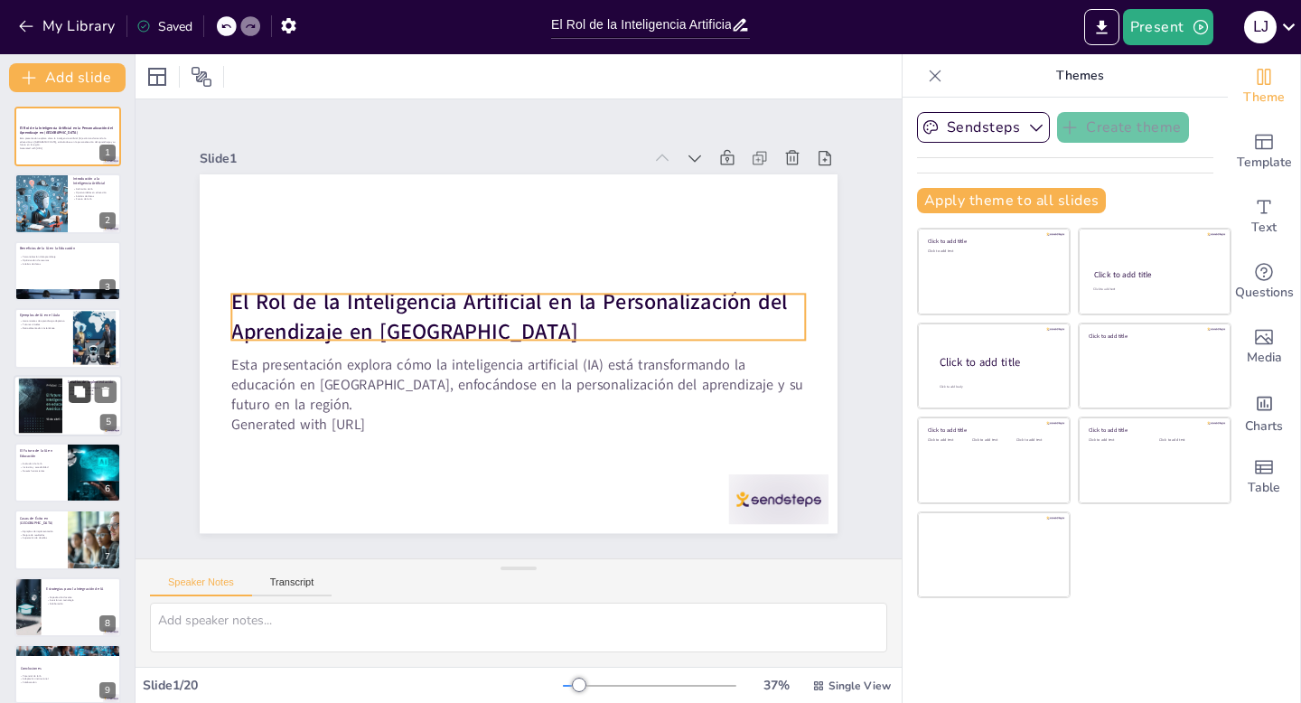
checkbox input "true"
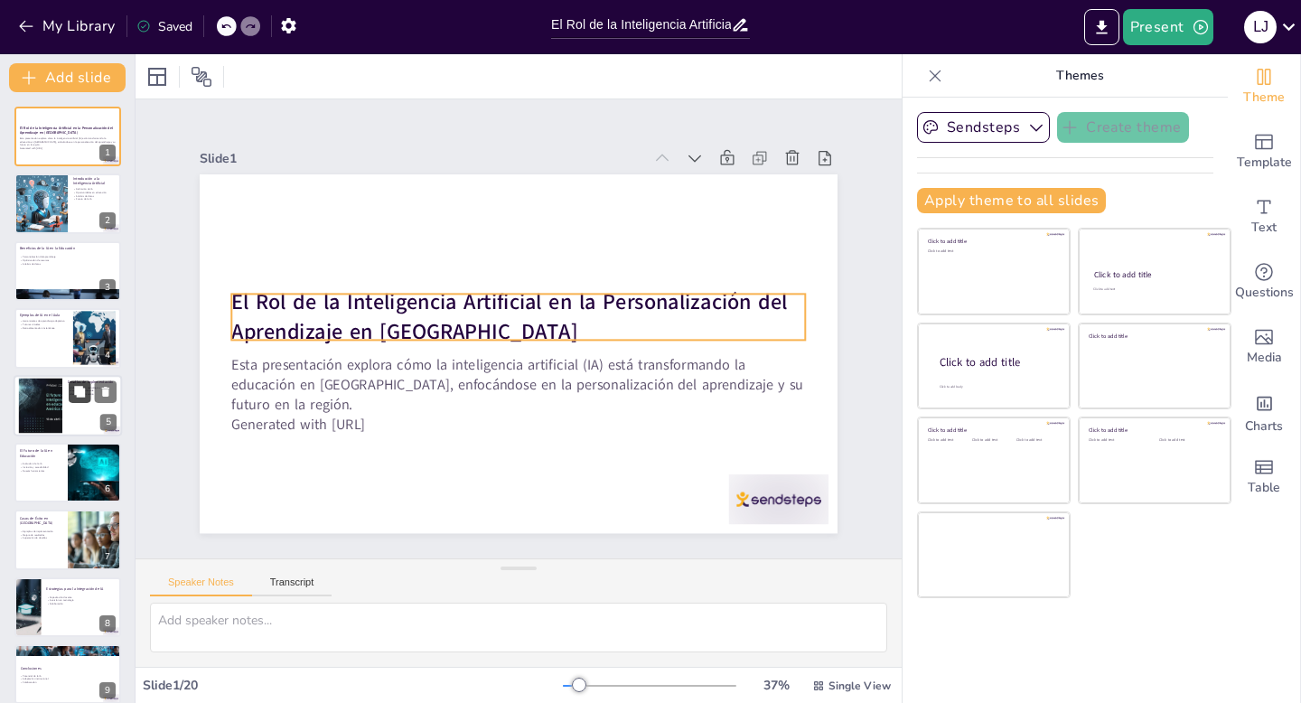
checkbox input "true"
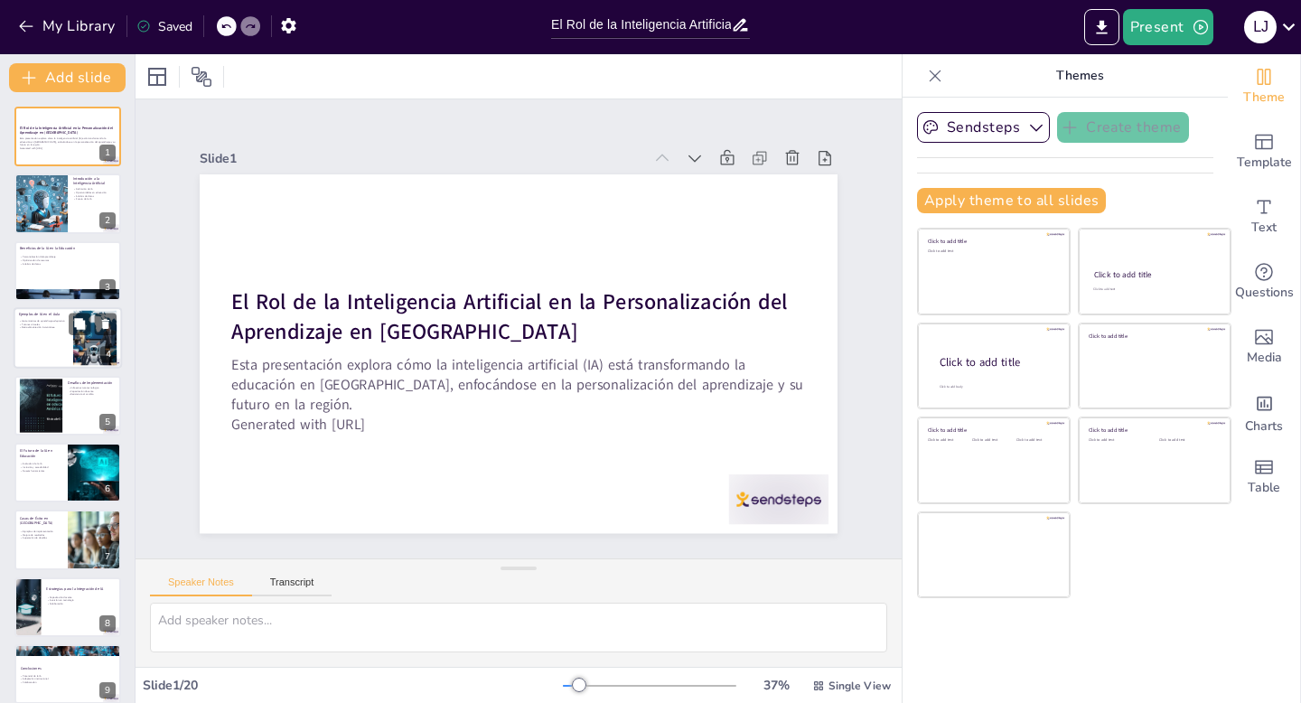
checkbox input "true"
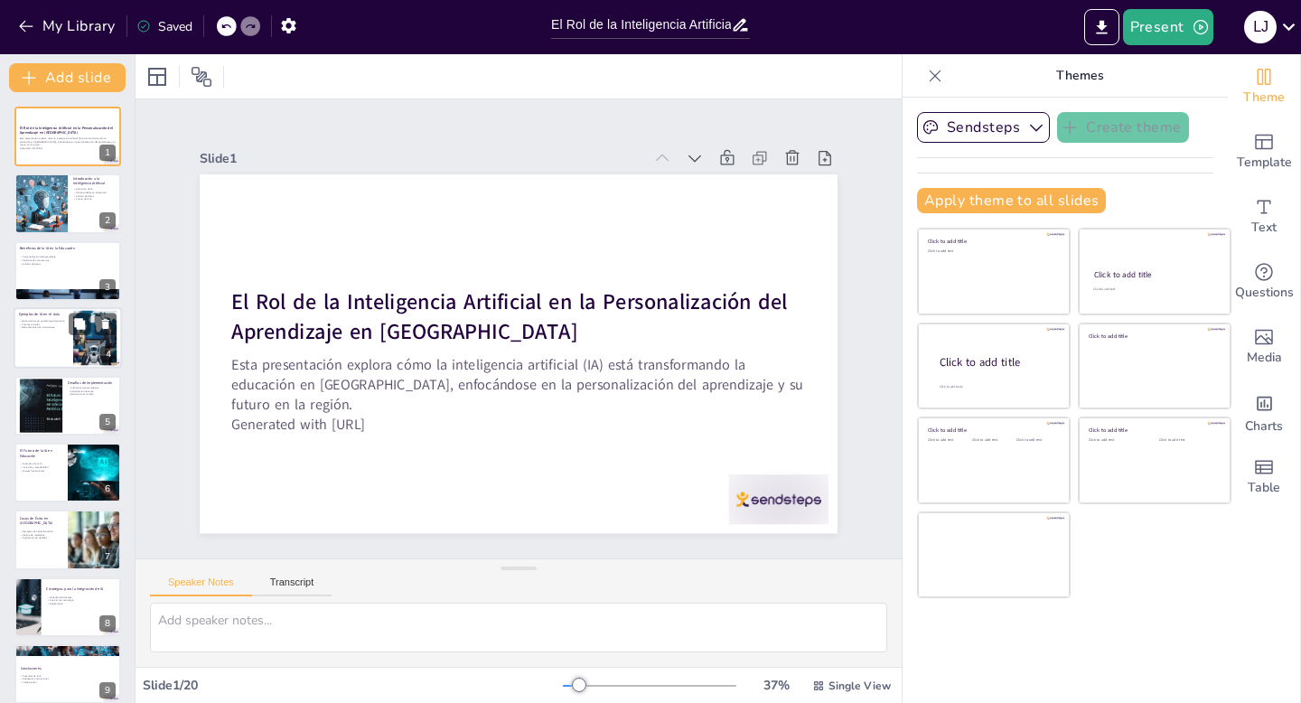
checkbox input "true"
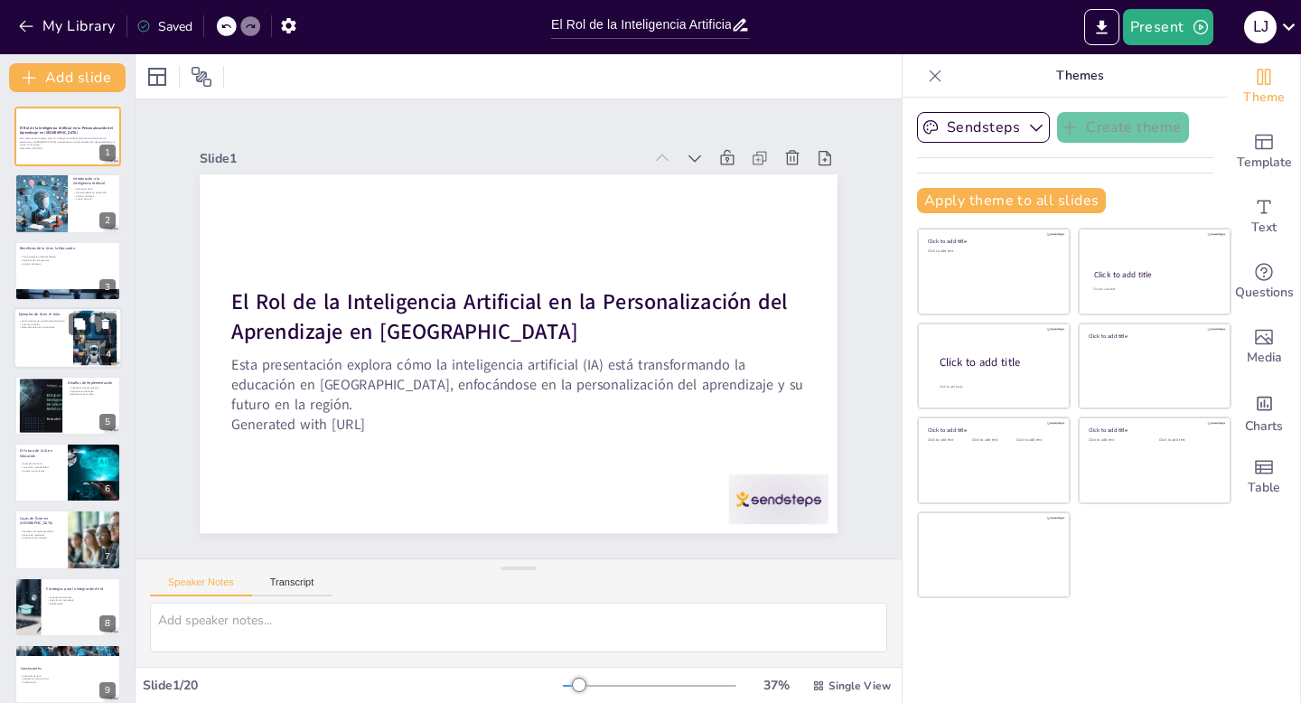
checkbox input "true"
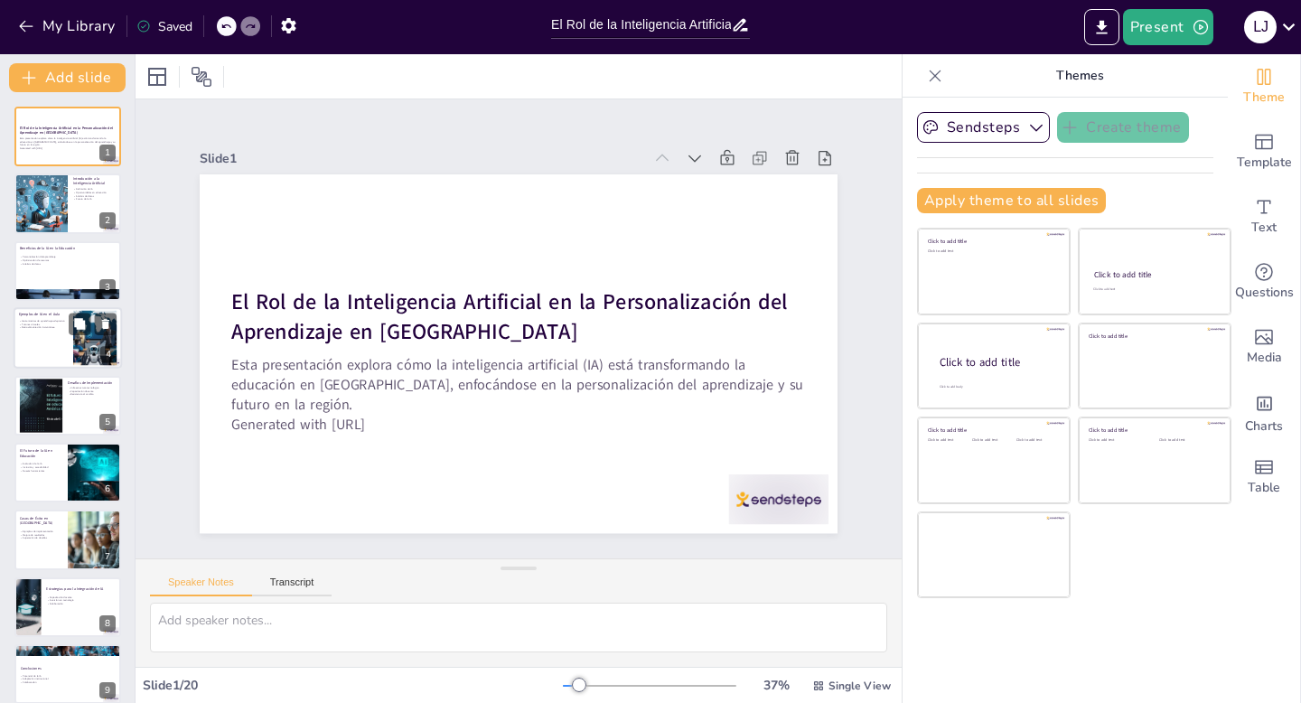
checkbox input "true"
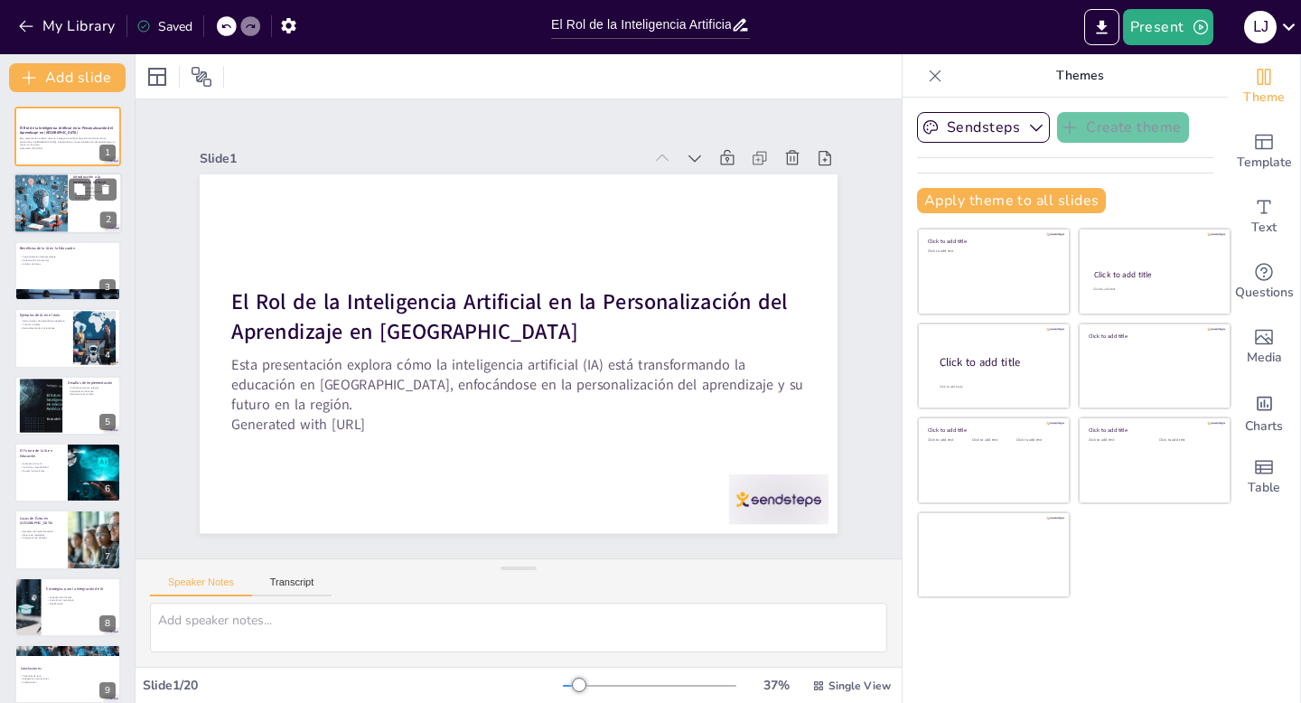
checkbox input "true"
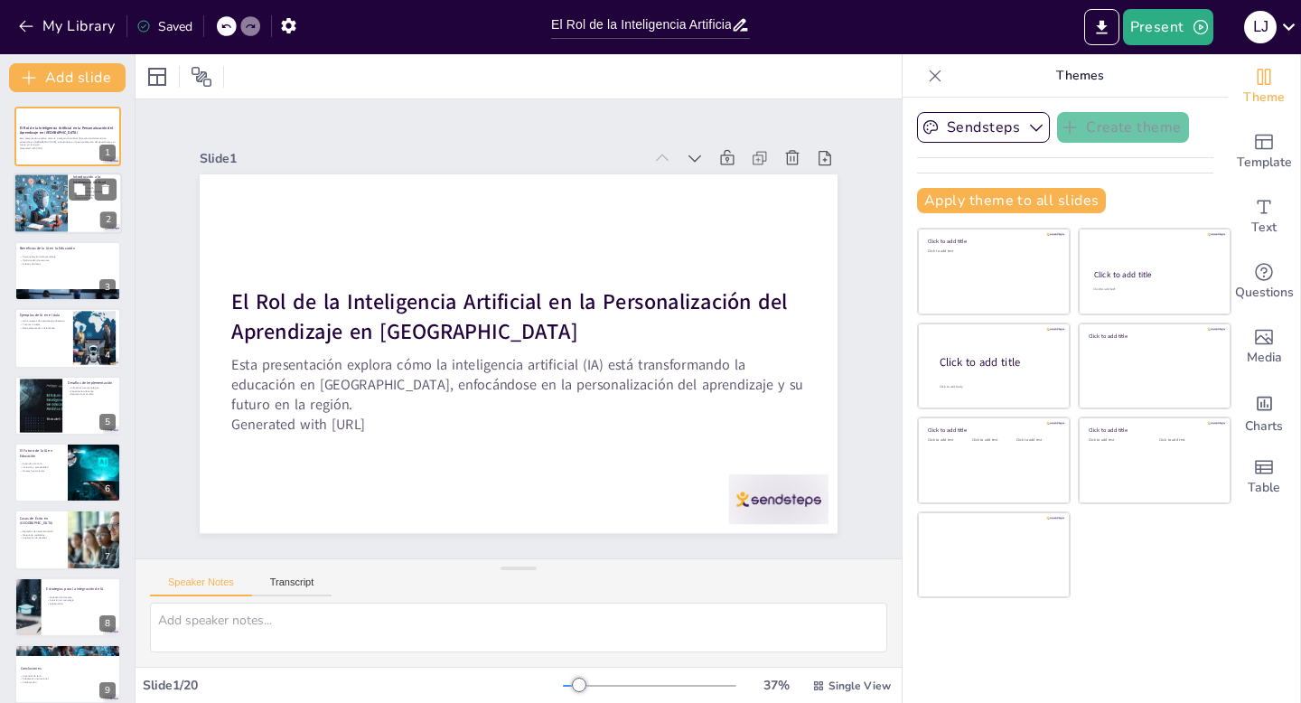
checkbox input "true"
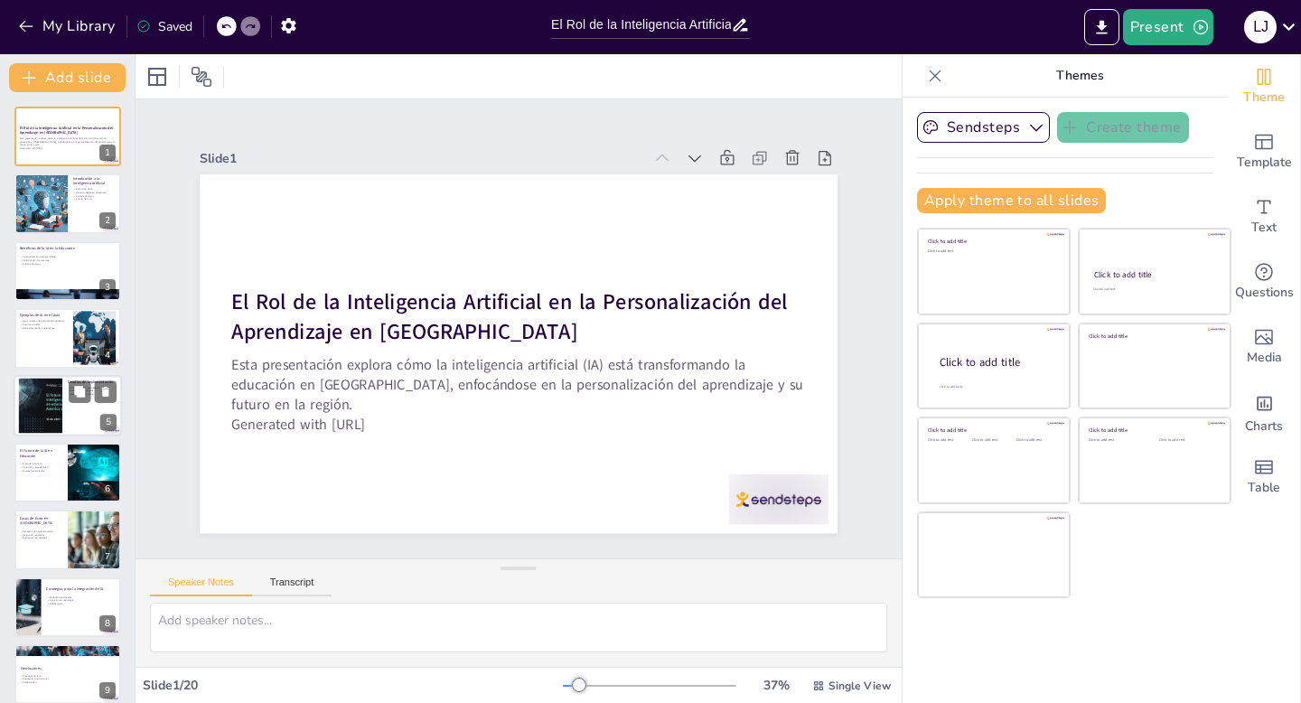
checkbox input "true"
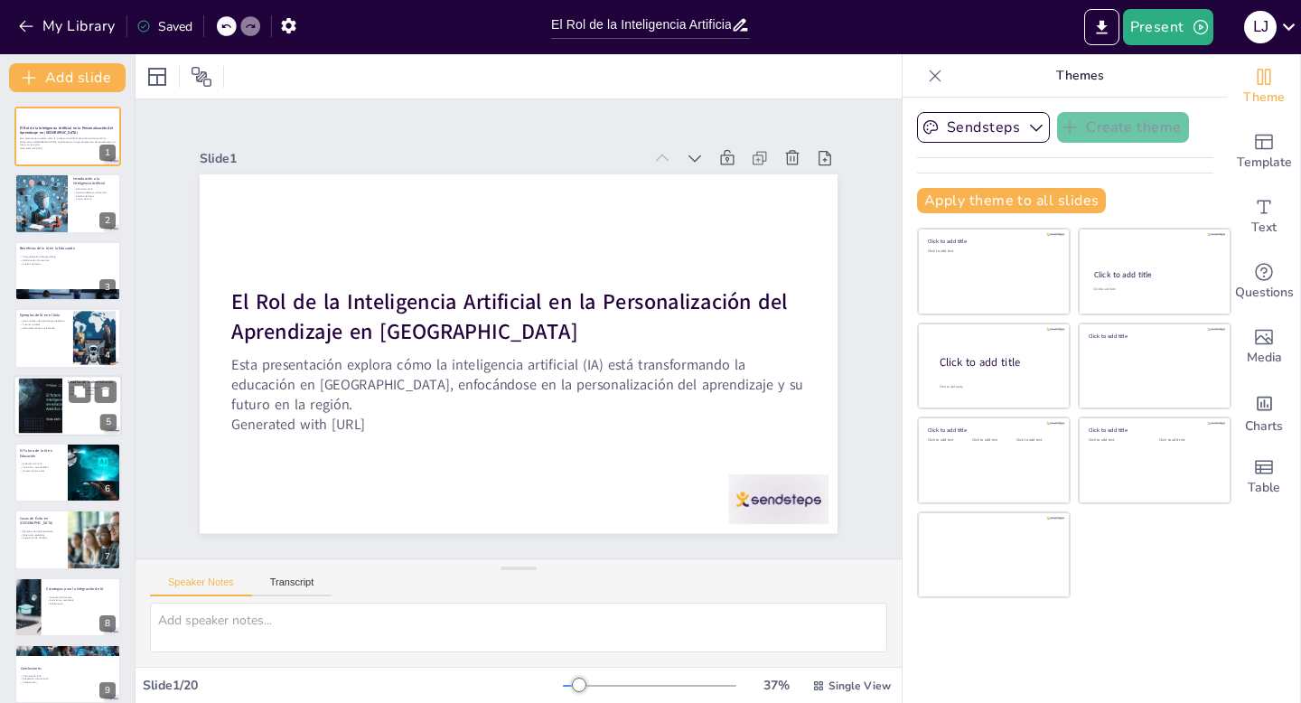
checkbox input "true"
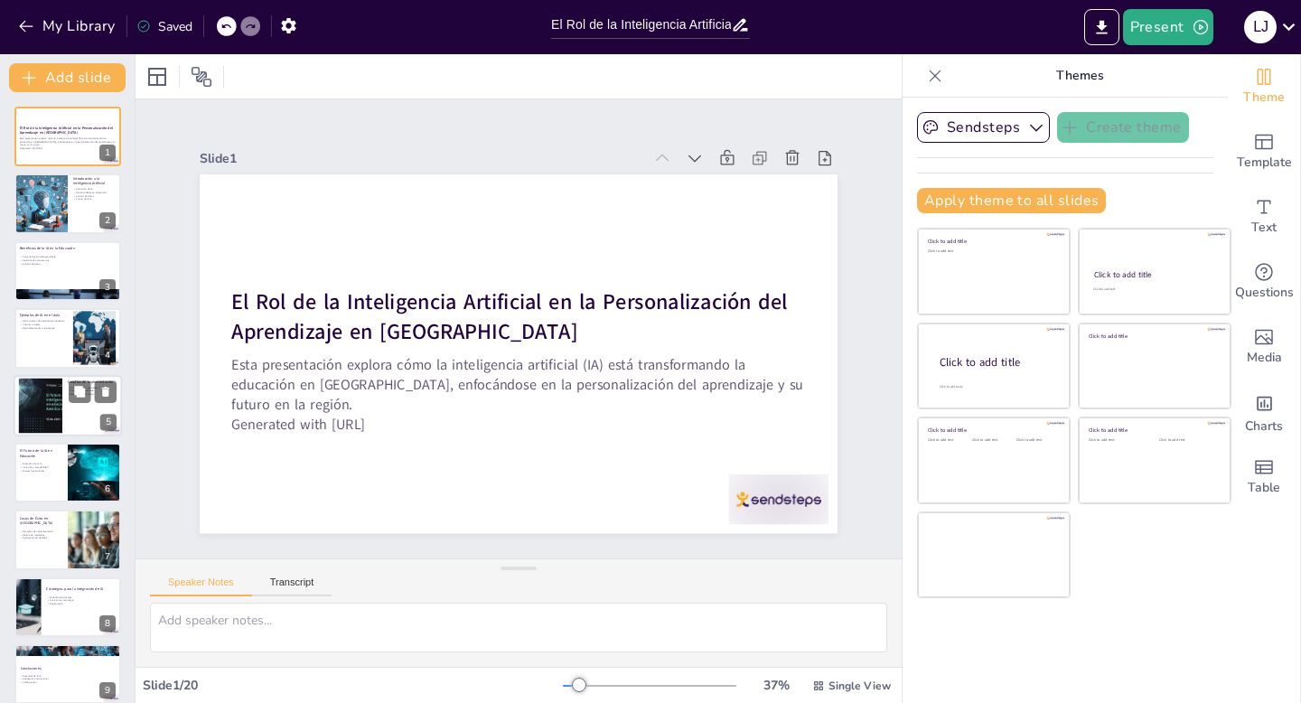
checkbox input "true"
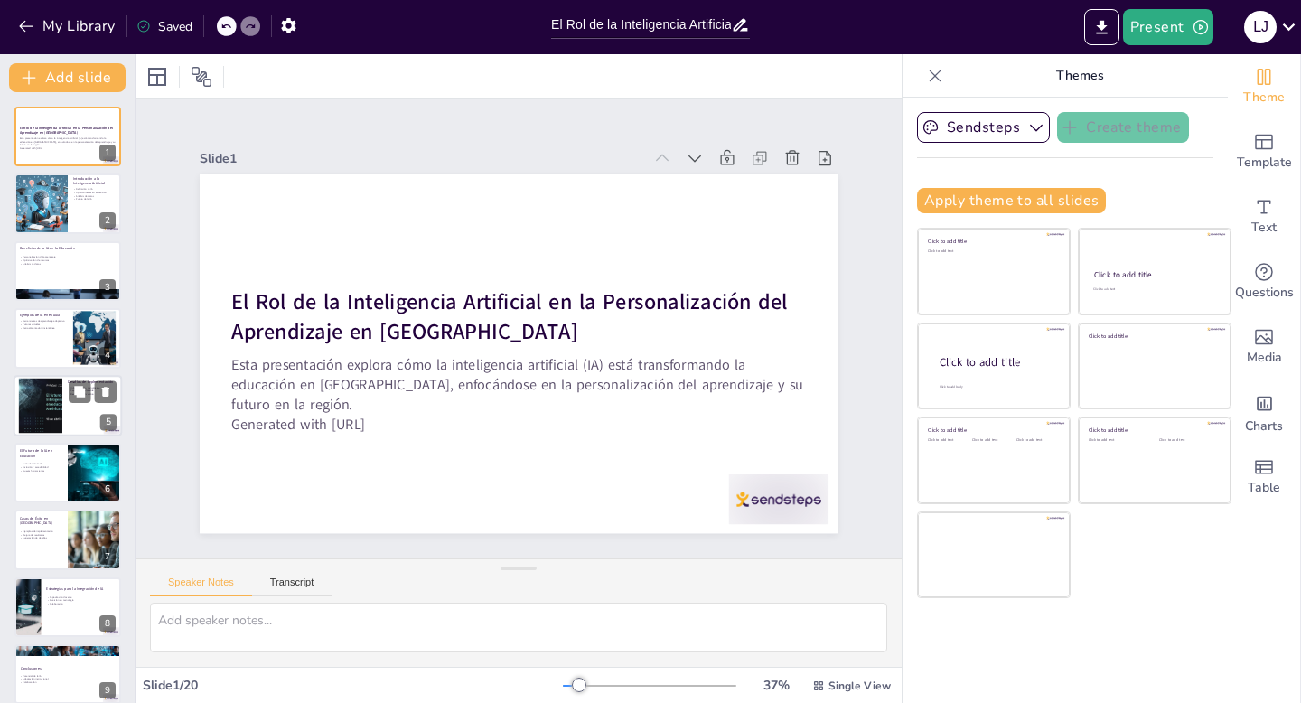
checkbox input "true"
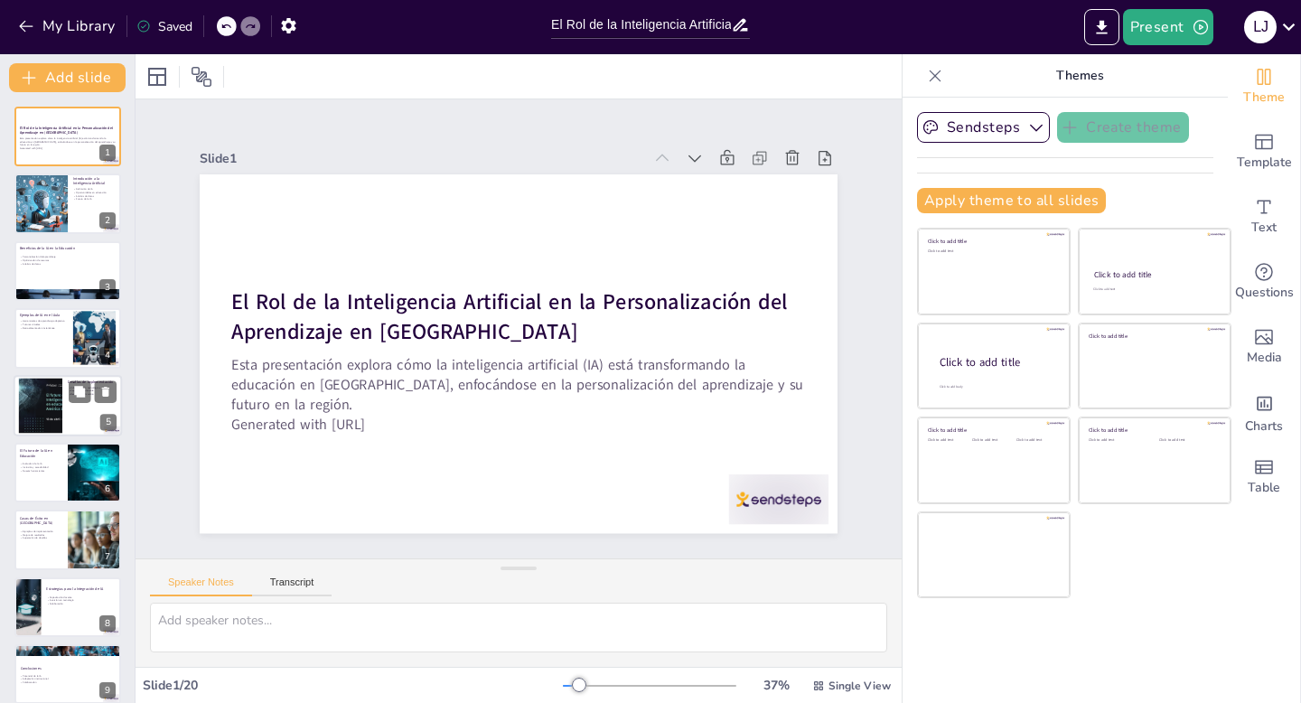
checkbox input "true"
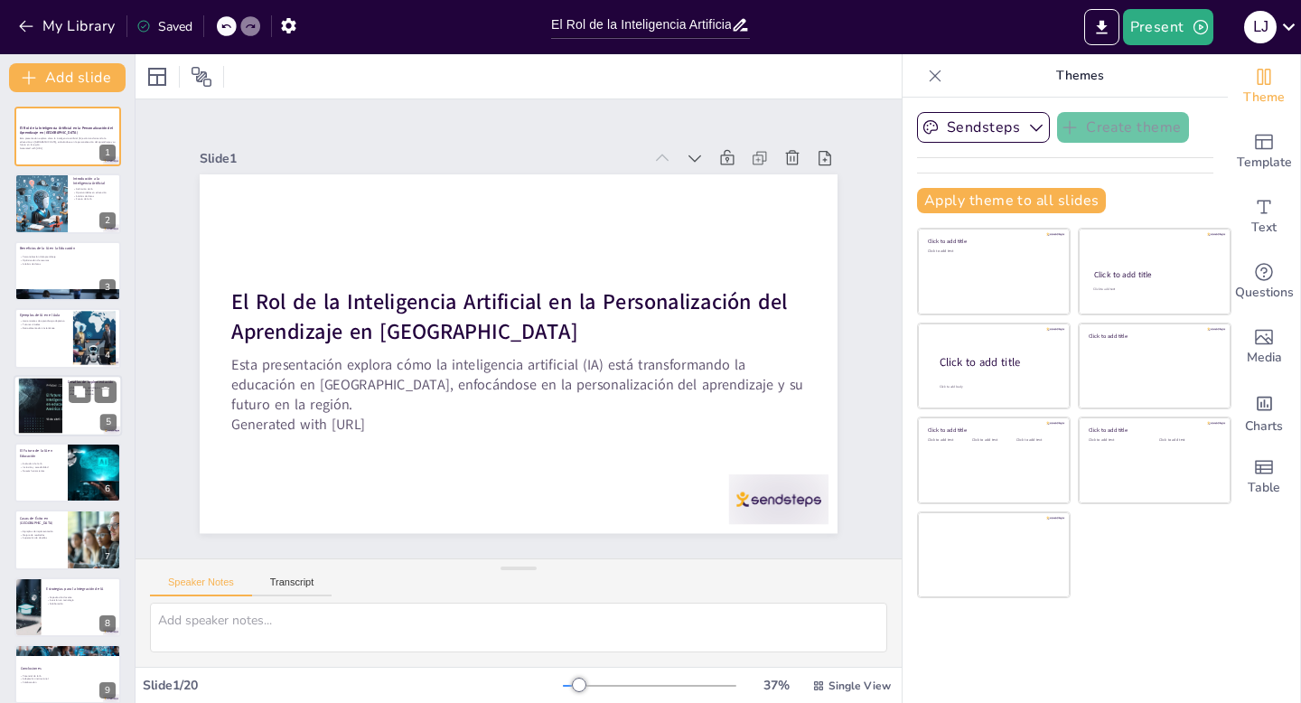
checkbox input "true"
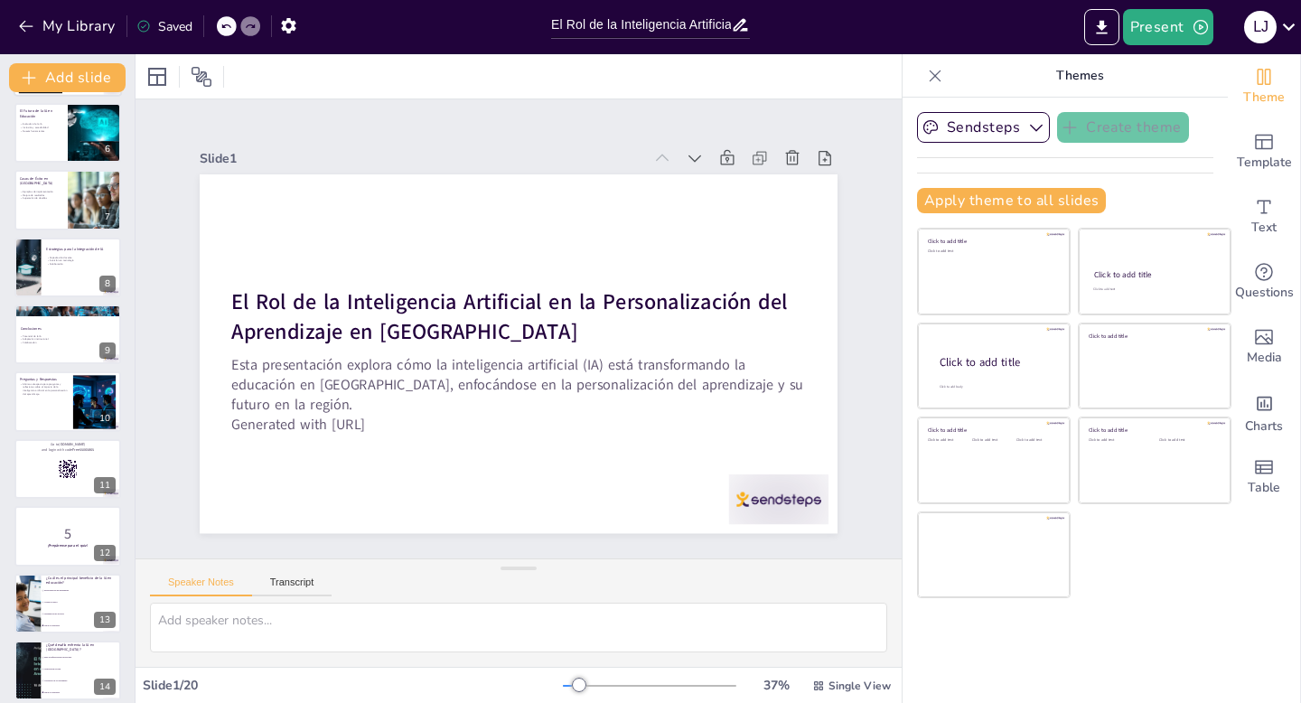
checkbox input "true"
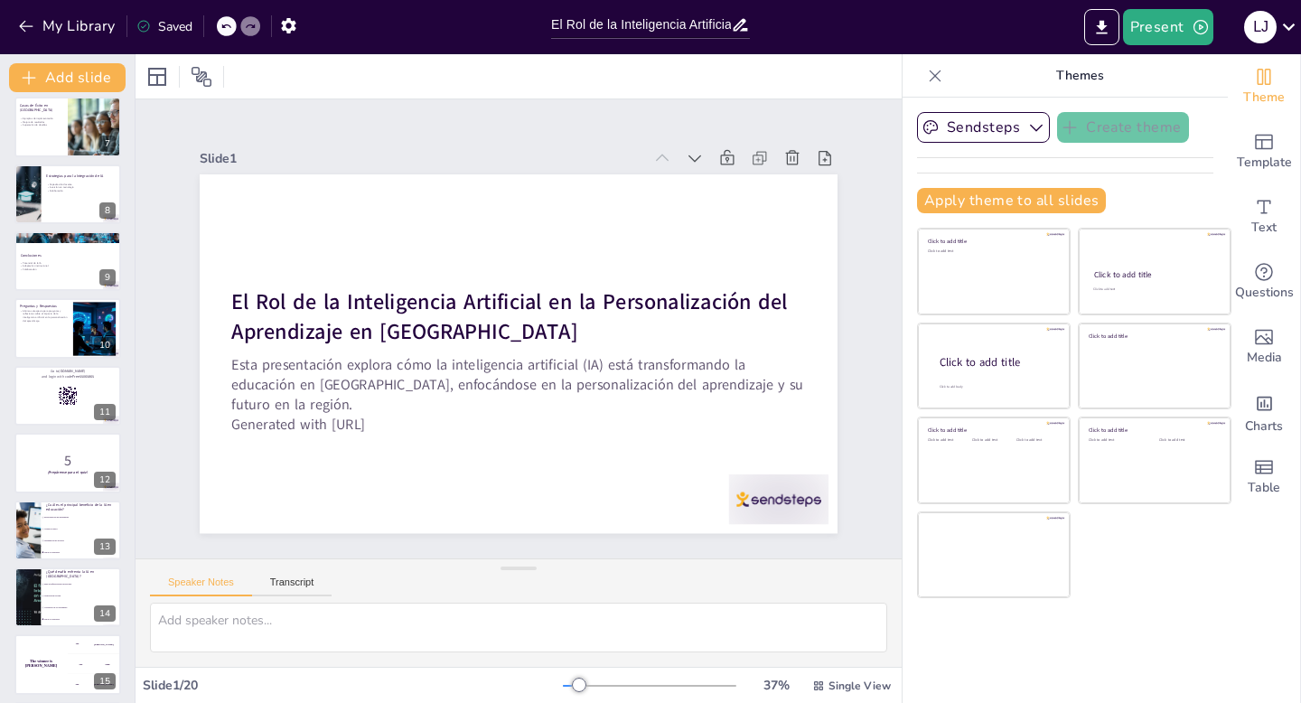
checkbox input "true"
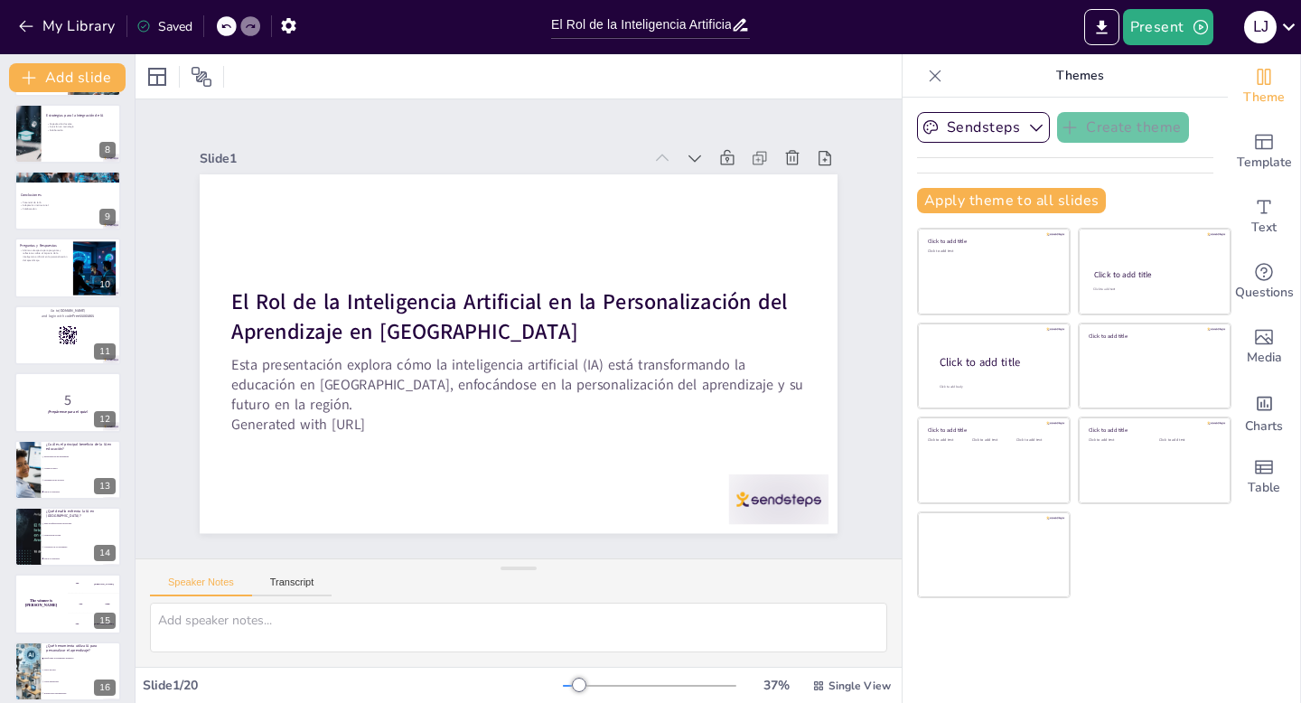
checkbox input "true"
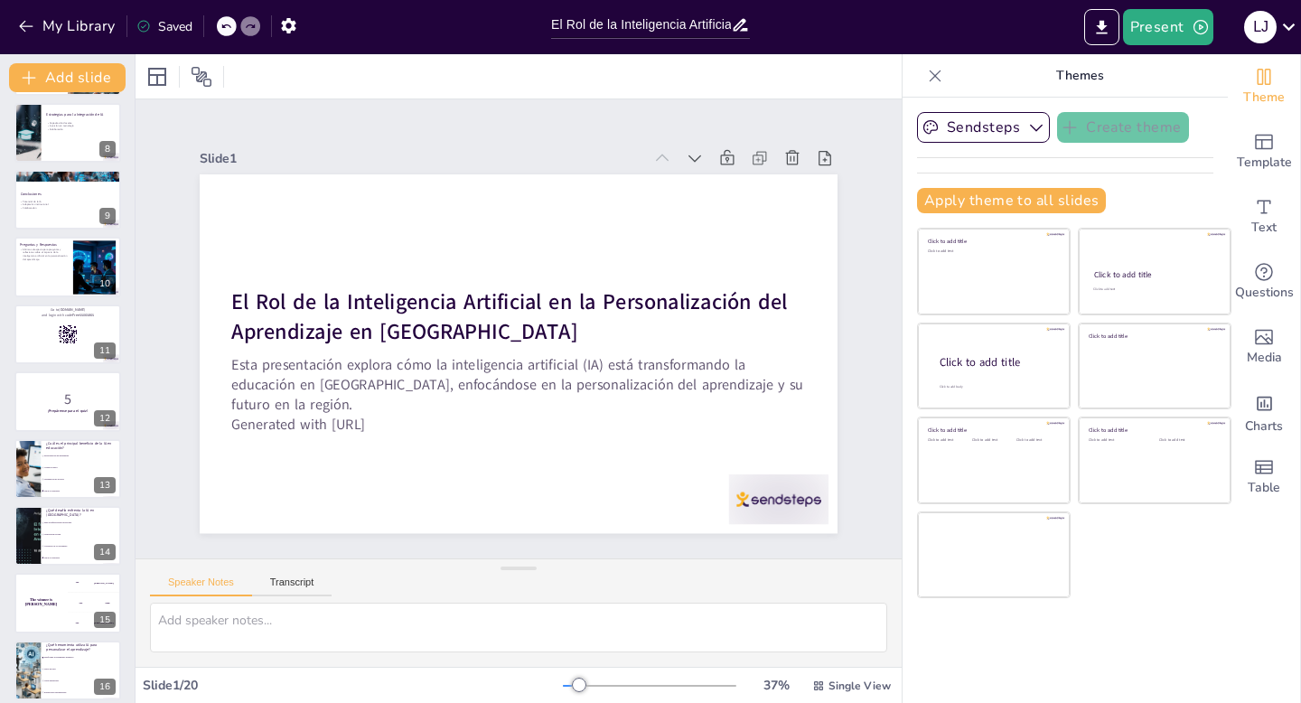
scroll to position [756, 0]
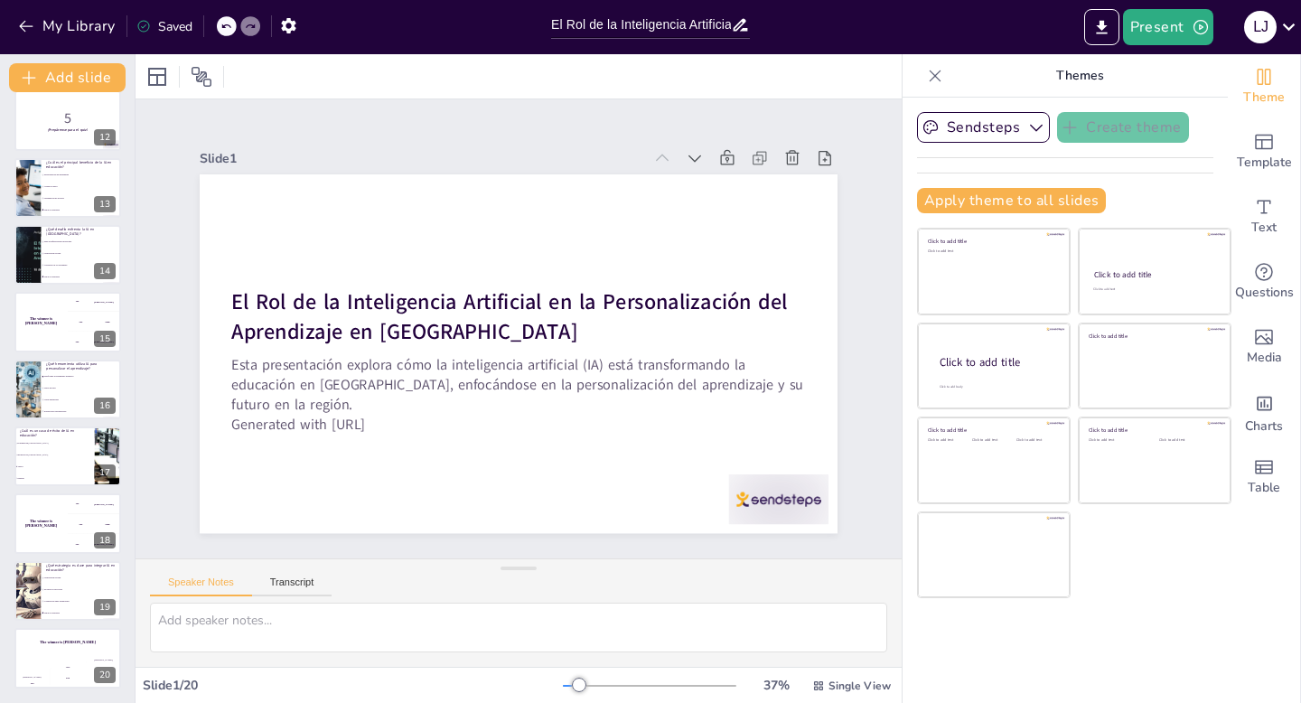
checkbox input "true"
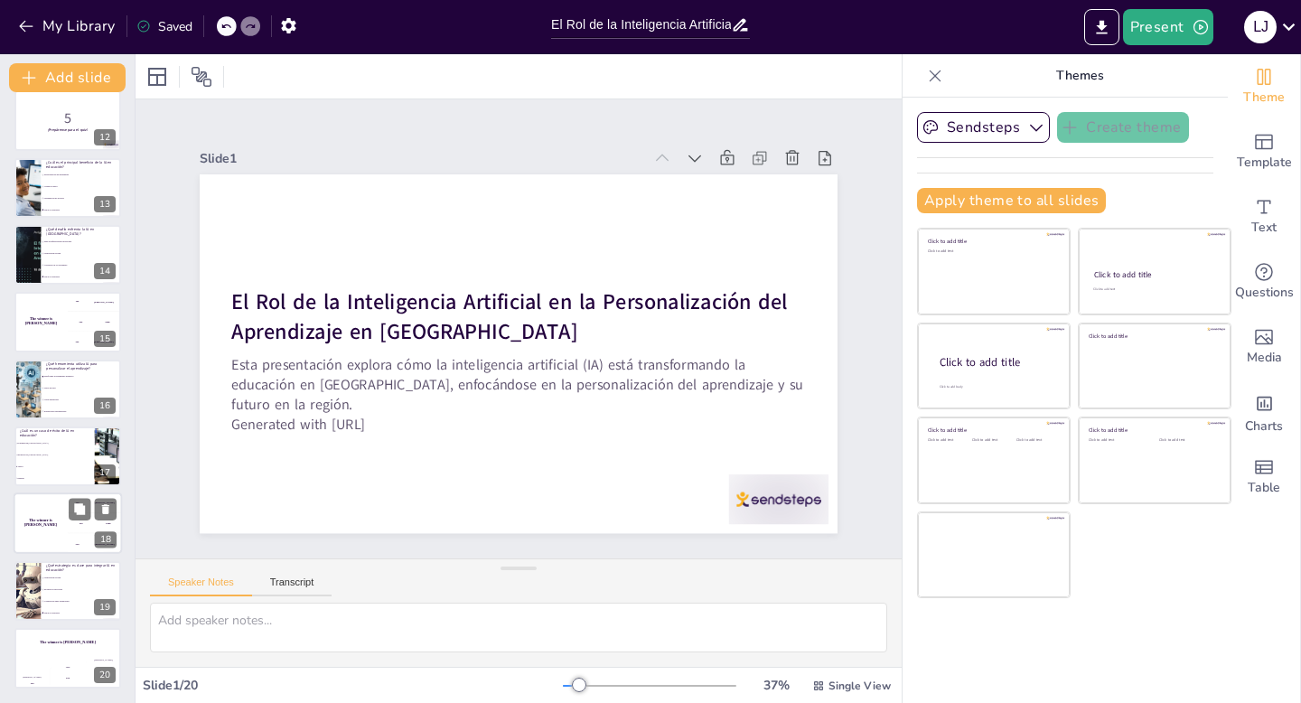
checkbox input "true"
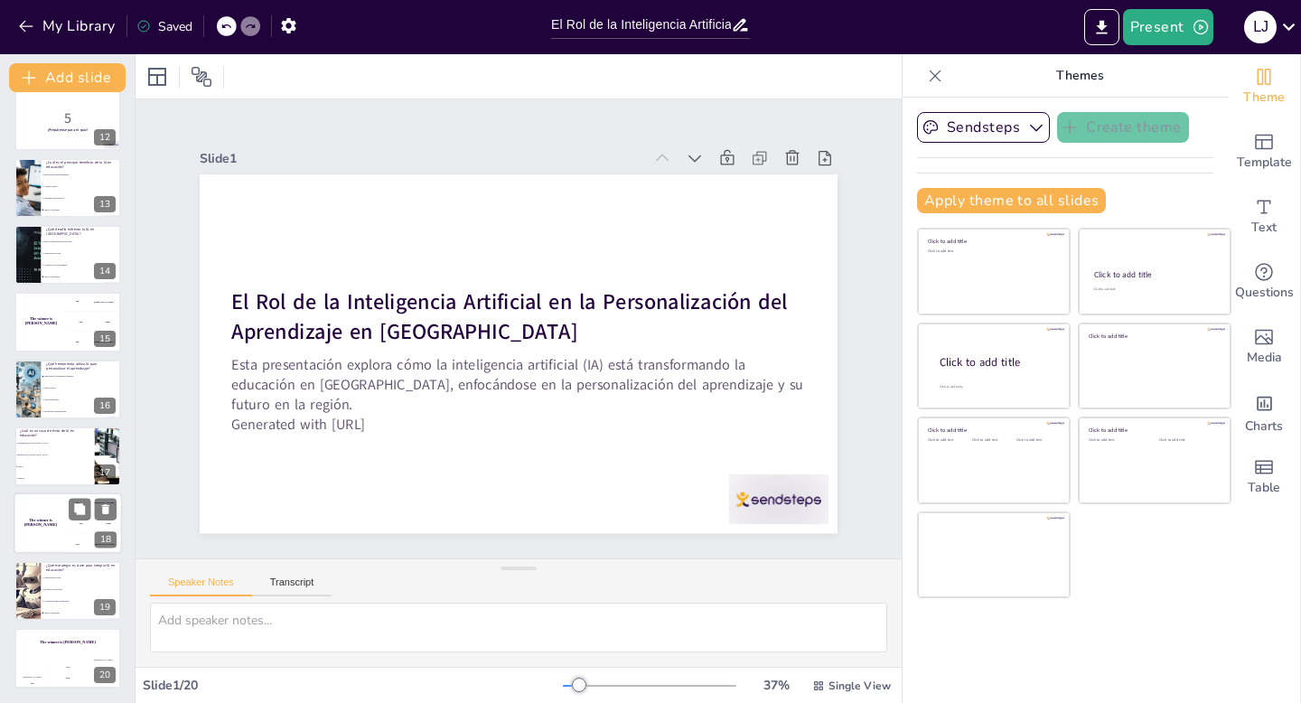
checkbox input "true"
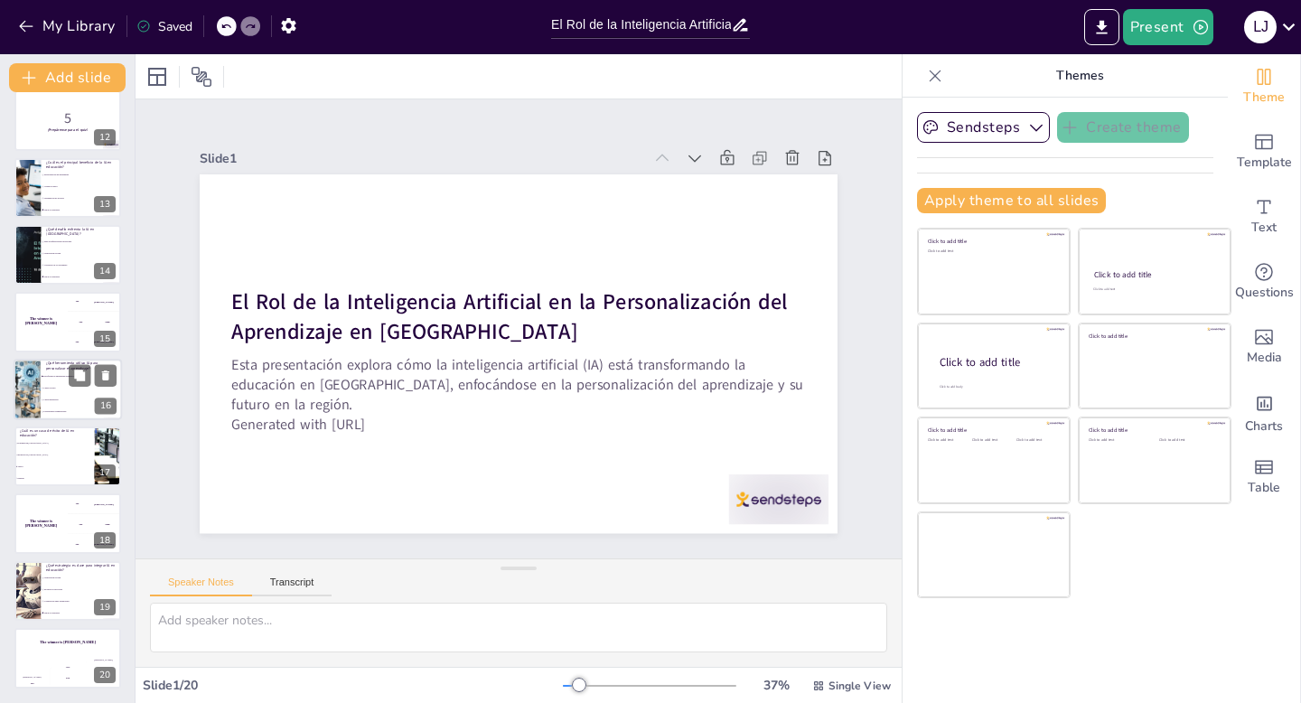
checkbox input "true"
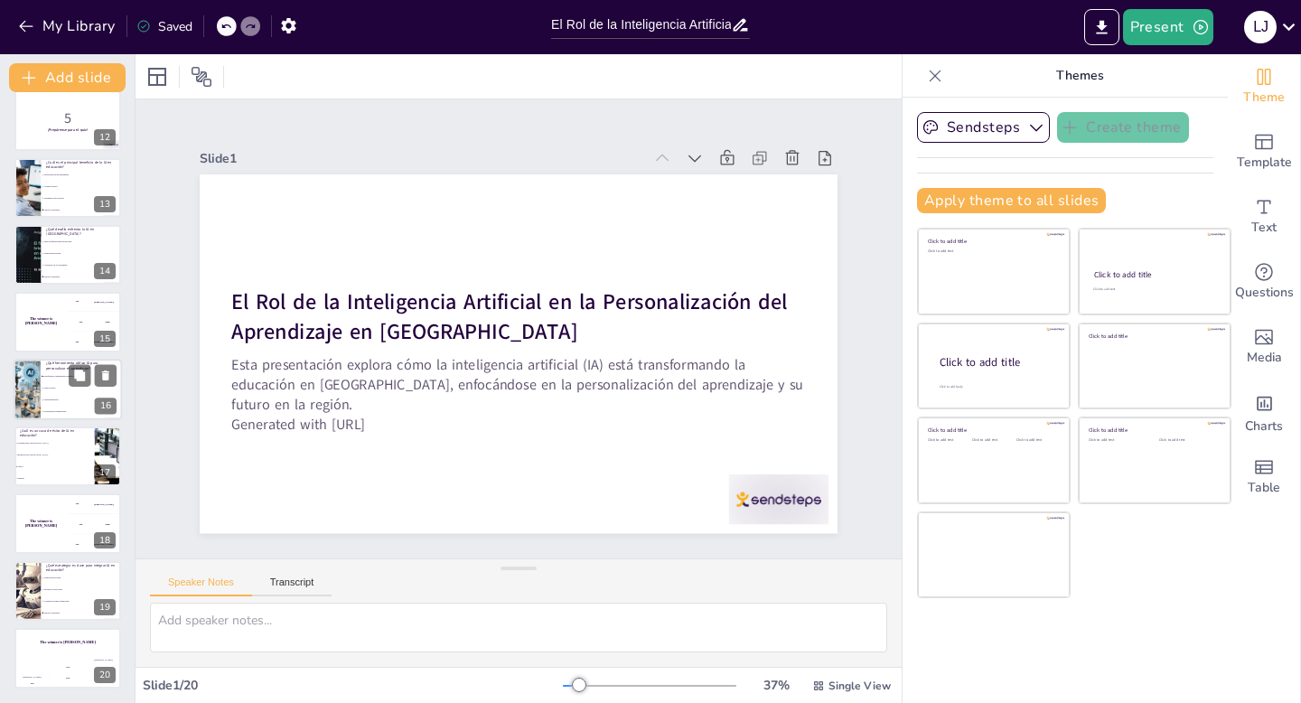
checkbox input "true"
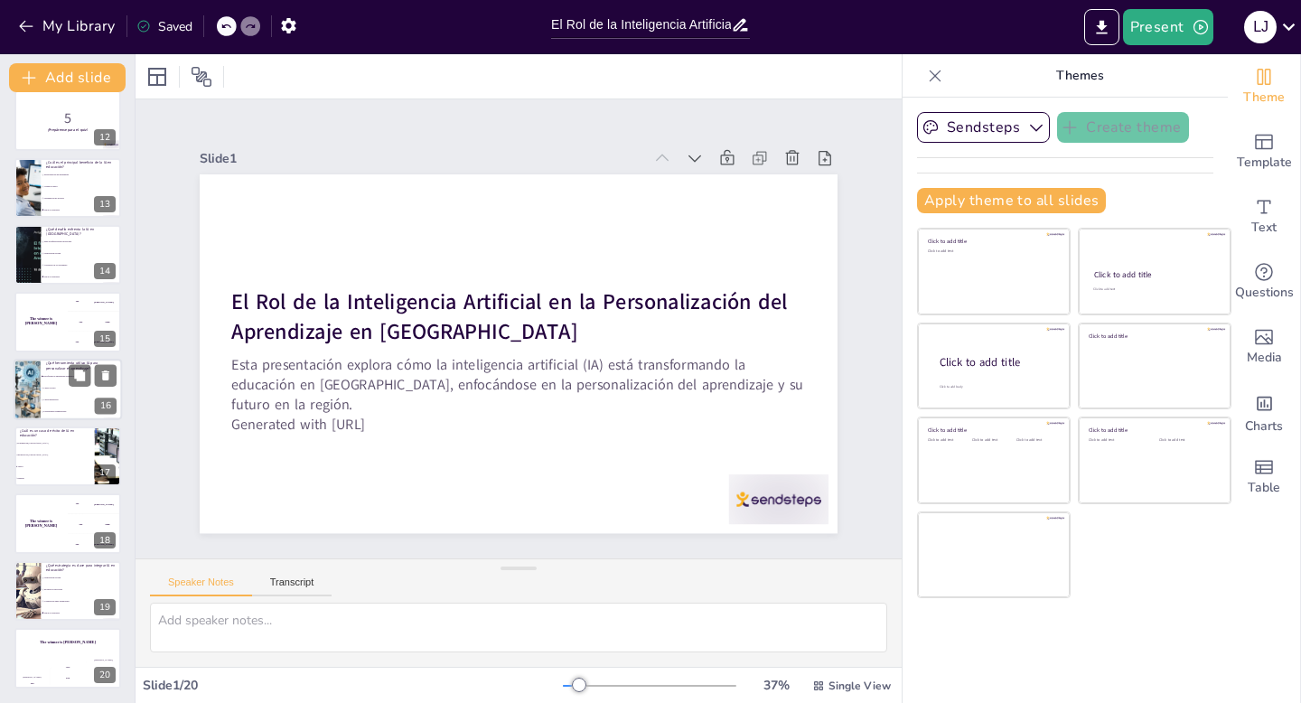
checkbox input "true"
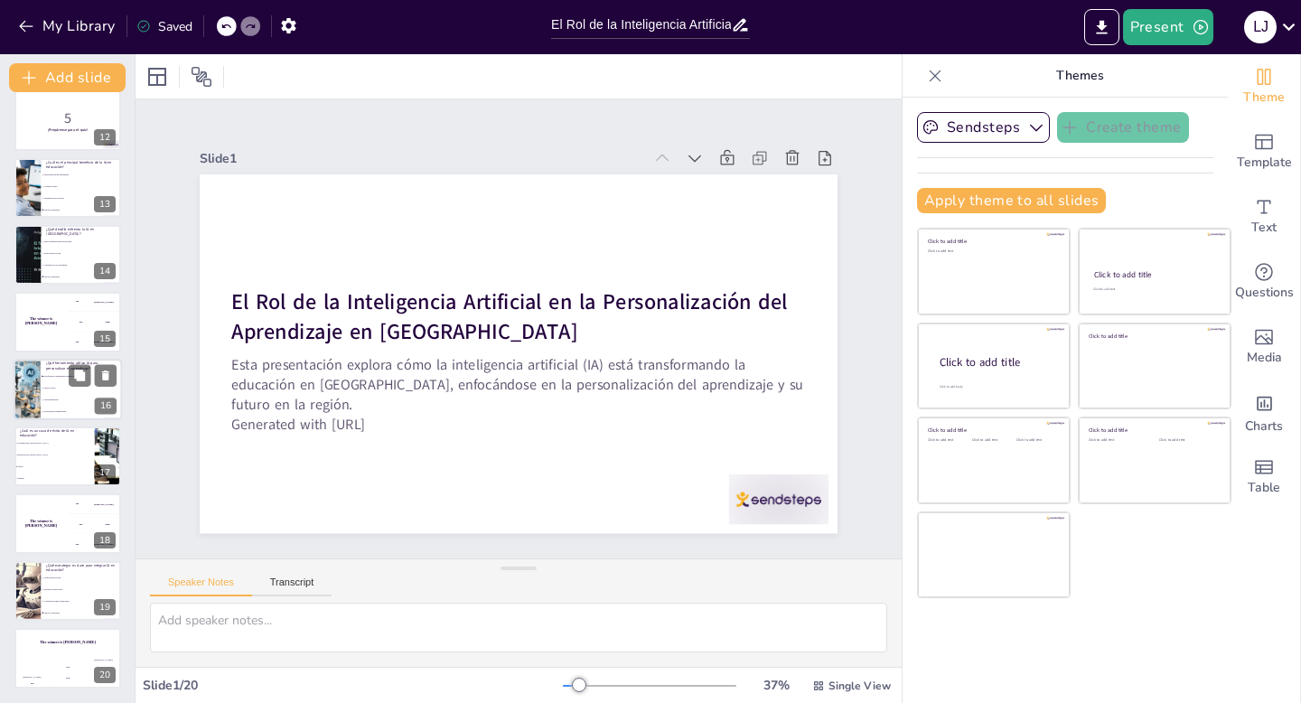
checkbox input "true"
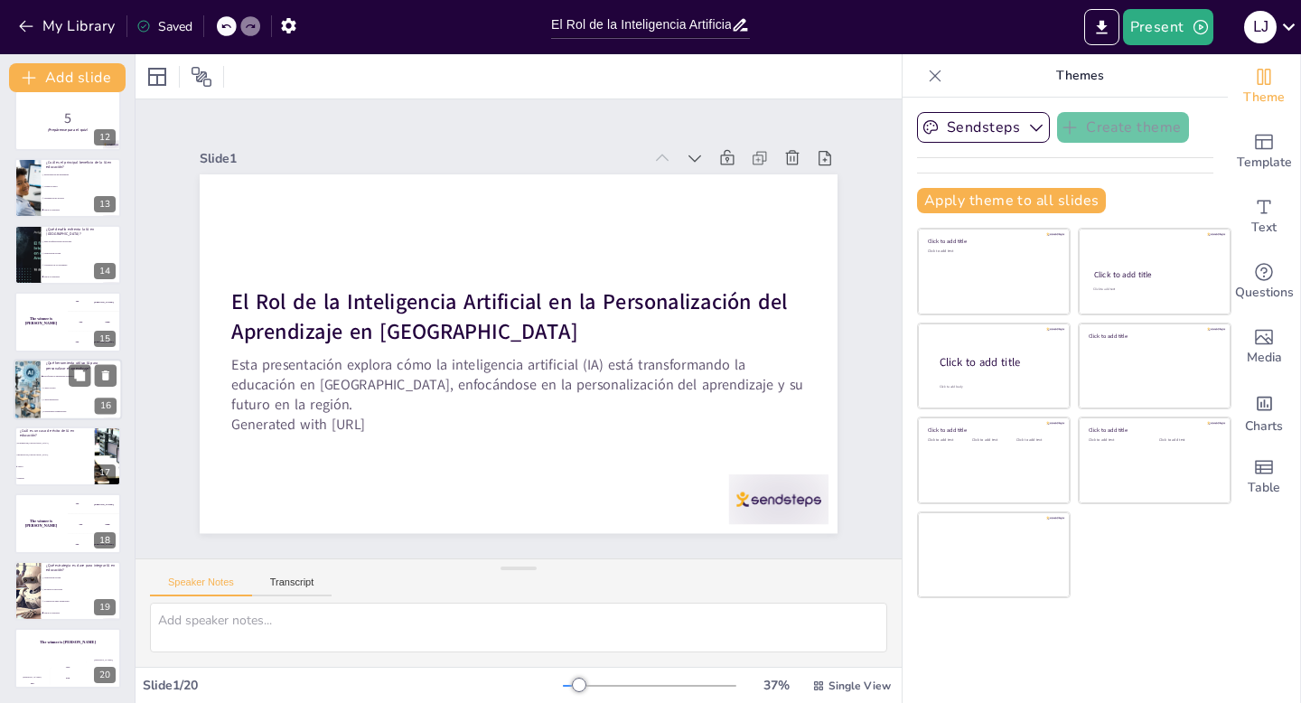
checkbox input "true"
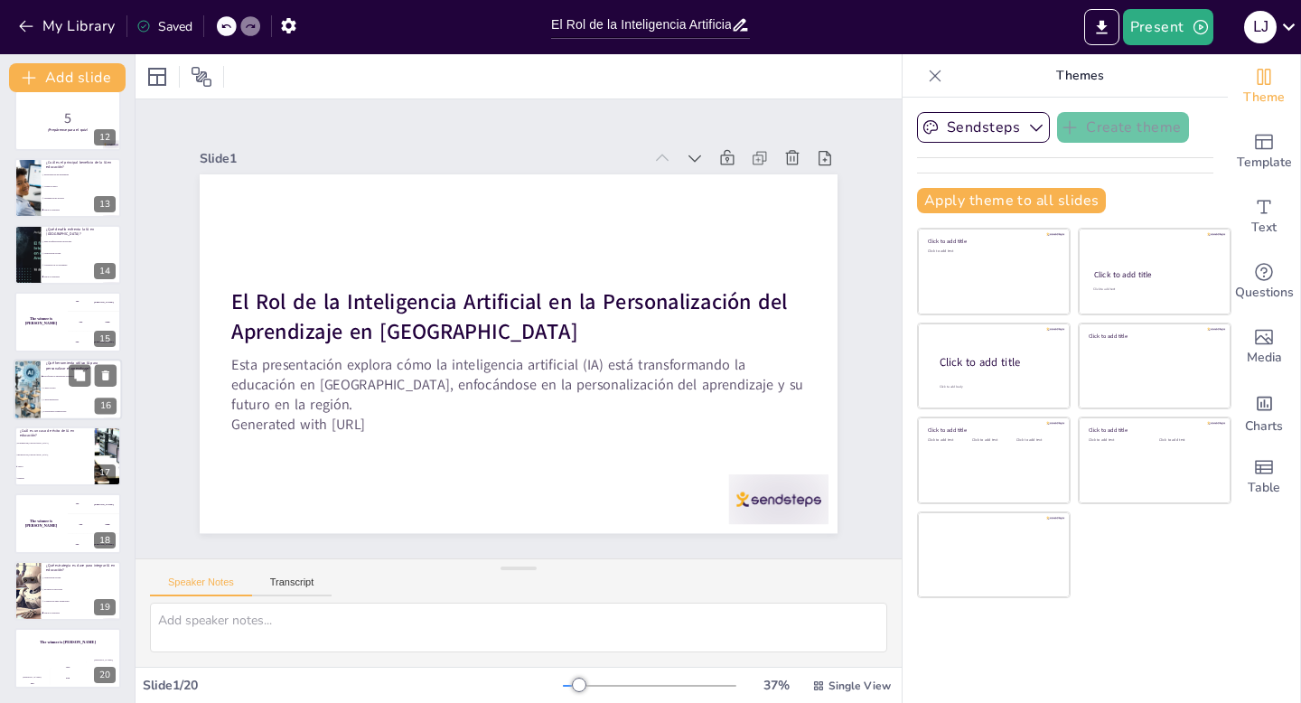
checkbox input "true"
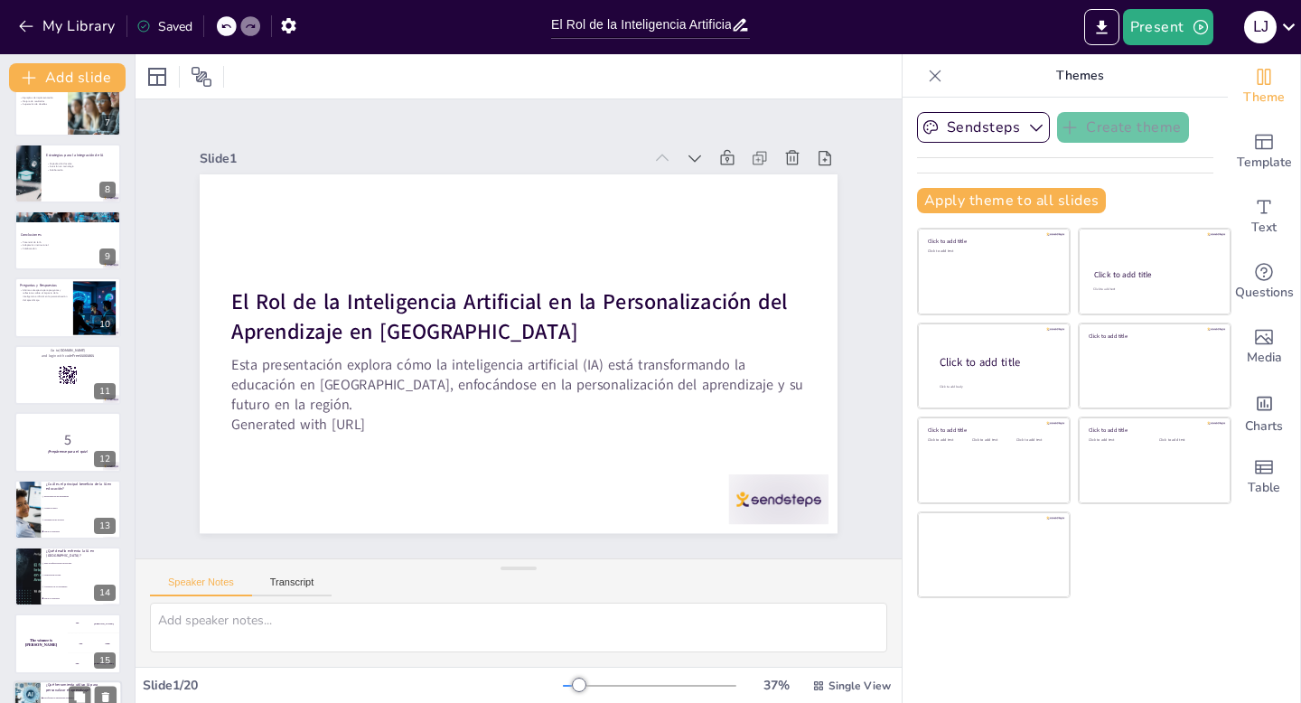
checkbox input "true"
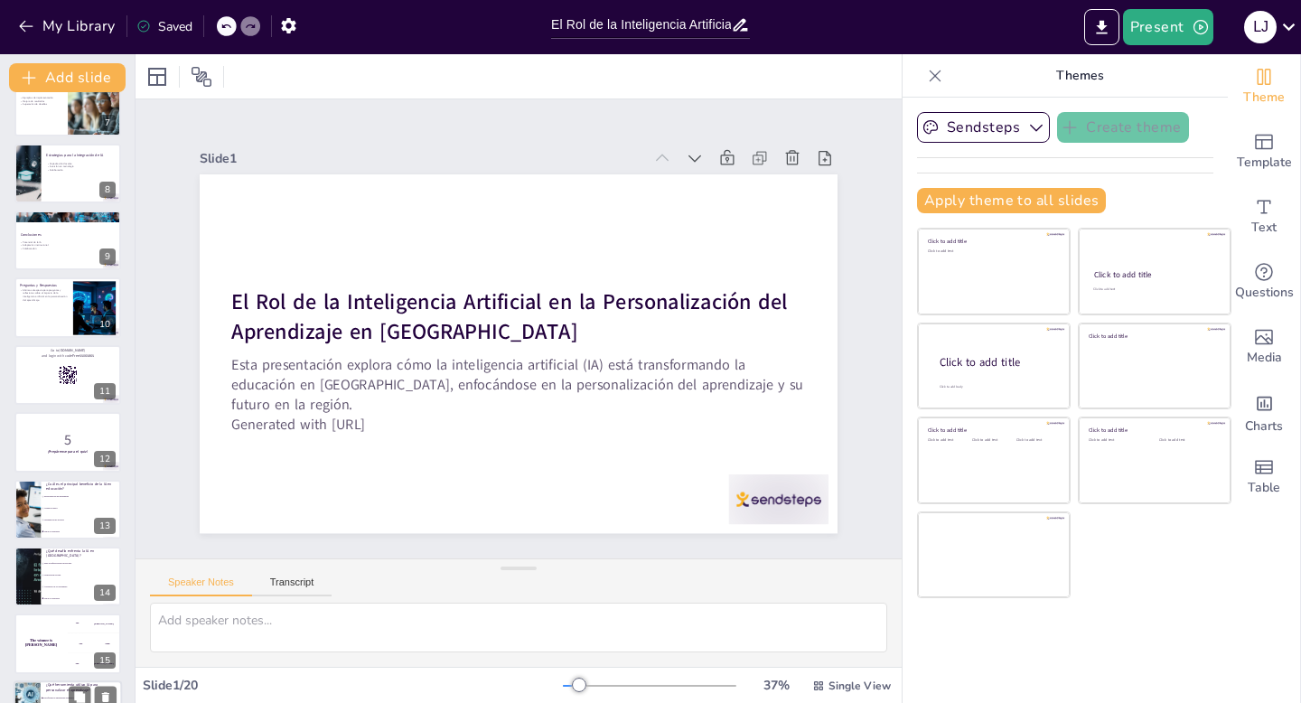
checkbox input "true"
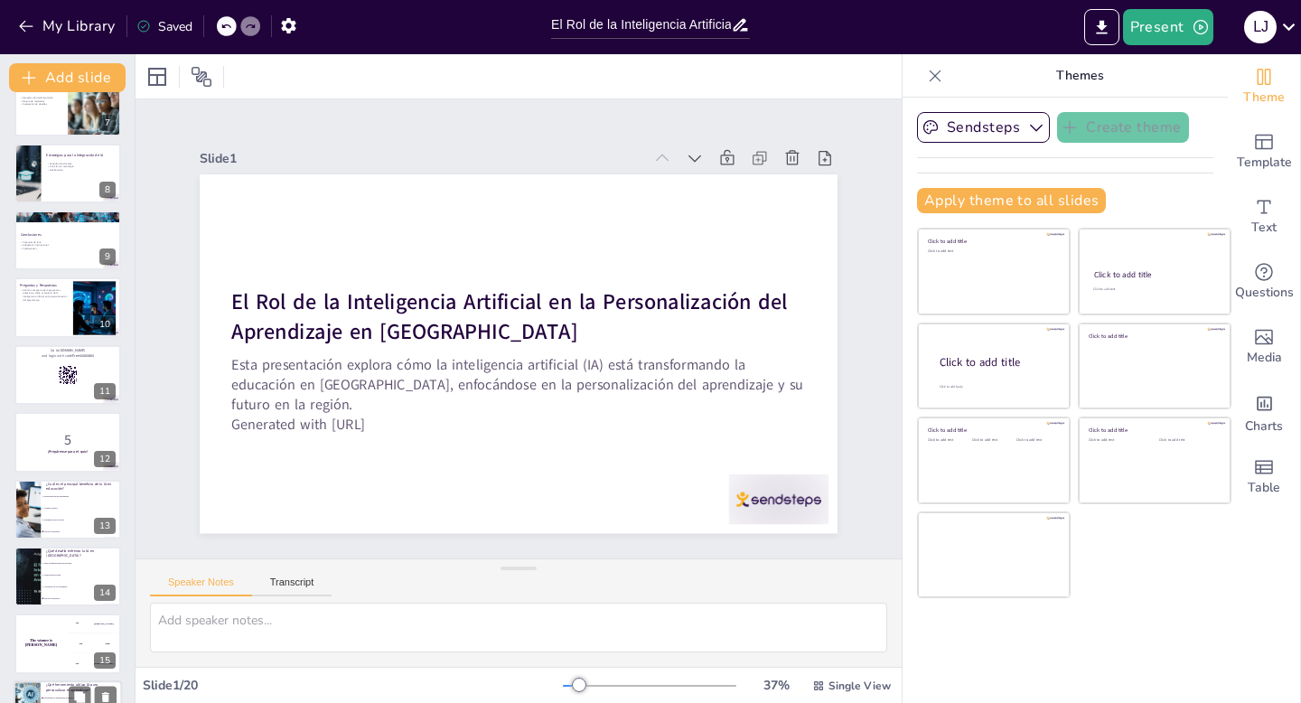
checkbox input "true"
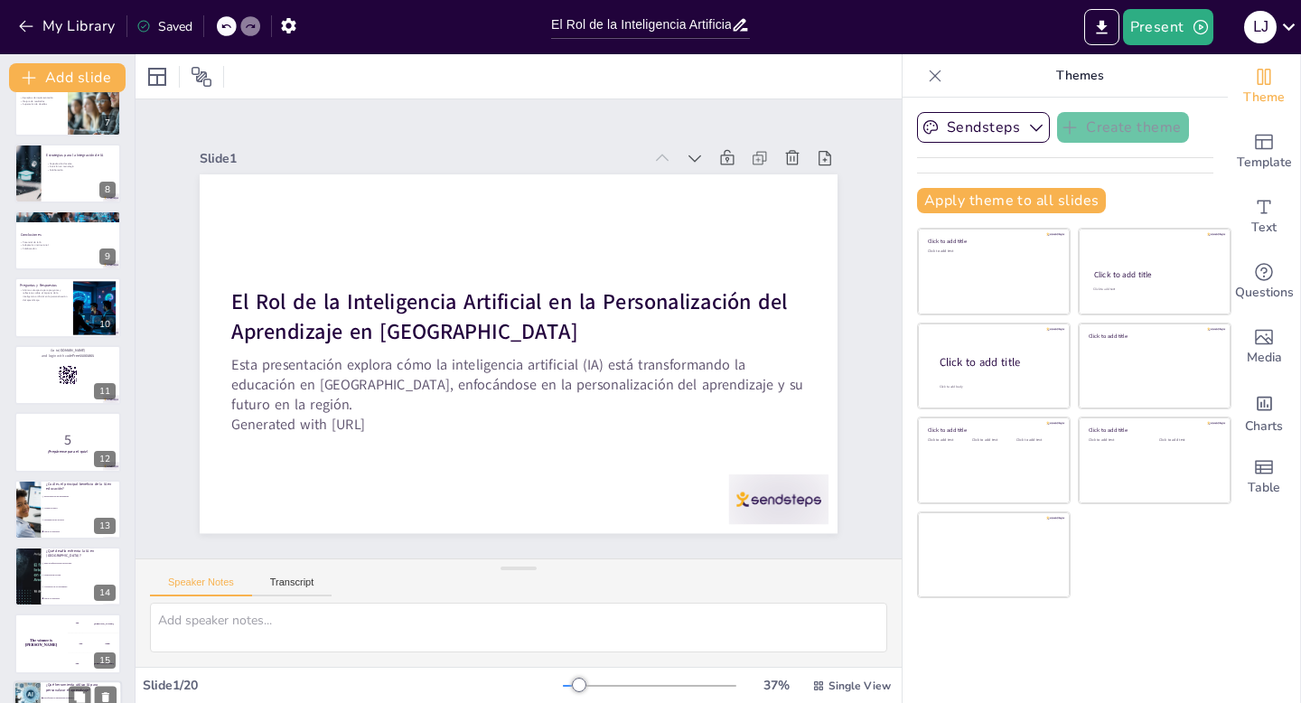
checkbox input "true"
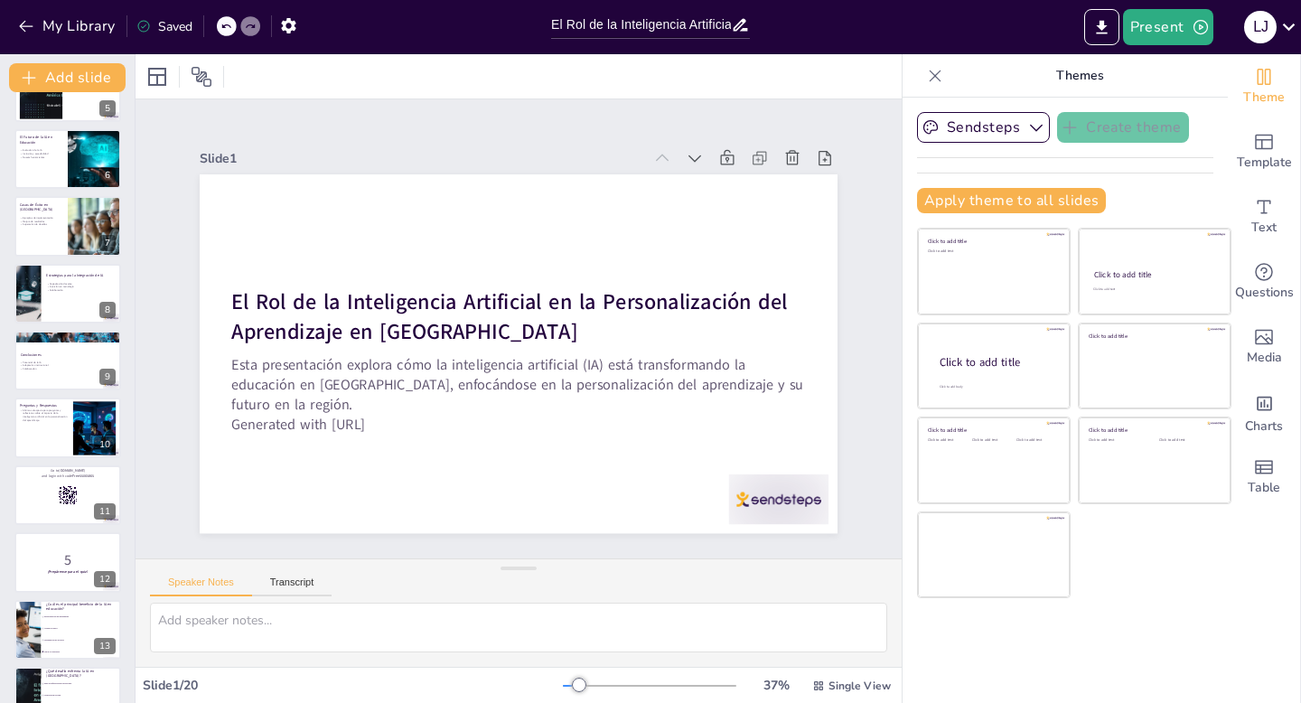
checkbox input "true"
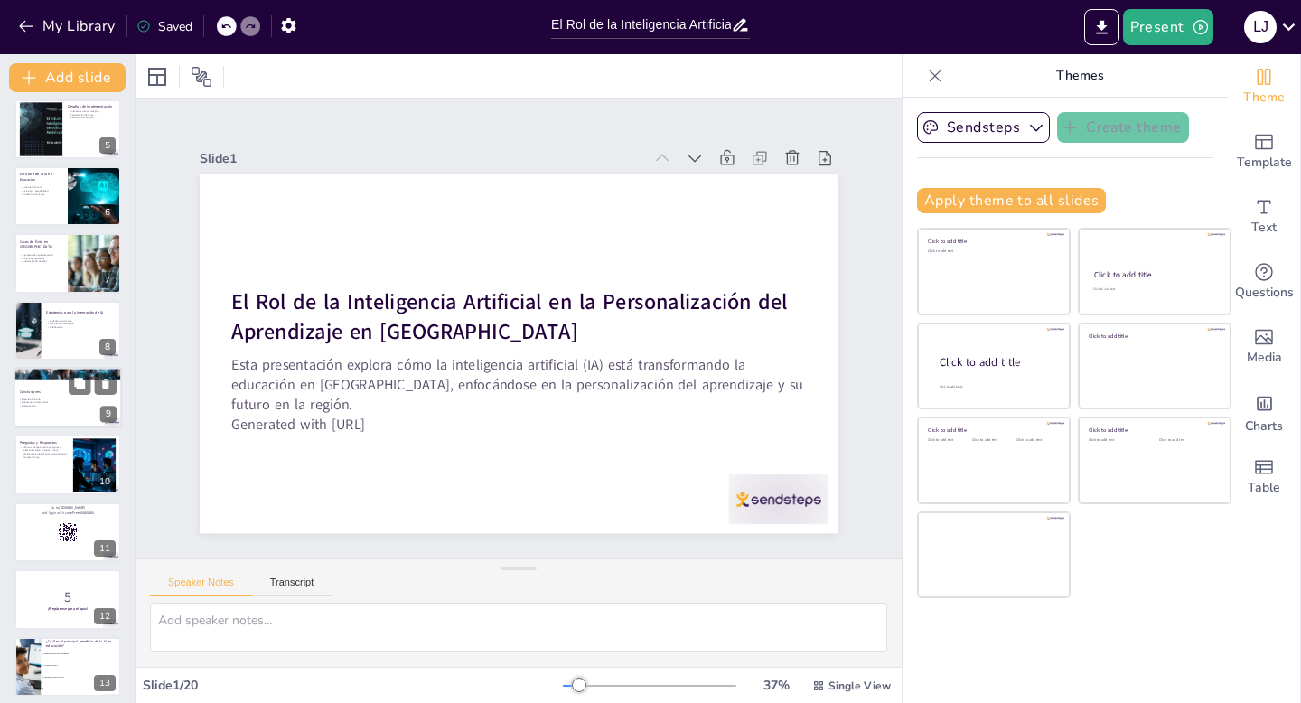
checkbox input "true"
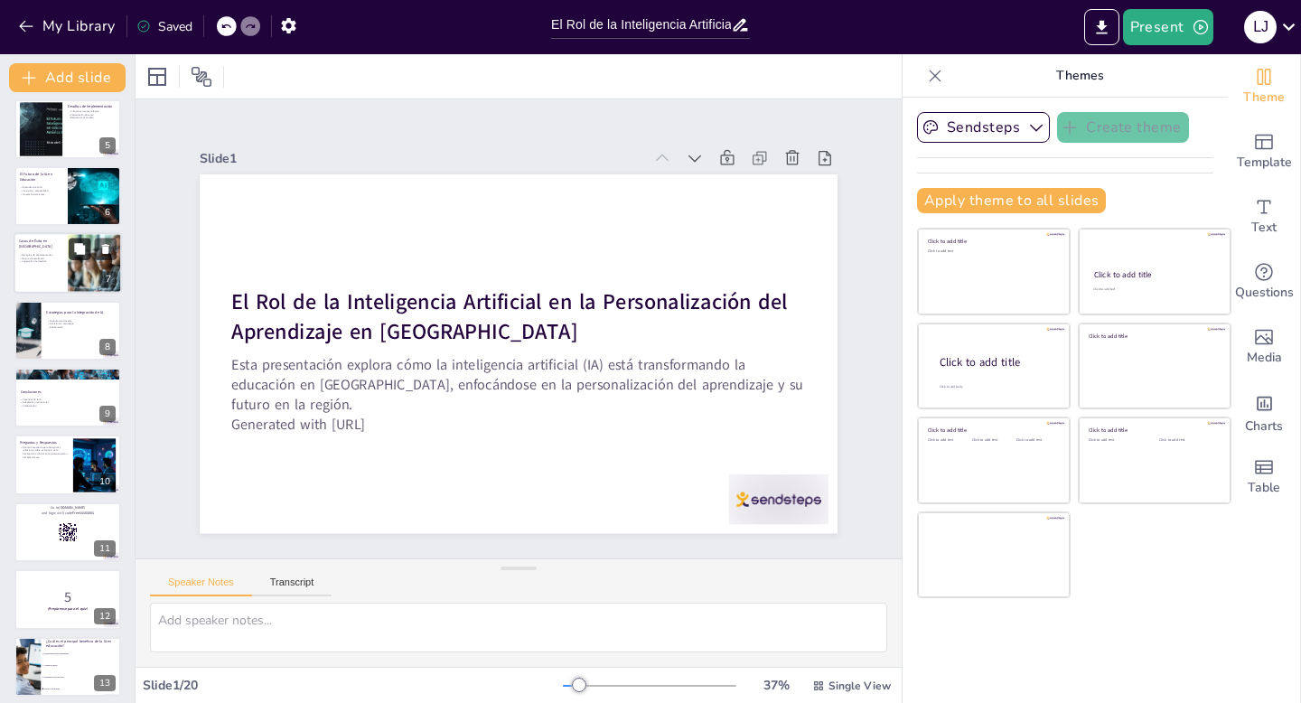
scroll to position [276, 0]
checkbox input "true"
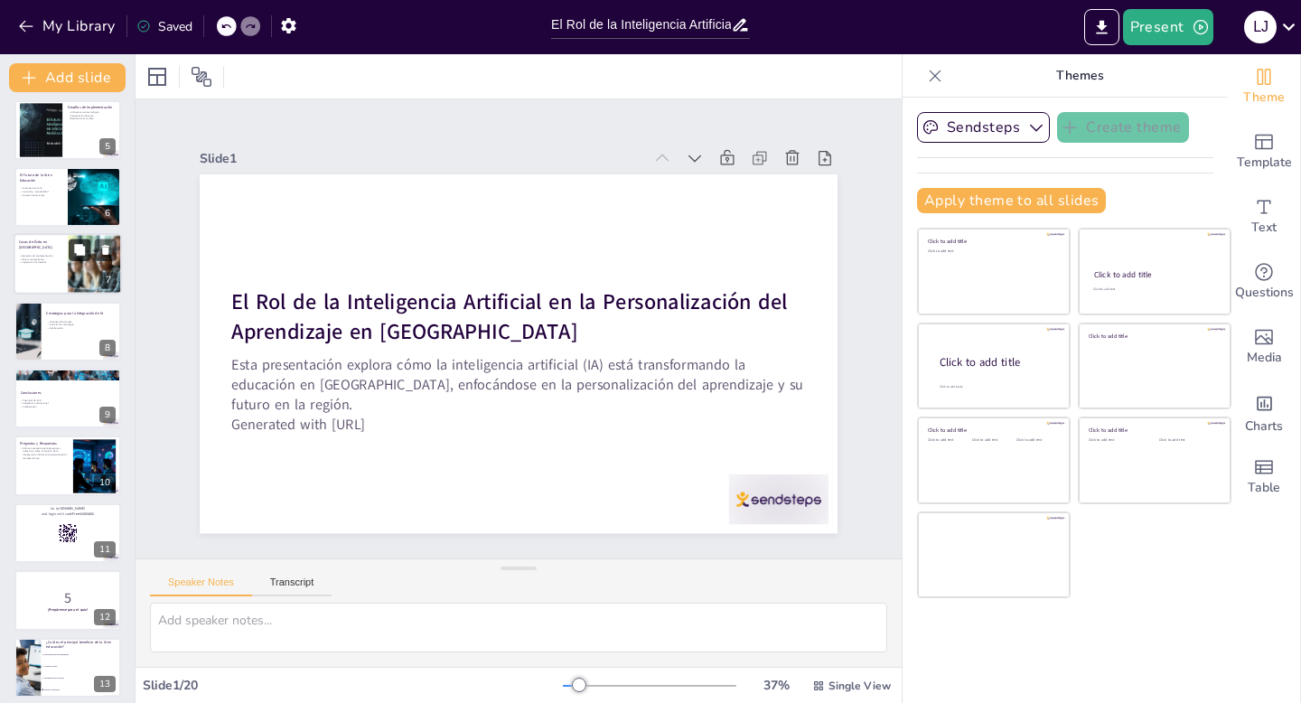
checkbox input "true"
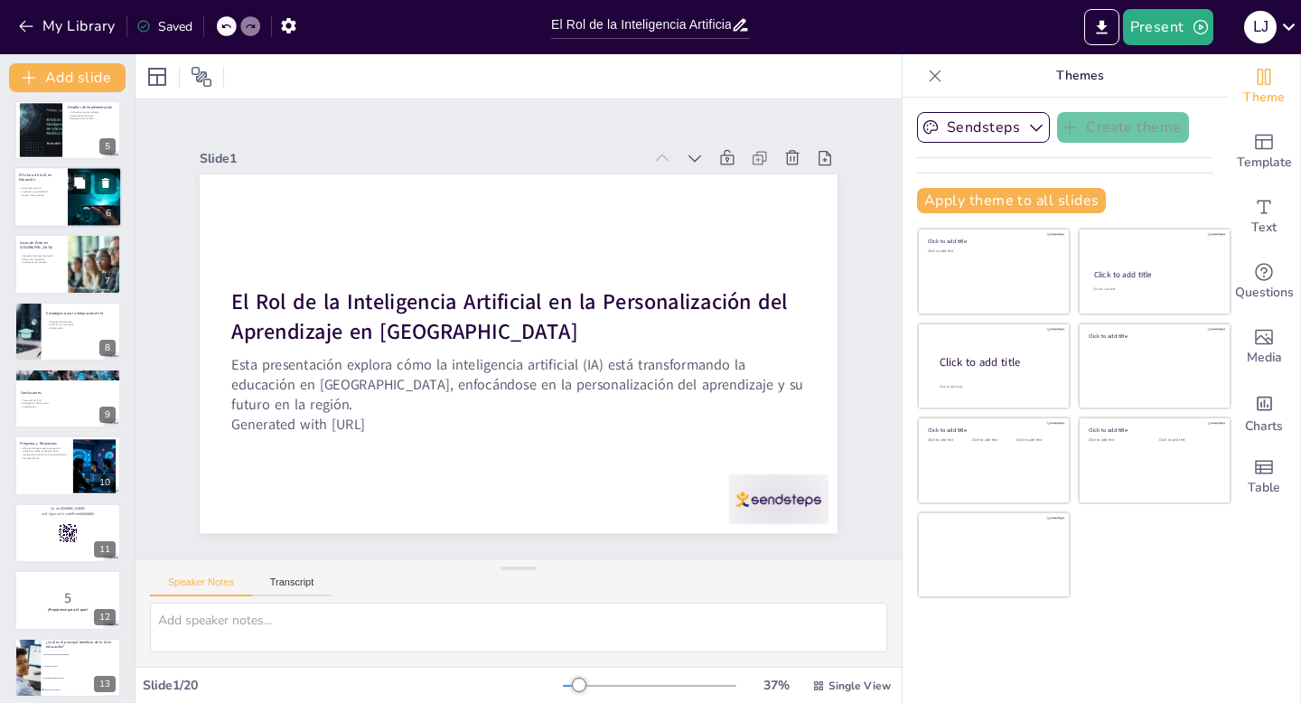
click at [83, 192] on button at bounding box center [80, 183] width 22 height 22
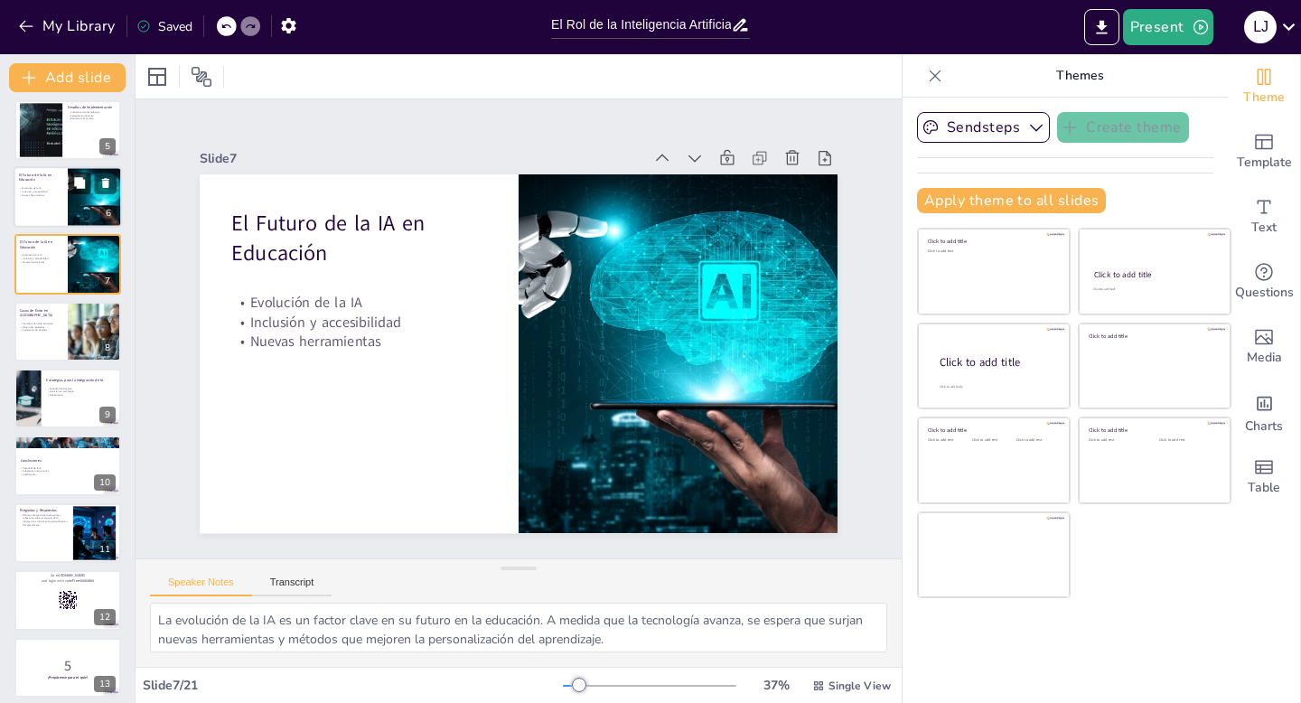
scroll to position [142, 0]
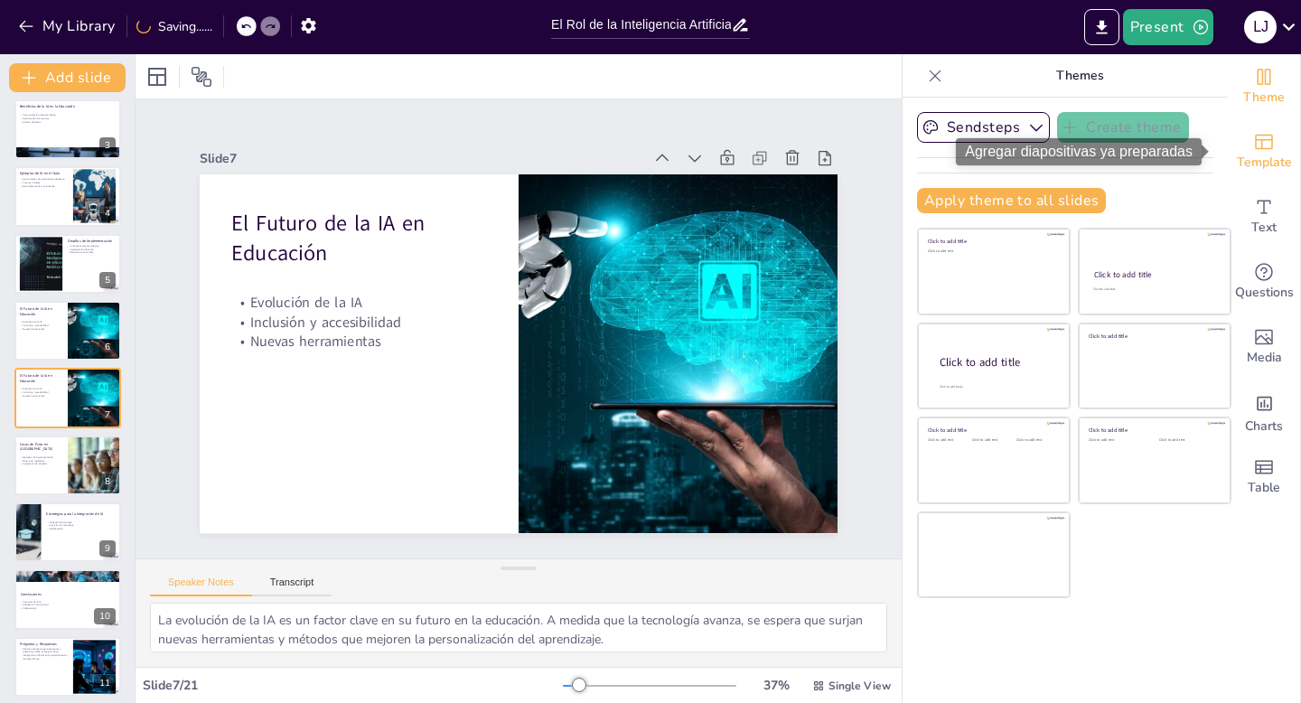
click at [1237, 155] on span "Template" at bounding box center [1264, 163] width 55 height 20
